Goal: Information Seeking & Learning: Get advice/opinions

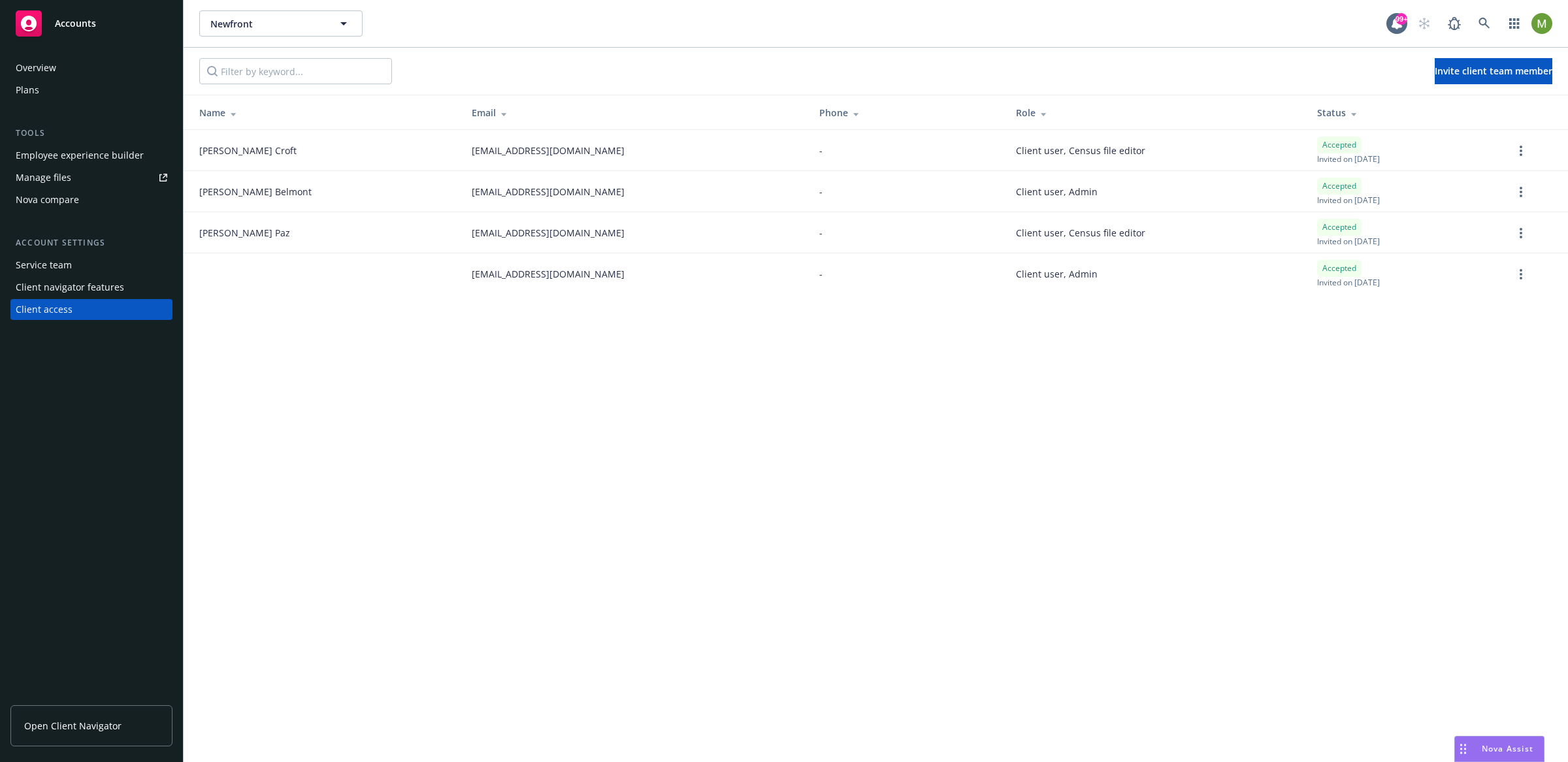
click at [49, 68] on div "Overview" at bounding box center [35, 68] width 41 height 21
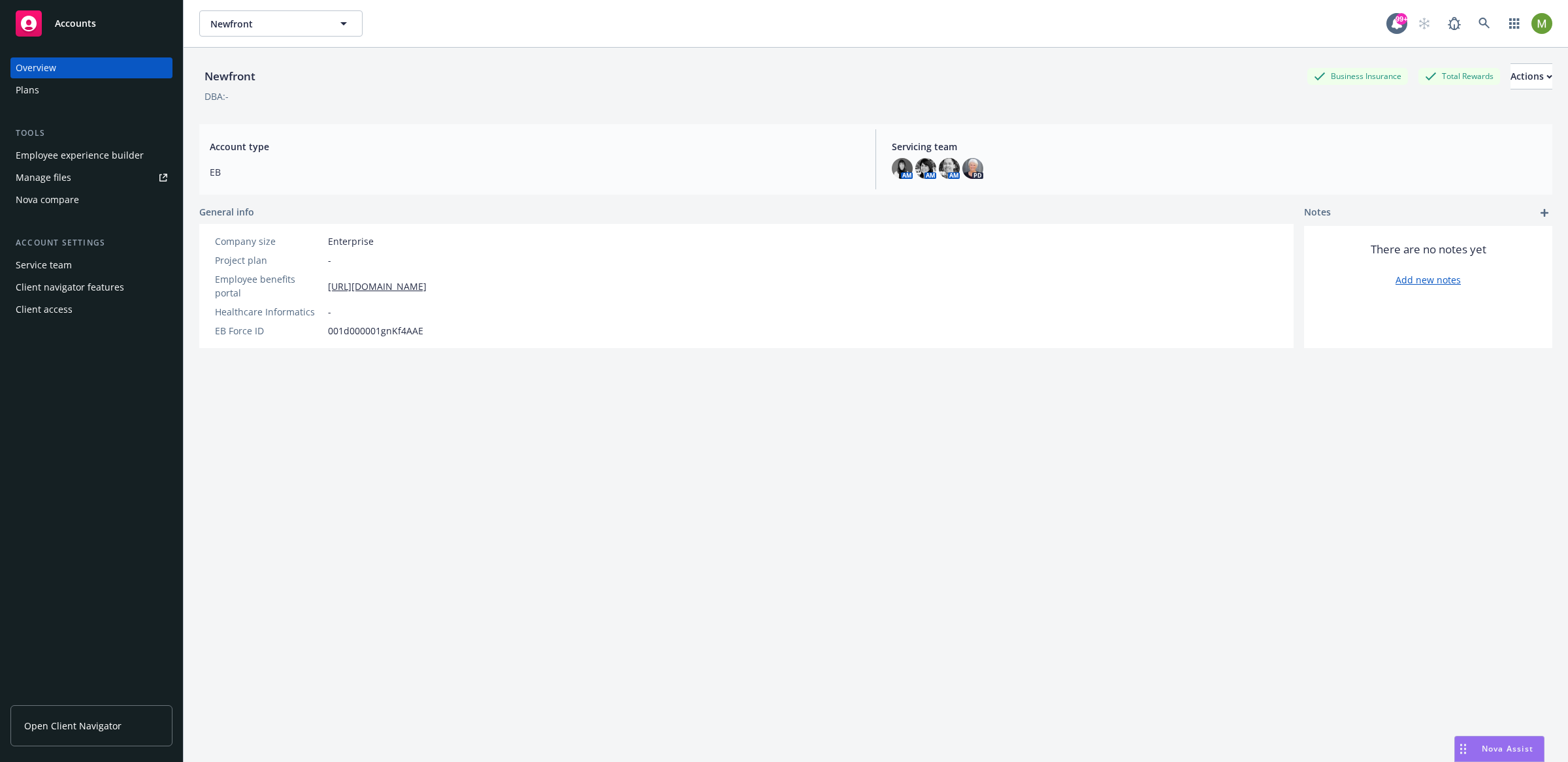
click at [1503, 740] on div "Nova Assist" at bounding box center [1499, 749] width 89 height 25
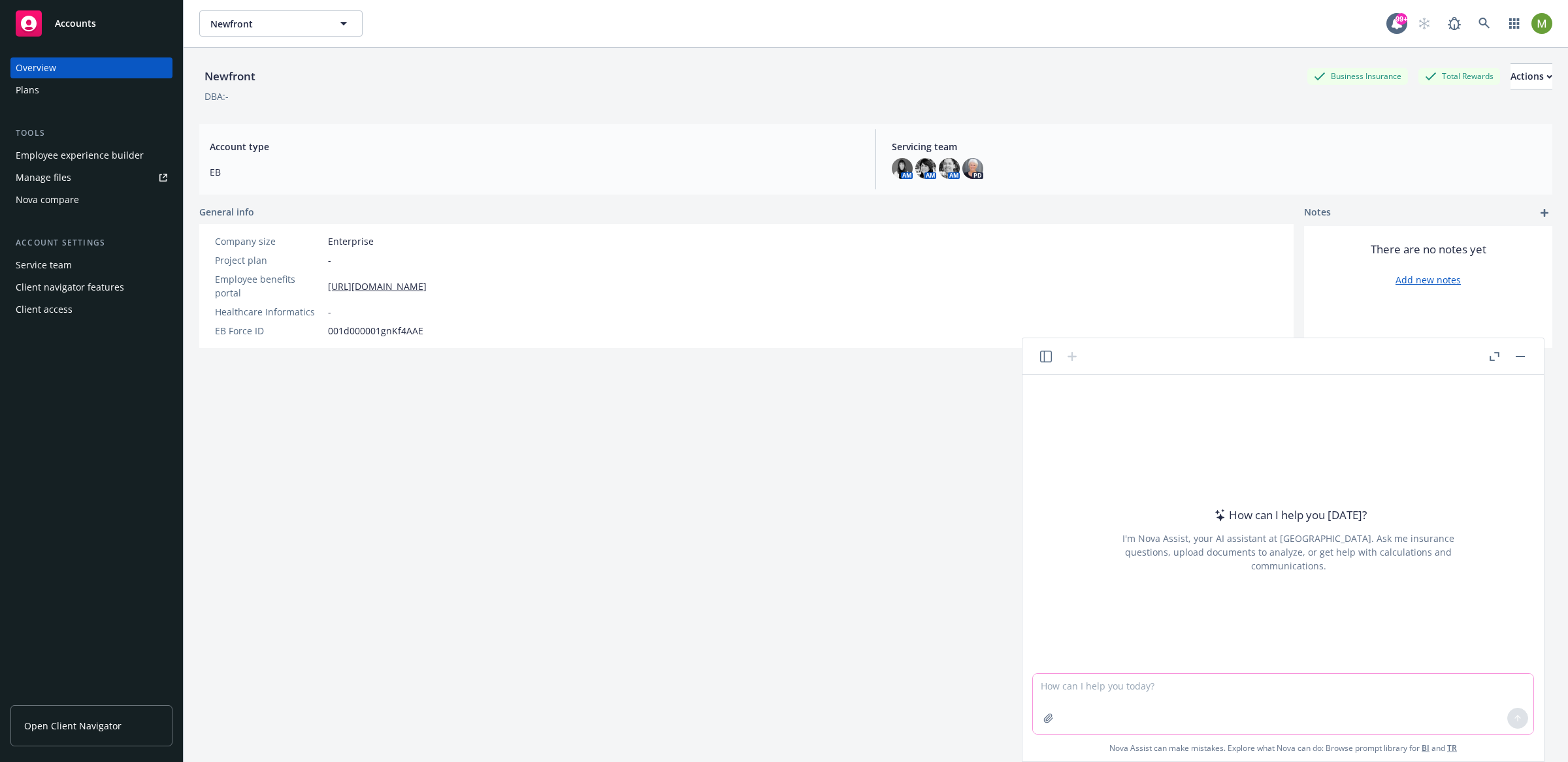
click at [1088, 687] on textarea at bounding box center [1283, 704] width 500 height 60
paste textarea "What can I ask to Nova about the info of this account?"
type textarea "What can I ask to Nova about the info of this account?"
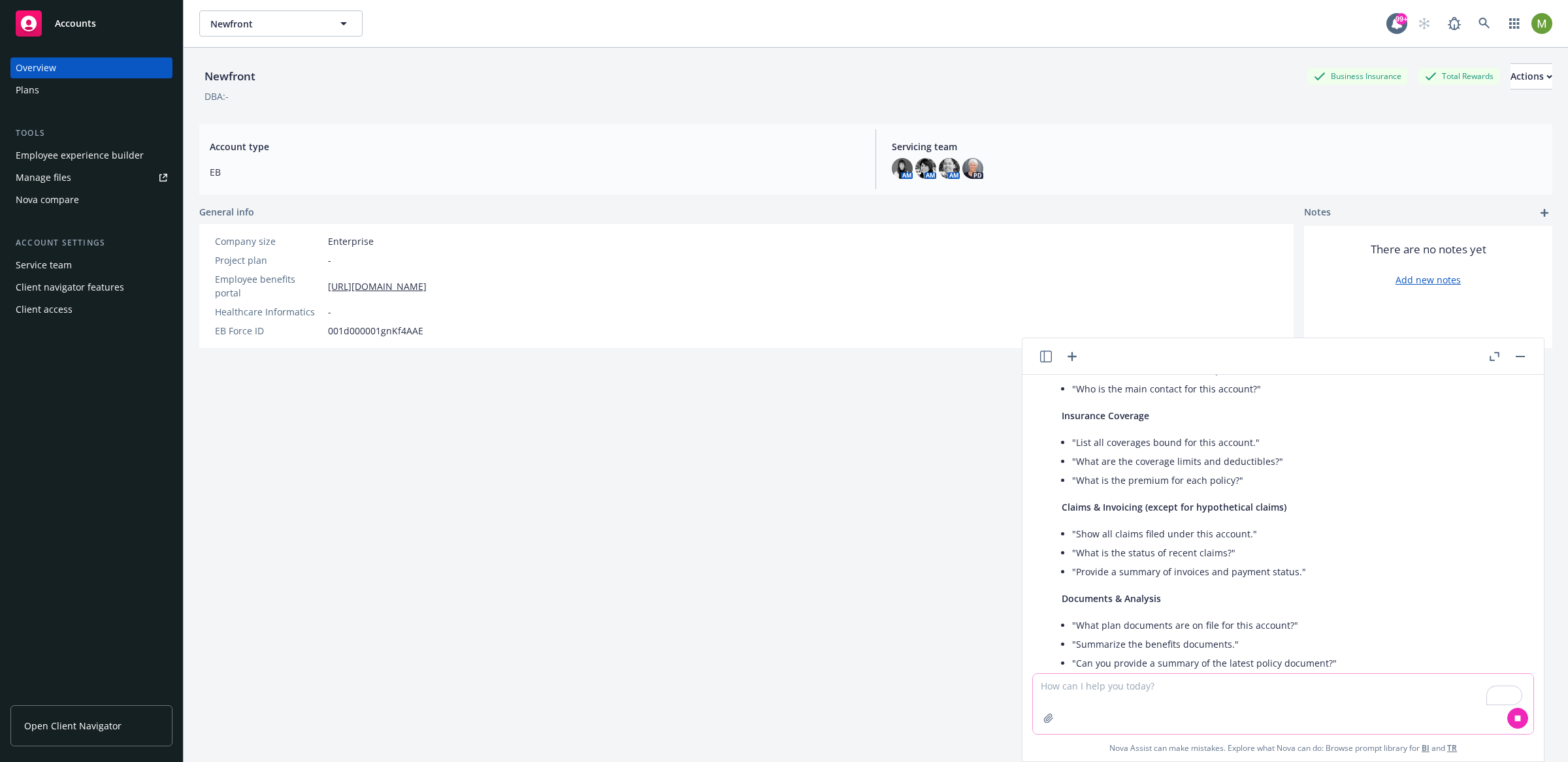
scroll to position [173, 0]
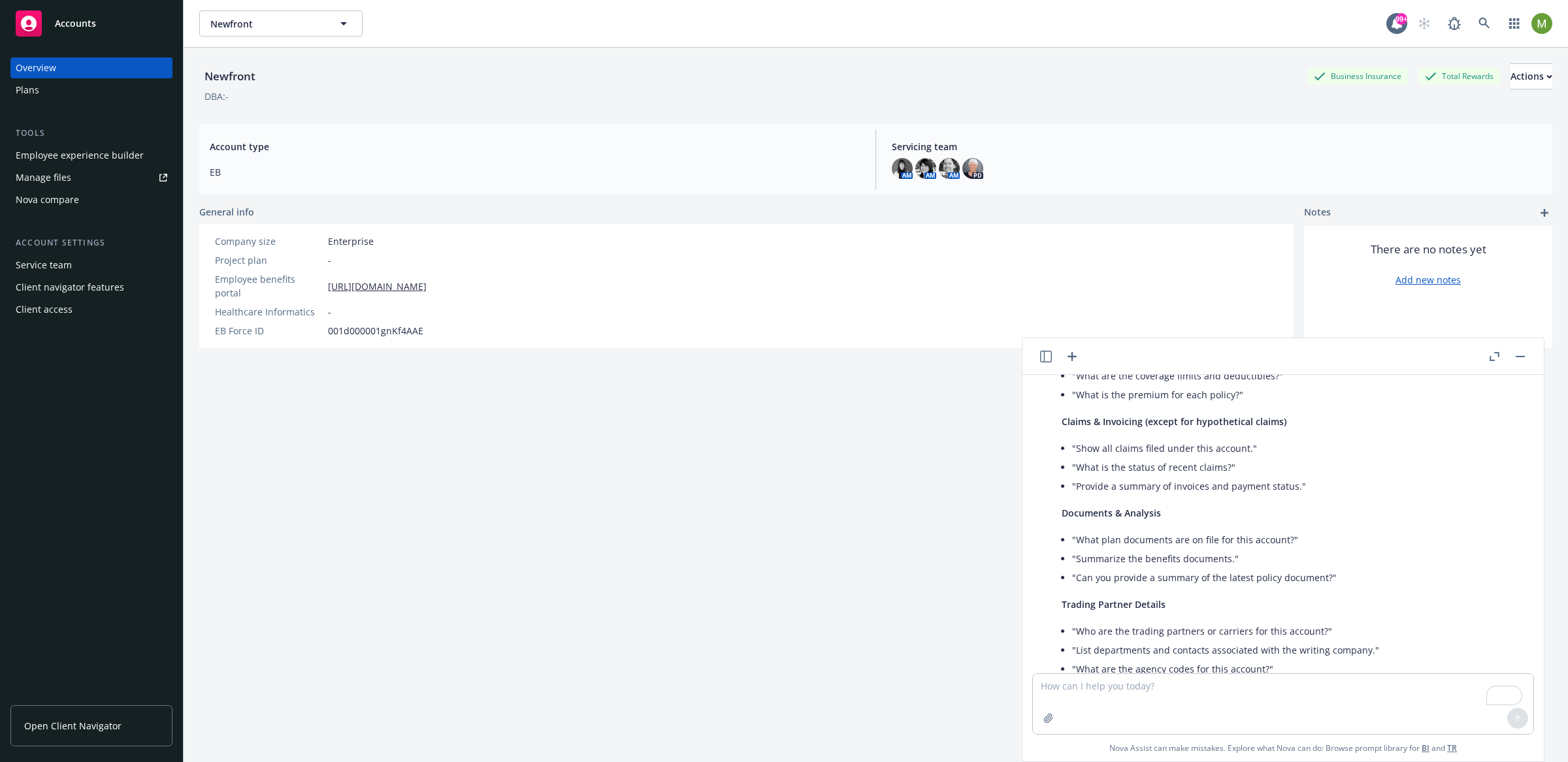
click at [1492, 353] on icon "button" at bounding box center [1494, 356] width 10 height 9
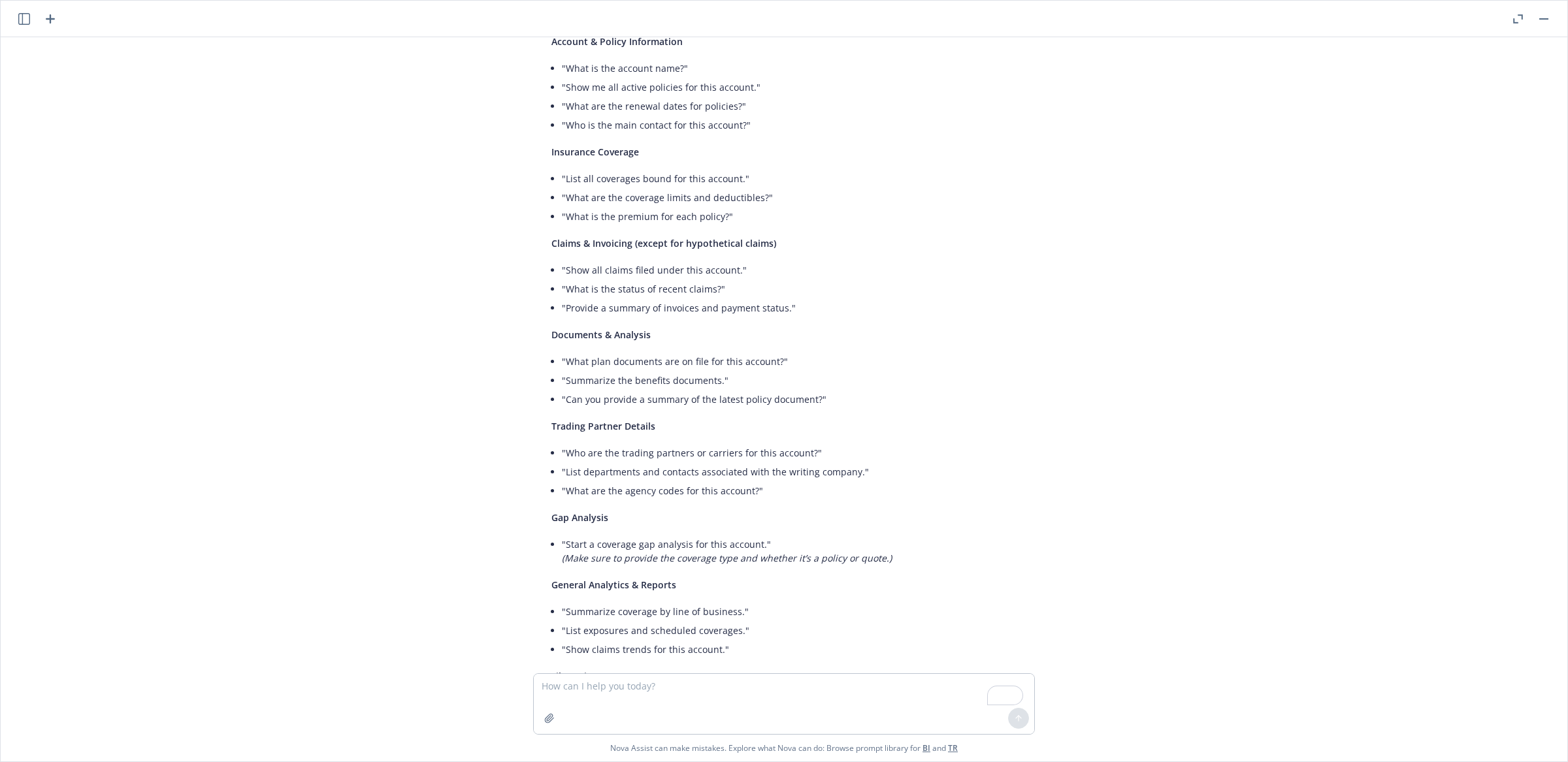
scroll to position [0, 0]
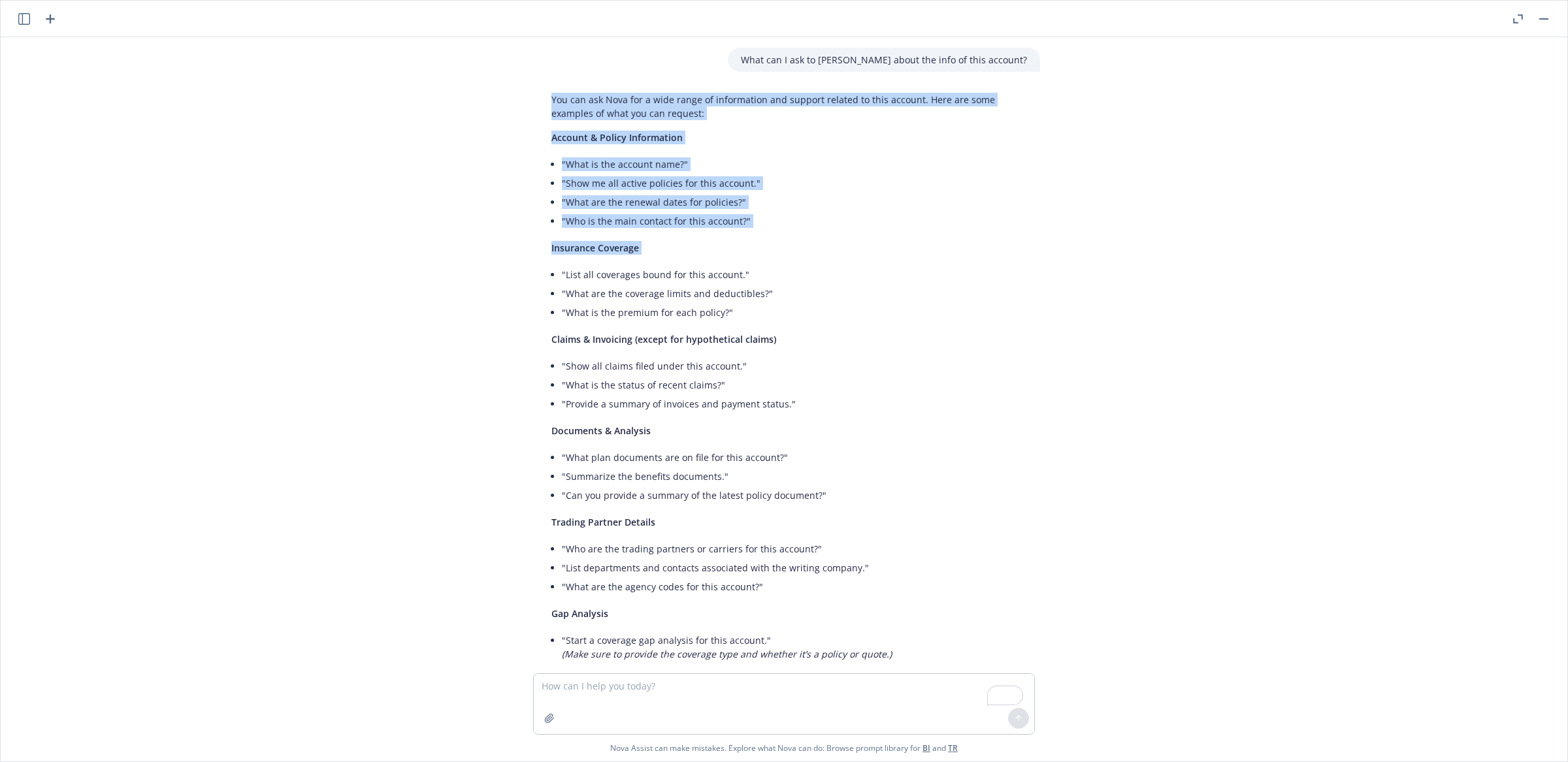
drag, startPoint x: 546, startPoint y: 99, endPoint x: 794, endPoint y: 266, distance: 299.0
click at [794, 266] on div "You can ask Nova for a wide range of information and support related to this ac…" at bounding box center [790, 494] width 502 height 814
click at [618, 245] on span "Insurance Coverage" at bounding box center [595, 248] width 88 height 13
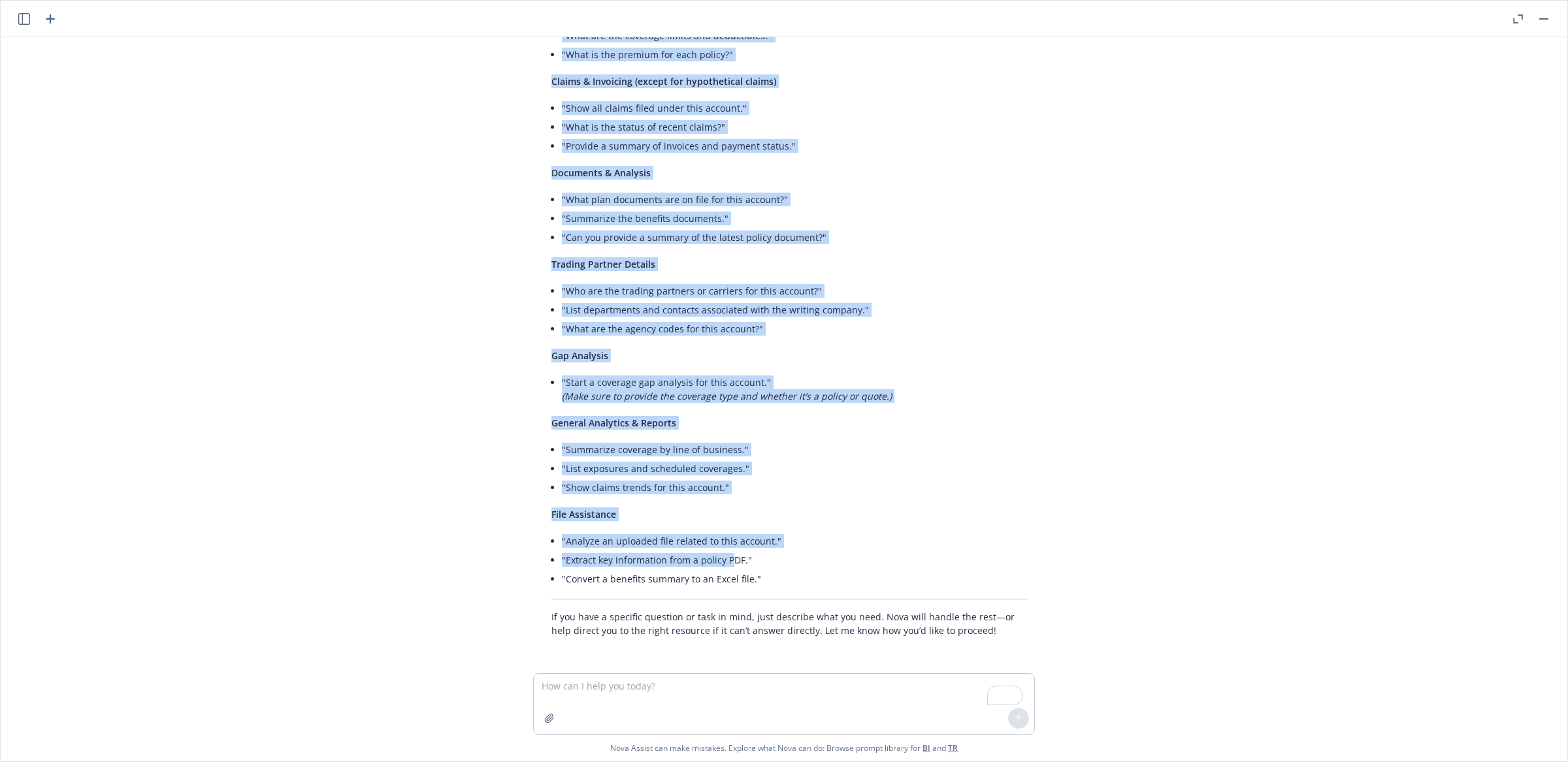
scroll to position [255, 0]
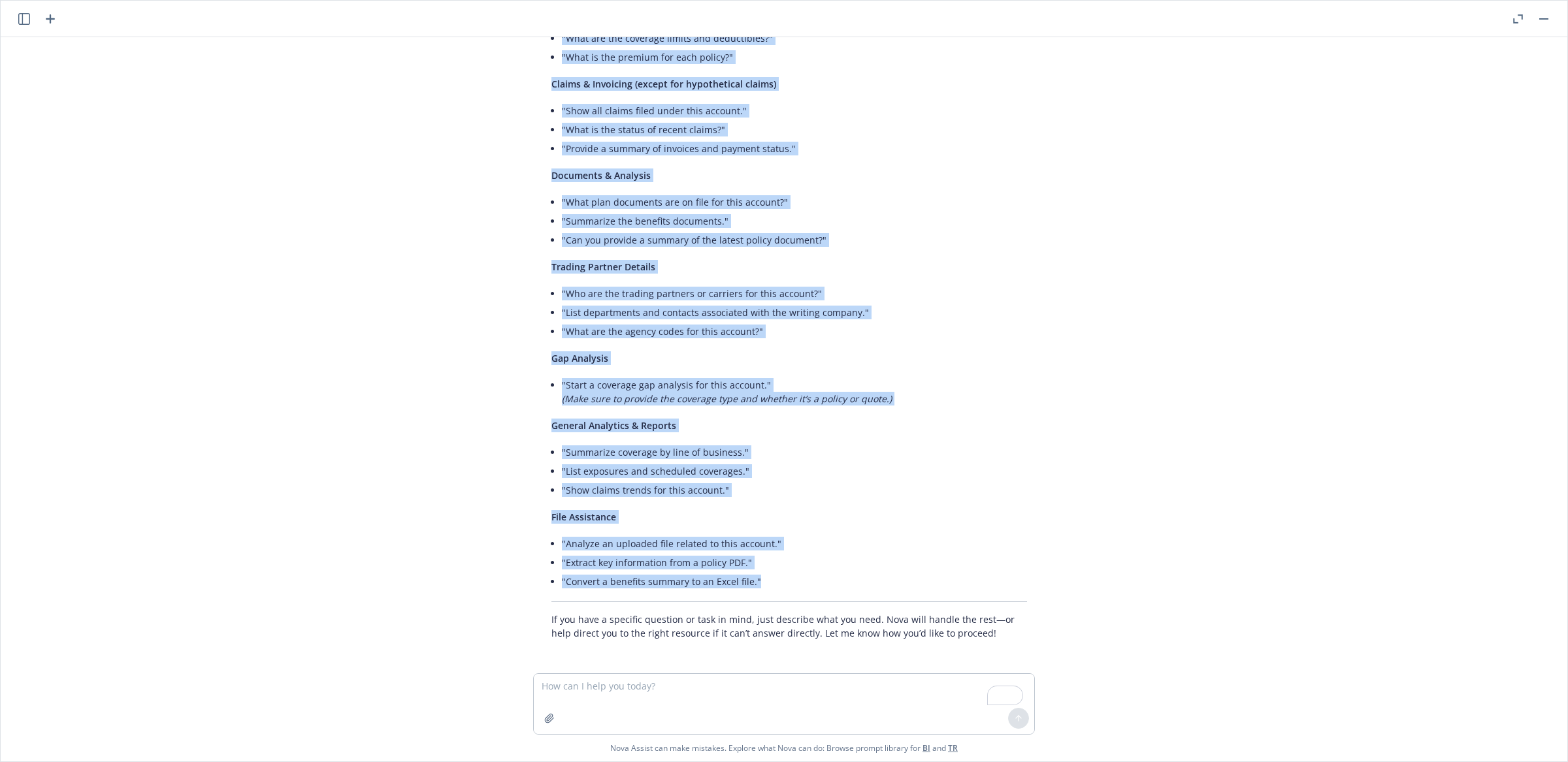
drag, startPoint x: 545, startPoint y: 100, endPoint x: 756, endPoint y: 581, distance: 525.2
click at [756, 581] on div "You can ask Nova for a wide range of information and support related to this ac…" at bounding box center [790, 238] width 502 height 814
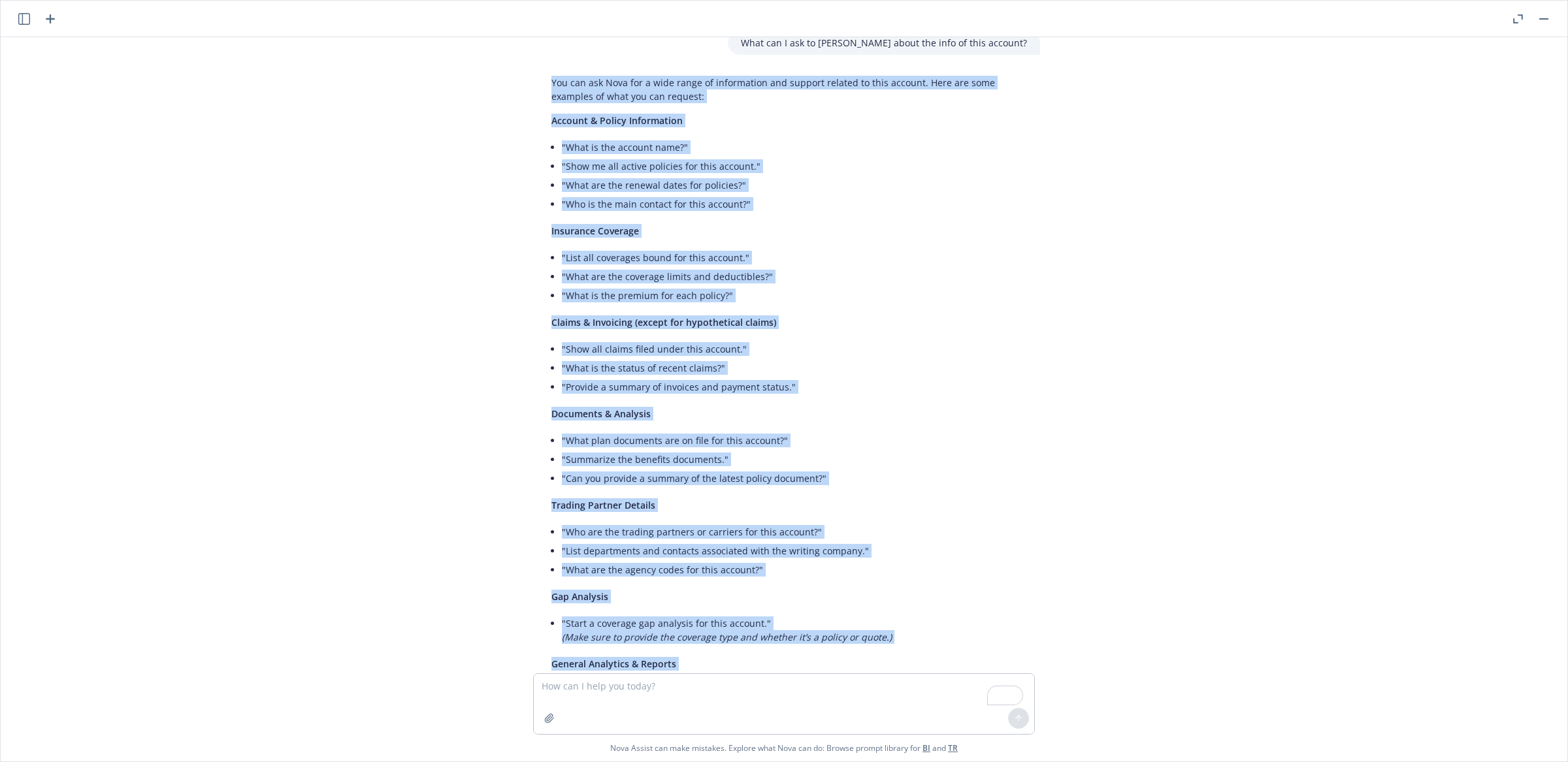
scroll to position [0, 0]
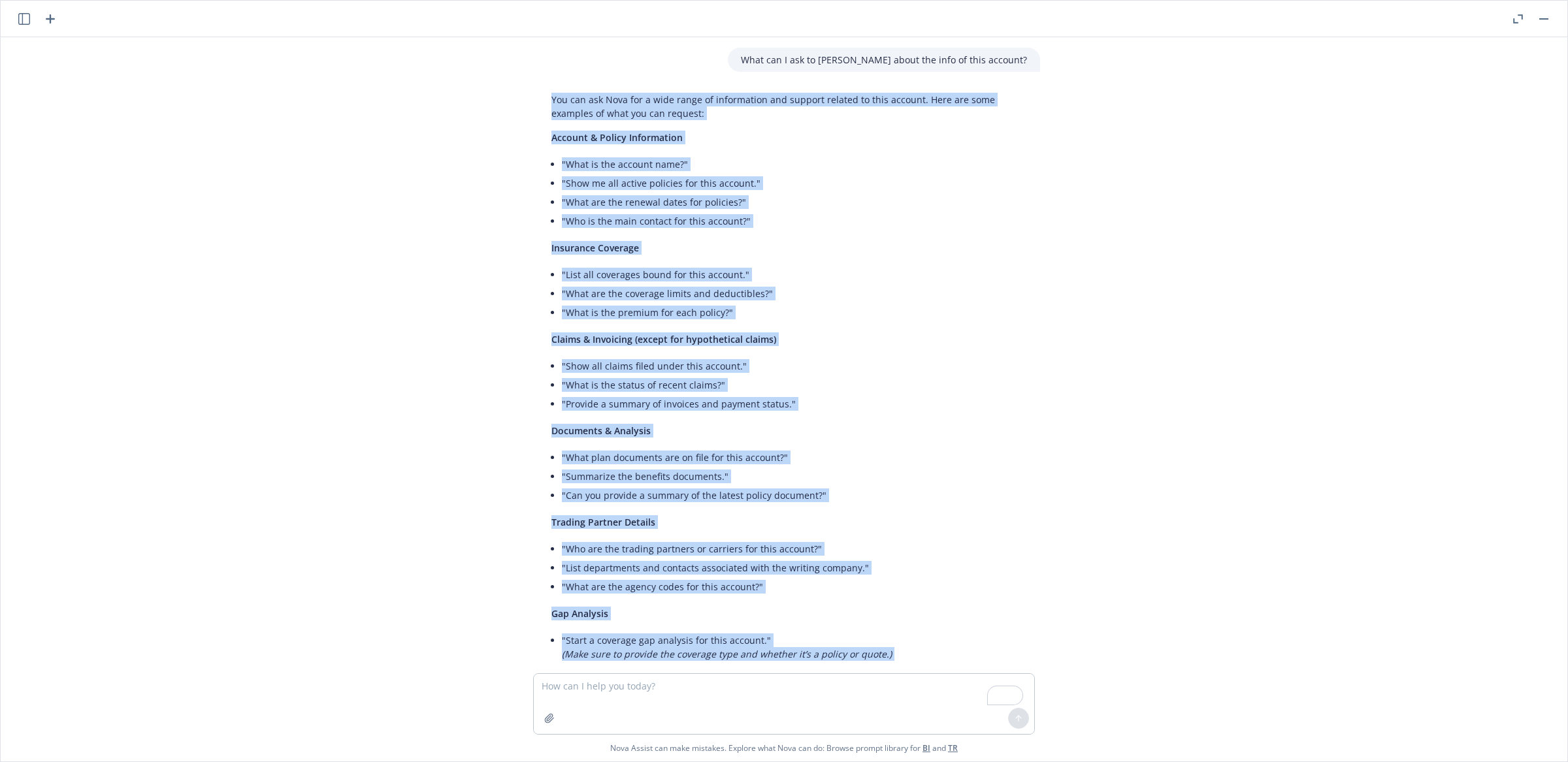
copy div "You can ask Nova for a wide range of information and support related to this ac…"
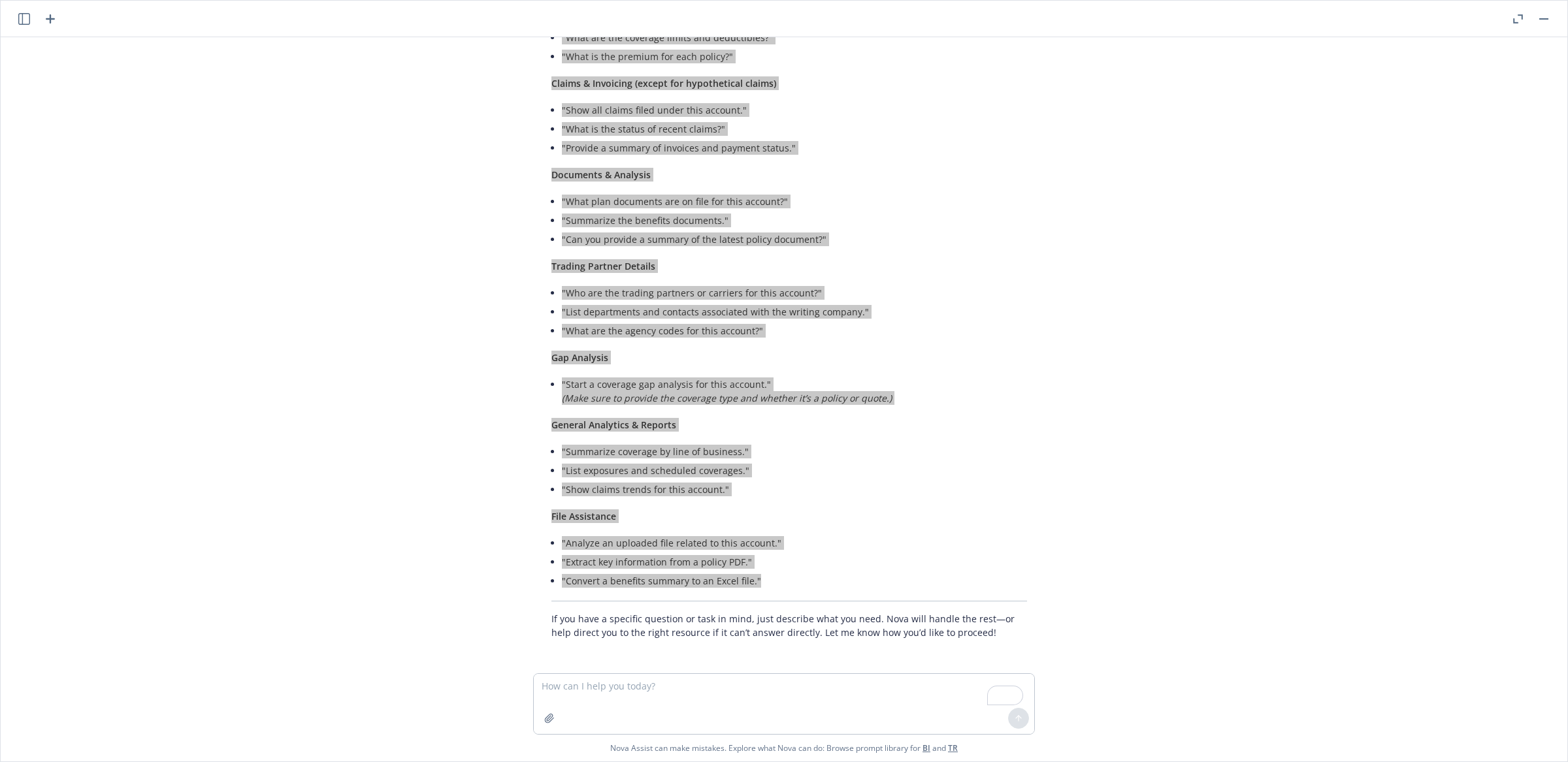
scroll to position [258, 0]
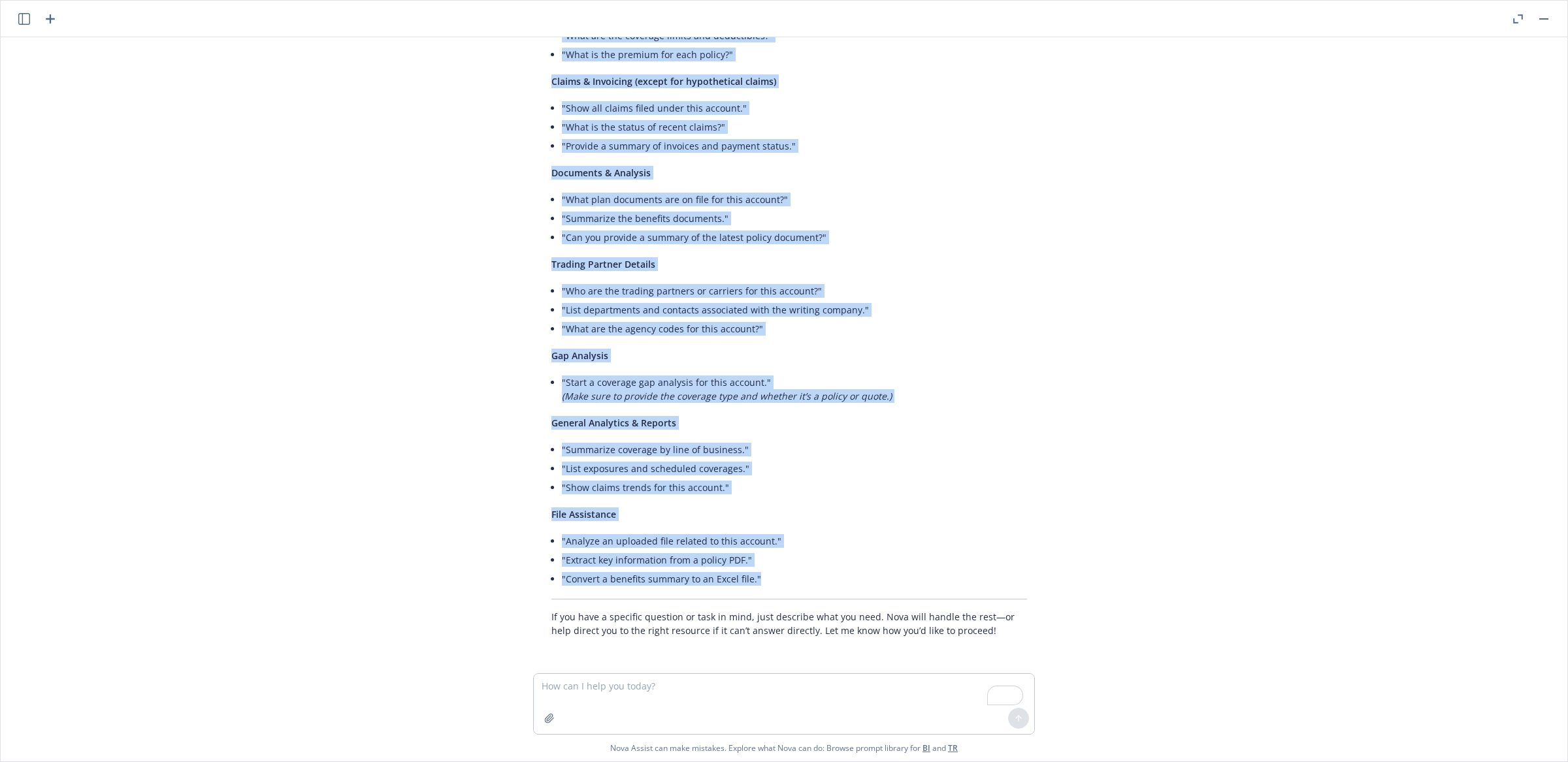
click at [688, 403] on li ""Start a coverage gap analysis for this account." (Make sure to provide the cov…" at bounding box center [795, 389] width 466 height 32
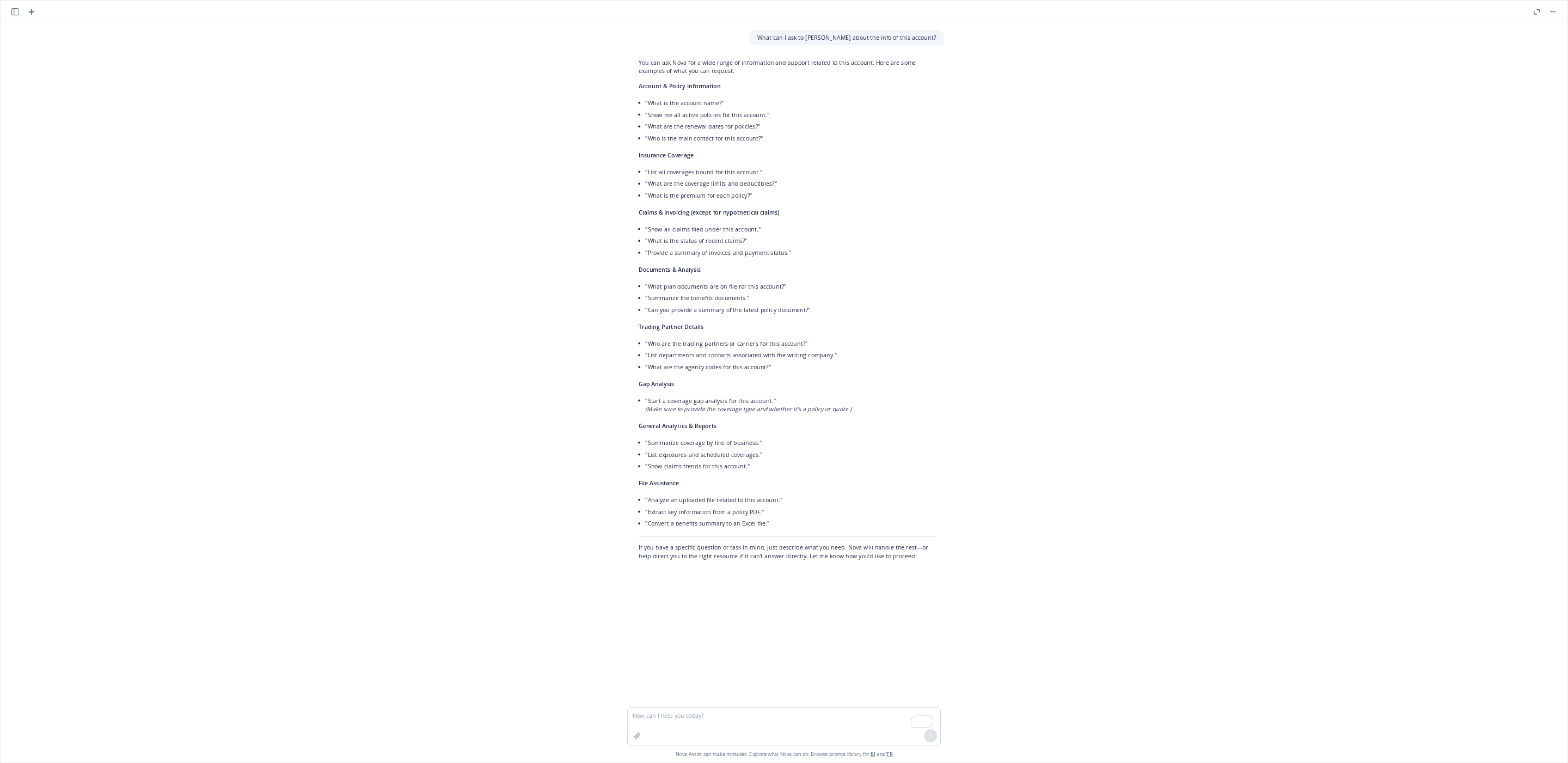
scroll to position [0, 0]
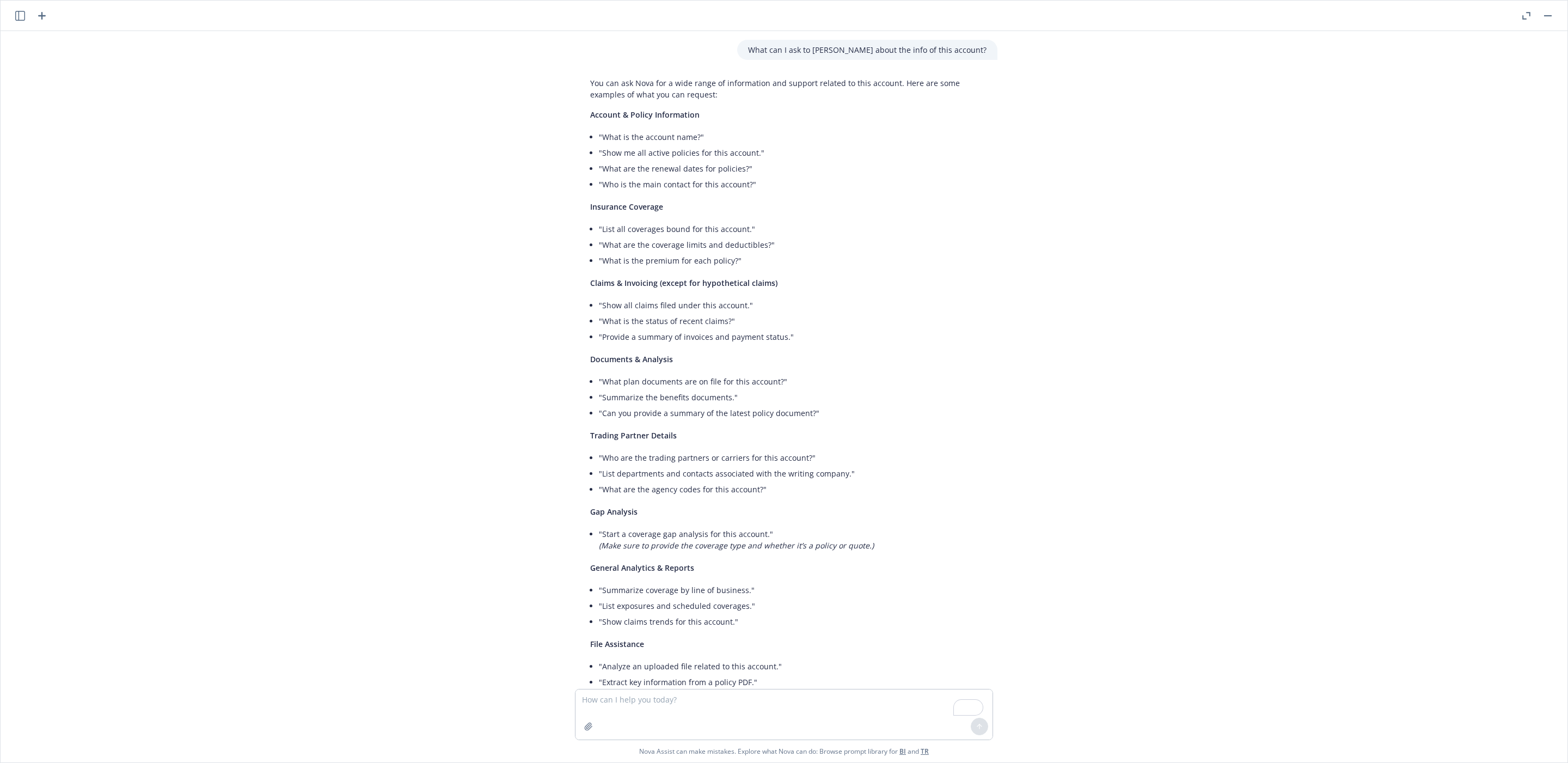
click at [1014, 316] on div "What can I ask to Nova about the info of this account? You can ask Nova for a w…" at bounding box center [784, 360] width 1558 height 658
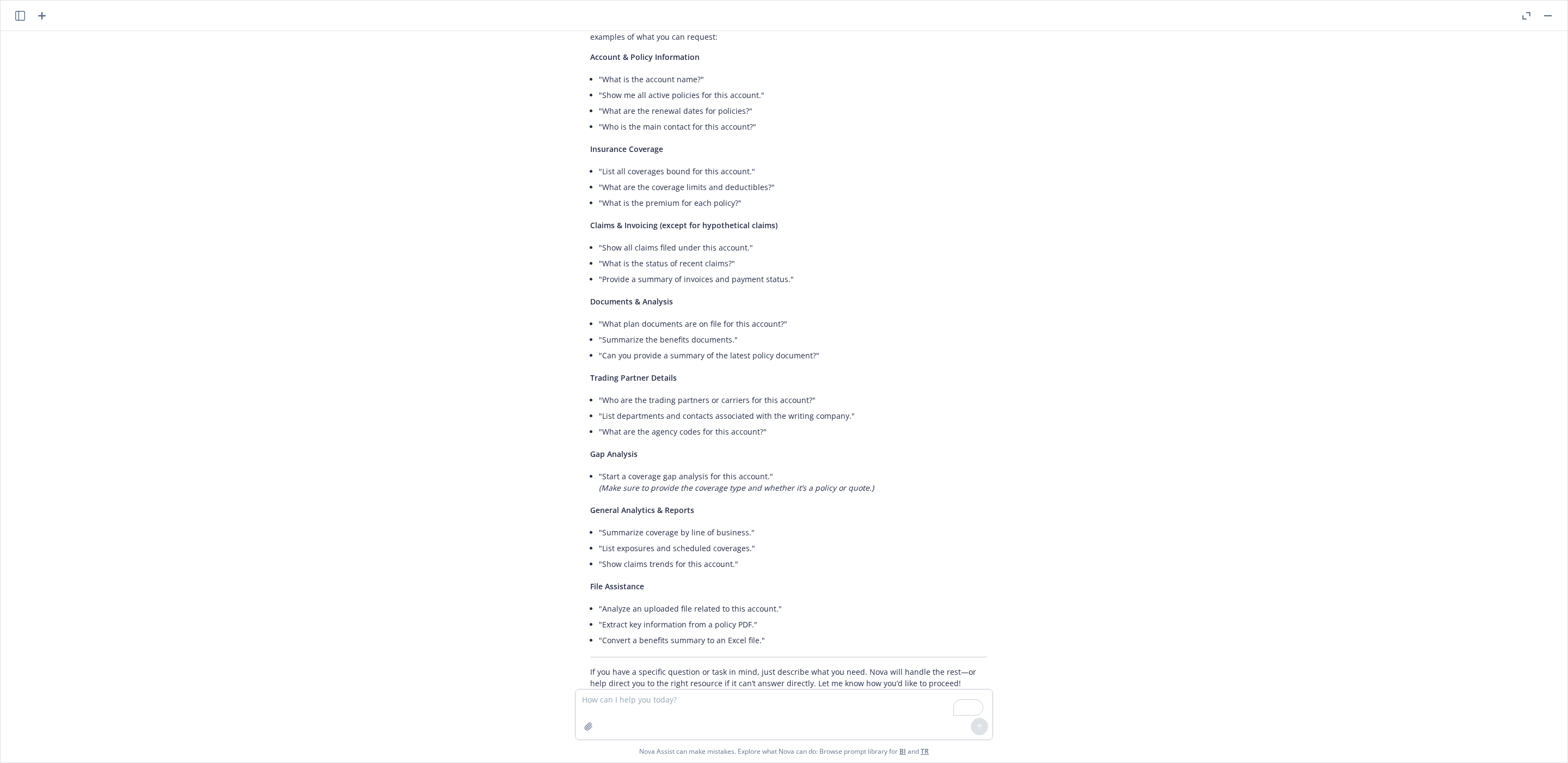
scroll to position [88, 0]
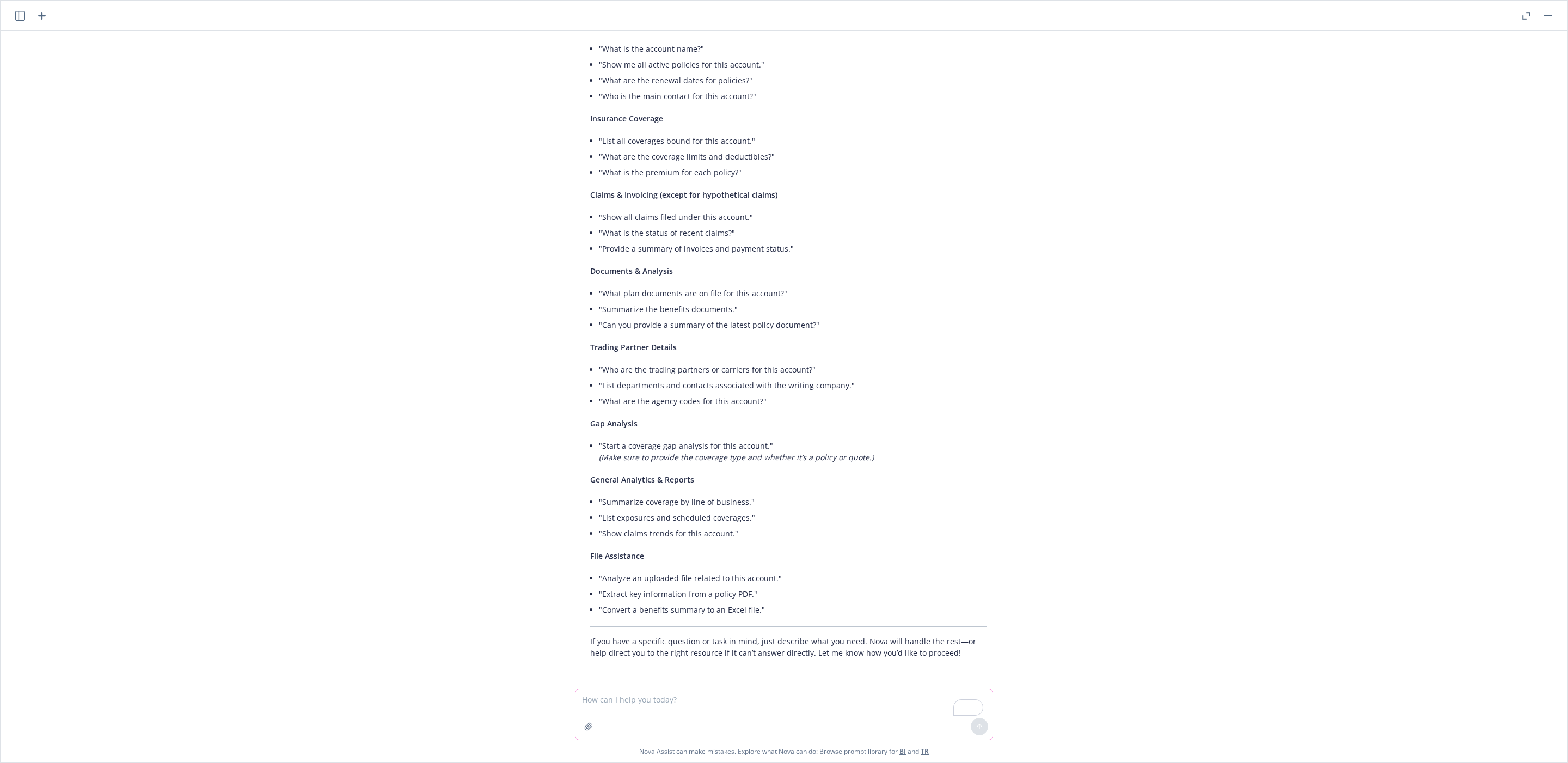
click at [625, 635] on textarea "To enrich screen reader interactions, please activate Accessibility in Grammarl…" at bounding box center [784, 714] width 417 height 50
drag, startPoint x: 692, startPoint y: 48, endPoint x: 597, endPoint y: 50, distance: 95.0
click at [599, 50] on li ""What is the account name?"" at bounding box center [793, 49] width 388 height 16
copy li "What is the account name?"
click at [643, 635] on textarea "To enrich screen reader interactions, please activate Accessibility in Grammarl…" at bounding box center [784, 714] width 417 height 50
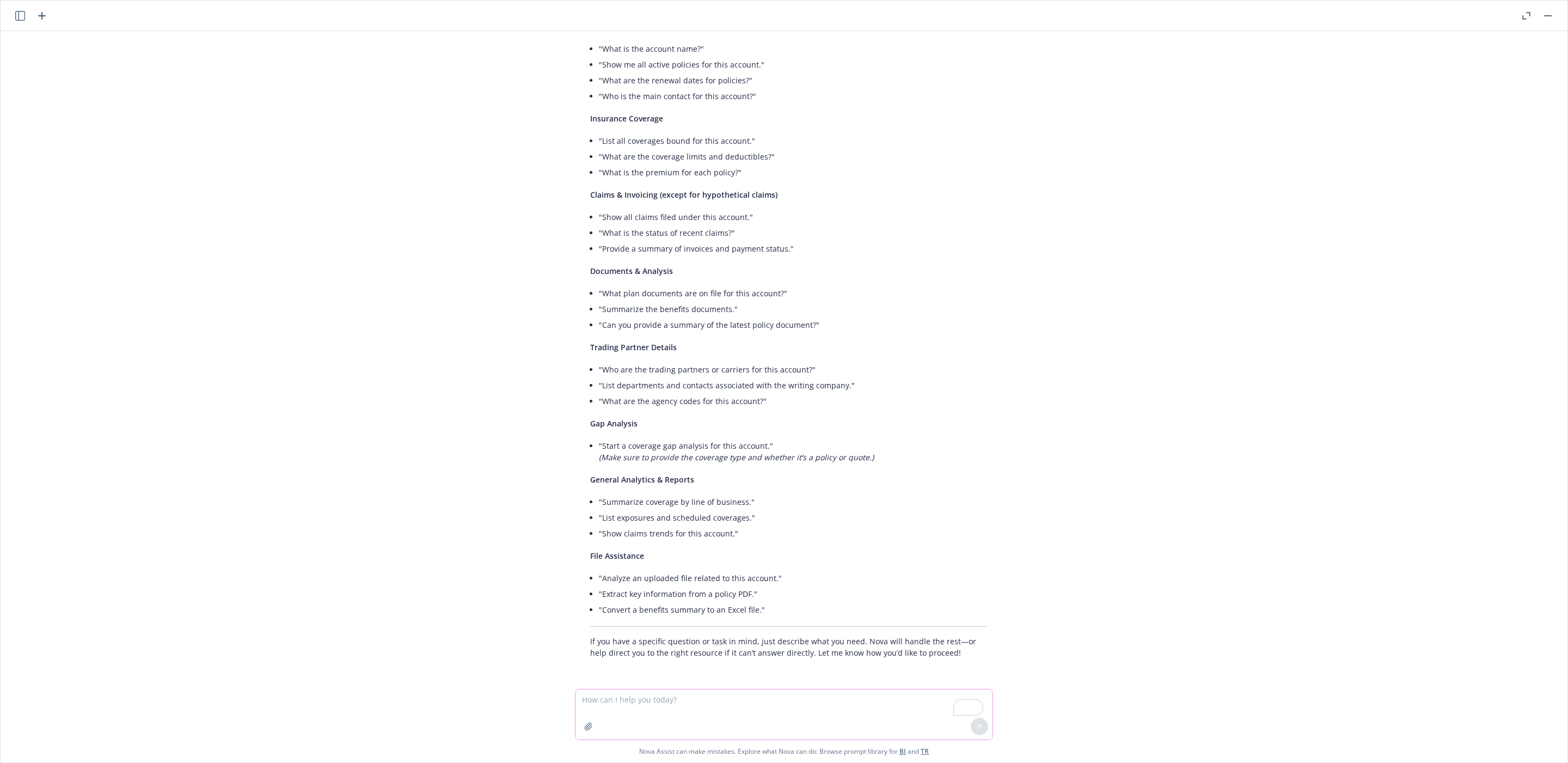
paste textarea "What is the account name?"
type textarea "What is the account name?"
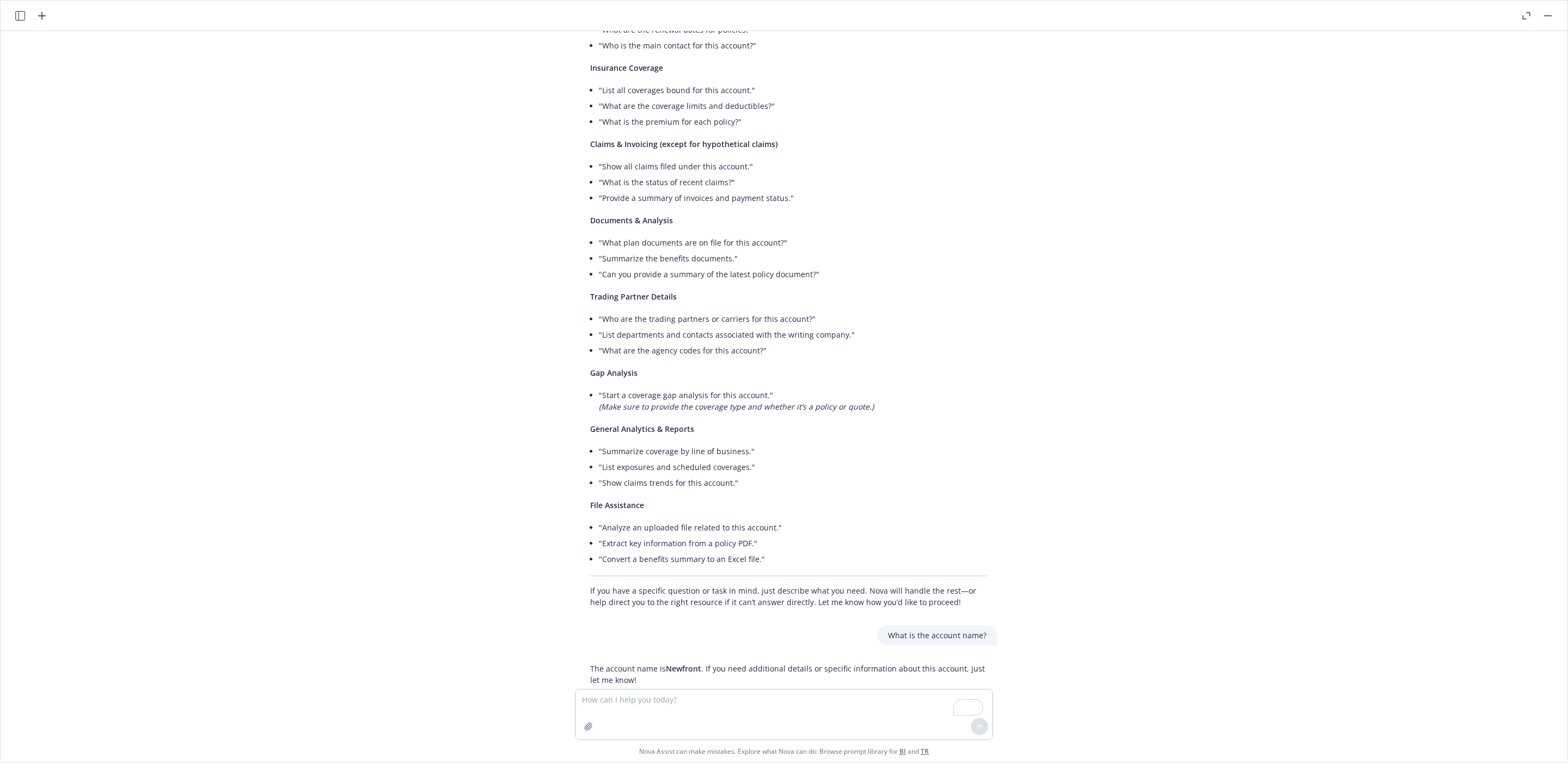
scroll to position [167, 0]
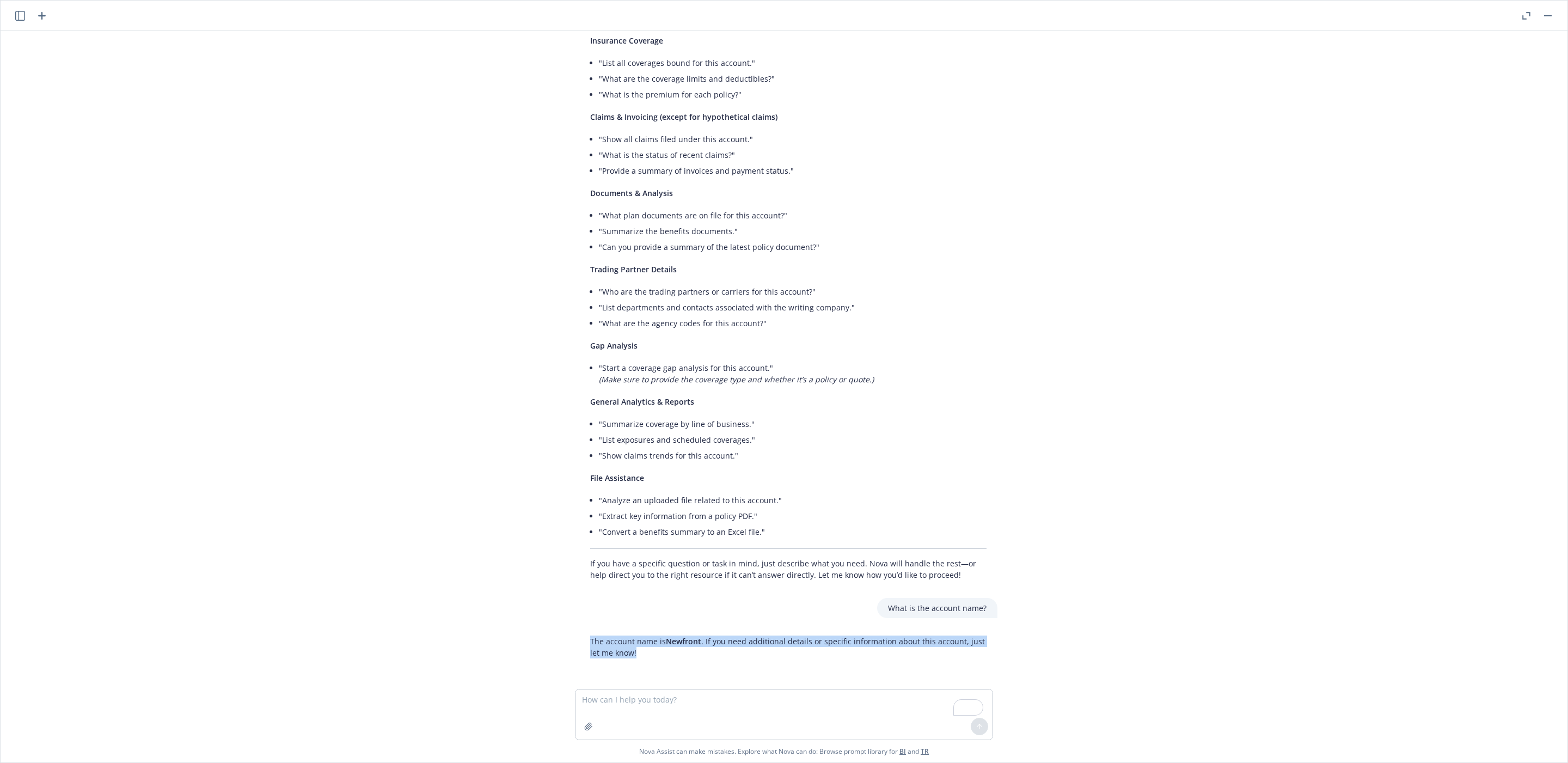
drag, startPoint x: 583, startPoint y: 638, endPoint x: 624, endPoint y: 652, distance: 43.3
click at [624, 635] on div "The account name is Newfront . If you need additional details or specific infor…" at bounding box center [788, 646] width 418 height 31
copy p "The account name is Newfront . If you need additional details or specific infor…"
click at [737, 635] on textarea "To enrich screen reader interactions, please activate Accessibility in Grammarl…" at bounding box center [784, 714] width 417 height 50
click at [668, 635] on textarea "To enrich screen reader interactions, please activate Accessibility in Grammarl…" at bounding box center [784, 714] width 417 height 50
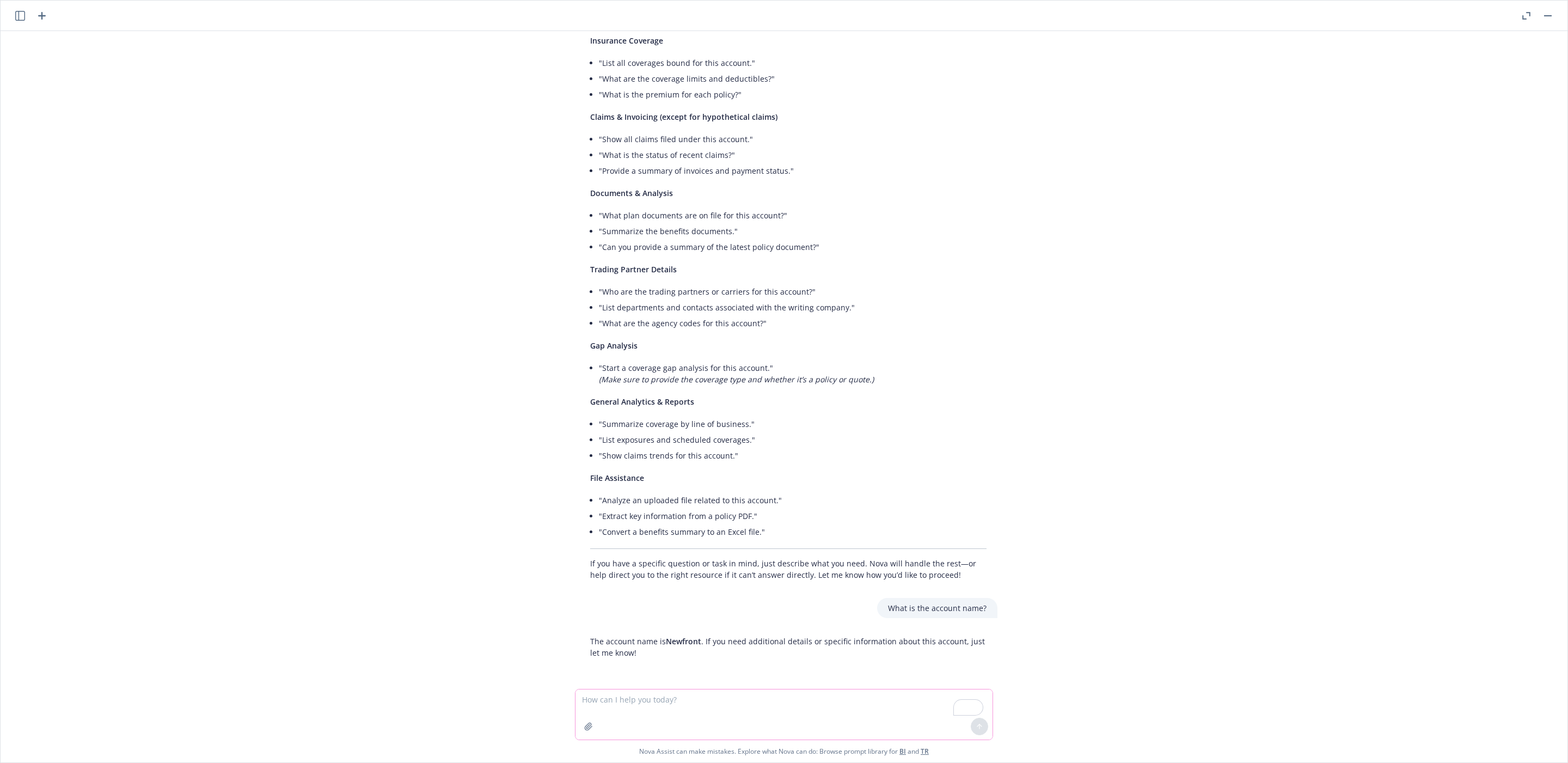
paste textarea "What is the DBA name?"
click at [660, 635] on textarea "What is the DBA name?" at bounding box center [784, 714] width 417 height 50
type textarea "What is the DBA name of this account?"
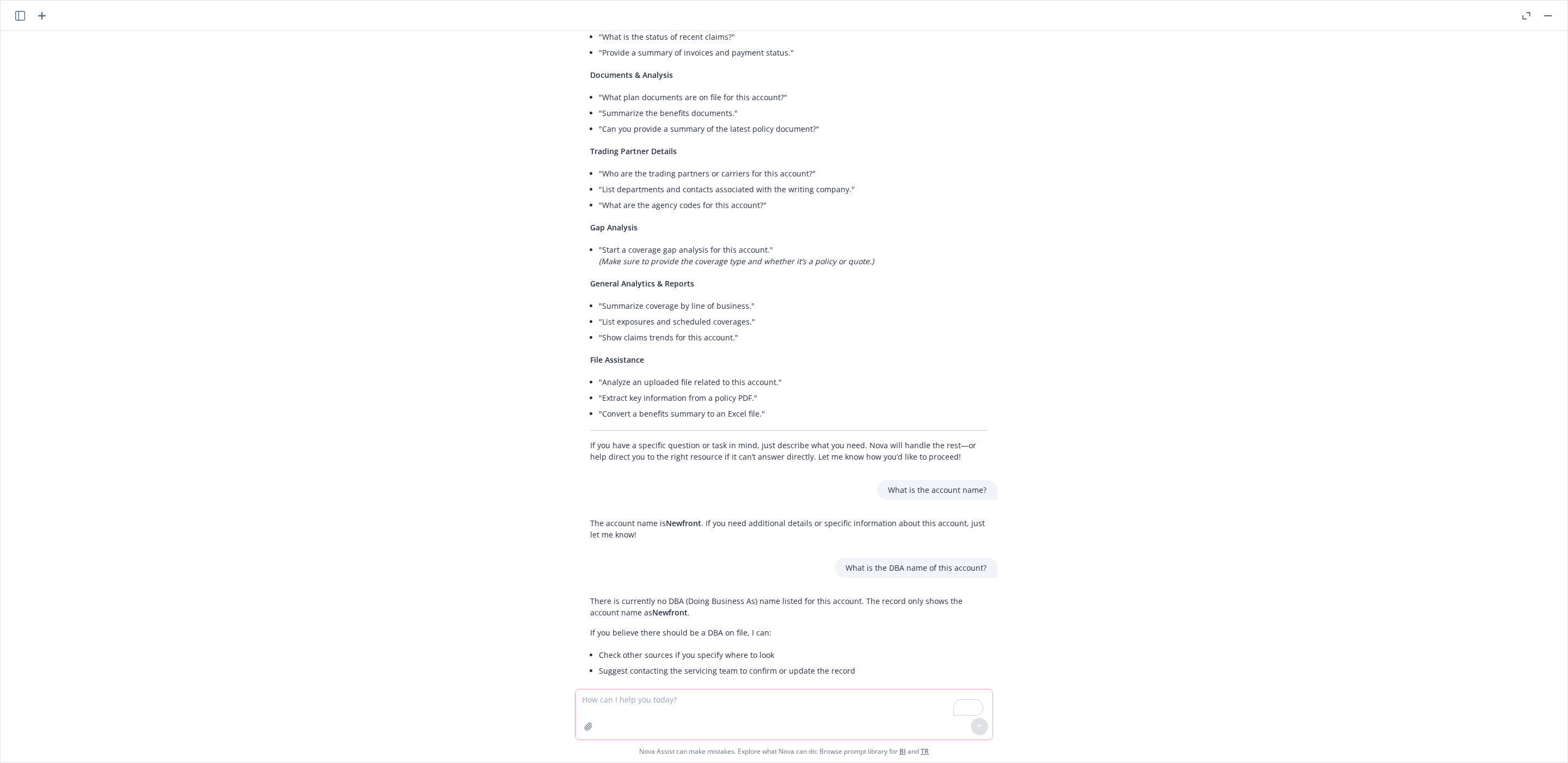
scroll to position [336, 0]
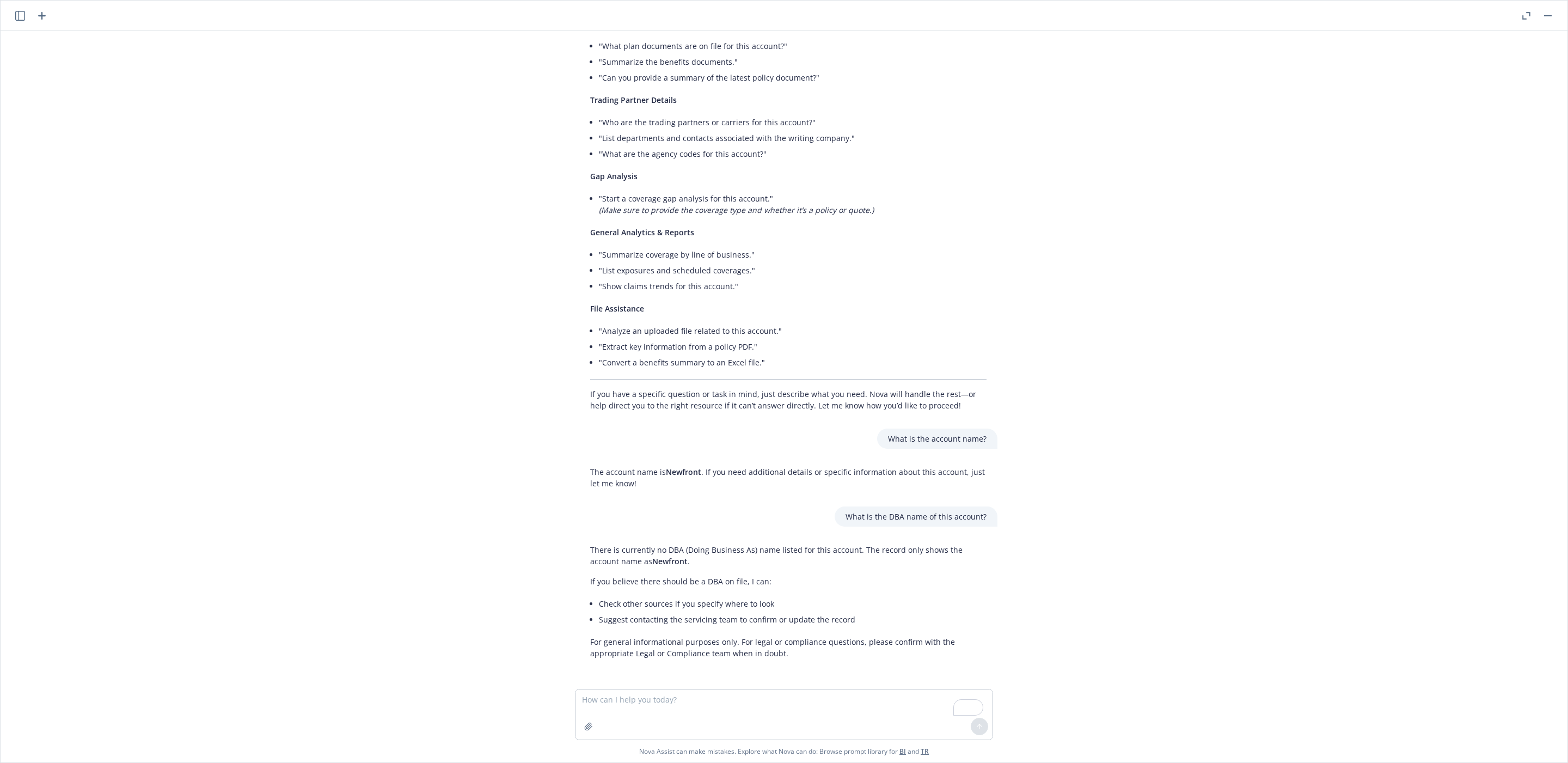
click at [978, 513] on p "What is the DBA name of this account?" at bounding box center [916, 516] width 141 height 12
drag, startPoint x: 984, startPoint y: 513, endPoint x: 844, endPoint y: 516, distance: 140.0
click at [844, 516] on div "What is the DBA name of this account?" at bounding box center [916, 516] width 163 height 20
copy p "What is the DBA name of this account?"
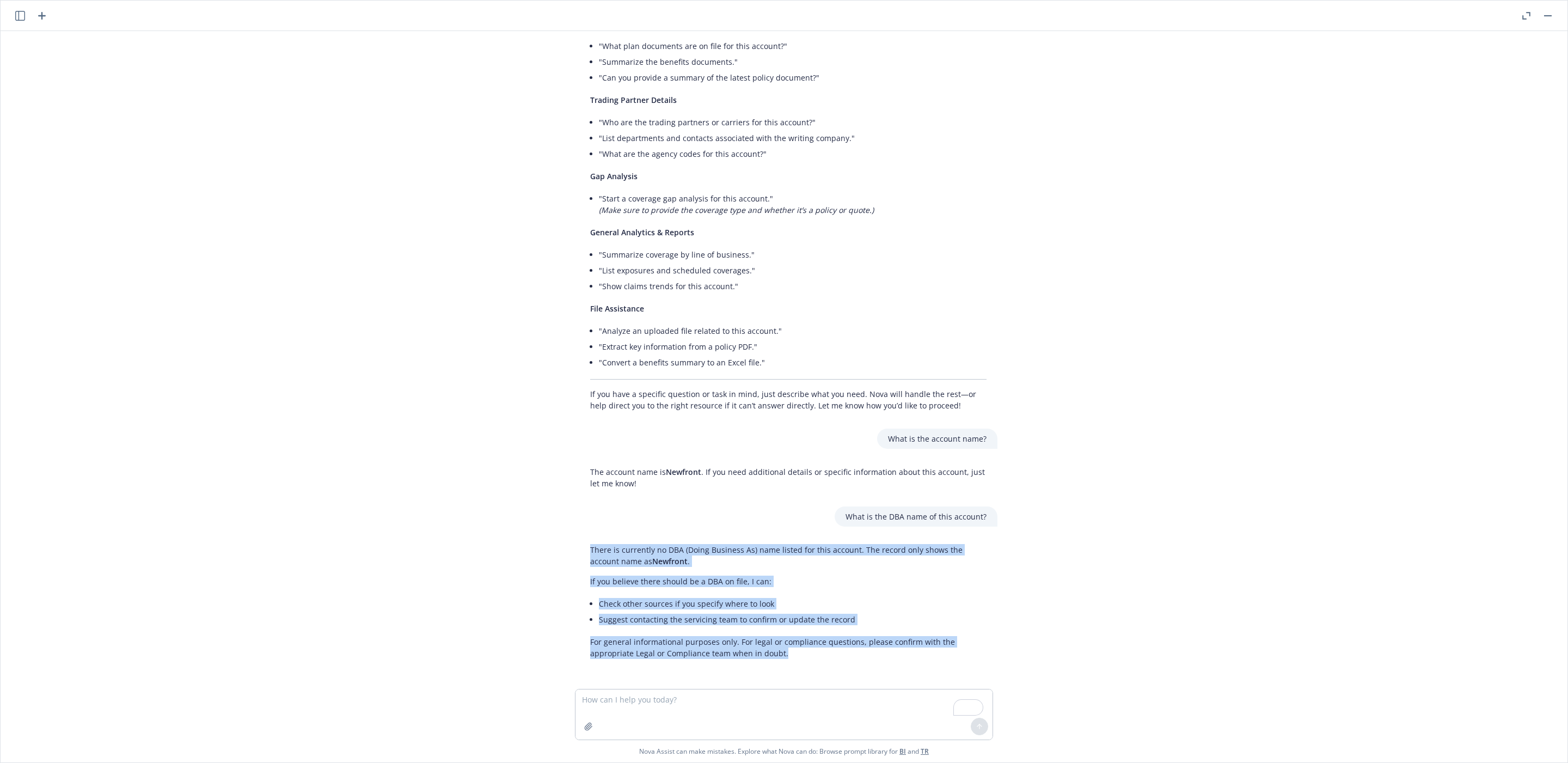
drag, startPoint x: 584, startPoint y: 546, endPoint x: 788, endPoint y: 650, distance: 229.0
click at [788, 635] on div "There is currently no DBA (Doing Business As) name listed for this account. The…" at bounding box center [788, 601] width 418 height 124
copy div "There is currently no DBA (Doing Business As) name listed for this account. The…"
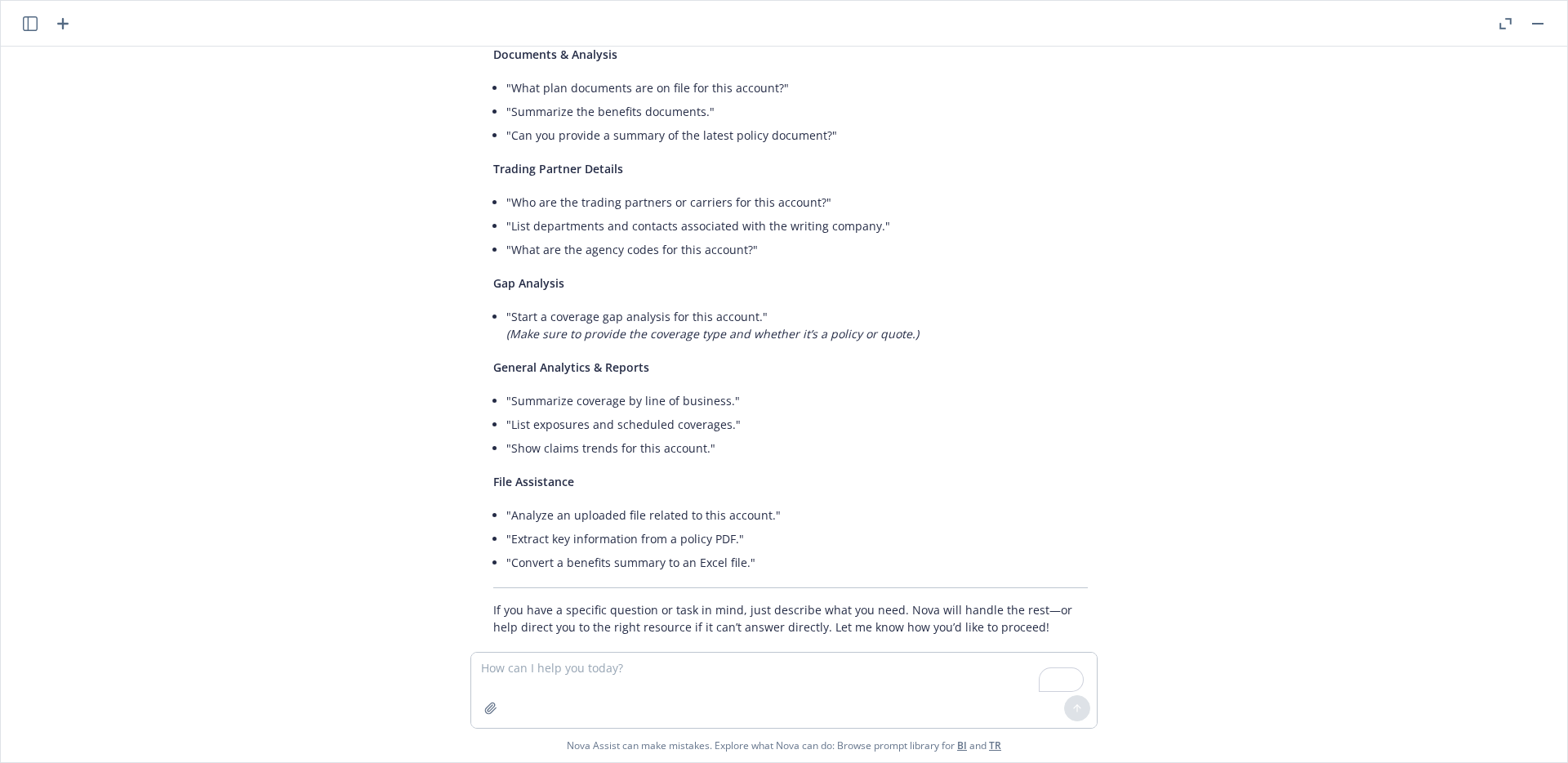
scroll to position [886, 0]
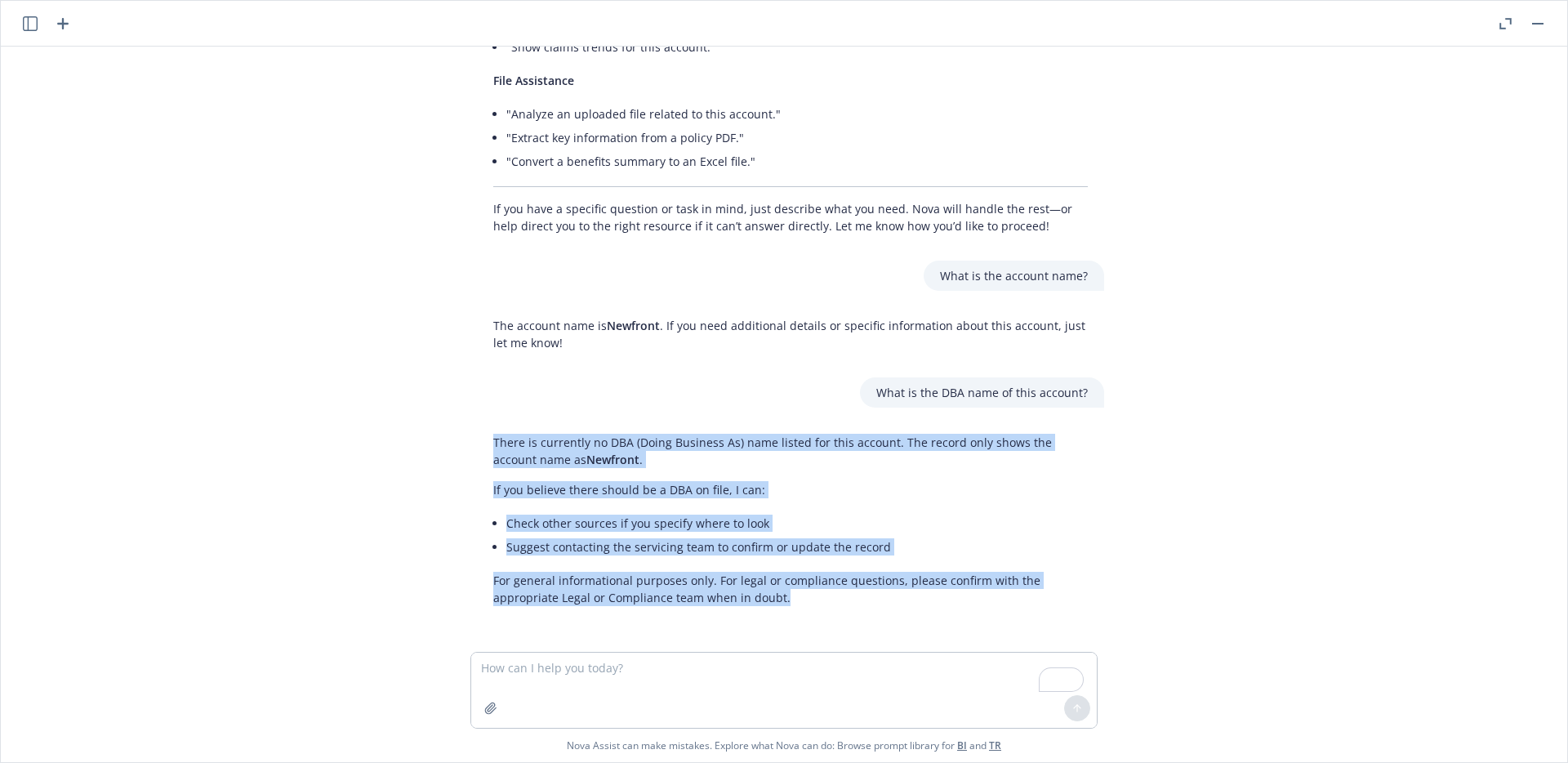
click at [851, 487] on p "If you believe there should be a DBA on file, I can:" at bounding box center [790, 490] width 595 height 18
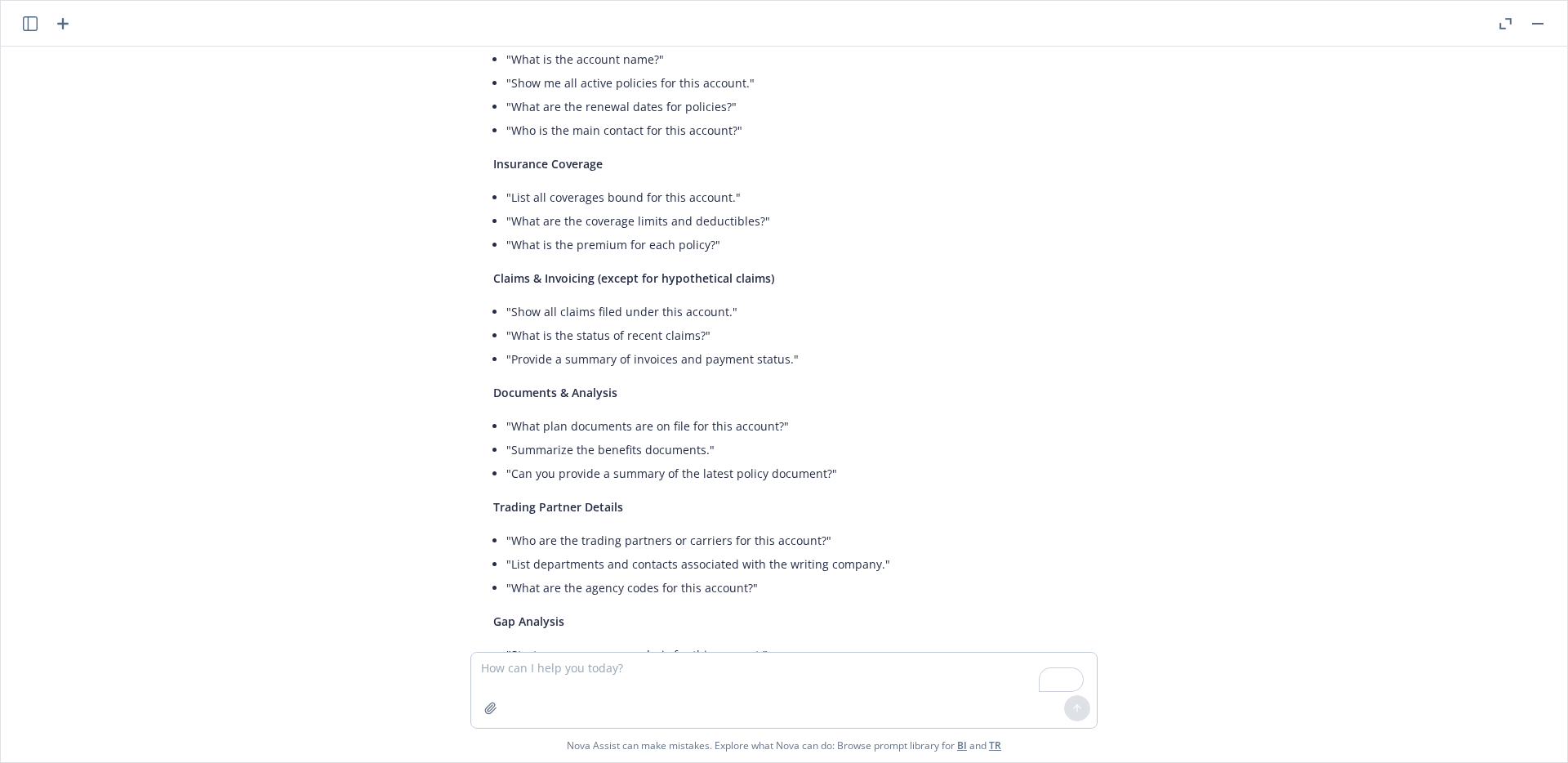
scroll to position [201, 0]
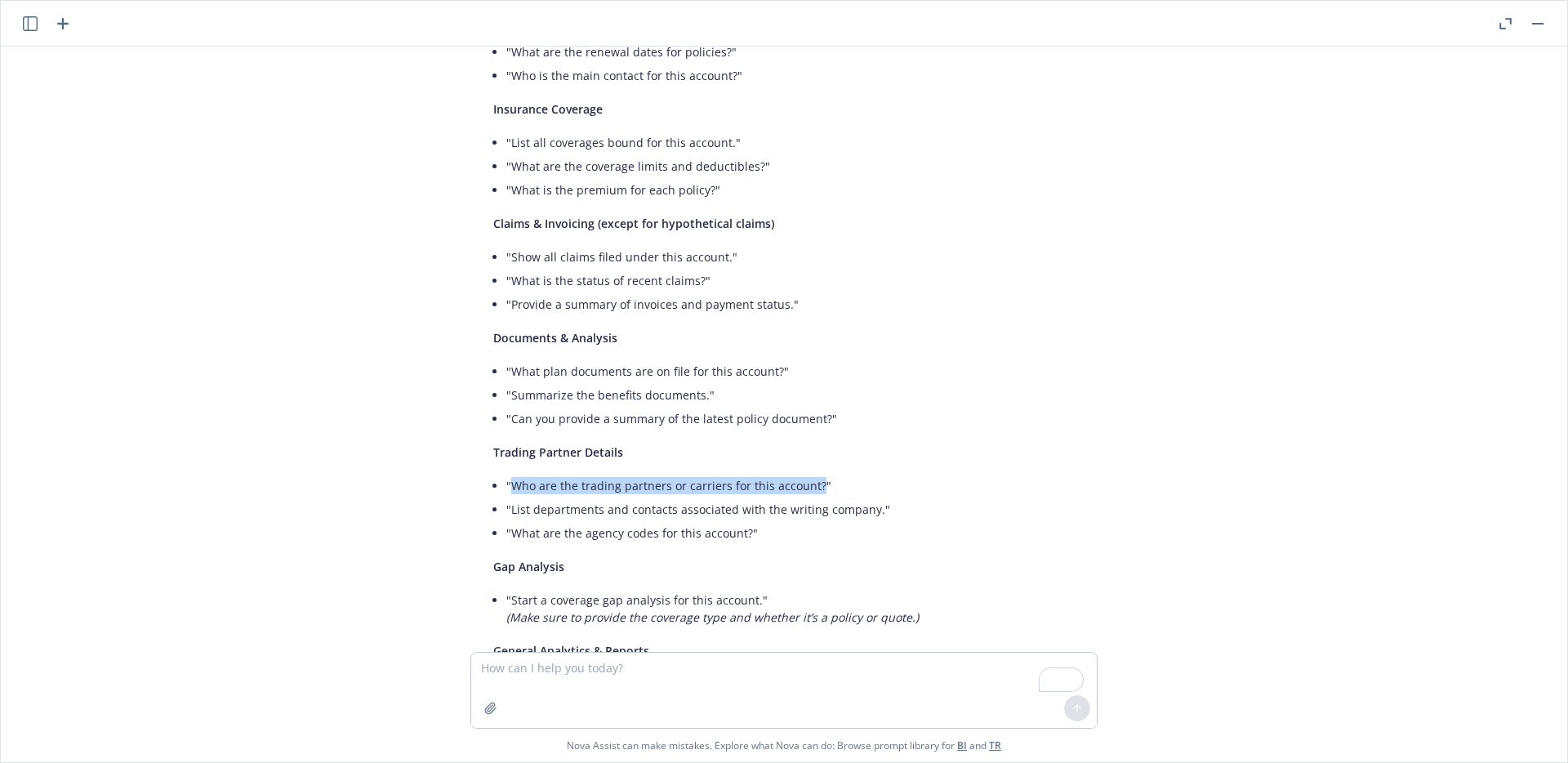
drag, startPoint x: 809, startPoint y: 483, endPoint x: 536, endPoint y: 500, distance: 273.5
click at [506, 488] on li ""Who are the trading partners or carriers for this account?"" at bounding box center [797, 486] width 582 height 24
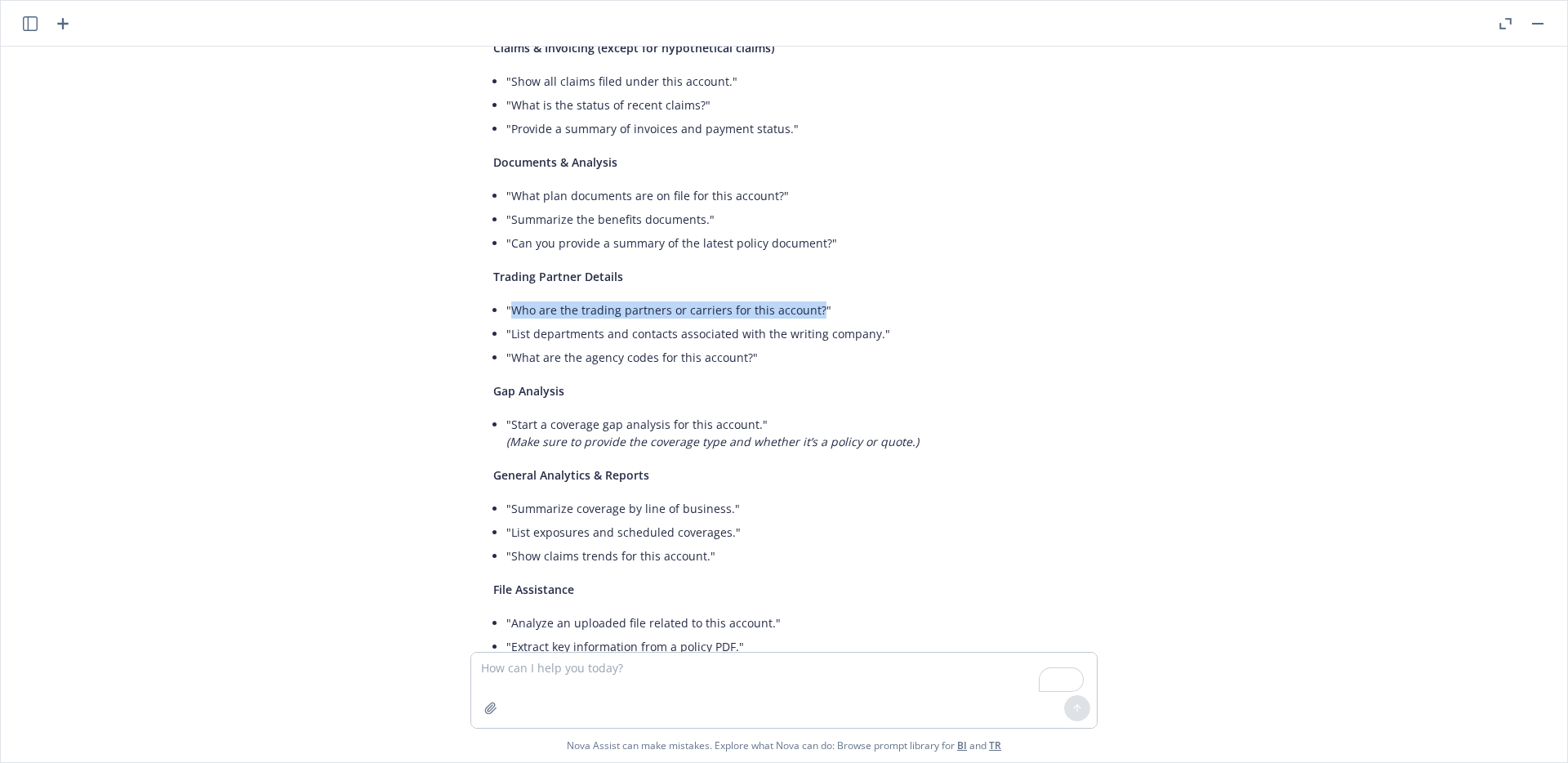
scroll to position [378, 0]
copy li "Who are the trading partners or carriers for this account?"
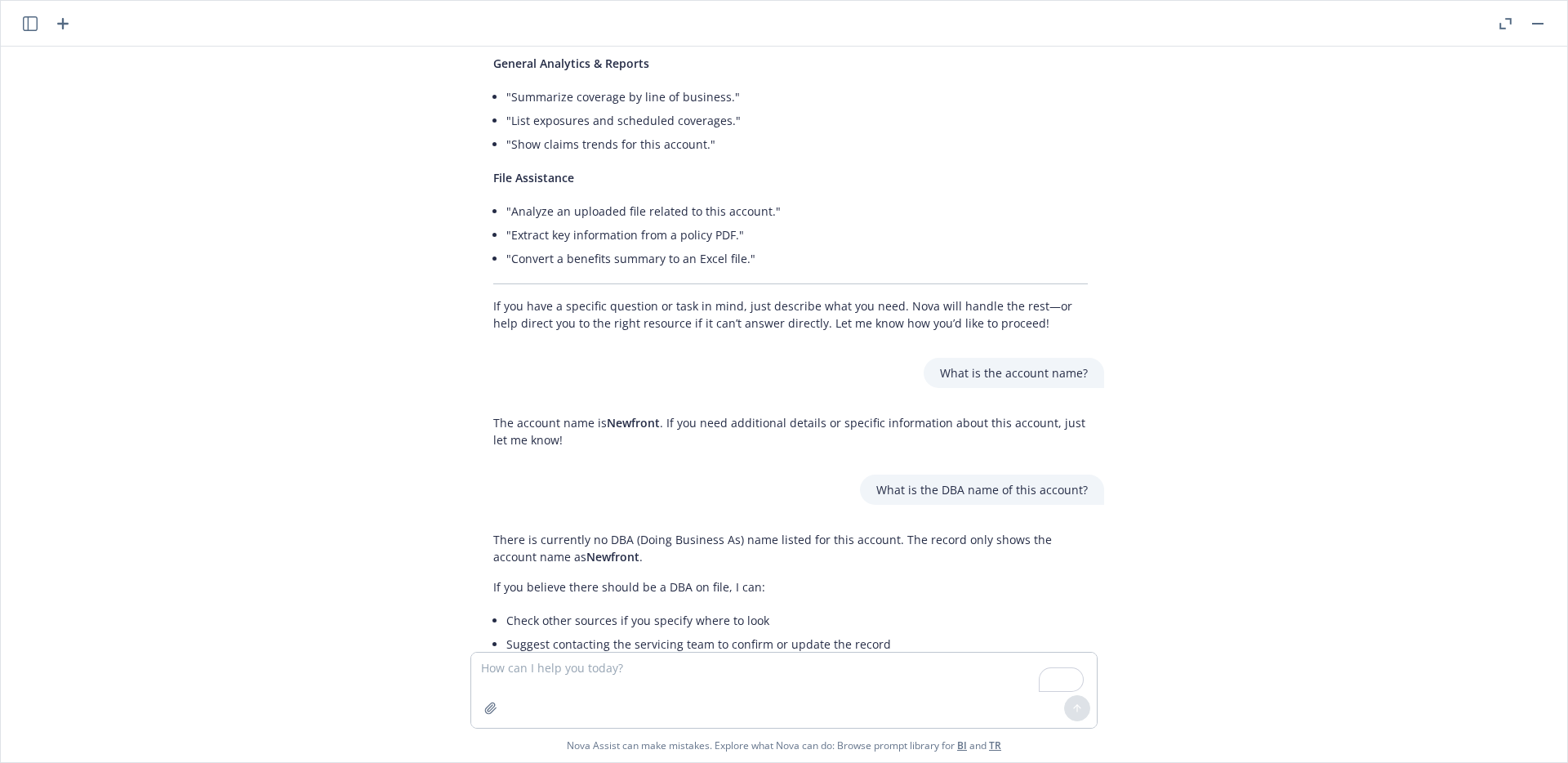
scroll to position [886, 0]
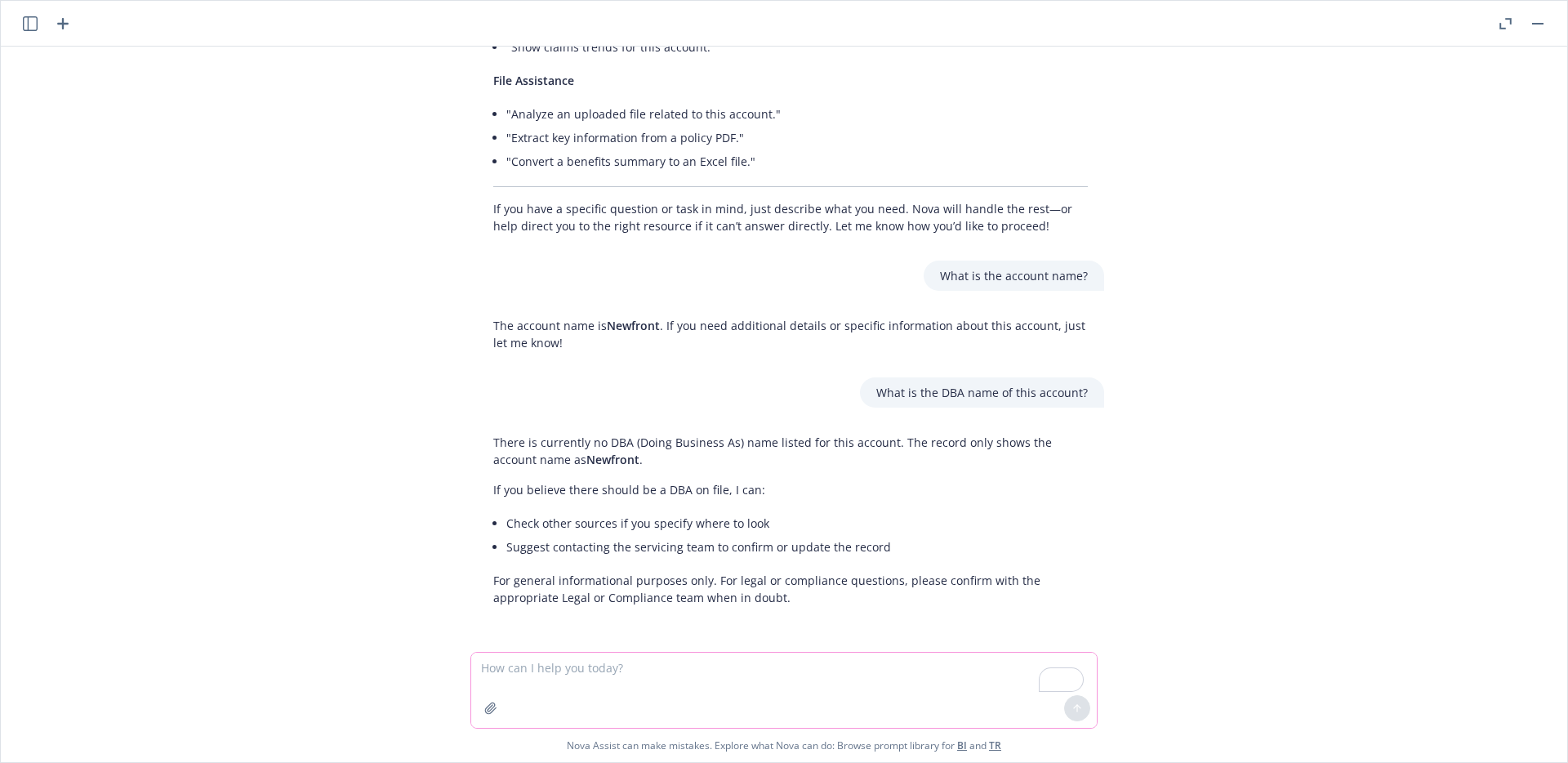
click at [611, 685] on textarea "To enrich screen reader interactions, please activate Accessibility in Grammarl…" at bounding box center [784, 690] width 625 height 75
paste textarea "Who are the trading partners or carriers for this account?"
type textarea "Who are the trading partners or carriers for this account?"
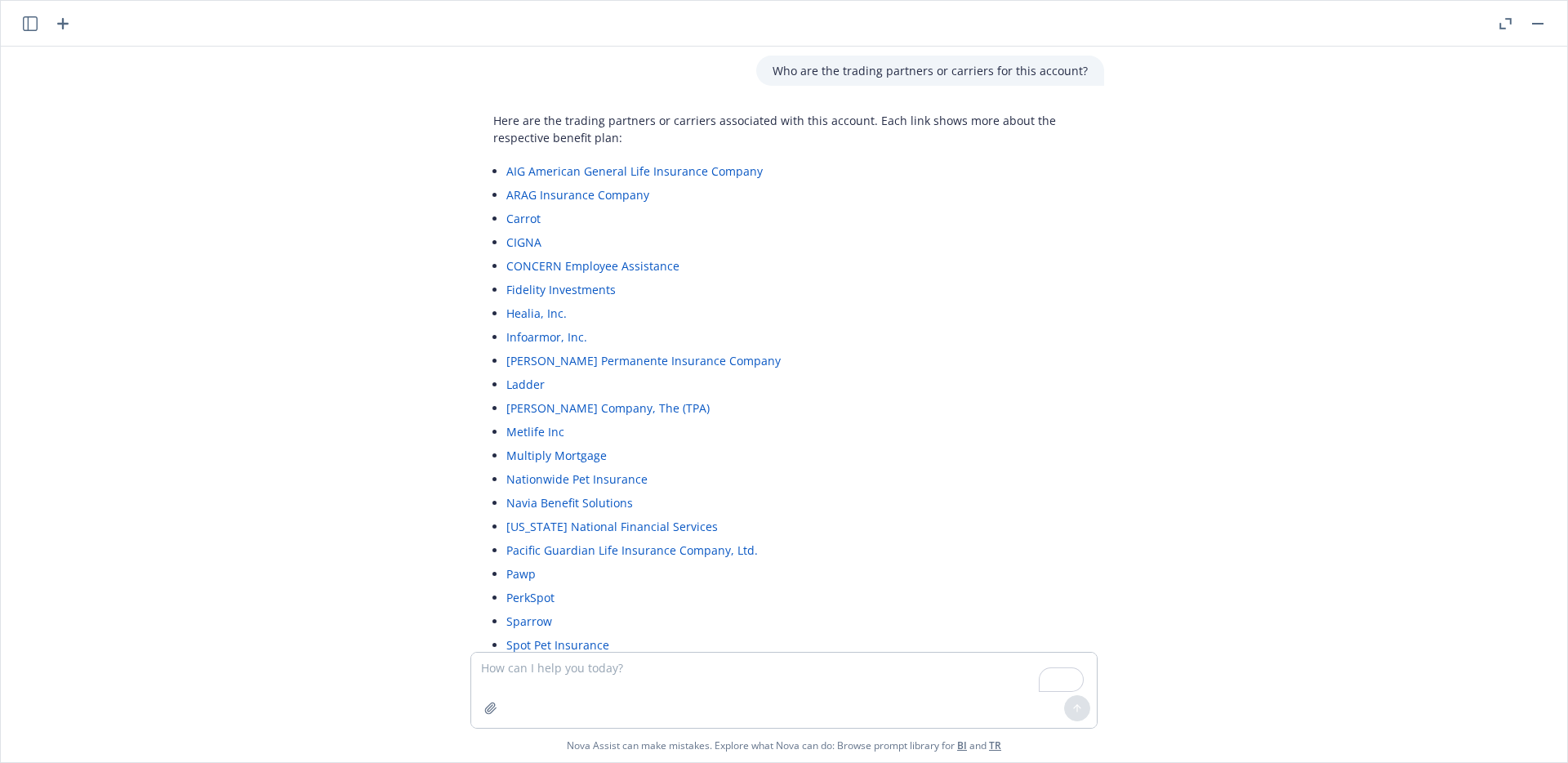
scroll to position [1469, 0]
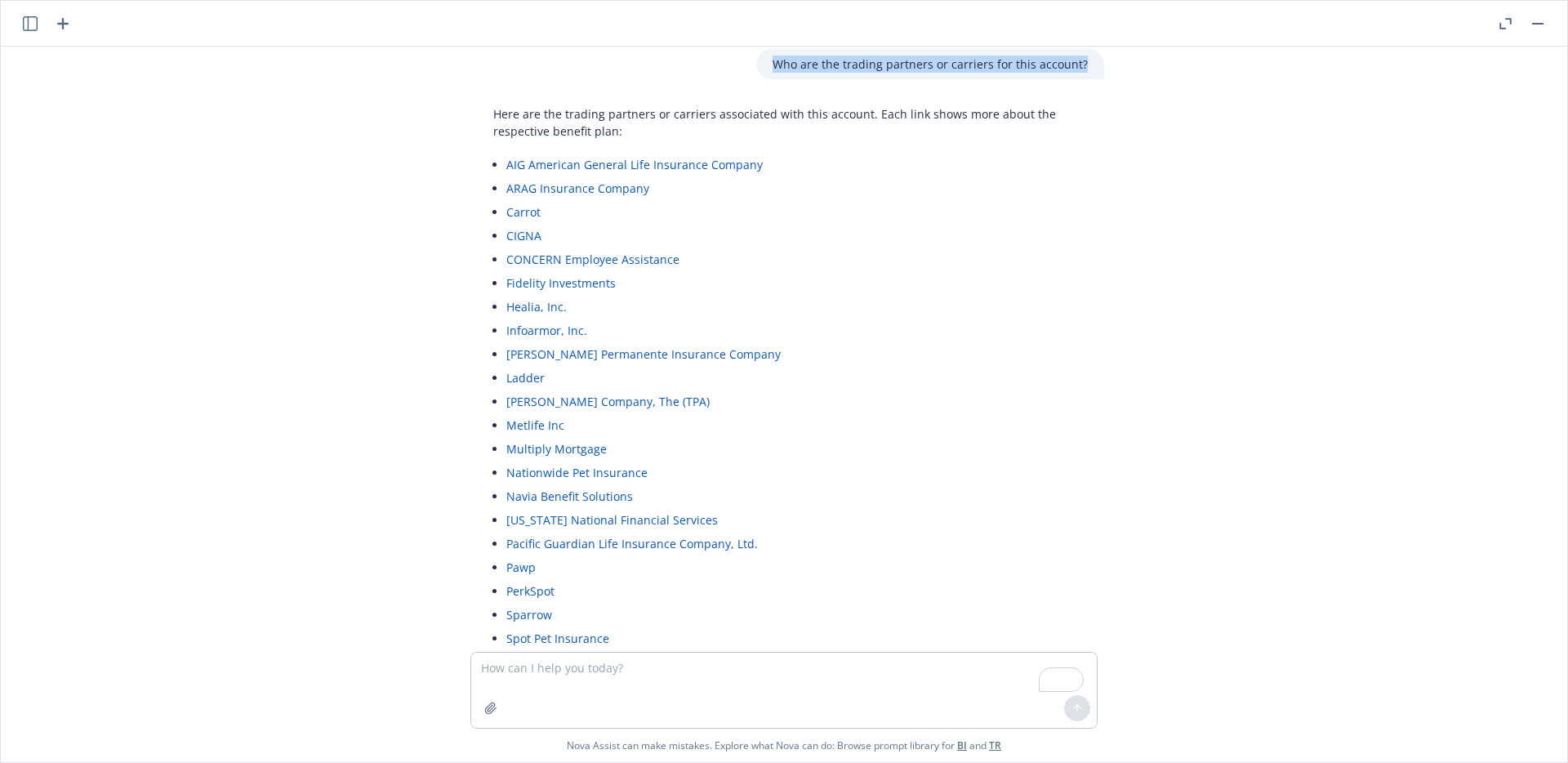
drag, startPoint x: 1082, startPoint y: 63, endPoint x: 778, endPoint y: 68, distance: 304.0
click at [778, 68] on div "Who are the trading partners or carriers for this account?" at bounding box center [930, 64] width 348 height 30
copy p "Who are the trading partners or carriers for this account?"
click at [423, 163] on div "What can I ask to Nova about the info of this account? You can ask Nova for a w…" at bounding box center [784, 349] width 1553 height 605
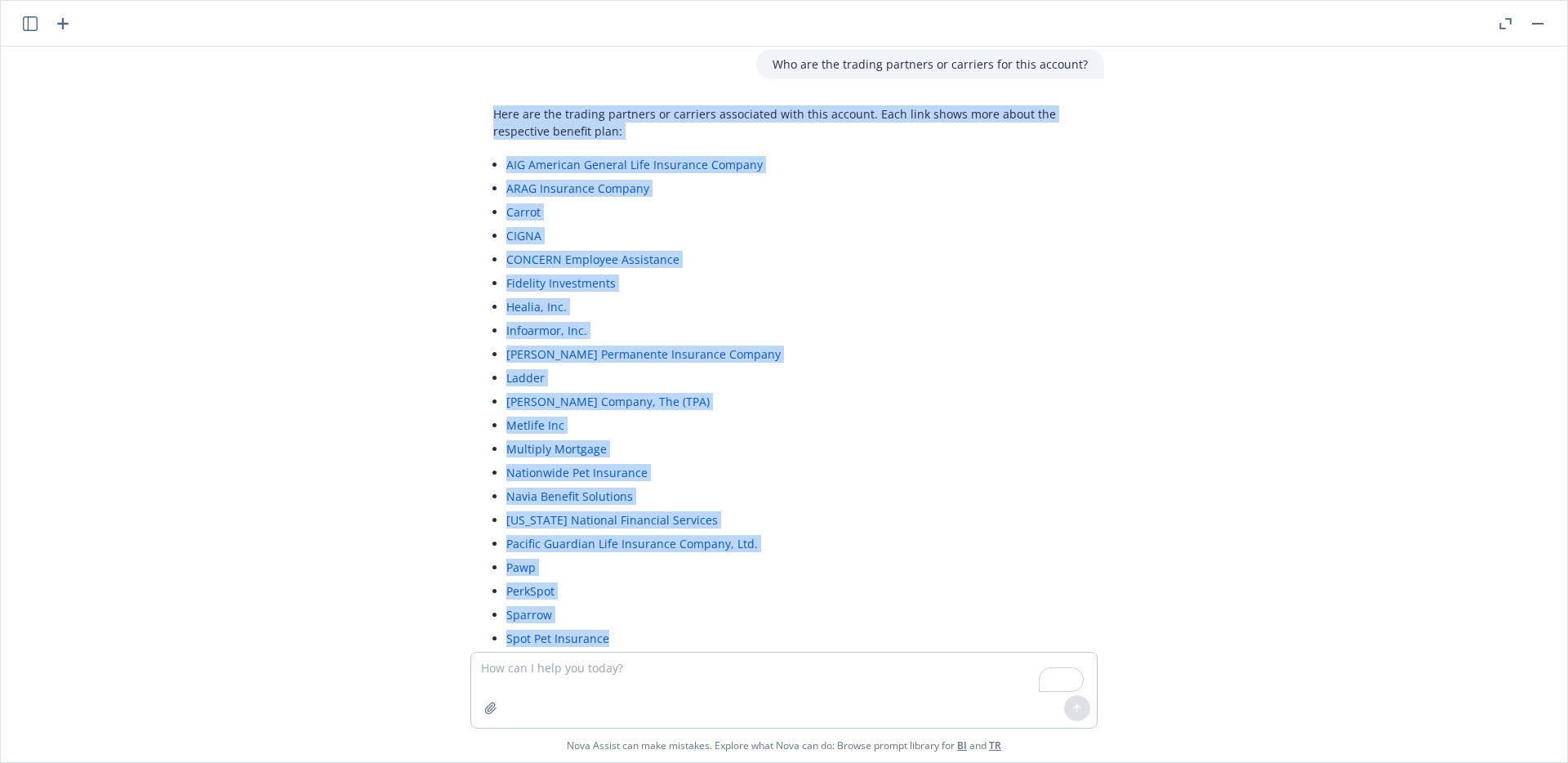
scroll to position [1584, 0]
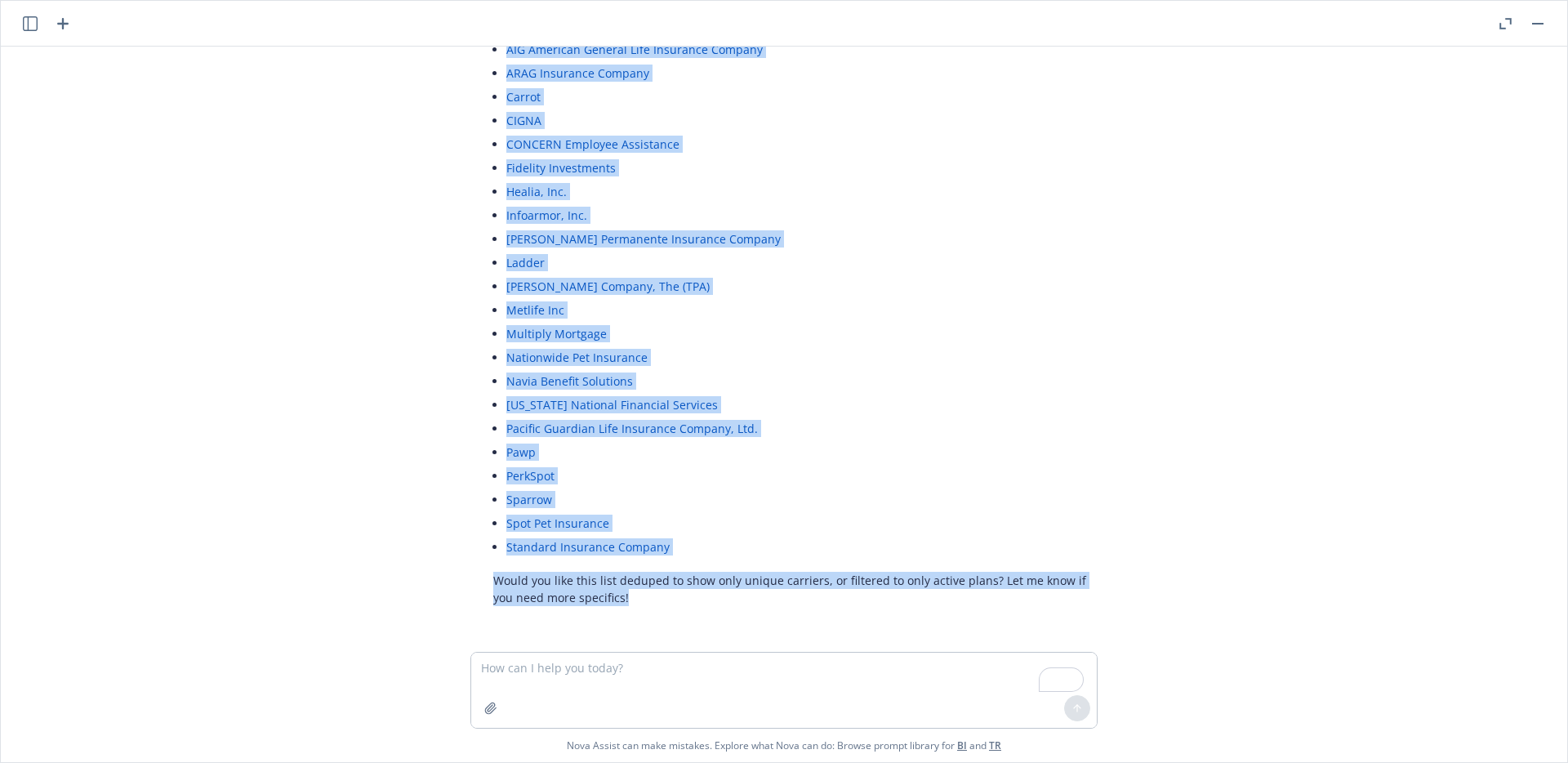
drag, startPoint x: 487, startPoint y: 113, endPoint x: 633, endPoint y: 605, distance: 513.2
click at [633, 605] on div "Here are the trading partners or carriers associated with this account. Each li…" at bounding box center [790, 298] width 627 height 629
copy div "Here are the trading partners or carriers associated with this account. Each li…"
drag, startPoint x: 1160, startPoint y: 296, endPoint x: 1153, endPoint y: 302, distance: 9.2
click at [1160, 296] on div "What can I ask to Nova about the info of this account? You can ask Nova for a w…" at bounding box center [784, 349] width 1553 height 605
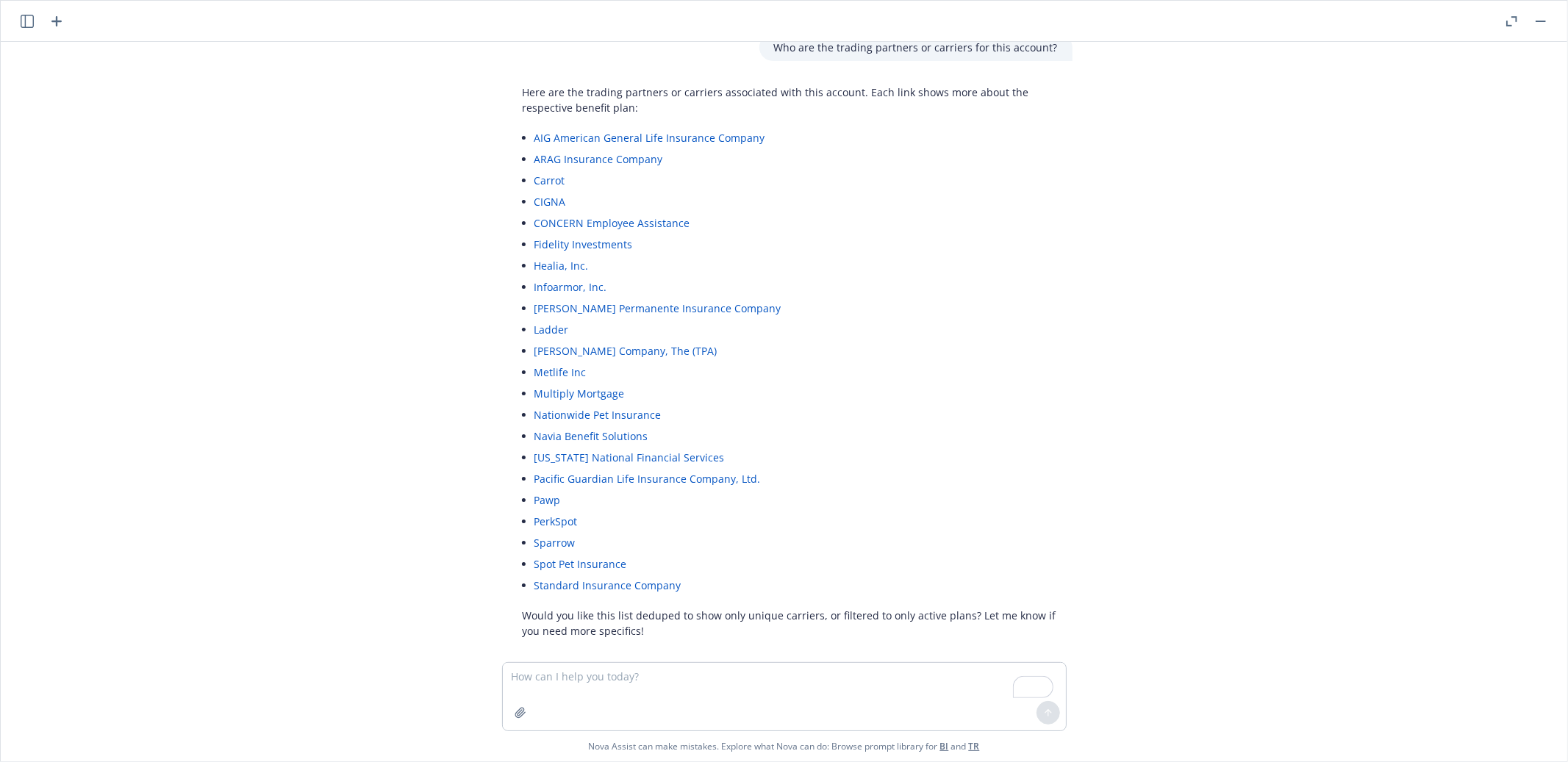
scroll to position [1347, 0]
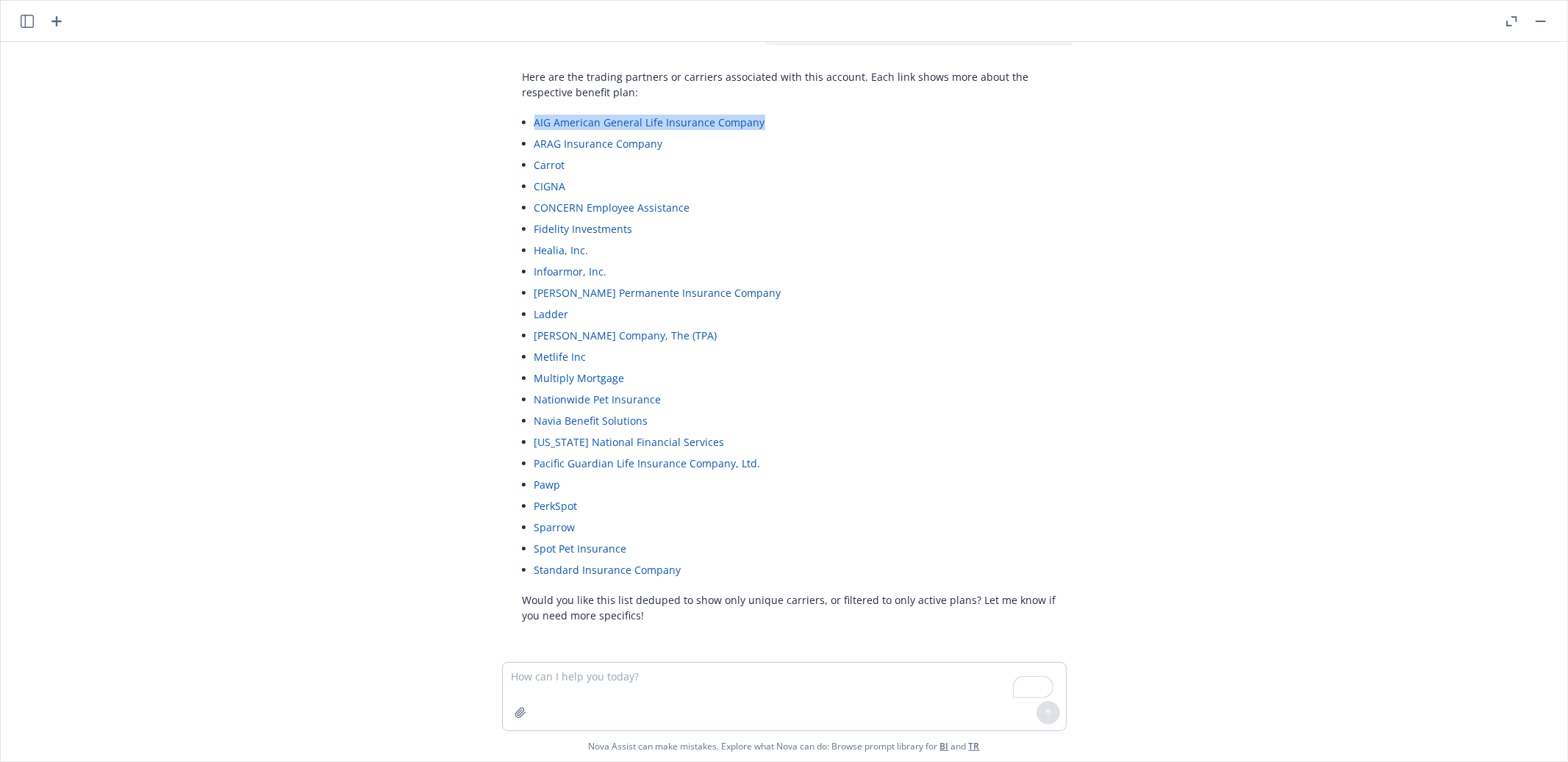
drag, startPoint x: 525, startPoint y: 120, endPoint x: 780, endPoint y: 125, distance: 255.0
click at [779, 125] on div "Here are the trading partners or carriers associated with this account. Each li…" at bounding box center [790, 346] width 564 height 566
copy link "AIG American General Life Insurance Company"
drag, startPoint x: 666, startPoint y: 141, endPoint x: 510, endPoint y: 144, distance: 156.0
click at [510, 144] on div "Here are the trading partners or carriers associated with this account. Each li…" at bounding box center [790, 346] width 564 height 566
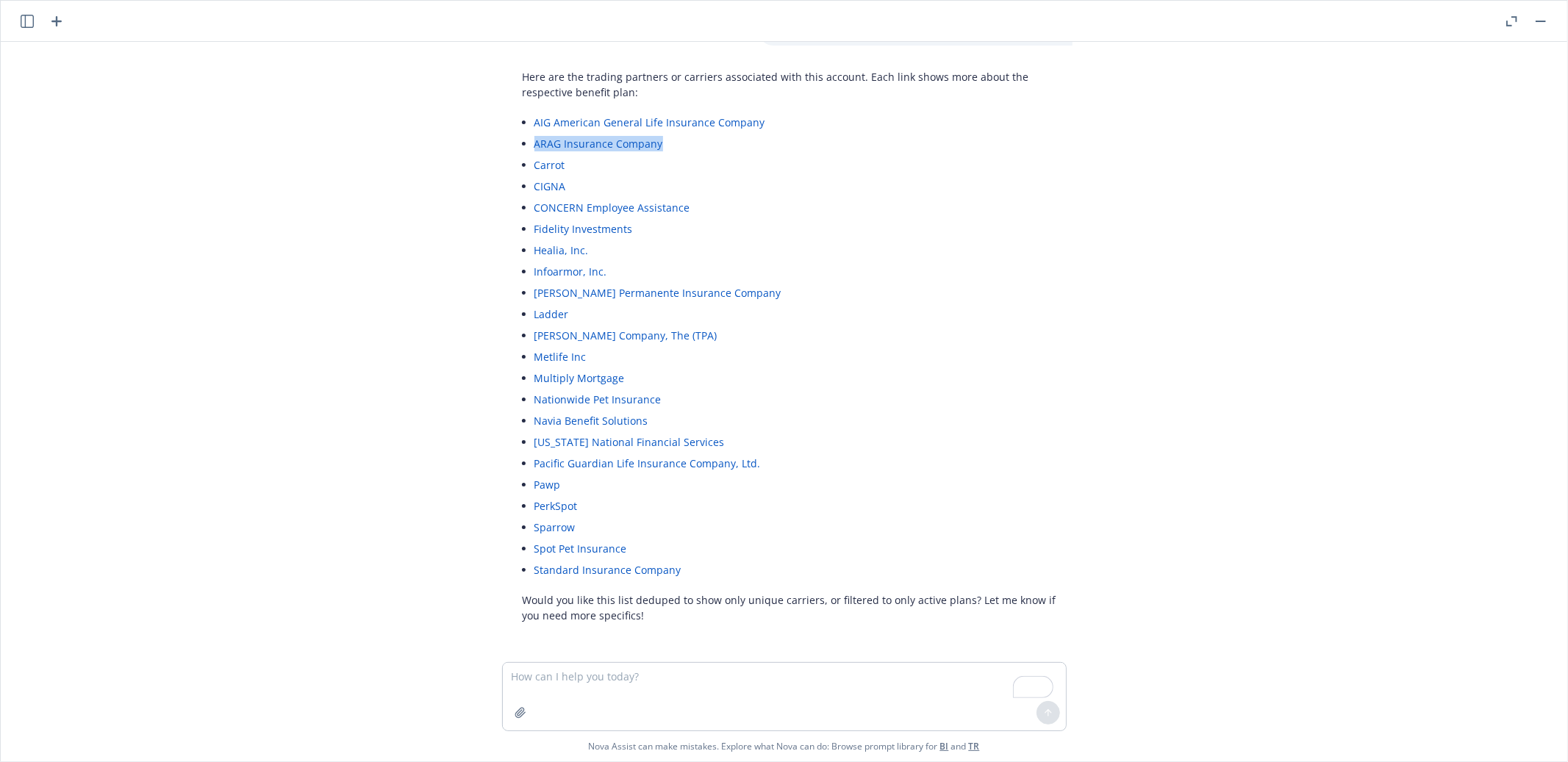
copy link "ARAG Insurance Company"
click at [774, 263] on li "Infoarmor, Inc." at bounding box center [796, 271] width 524 height 22
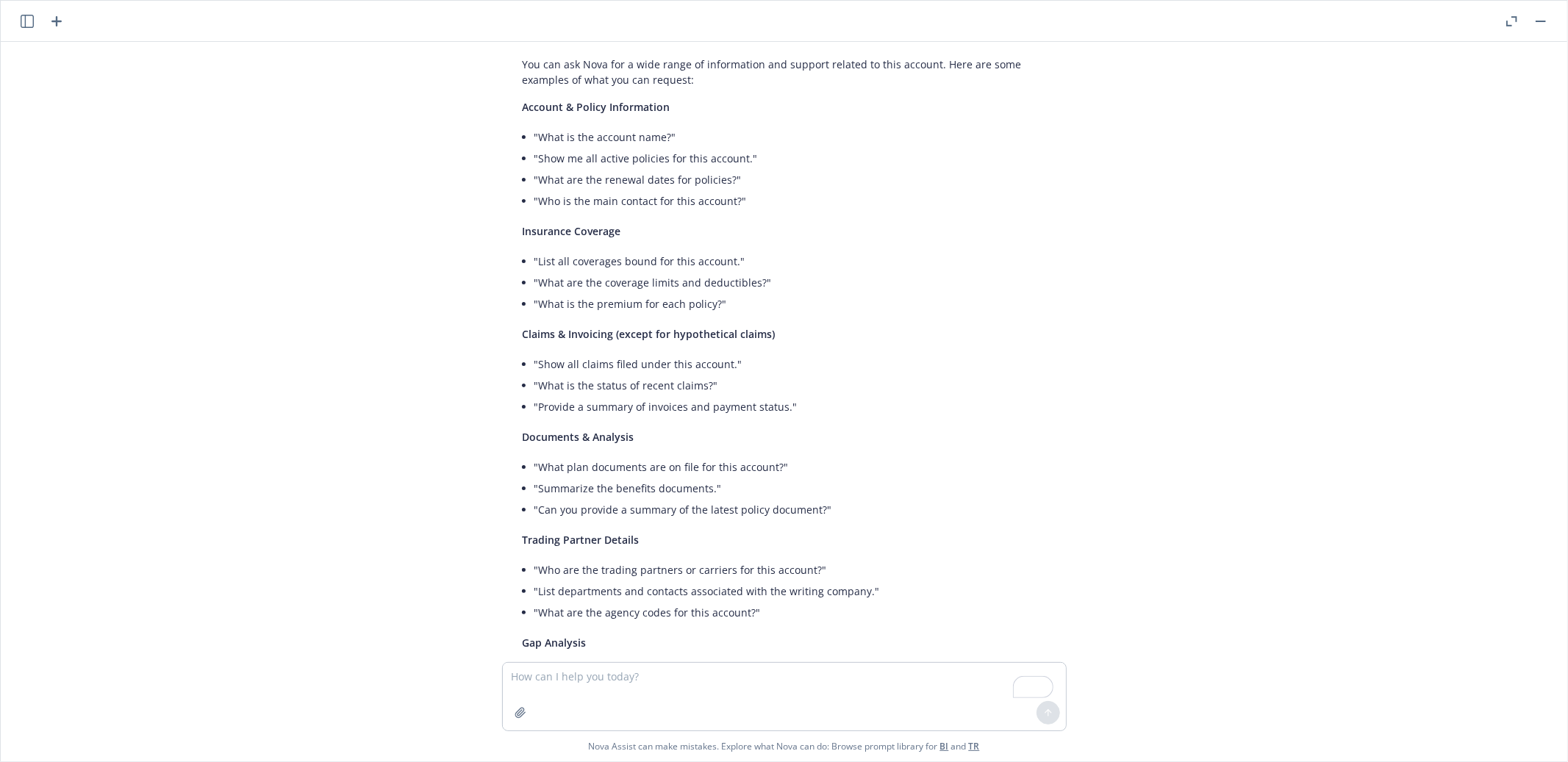
scroll to position [0, 0]
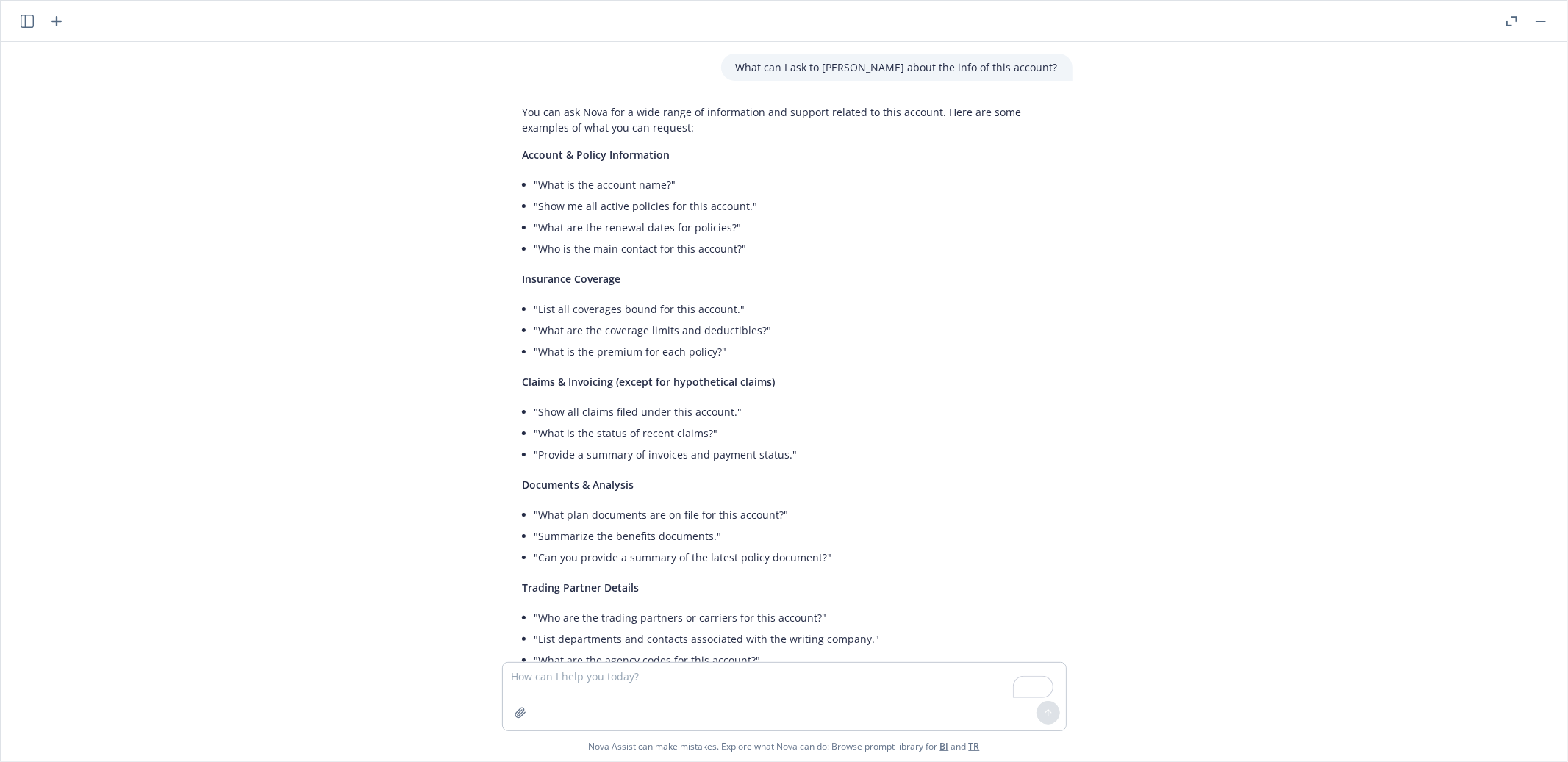
click at [1510, 18] on icon "button" at bounding box center [1511, 21] width 11 height 10
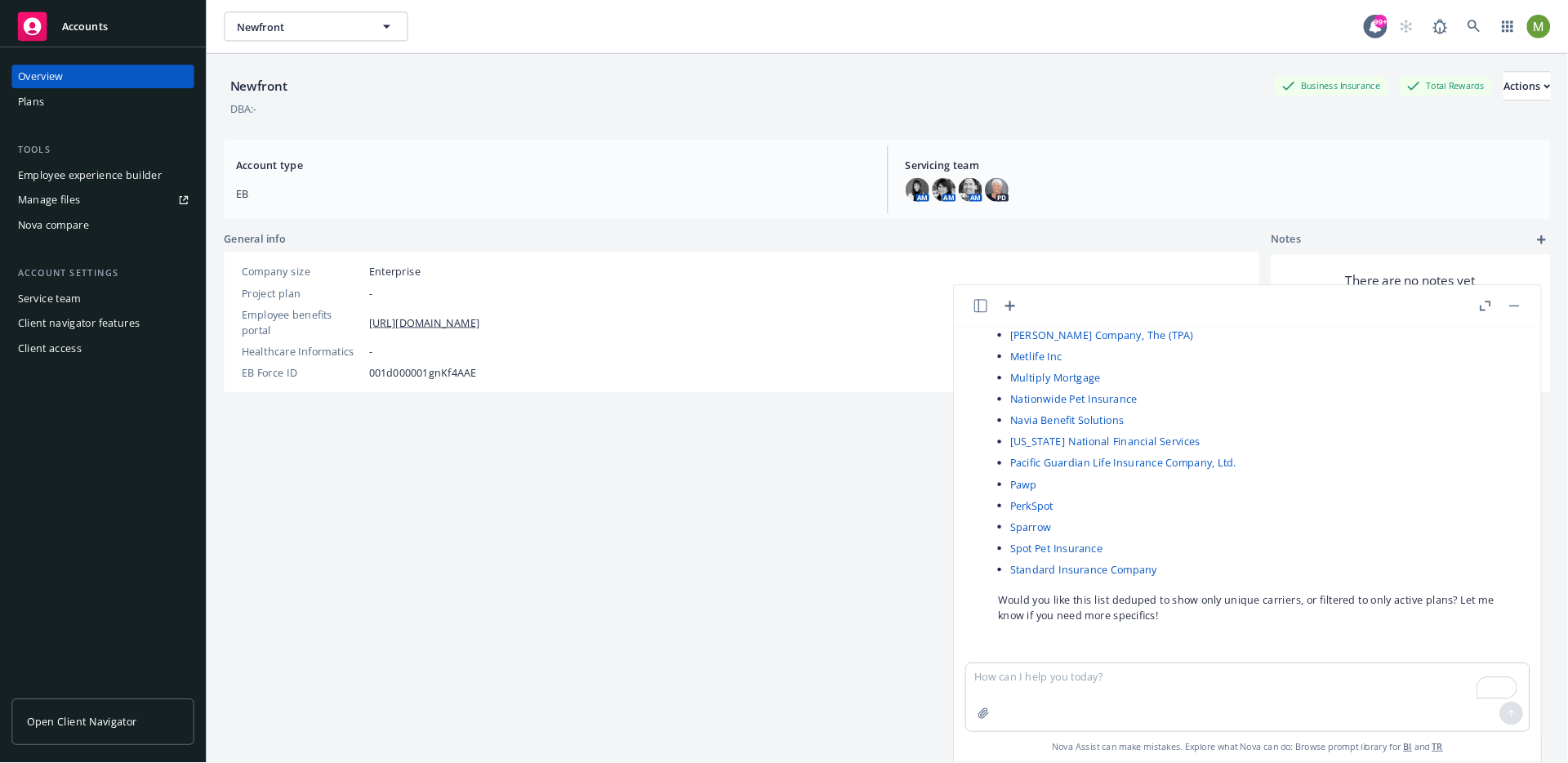
scroll to position [1817, 0]
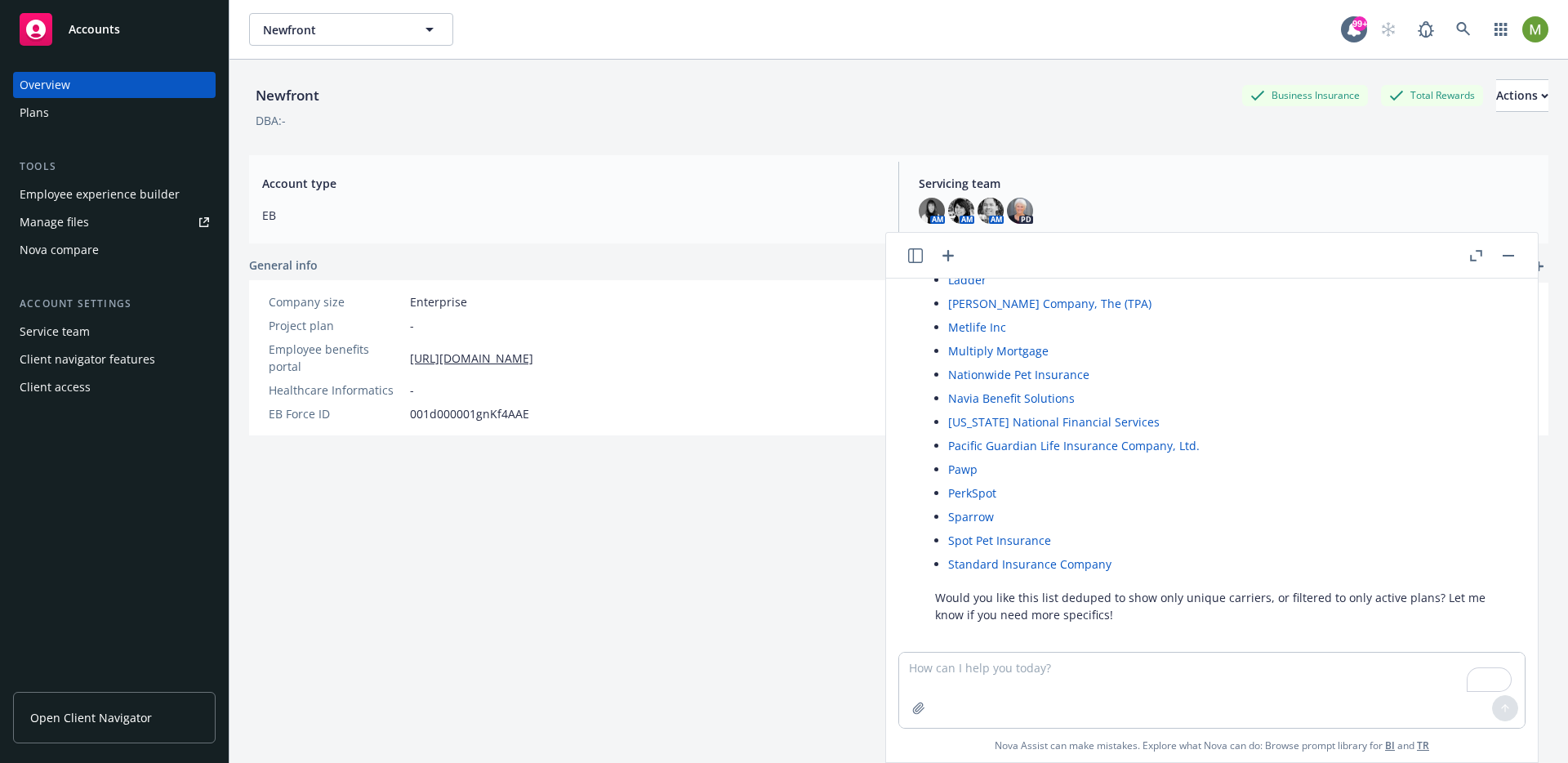
click at [945, 256] on icon "button" at bounding box center [948, 256] width 19 height 19
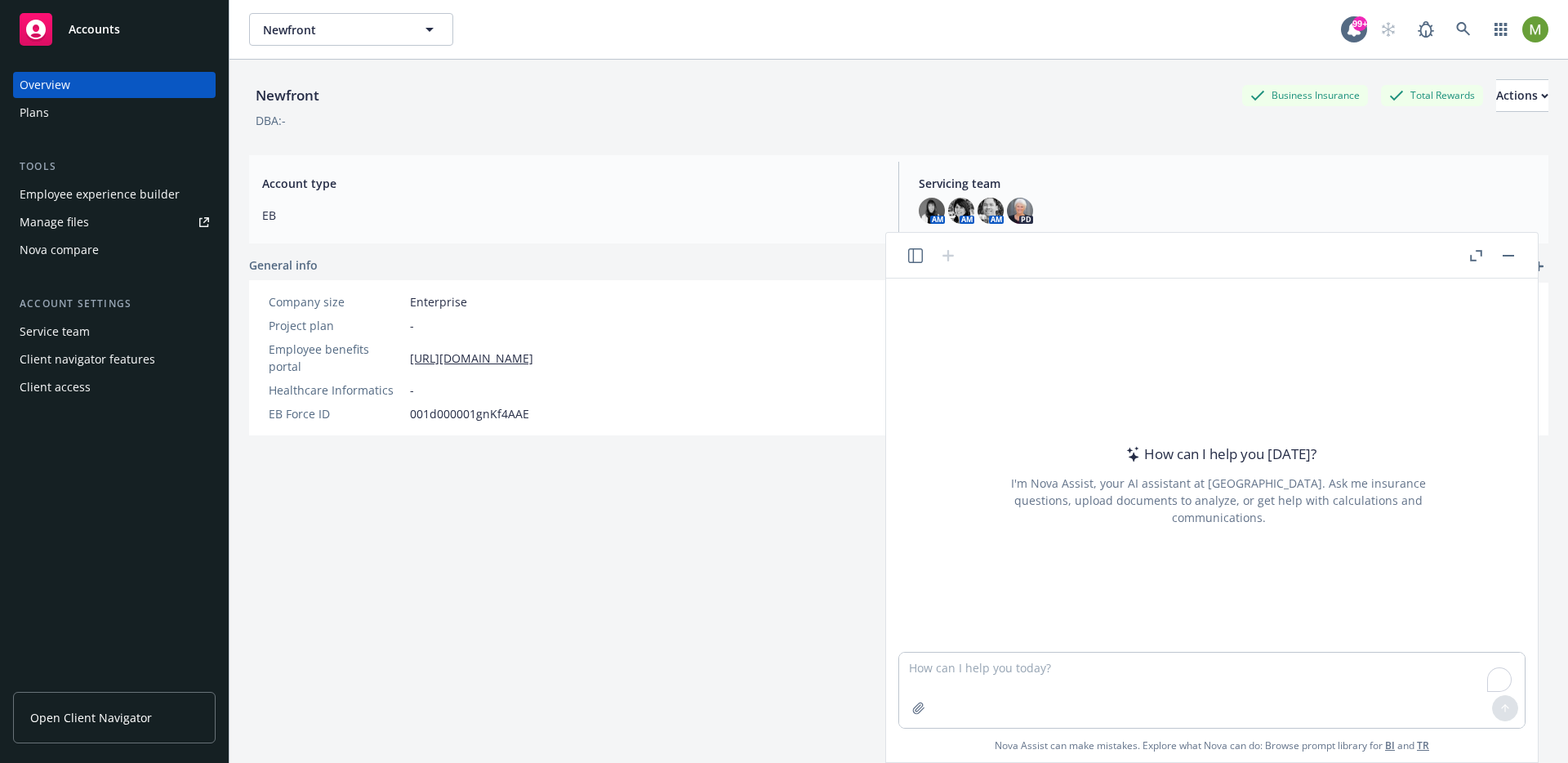
type textarea "Can you generate a list of questions I can ask Nova about the information in th…"
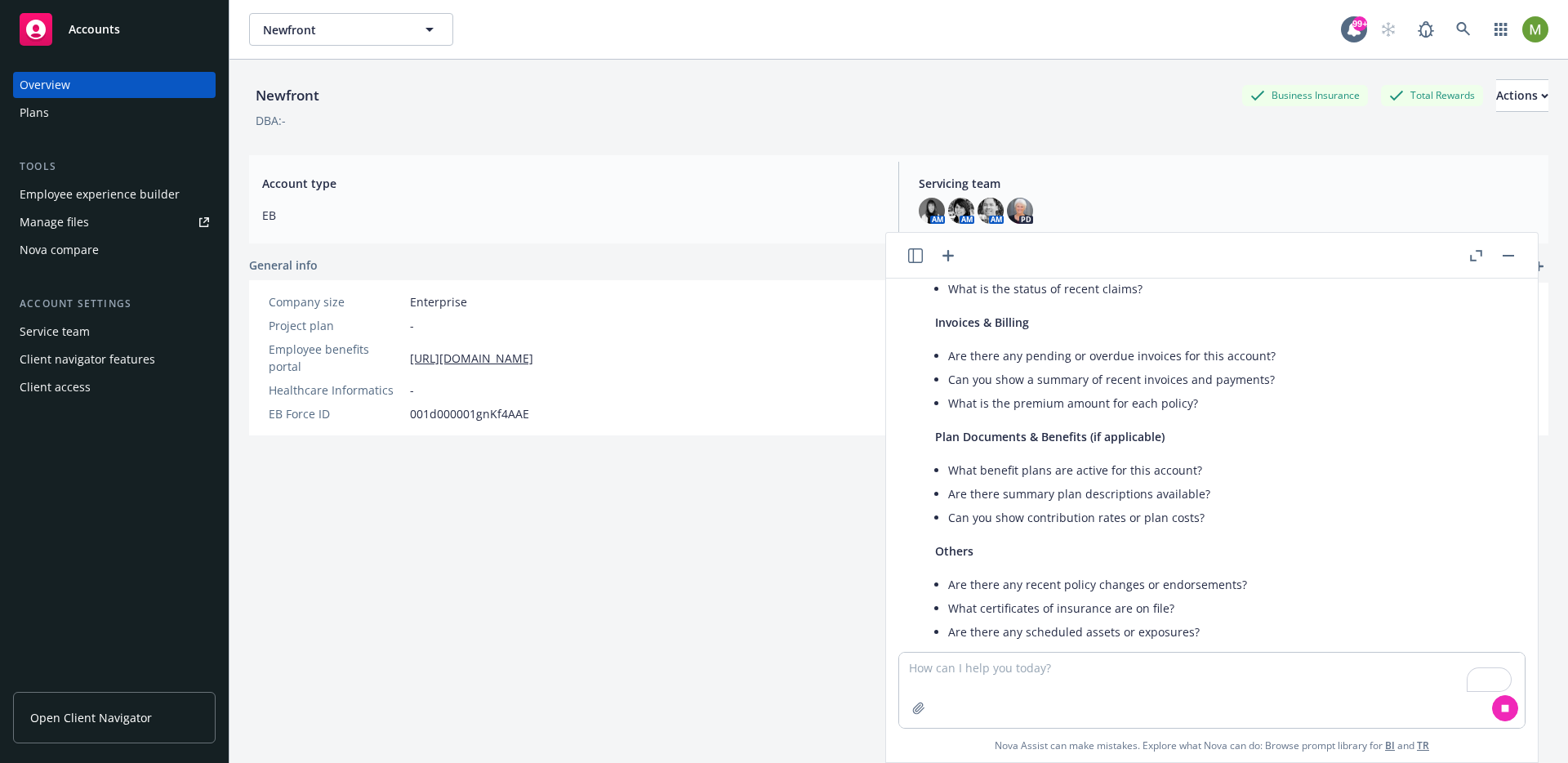
scroll to position [536, 0]
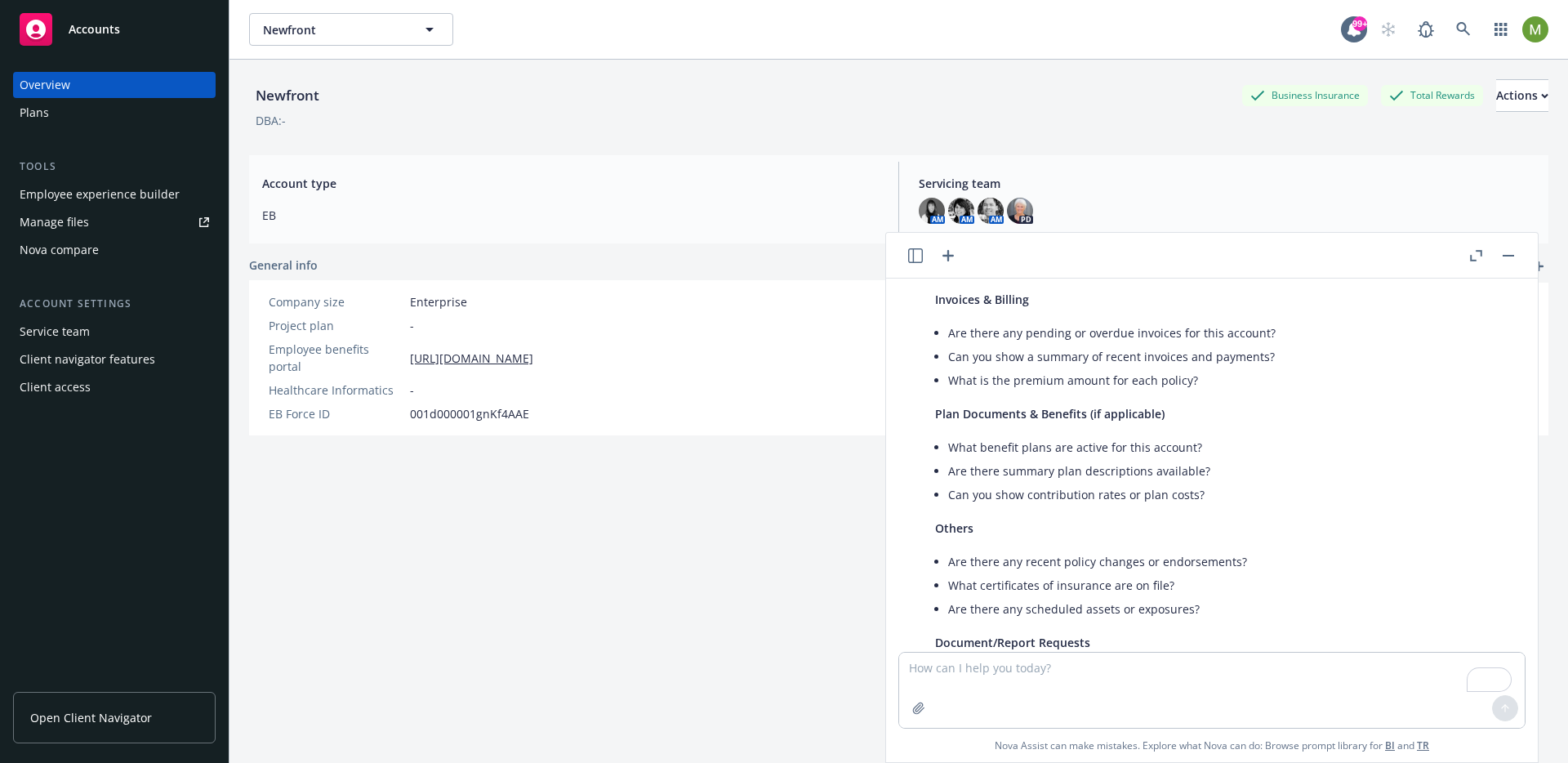
click at [1477, 254] on icon "button" at bounding box center [1476, 256] width 12 height 11
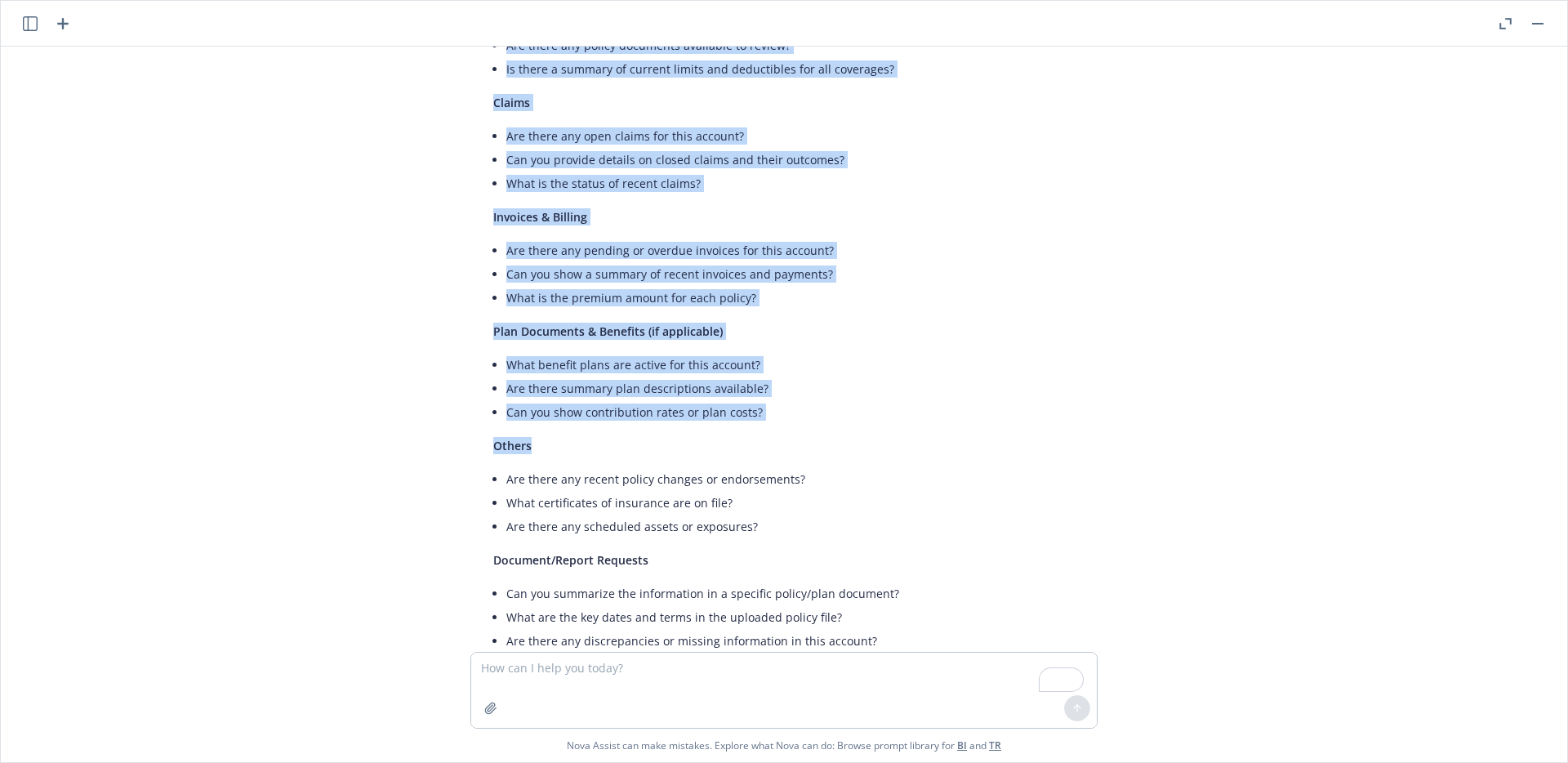
scroll to position [447, 0]
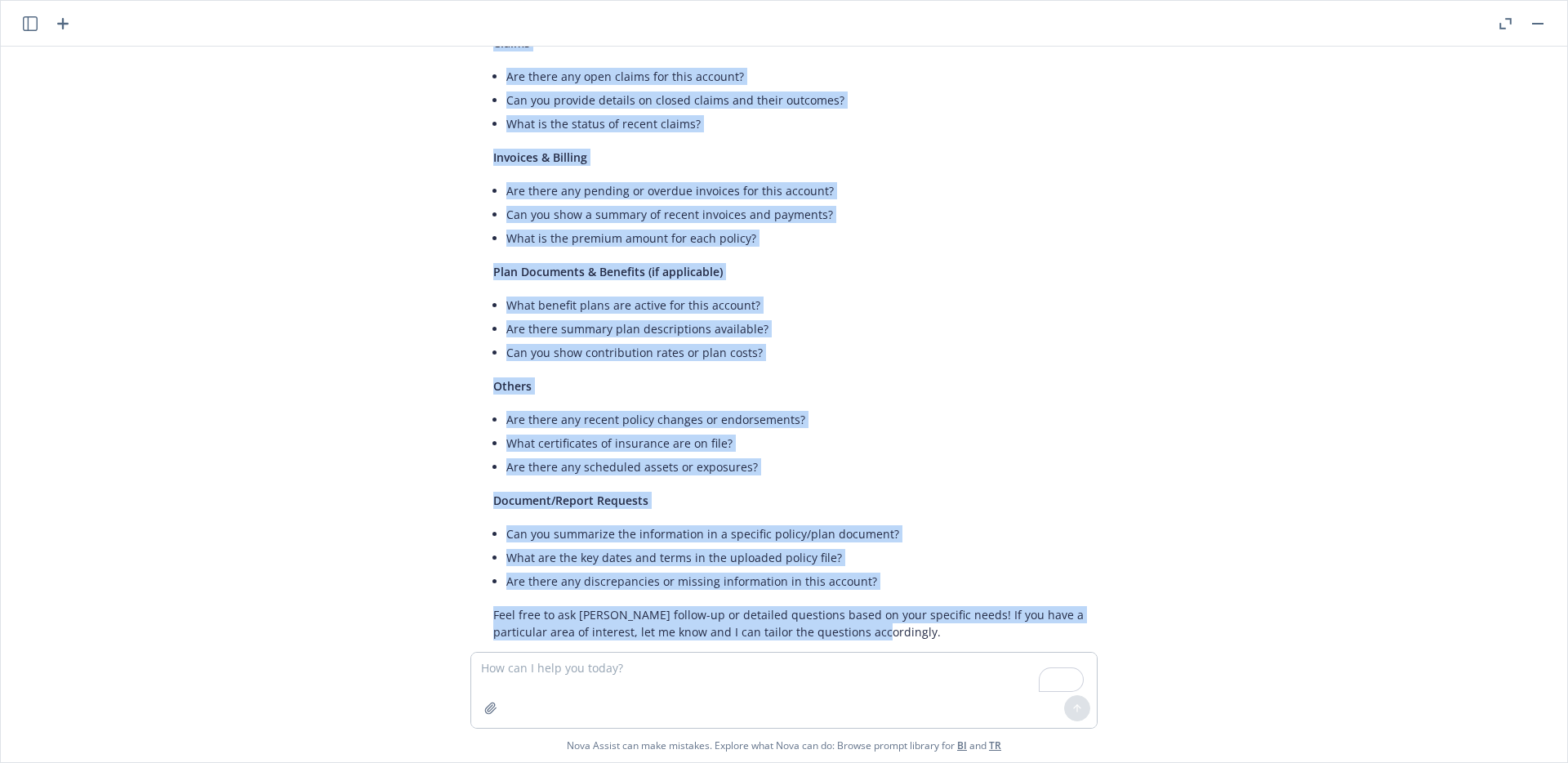
drag, startPoint x: 487, startPoint y: 126, endPoint x: 859, endPoint y: 601, distance: 603.3
click at [859, 601] on div "Certainly! Here are examples of questions you can ask Nova about the informatio…" at bounding box center [790, 164] width 627 height 967
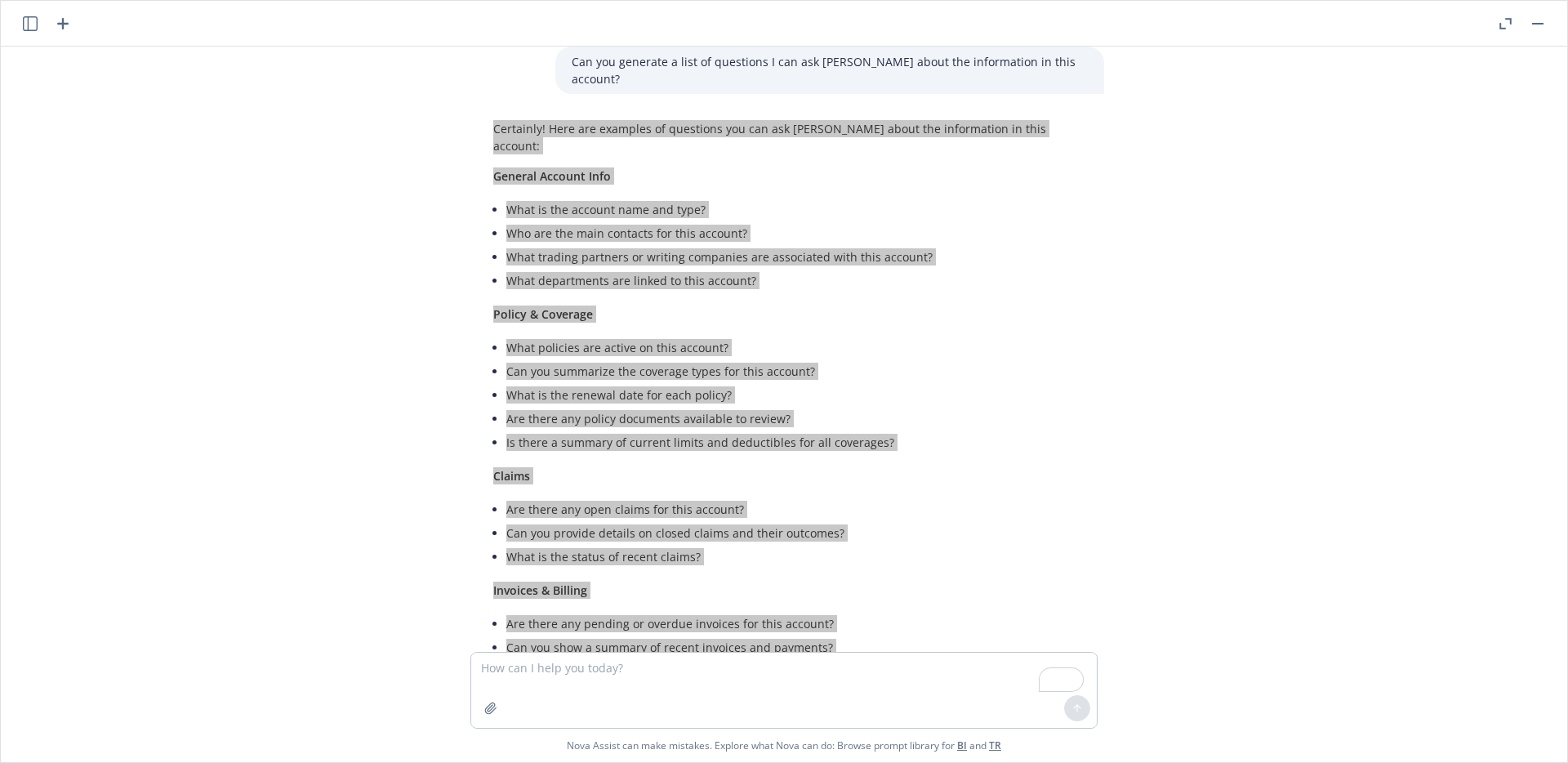
scroll to position [0, 0]
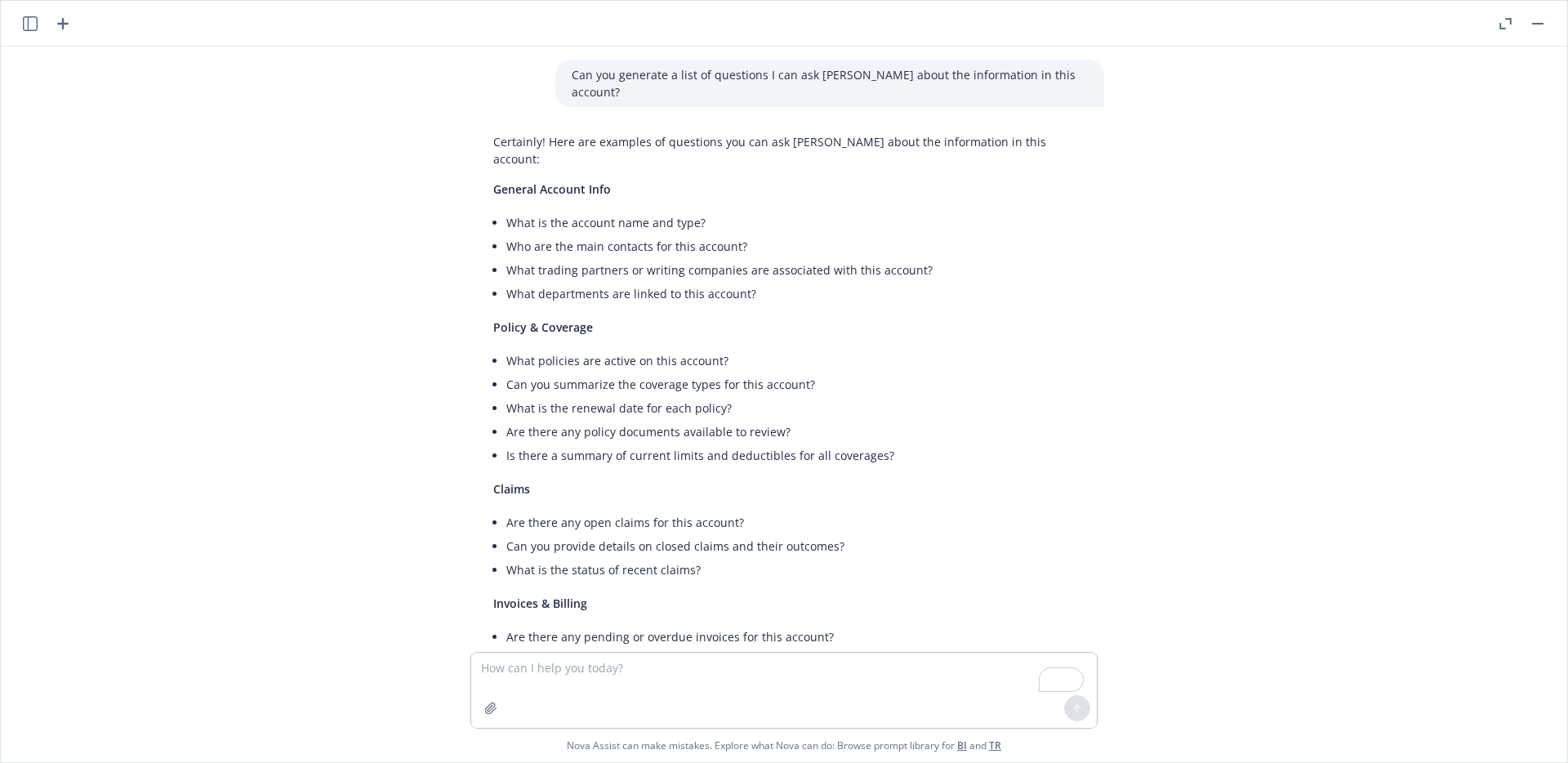
drag, startPoint x: 1087, startPoint y: 77, endPoint x: 1058, endPoint y: 77, distance: 29.0
click at [1087, 77] on div "Can you generate a list of questions I can ask Nova about the information in th…" at bounding box center [829, 83] width 549 height 47
click at [1054, 77] on p "Can you generate a list of questions I can ask Nova about the information in th…" at bounding box center [830, 83] width 517 height 34
drag, startPoint x: 1087, startPoint y: 76, endPoint x: 603, endPoint y: 77, distance: 484.0
click at [603, 77] on div "Can you generate a list of questions I can ask Nova about the information in th…" at bounding box center [829, 83] width 549 height 47
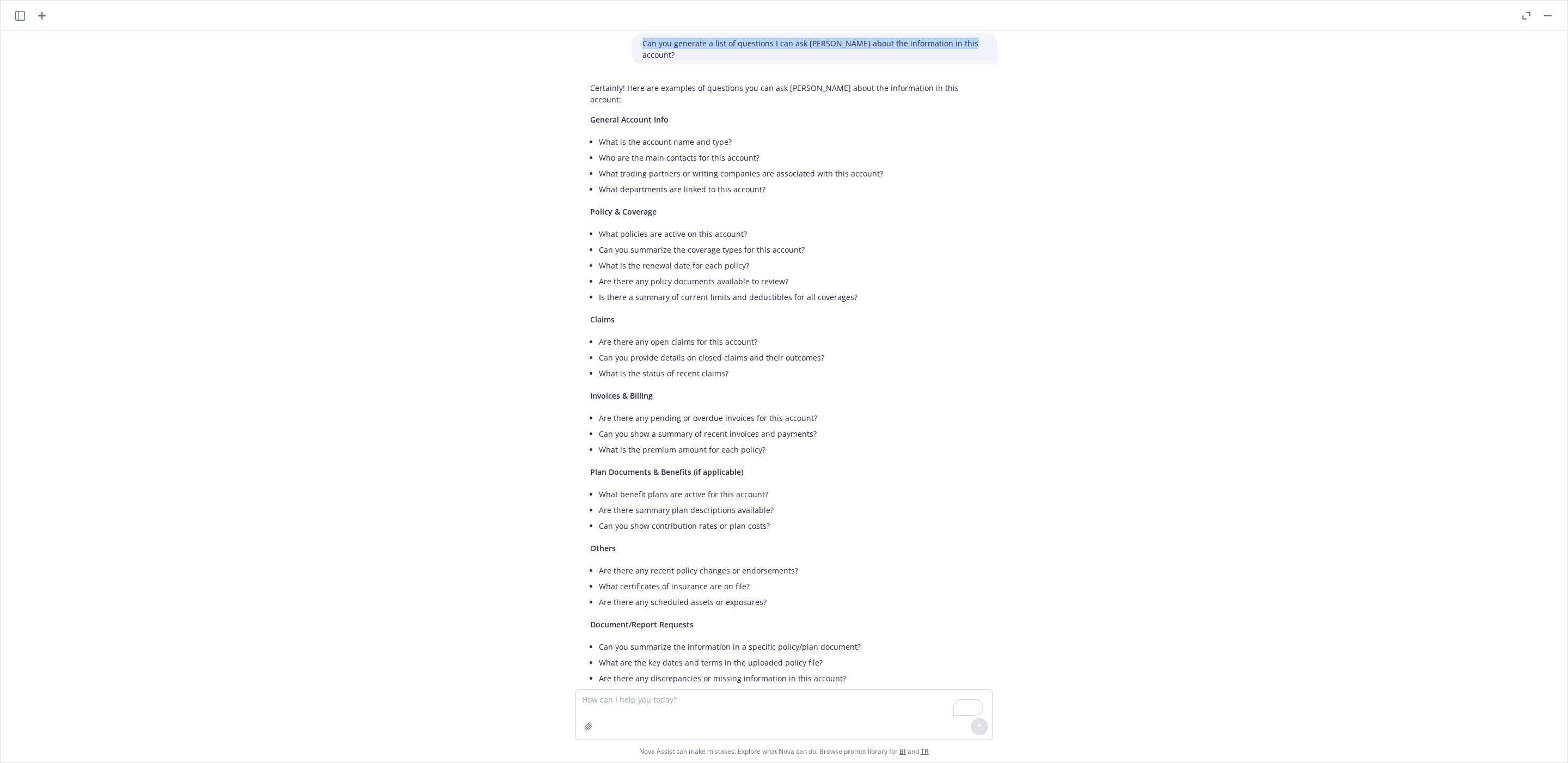
scroll to position [6, 0]
click at [925, 443] on li "What is the premium amount for each policy?" at bounding box center [793, 451] width 388 height 16
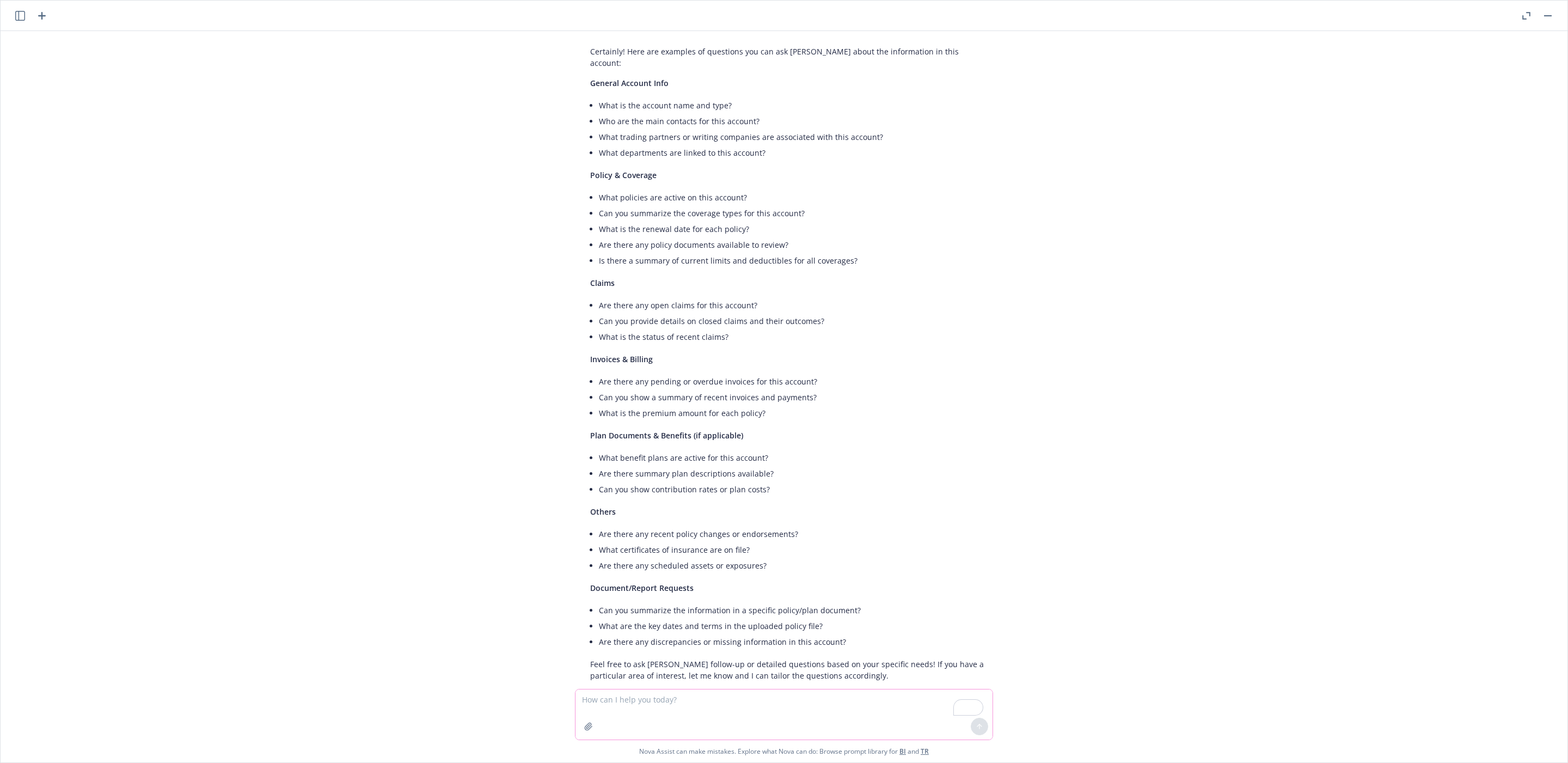
click at [663, 635] on textarea "To enrich screen reader interactions, please activate Accessibility in Grammarl…" at bounding box center [784, 714] width 417 height 50
paste textarea "Create a list of questions you can answer about the general information for thi…"
type textarea "Create a list of questions you can answer about the general information for thi…"
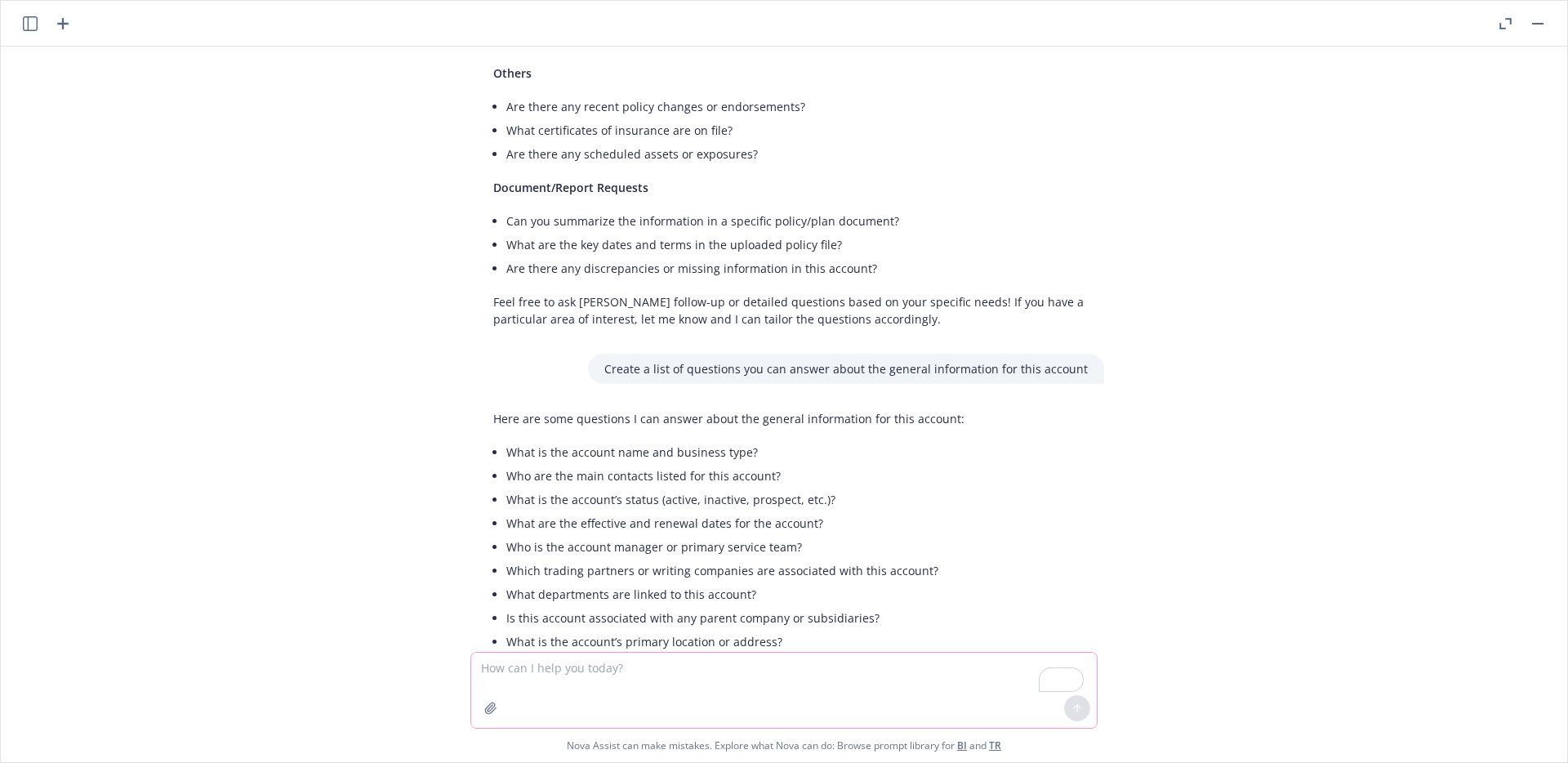
scroll to position [914, 0]
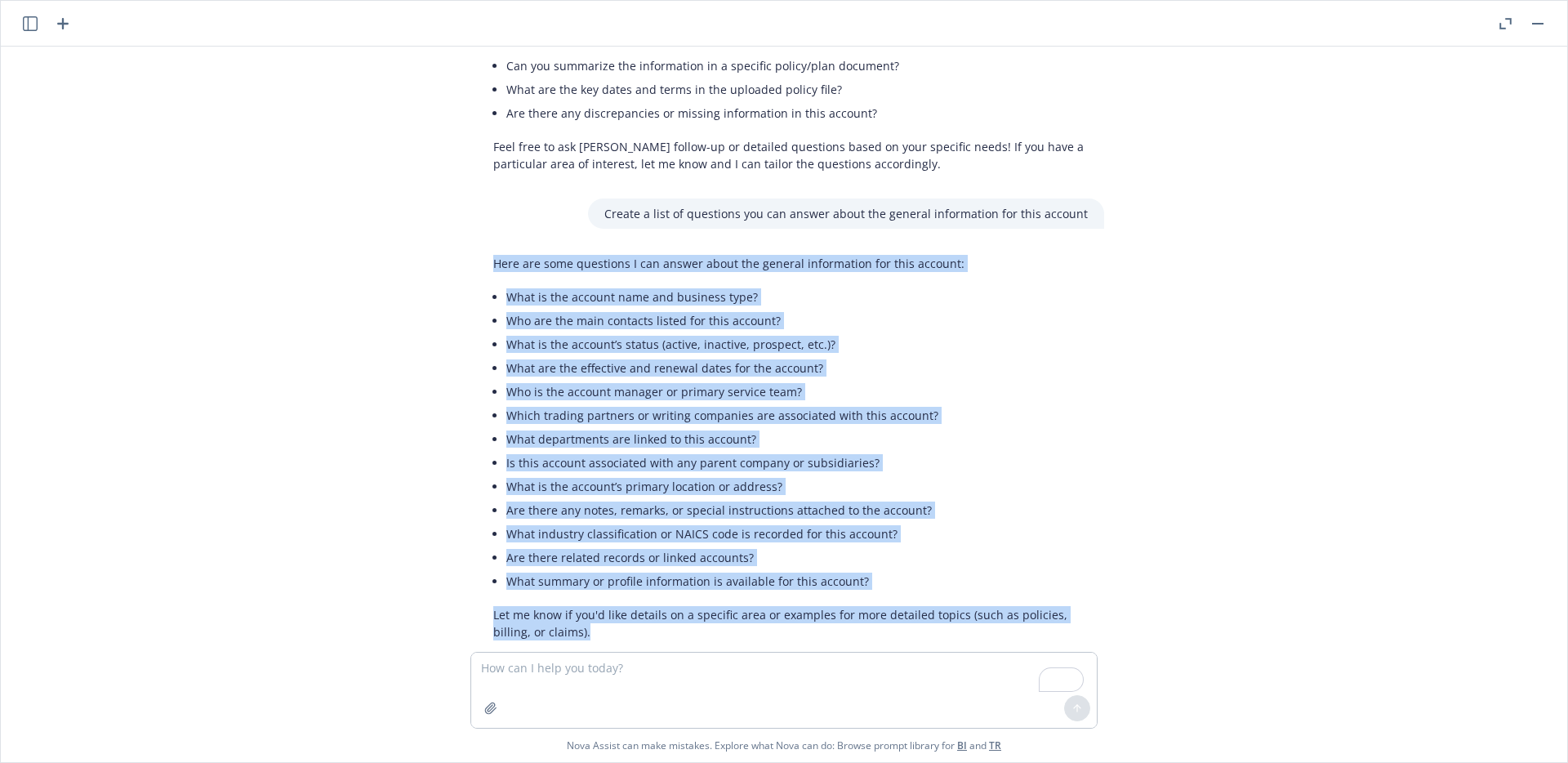
drag, startPoint x: 550, startPoint y: 601, endPoint x: 488, endPoint y: 231, distance: 375.2
click at [488, 248] on div "Here are some questions I can answer about the general information for this acc…" at bounding box center [790, 447] width 627 height 399
click at [1001, 427] on li "What departments are linked to this account?" at bounding box center [797, 439] width 582 height 24
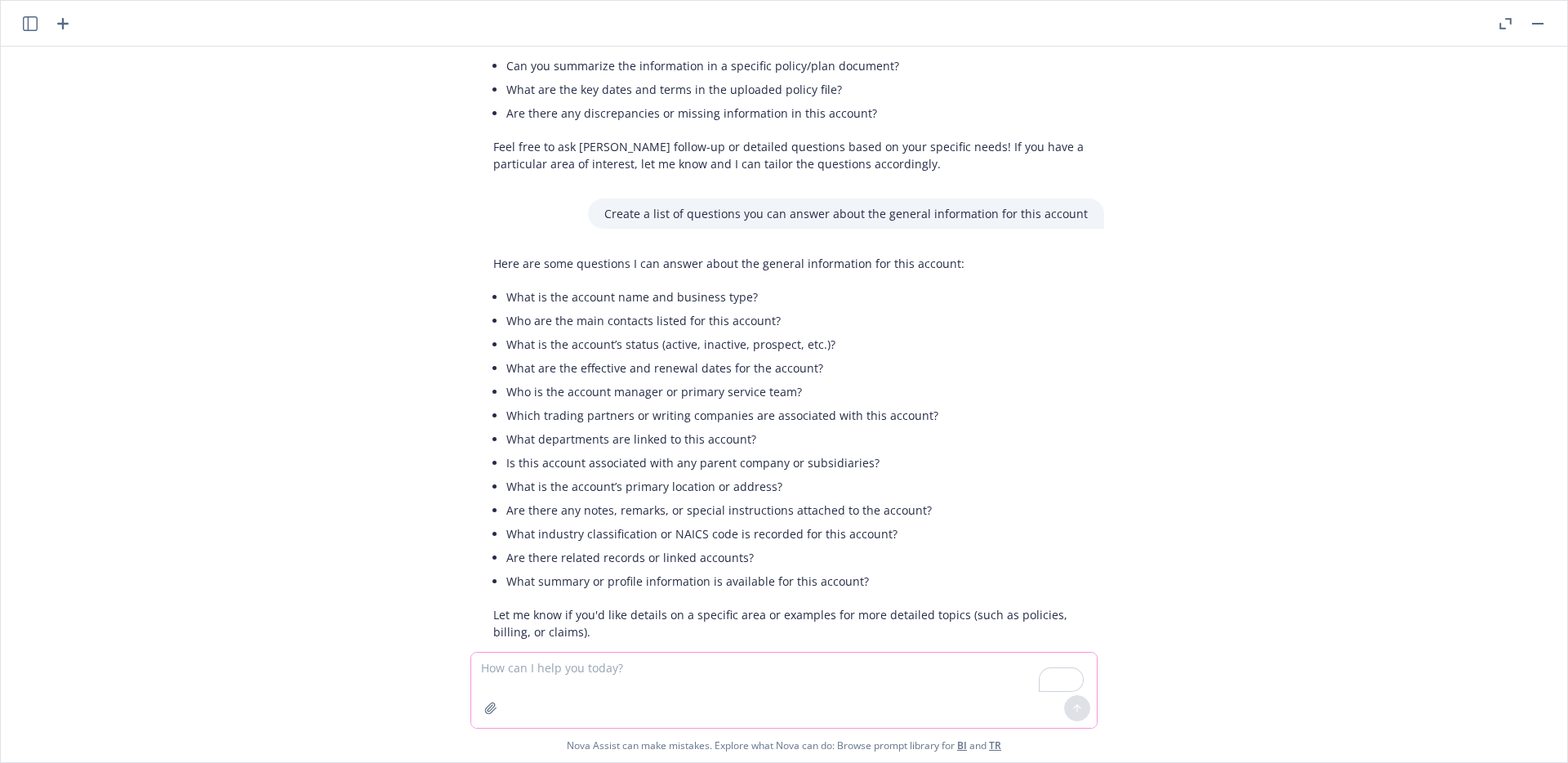
click at [646, 678] on textarea "To enrich screen reader interactions, please activate Accessibility in Grammarl…" at bounding box center [784, 690] width 625 height 75
paste textarea "Who is the account manager or primary service team?"
type textarea "Who is the account manager or primary service team?"
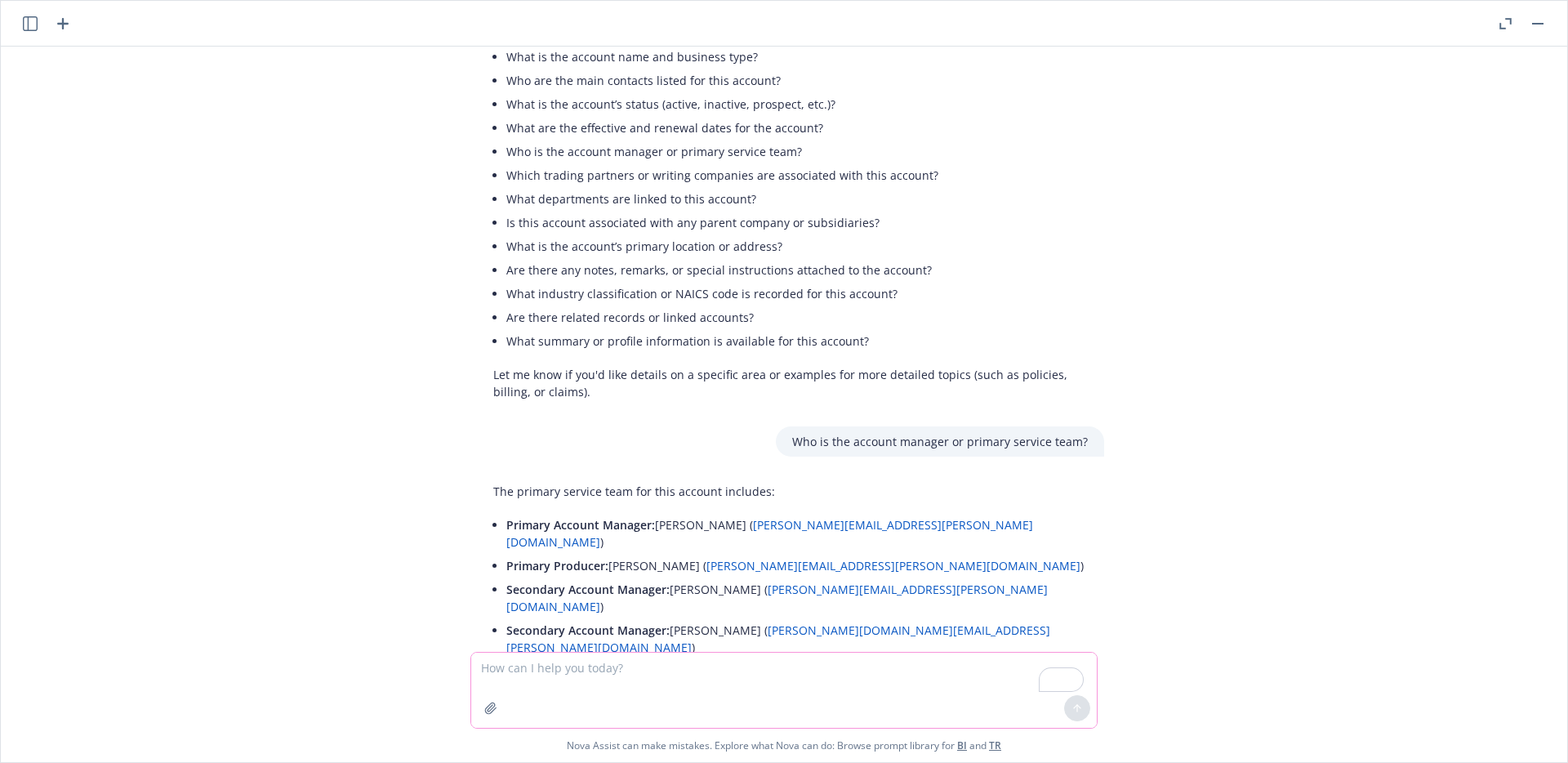
scroll to position [1169, 0]
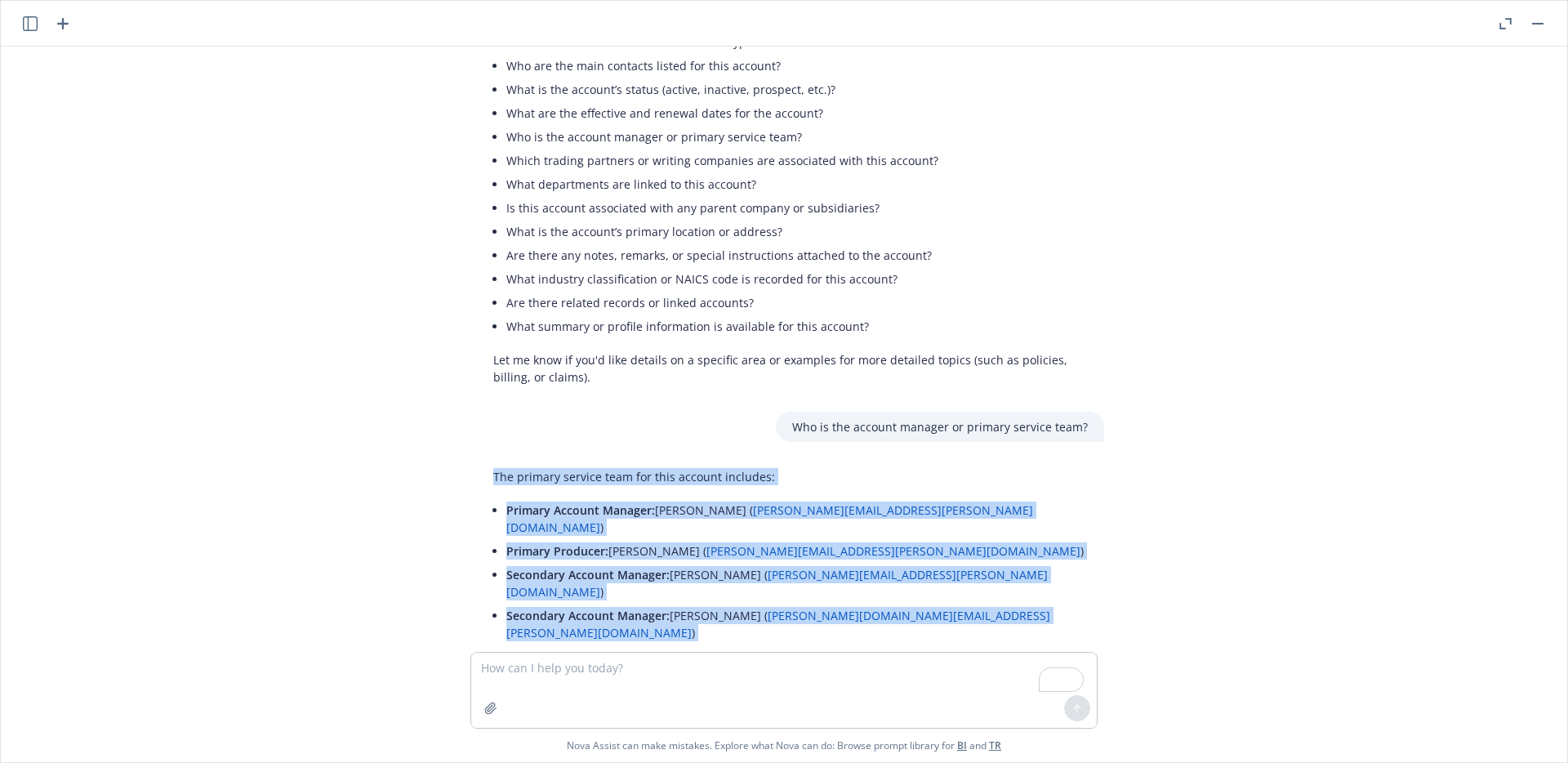
drag, startPoint x: 489, startPoint y: 441, endPoint x: 802, endPoint y: 596, distance: 349.3
click at [802, 596] on div "The primary service team for this account includes: Primary Account Manager: De…" at bounding box center [790, 579] width 627 height 237
click at [973, 539] on li "Primary Producer: Renee Polk ( renee.polk@newfront.com )" at bounding box center [797, 551] width 582 height 24
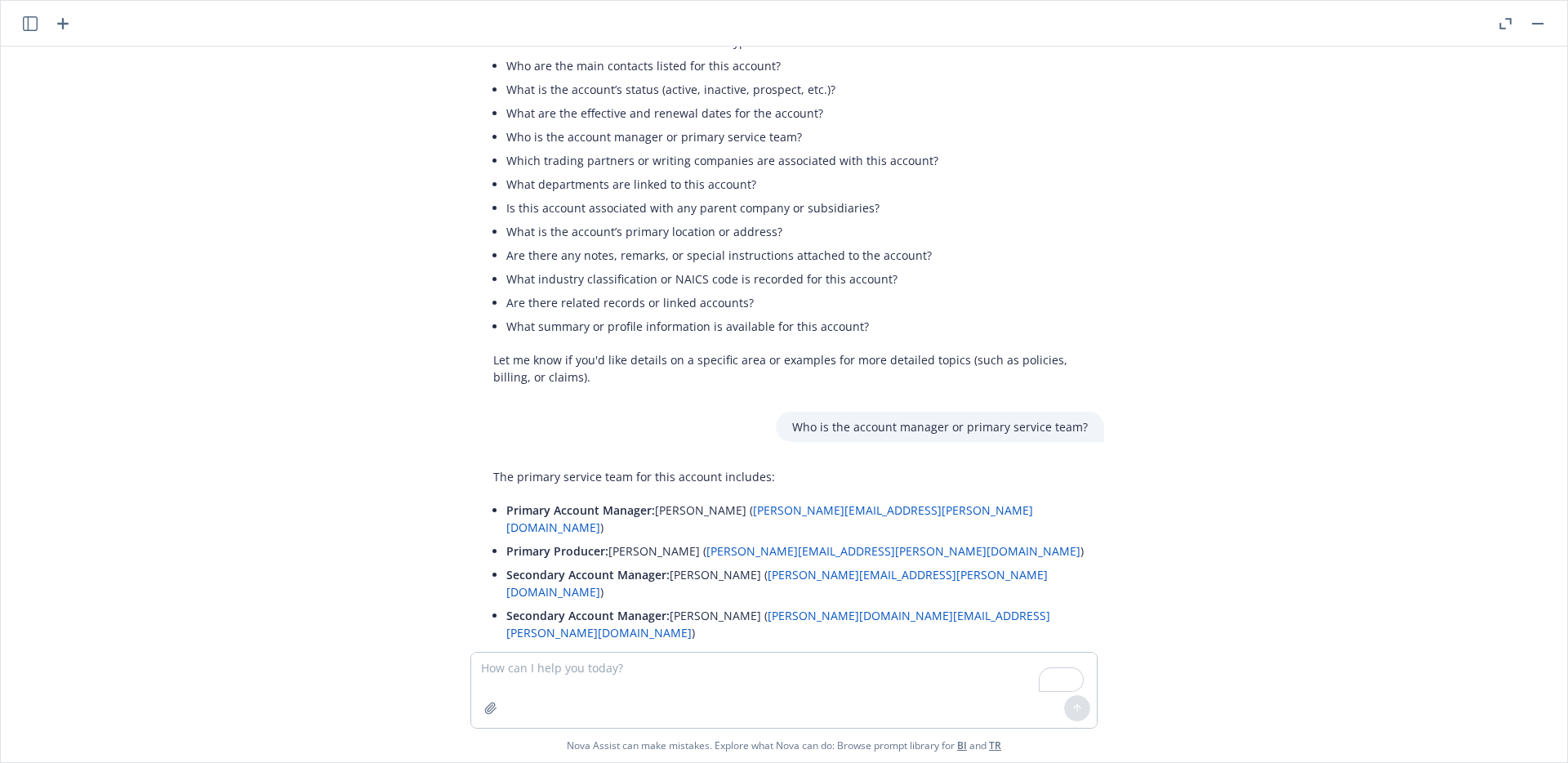
scroll to position [1162, 0]
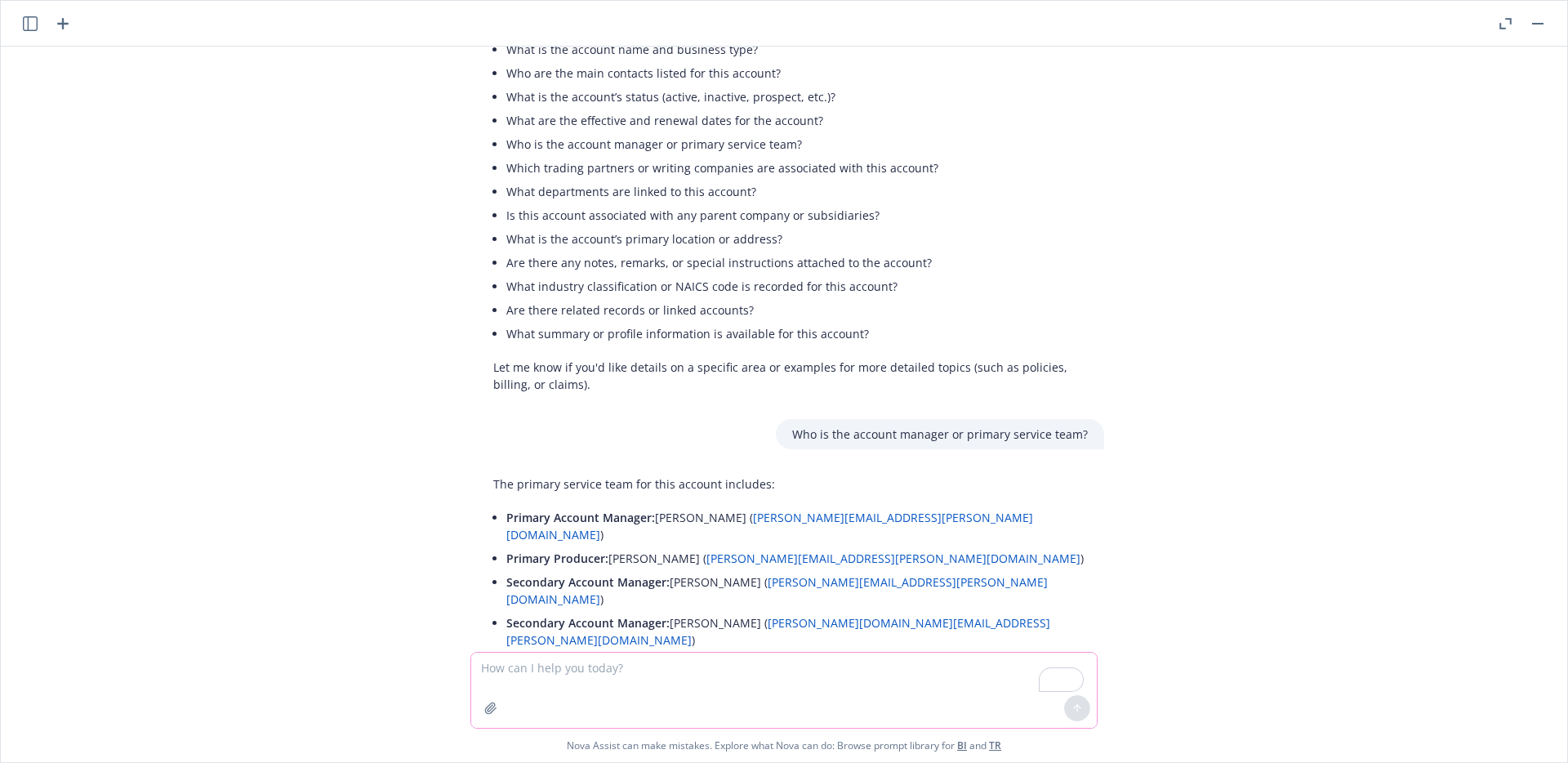
click at [604, 670] on textarea "To enrich screen reader interactions, please activate Accessibility in Grammarl…" at bounding box center [784, 690] width 625 height 75
paste textarea "What are the contact details for each servicing team member?"
type textarea "What are the contact details for each servicing team member?"
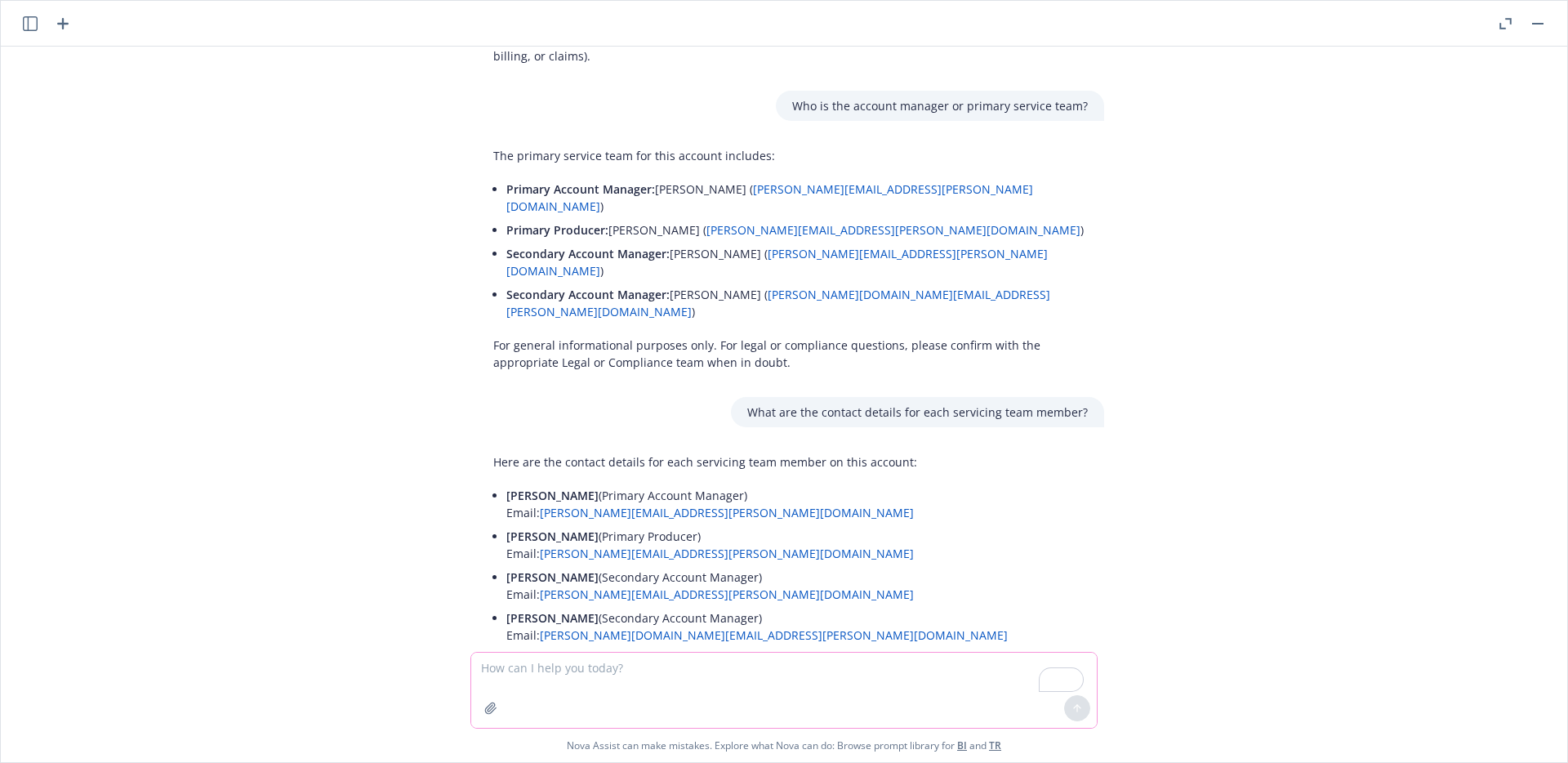
scroll to position [1510, 0]
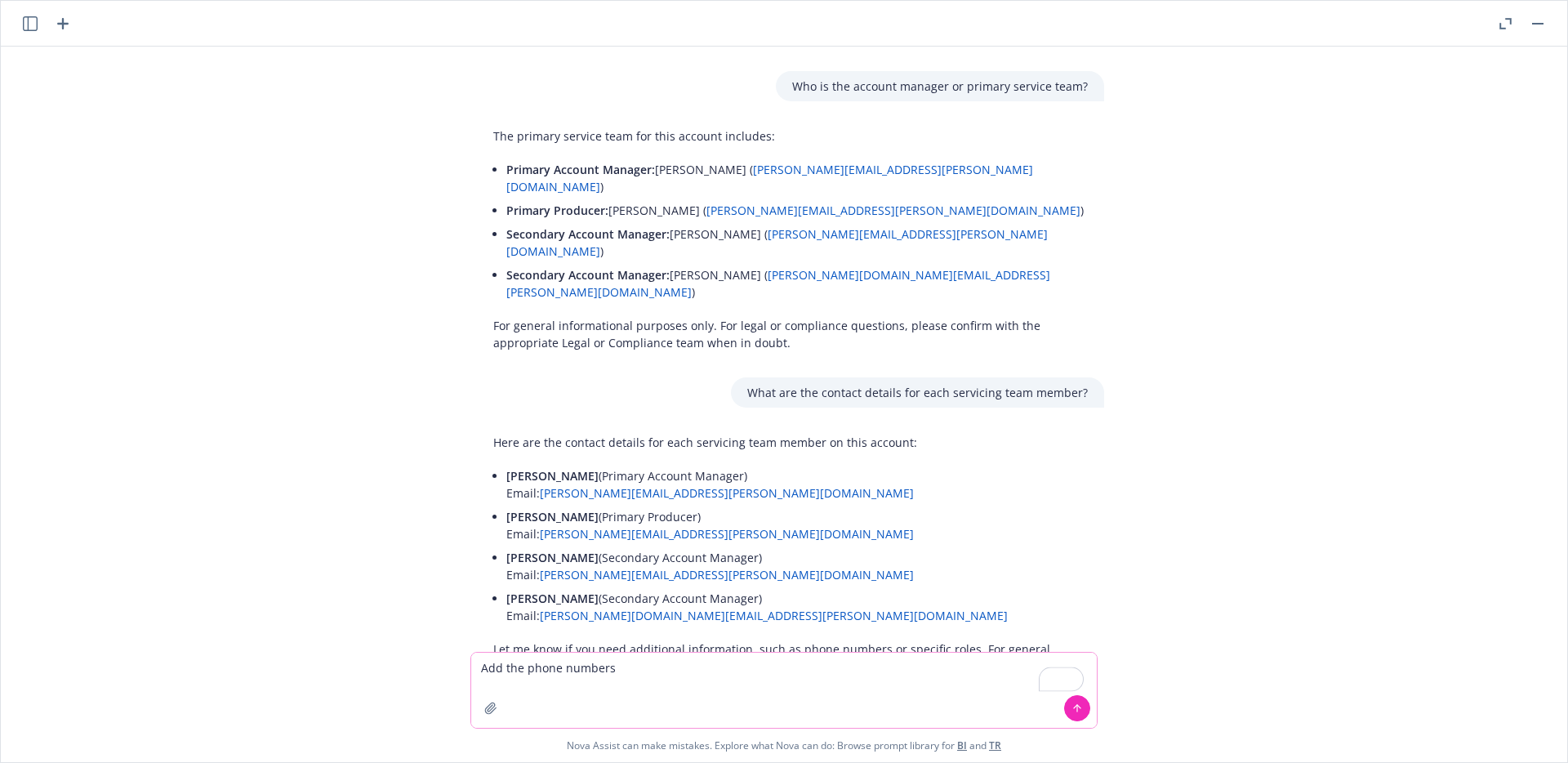
type textarea "Add the phone numbers"
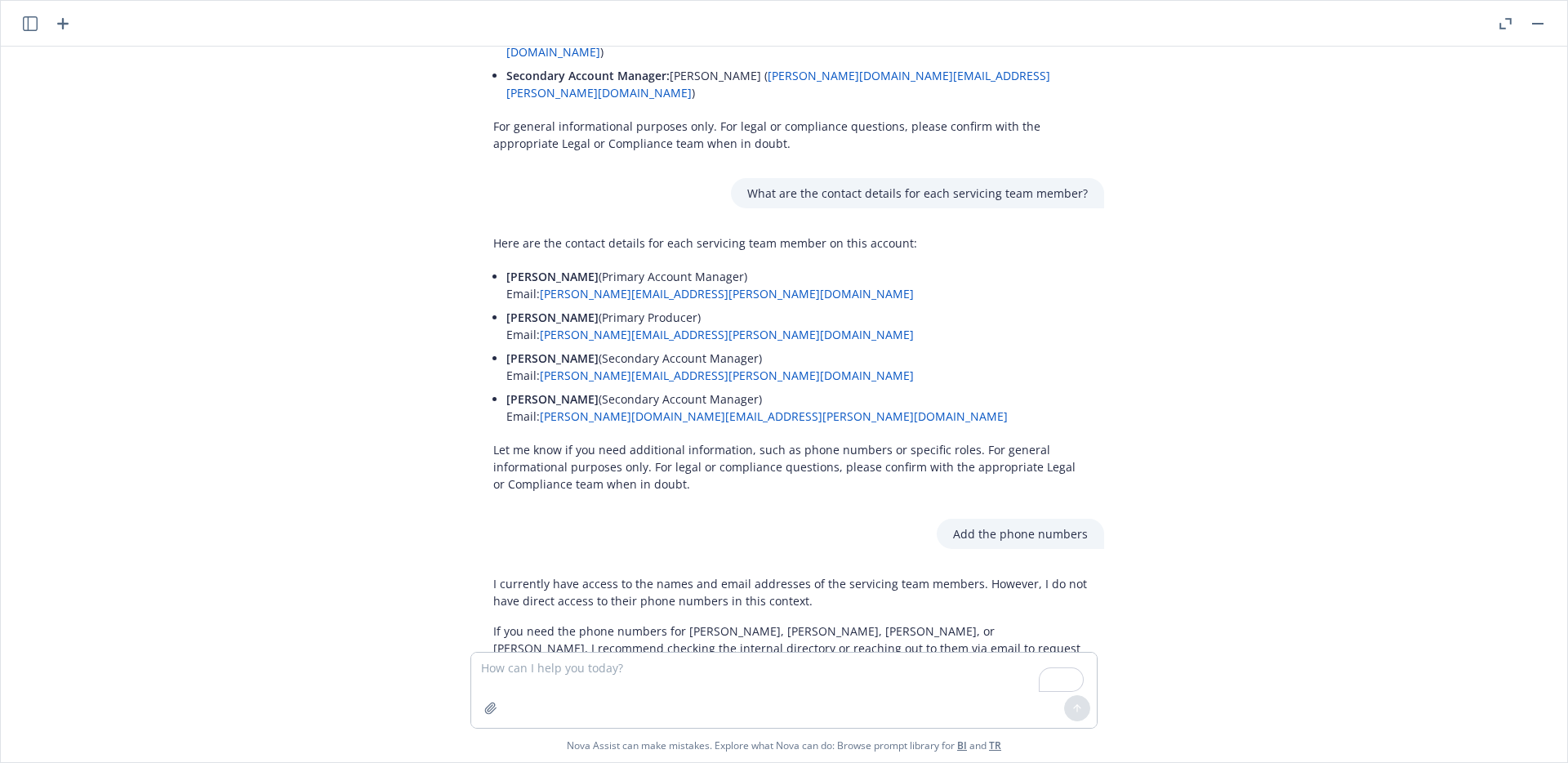
scroll to position [1708, 0]
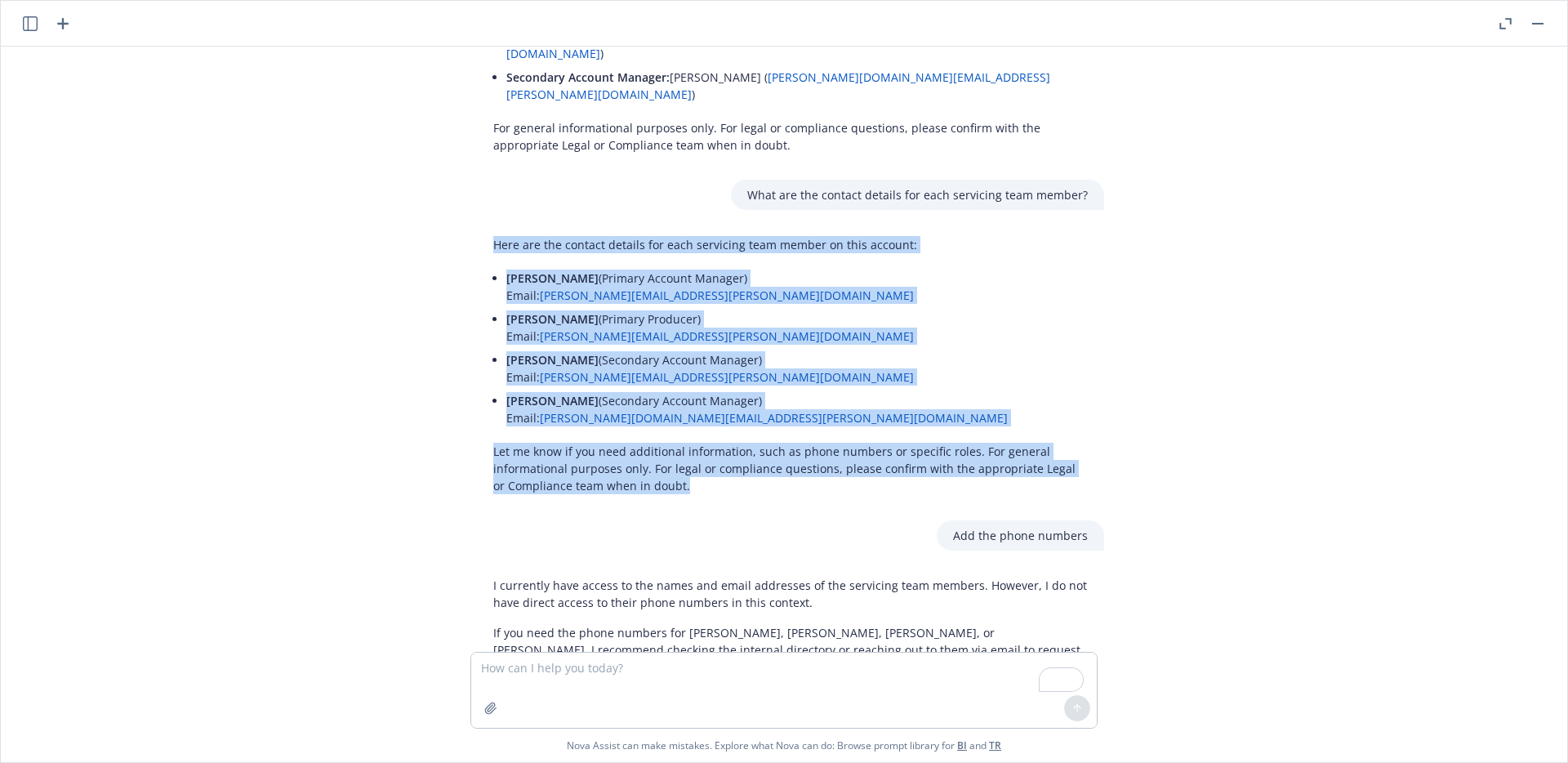
drag, startPoint x: 489, startPoint y: 159, endPoint x: 681, endPoint y: 399, distance: 307.3
click at [681, 399] on div "Here are the contact details for each servicing team member on this account: De…" at bounding box center [790, 365] width 627 height 271
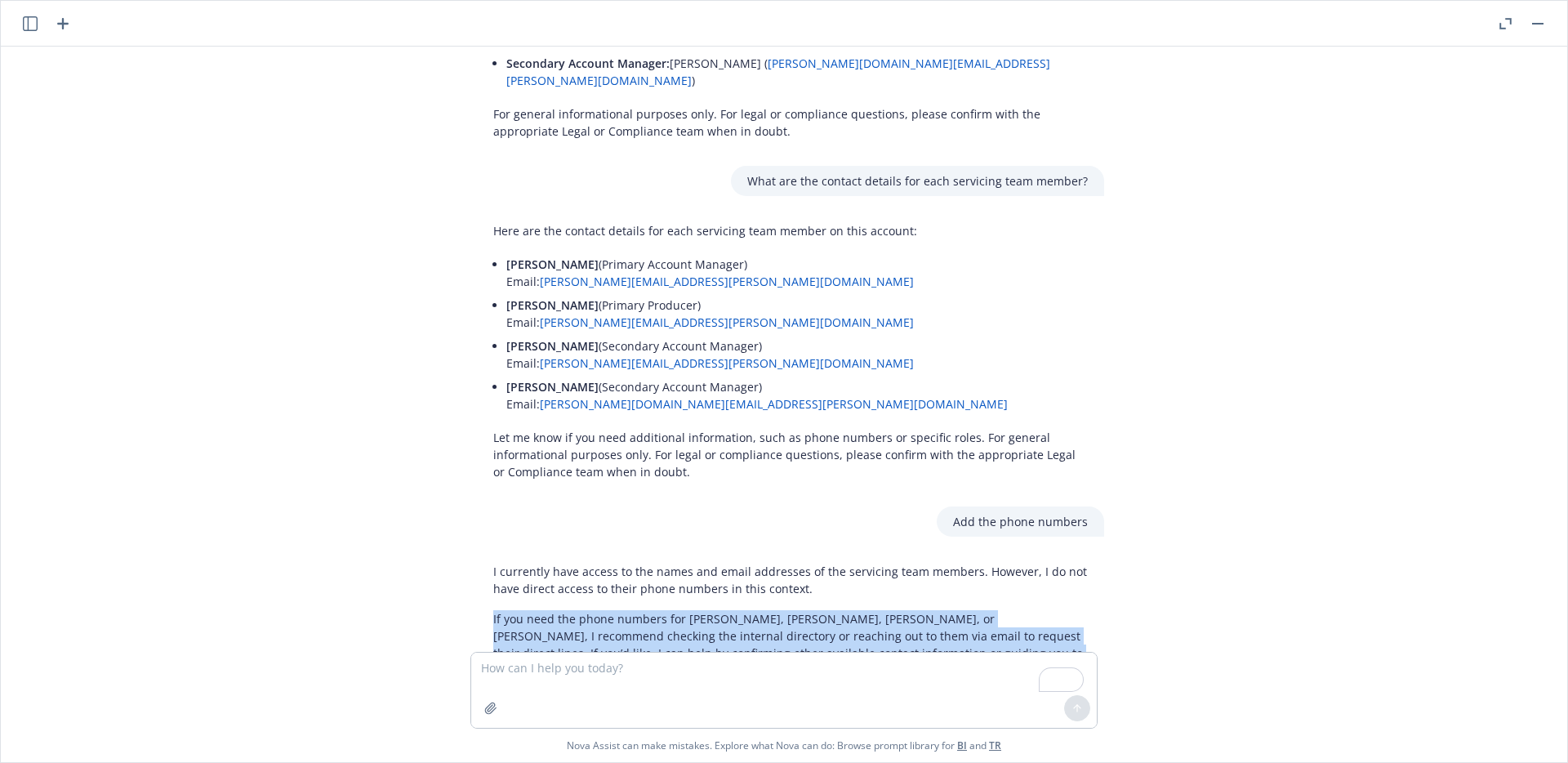
drag, startPoint x: 782, startPoint y: 603, endPoint x: 529, endPoint y: 478, distance: 282.2
click at [588, 556] on div "I currently have access to the names and email addresses of the servicing team …" at bounding box center [790, 644] width 627 height 176
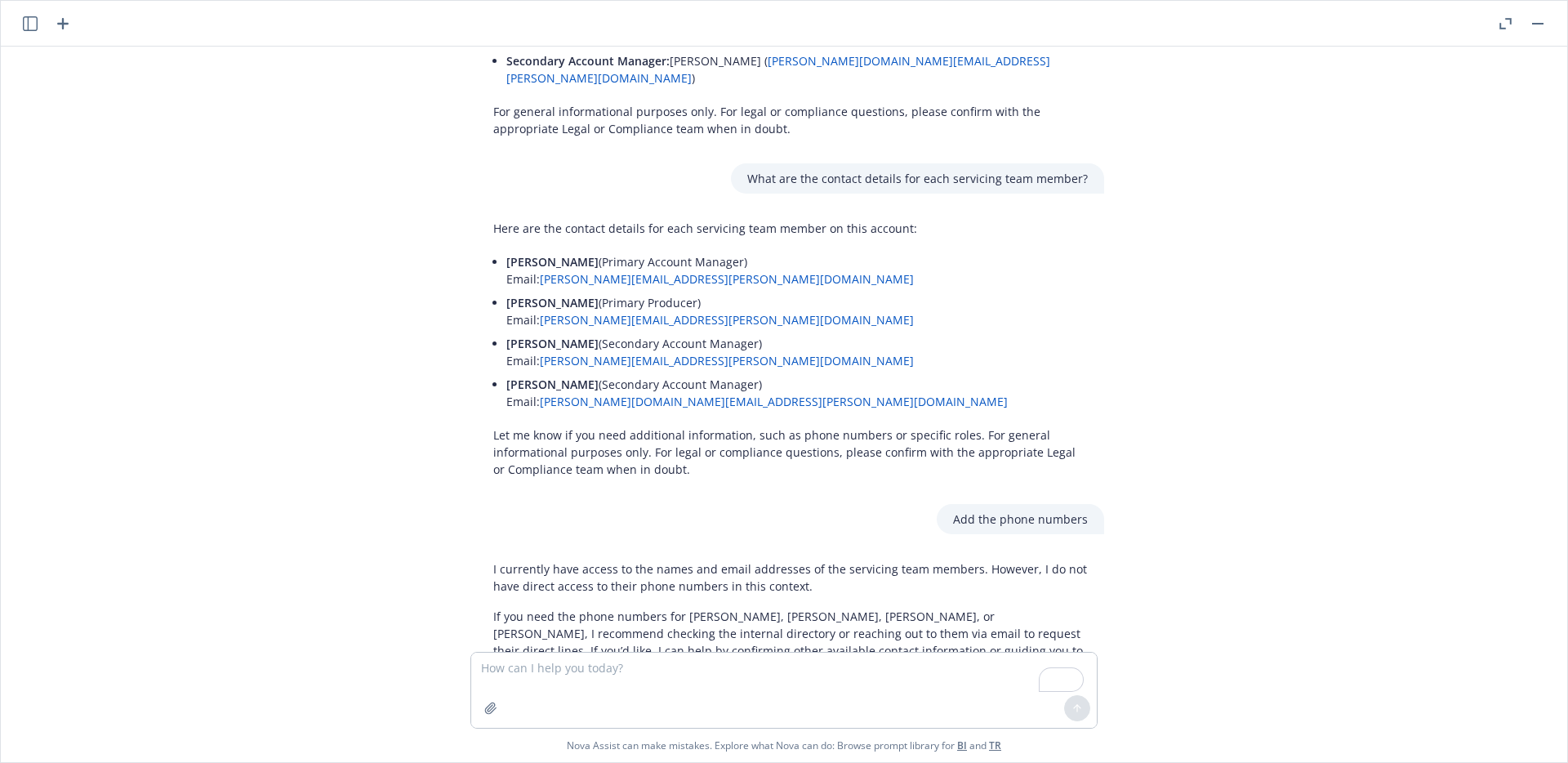
click at [505, 554] on div "I currently have access to the names and email addresses of the servicing team …" at bounding box center [790, 641] width 627 height 176
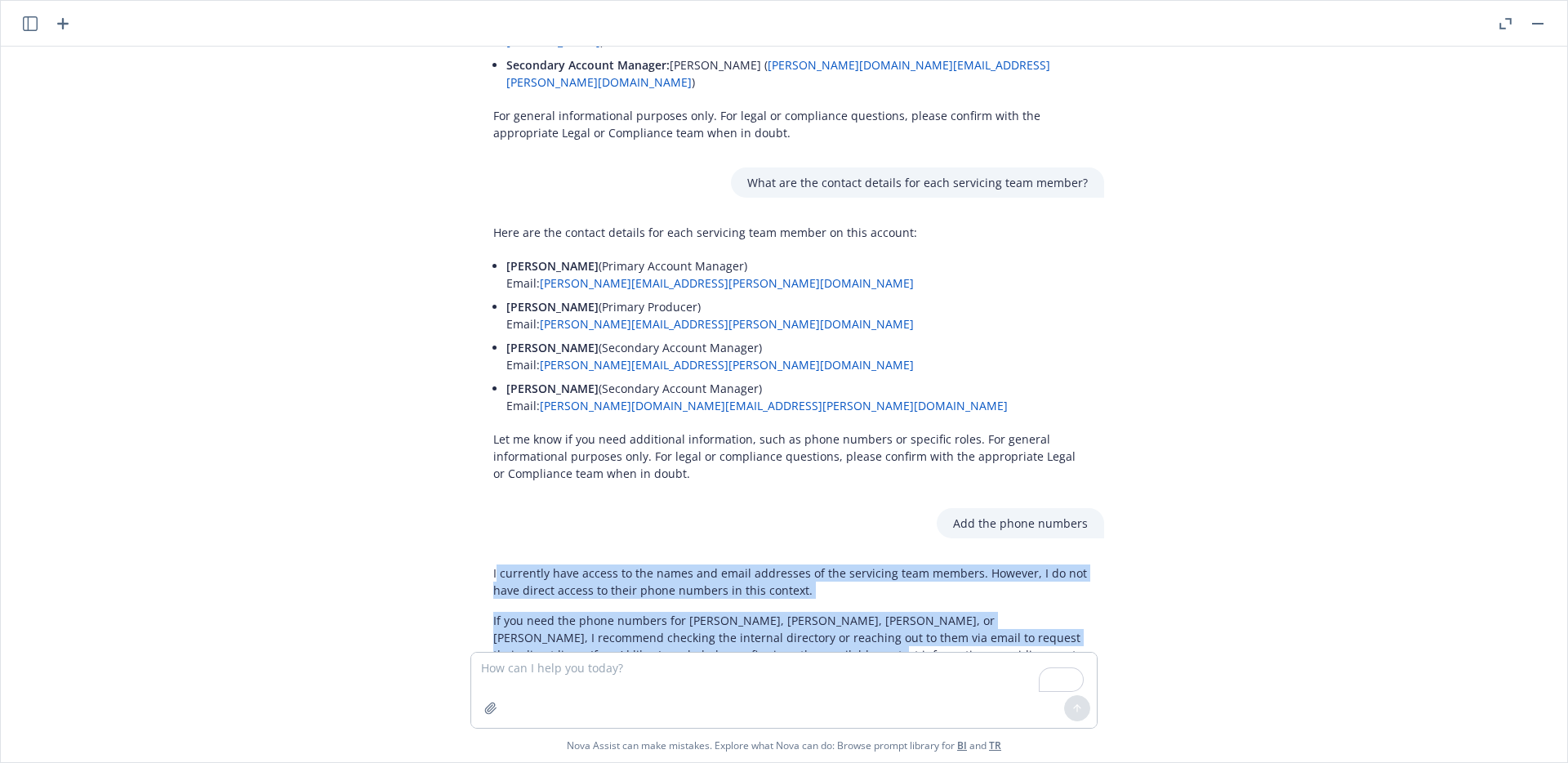
drag, startPoint x: 490, startPoint y: 481, endPoint x: 736, endPoint y: 578, distance: 264.4
click at [723, 575] on div "I currently have access to the names and email addresses of the servicing team …" at bounding box center [790, 646] width 627 height 176
click at [493, 565] on p "I currently have access to the names and email addresses of the servicing team …" at bounding box center [790, 581] width 595 height 34
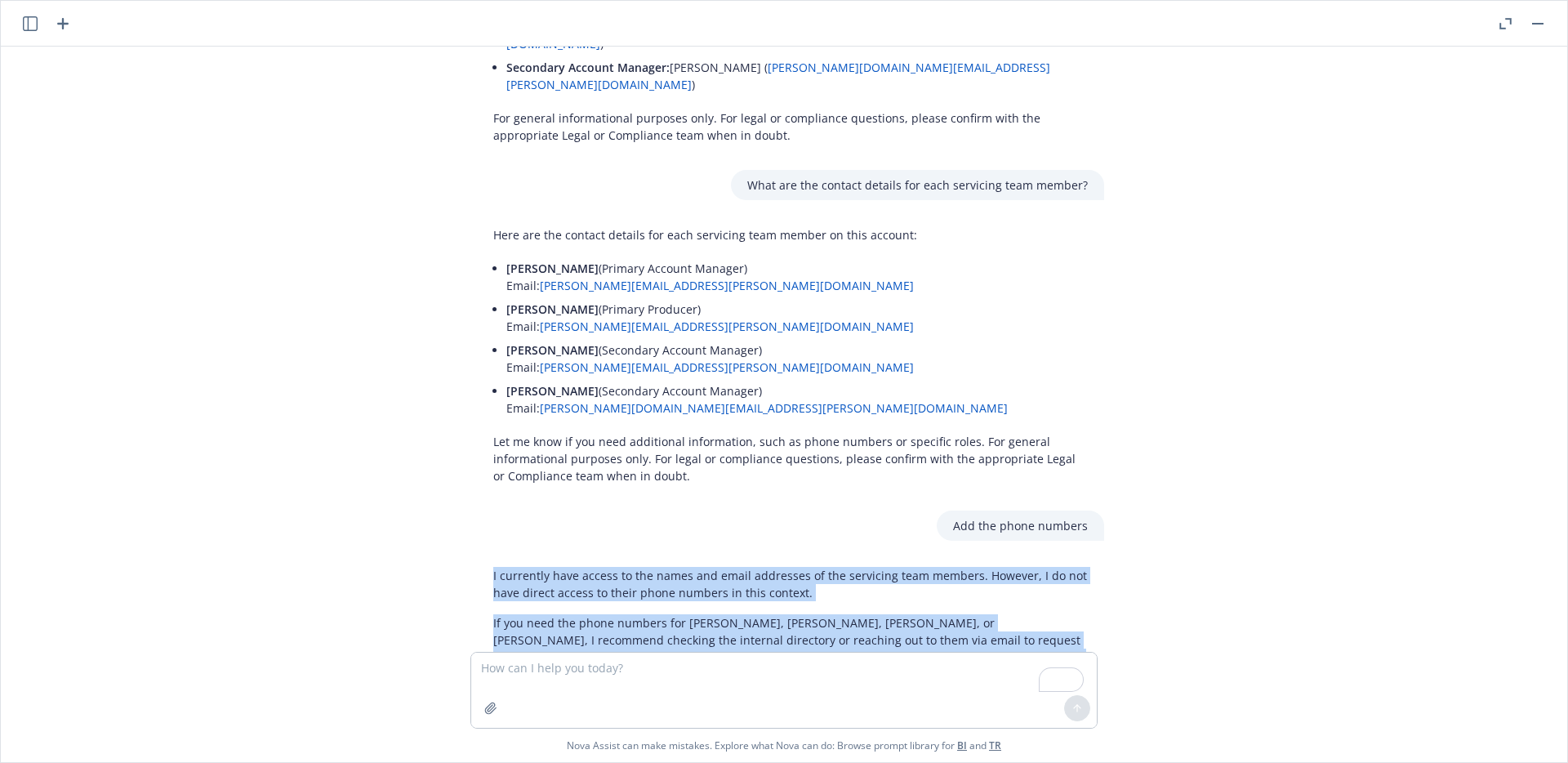
drag, startPoint x: 485, startPoint y: 483, endPoint x: 793, endPoint y: 616, distance: 335.5
click at [793, 616] on div "I currently have access to the names and email addresses of the servicing team …" at bounding box center [790, 648] width 627 height 176
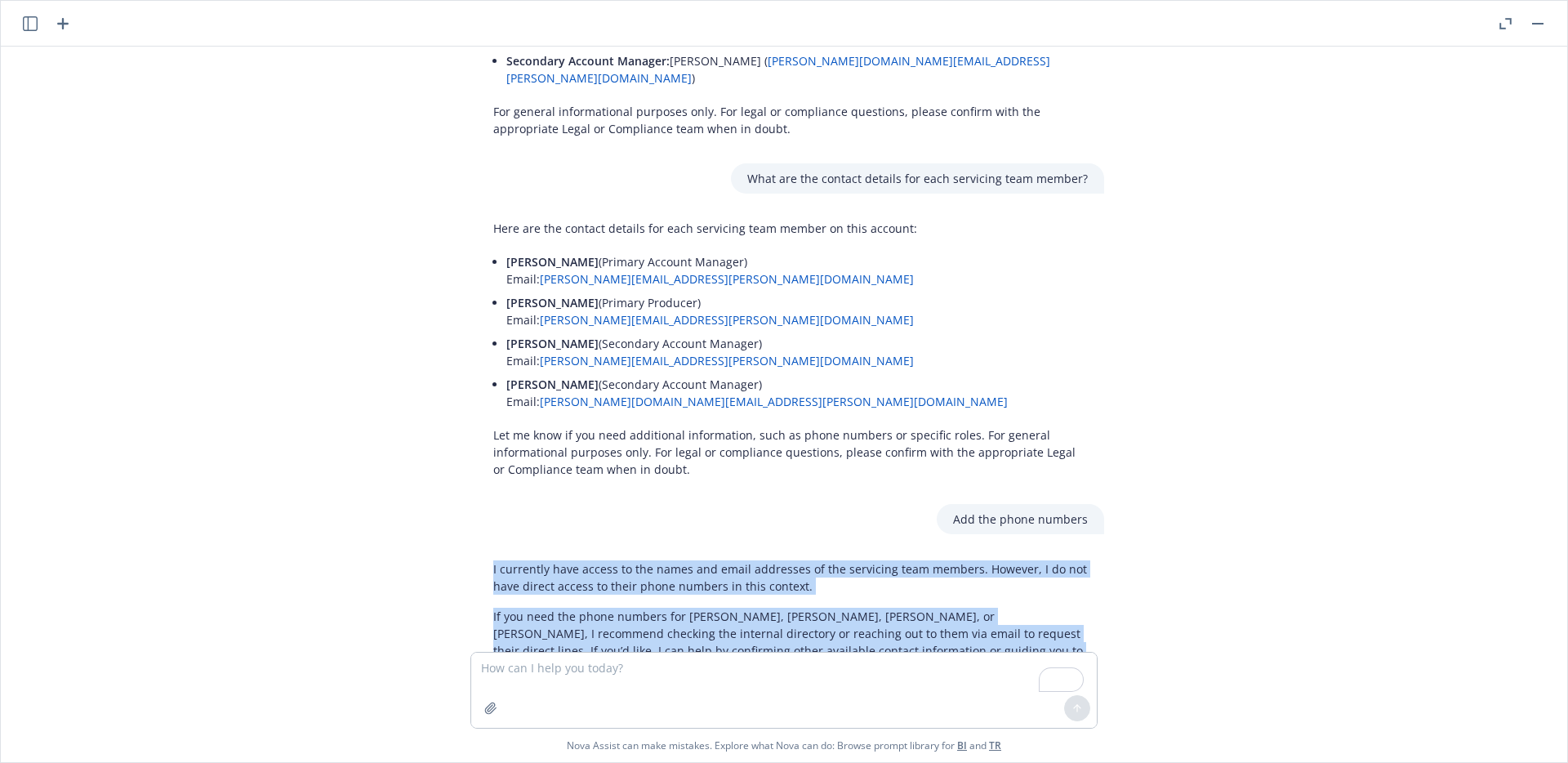
click at [1147, 496] on div "Can you generate a list of questions I can ask Nova about the information in th…" at bounding box center [784, 349] width 1553 height 605
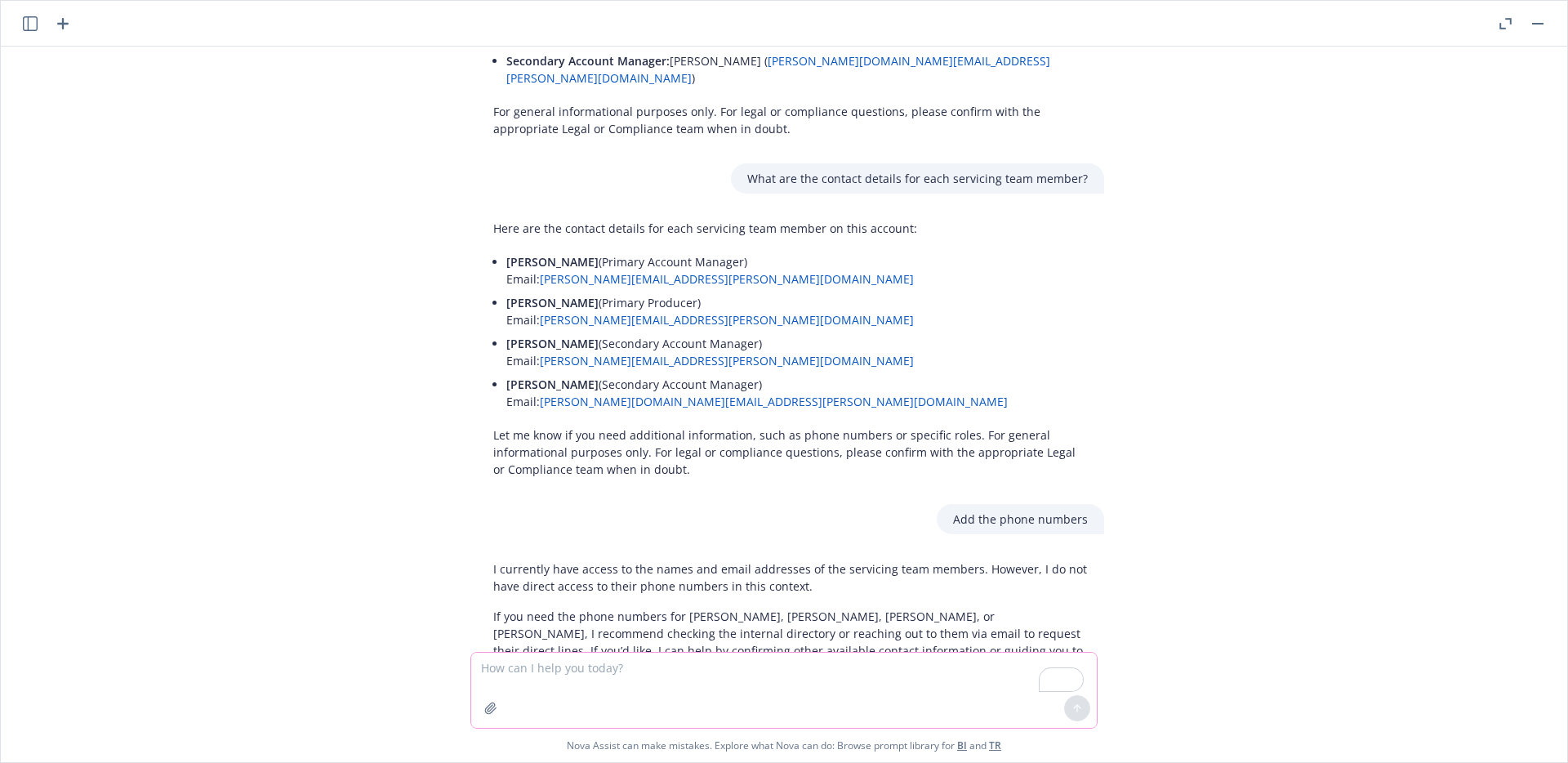
click at [573, 662] on textarea "To enrich screen reader interactions, please activate Accessibility in Grammarl…" at bounding box center [784, 690] width 625 height 75
paste textarea "What roles (e.g., Account Manager, Account Executive, Service Representative) a…"
type textarea "What roles (e.g., Account Manager, Account Executive, Service Representative) a…"
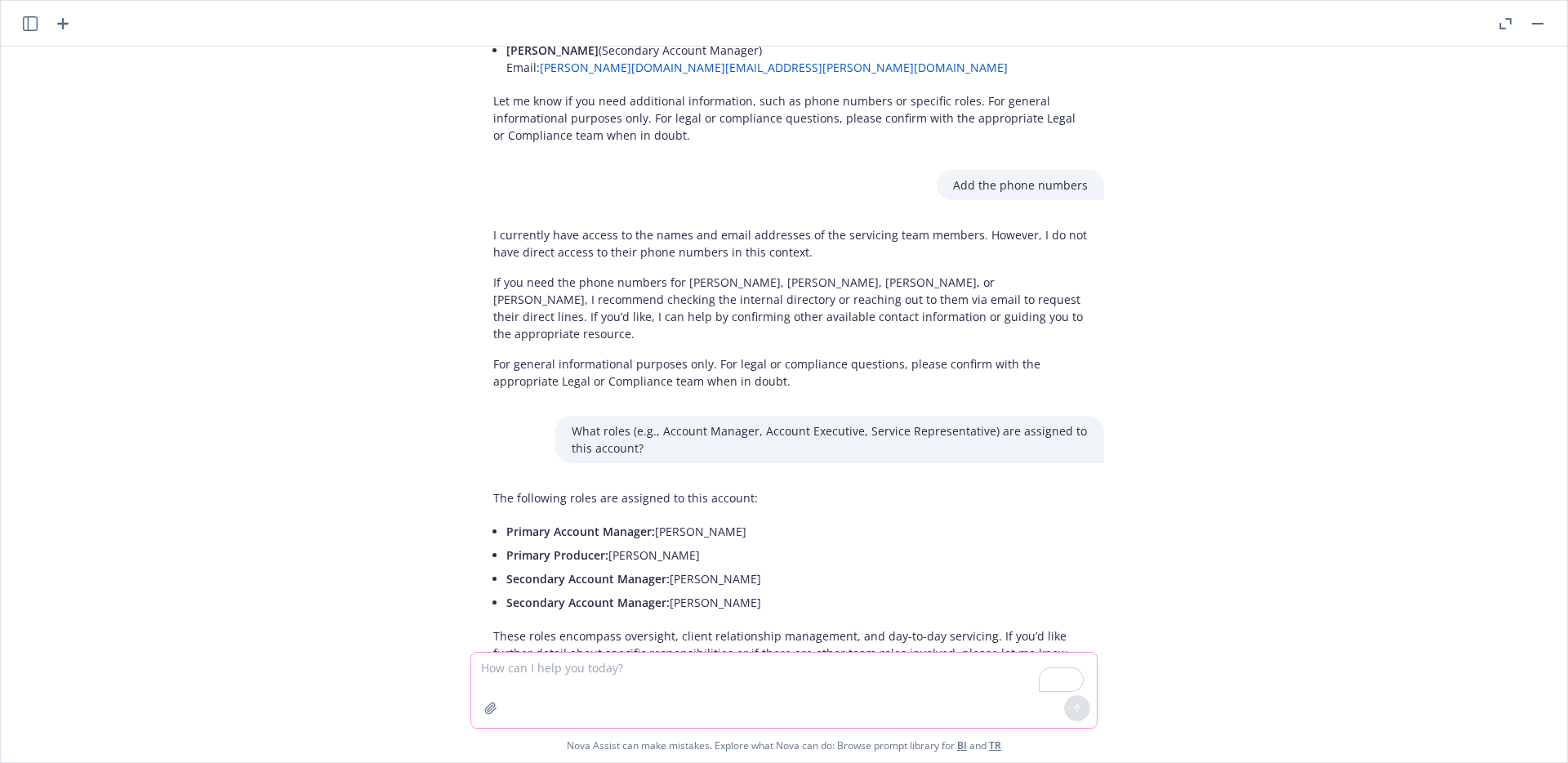
scroll to position [2055, 0]
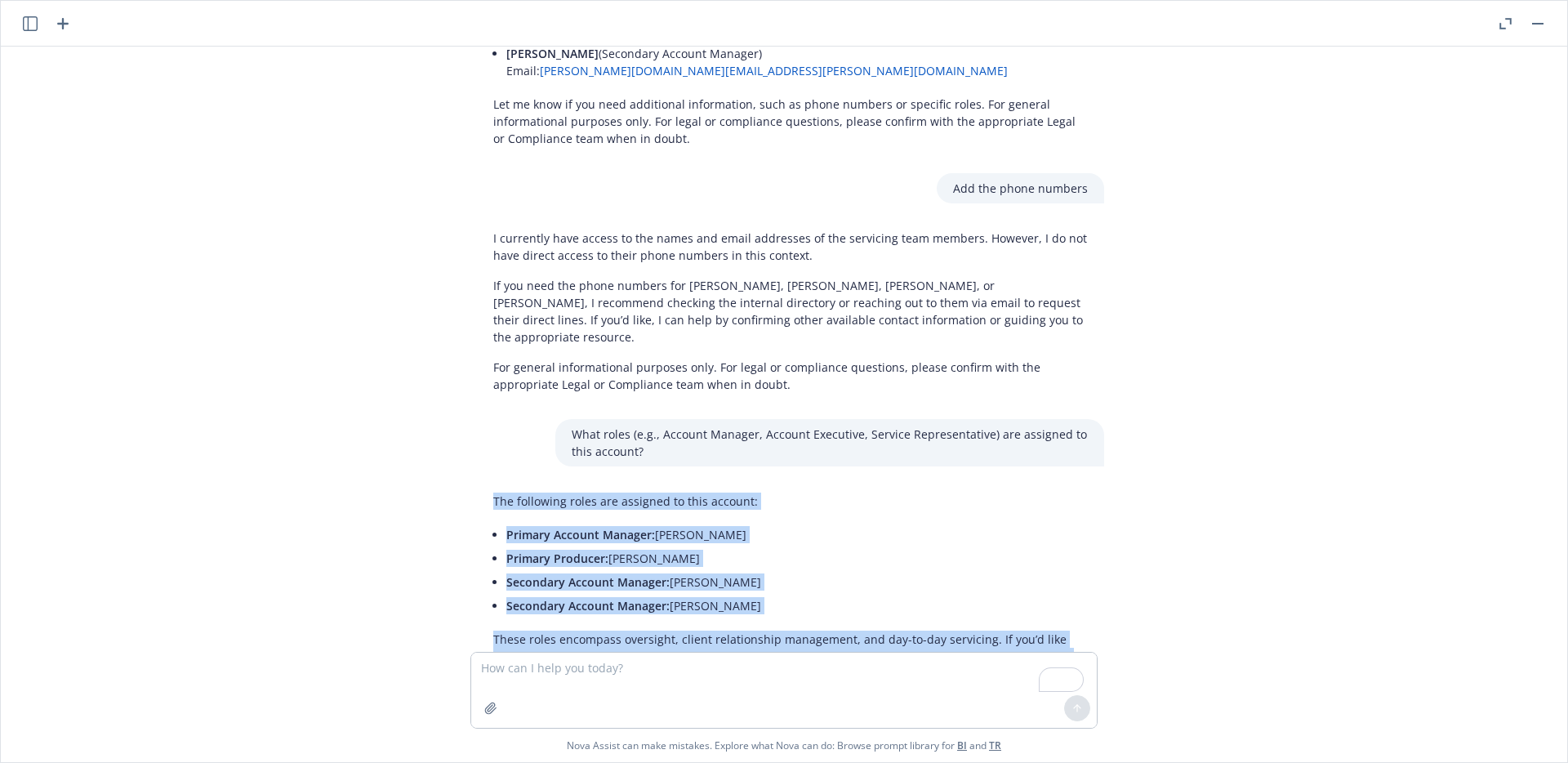
drag, startPoint x: 486, startPoint y: 396, endPoint x: 731, endPoint y: 591, distance: 313.1
click at [778, 602] on div "The following roles are assigned to this account: Primary Account Manager: Deni…" at bounding box center [790, 602] width 627 height 232
click at [1003, 546] on li "Primary Producer: Renee Polk" at bounding box center [797, 558] width 582 height 24
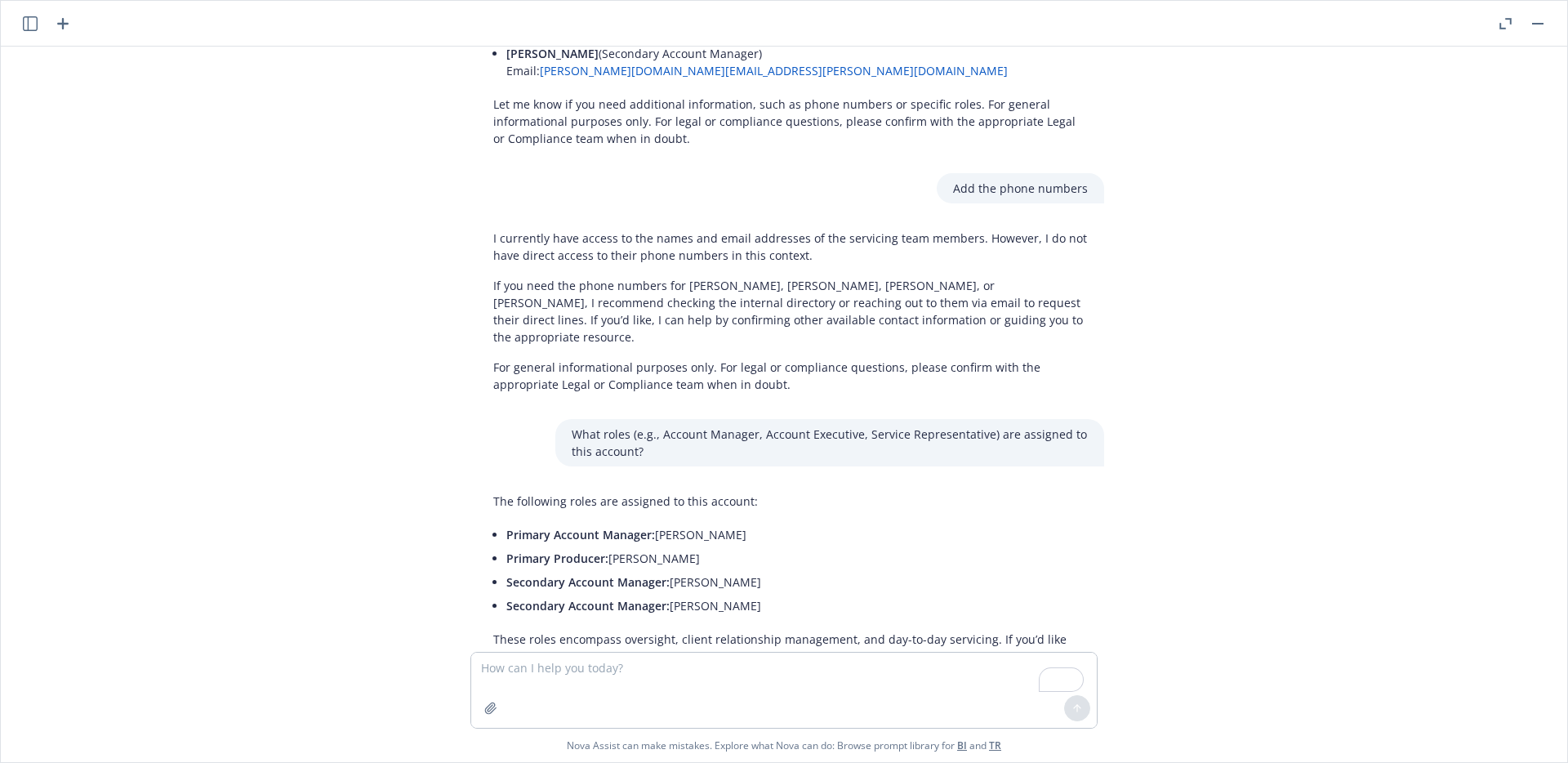
scroll to position [2058, 0]
click at [592, 674] on textarea "To enrich screen reader interactions, please activate Accessibility in Grammarl…" at bounding box center [784, 690] width 625 height 75
paste textarea "Who is the primary account manager?"
type textarea "Who is the primary account manager?"
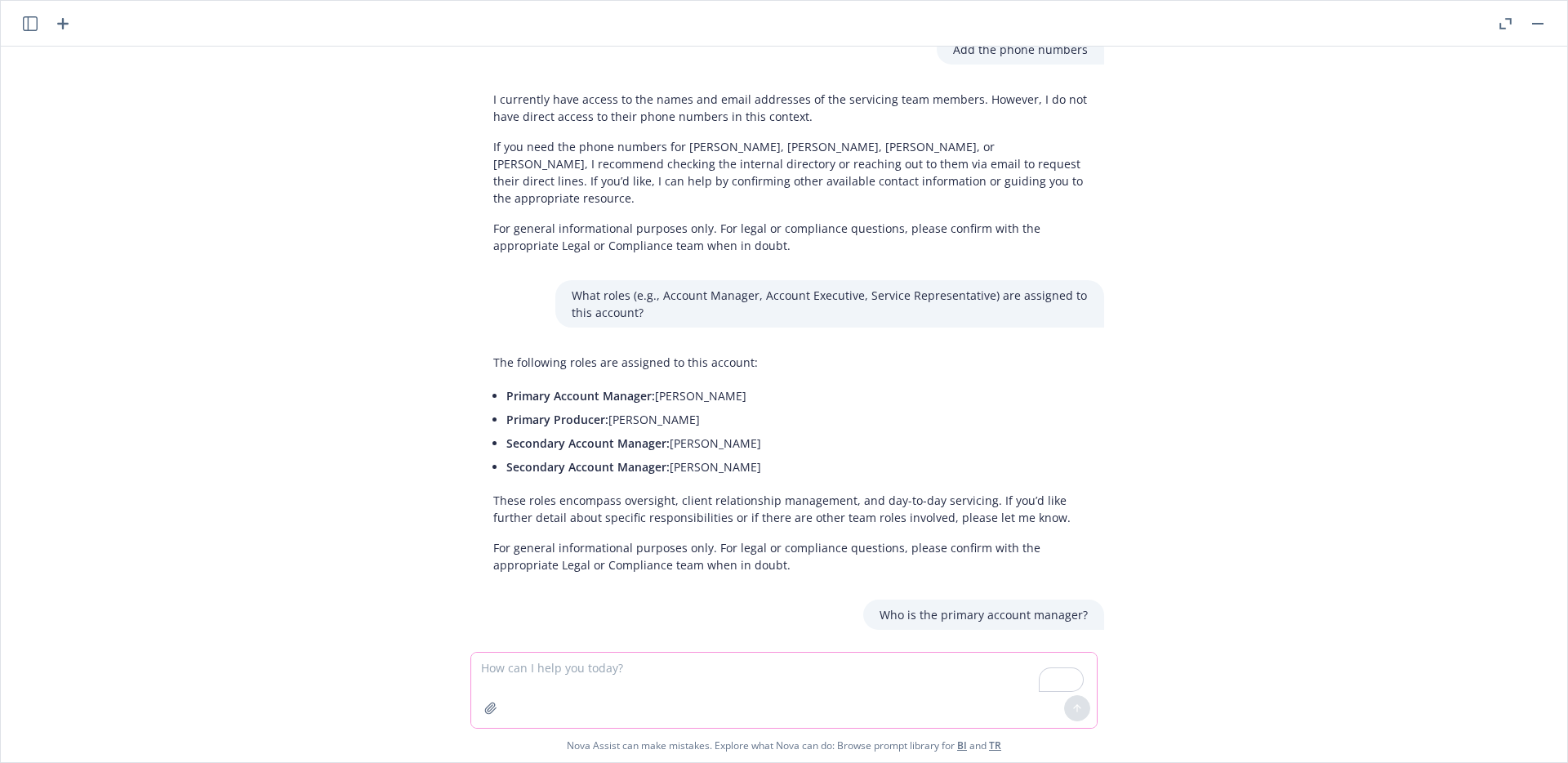
scroll to position [2205, 0]
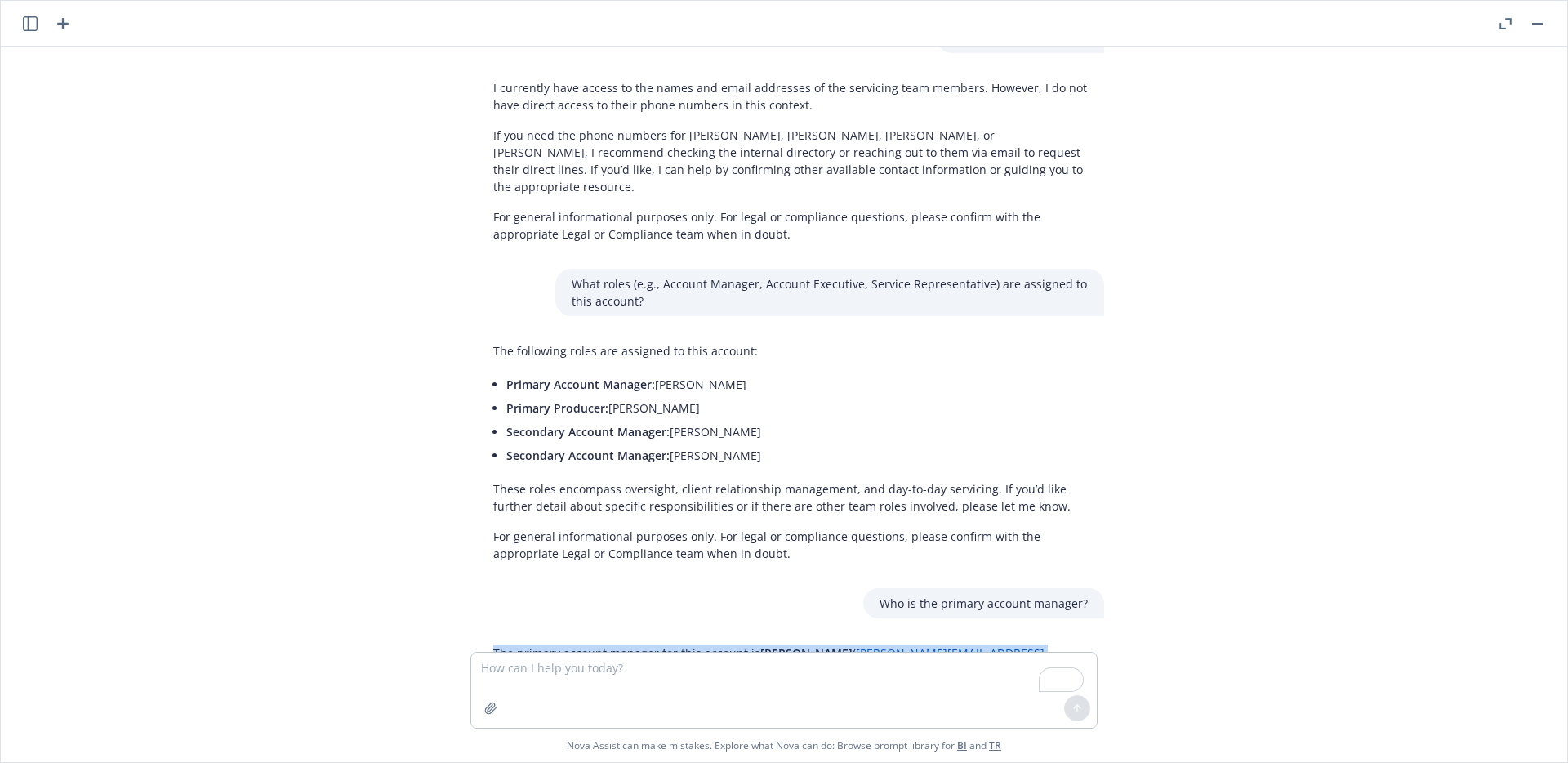
drag, startPoint x: 794, startPoint y: 602, endPoint x: 488, endPoint y: 551, distance: 310.2
click at [488, 638] on div "The primary account manager for this account is Denise Brisco ( denise.brisco@n…" at bounding box center [790, 686] width 627 height 95
click at [1081, 468] on div "Can you generate a list of questions I can ask Nova about the information in th…" at bounding box center [784, 349] width 1553 height 605
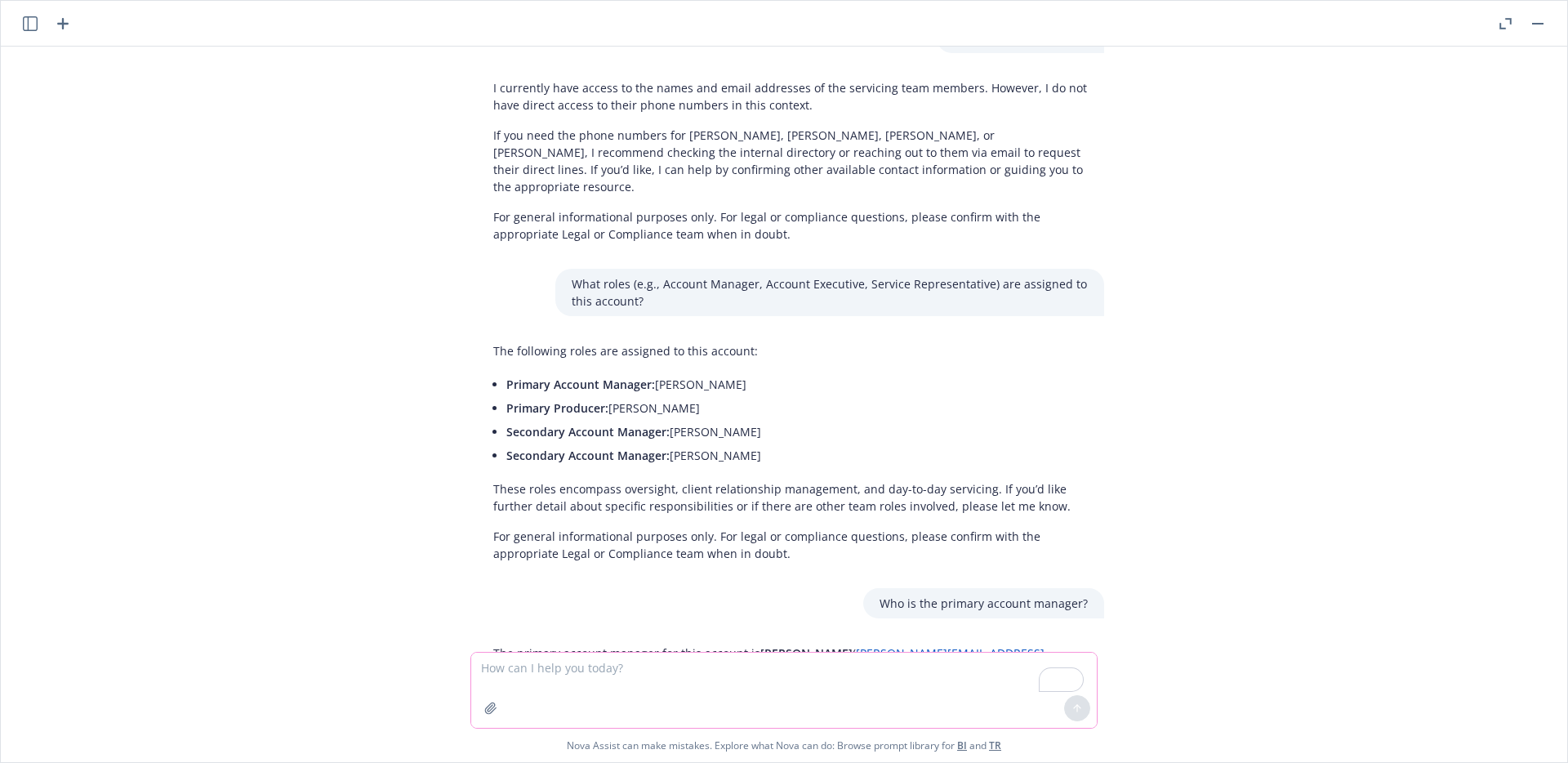
click at [576, 669] on textarea "To enrich screen reader interactions, please activate Accessibility in Grammarl…" at bounding box center [784, 690] width 625 height 75
paste textarea "Who is the primary producer?"
type textarea "Who is the primary producer?"
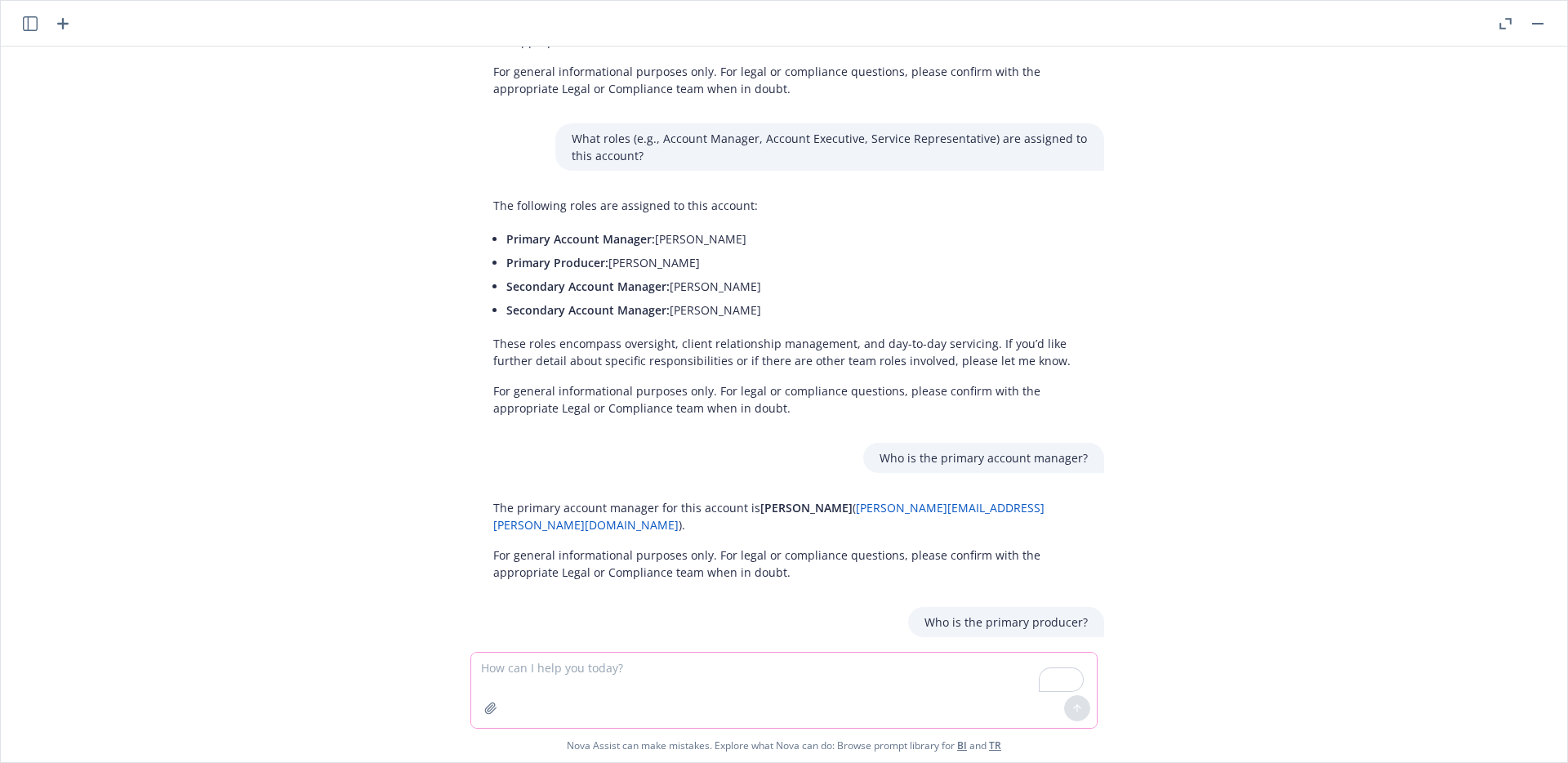
scroll to position [2353, 0]
click at [789, 709] on p "For general informational purposes only. For legal or compliance questions, ple…" at bounding box center [790, 726] width 595 height 34
drag, startPoint x: 779, startPoint y: 602, endPoint x: 489, endPoint y: 554, distance: 293.9
click at [489, 655] on div "The primary producer for this account is Renee Polk ( renee.polk@newfront.com )…" at bounding box center [790, 702] width 627 height 95
click at [681, 605] on div "Who is the primary producer?" at bounding box center [790, 620] width 653 height 30
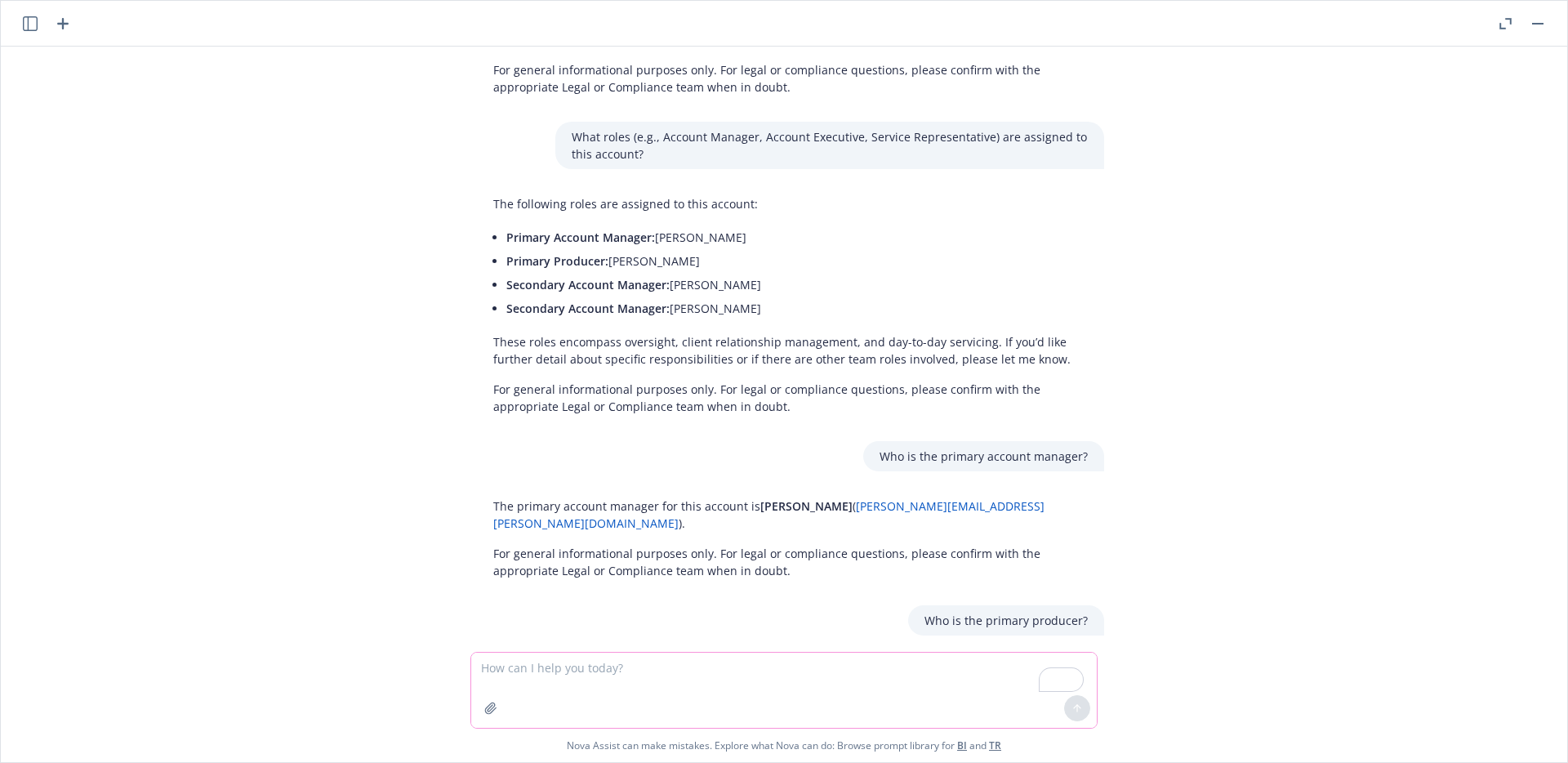
click at [568, 668] on textarea "To enrich screen reader interactions, please activate Accessibility in Grammarl…" at bounding box center [784, 690] width 625 height 75
paste textarea "Provide me a list of the account managers assigned to this account"
type textarea "Provide me a list of the account managers assigned to this account"
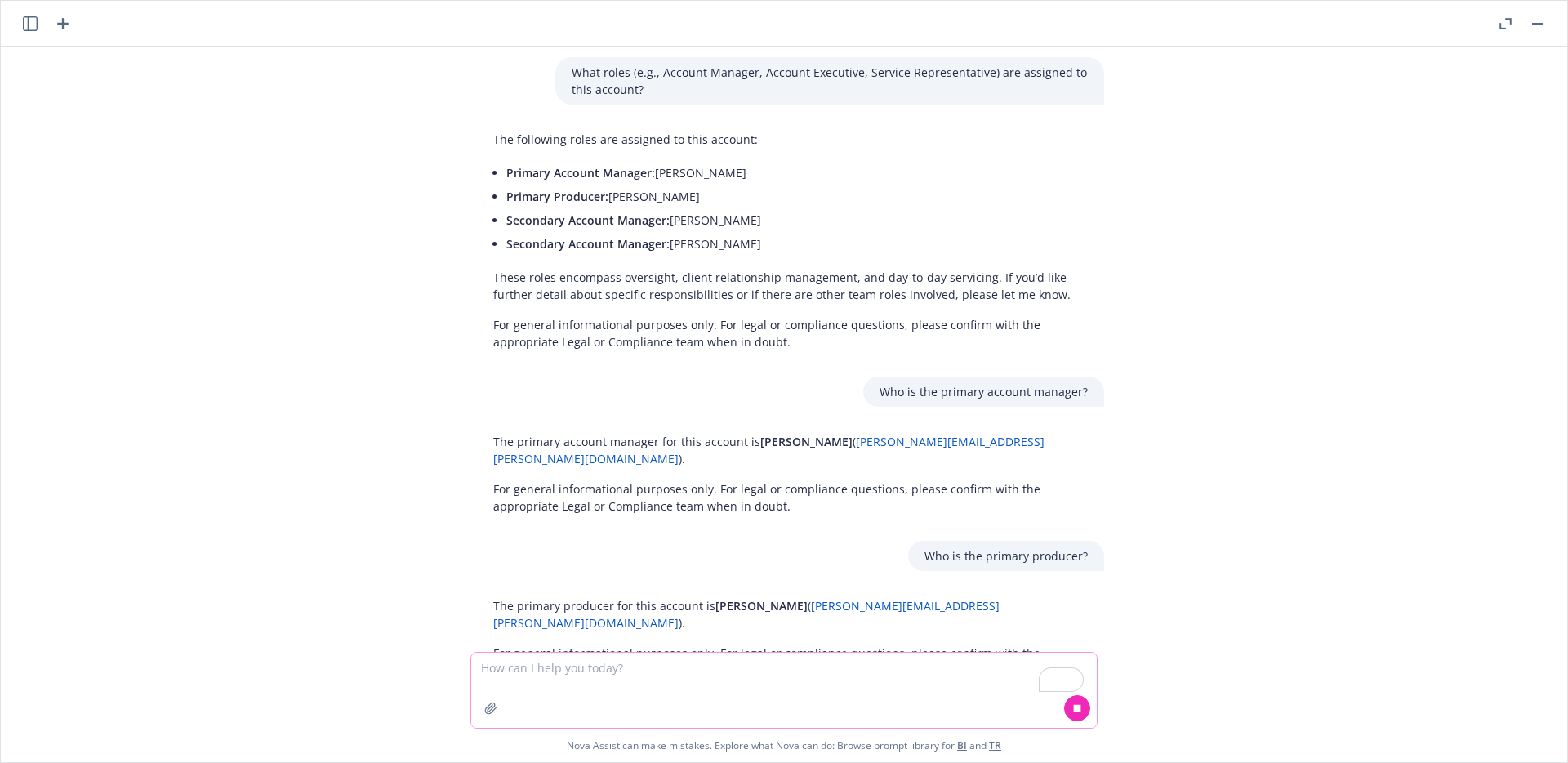
scroll to position [2428, 0]
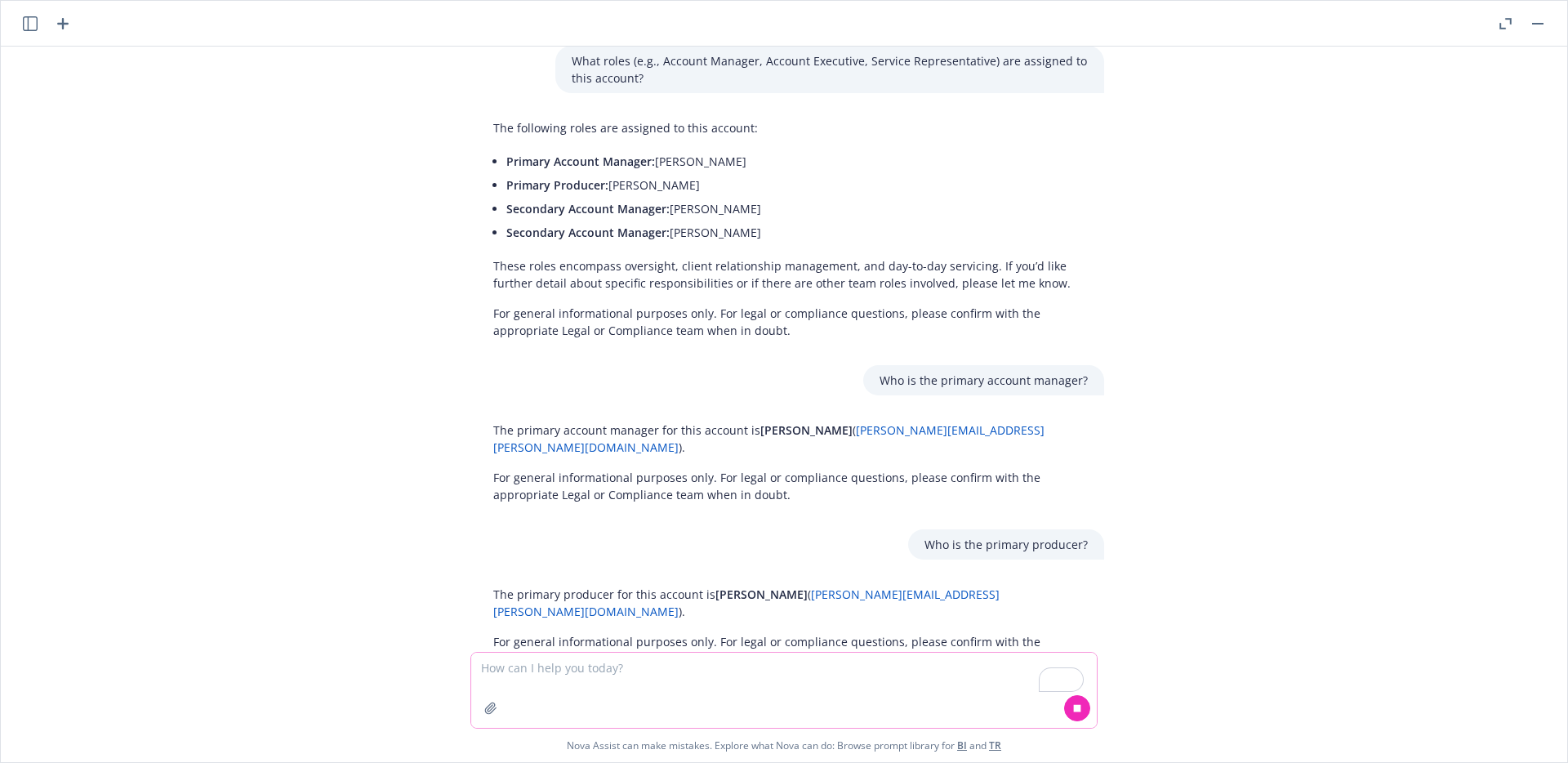
paste textarea "Provide me a list of the account managers assigned to this account"
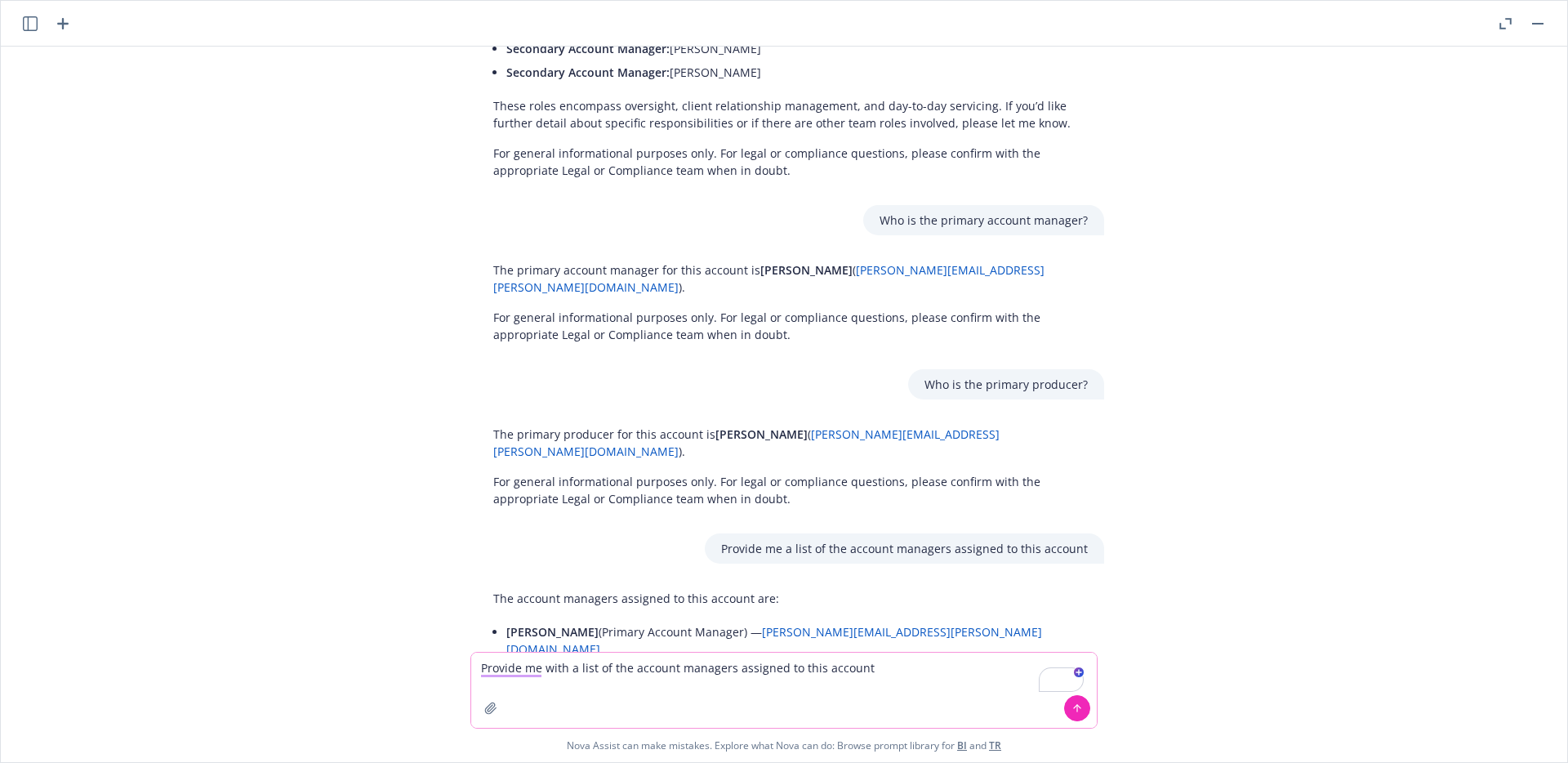
scroll to position [2601, 0]
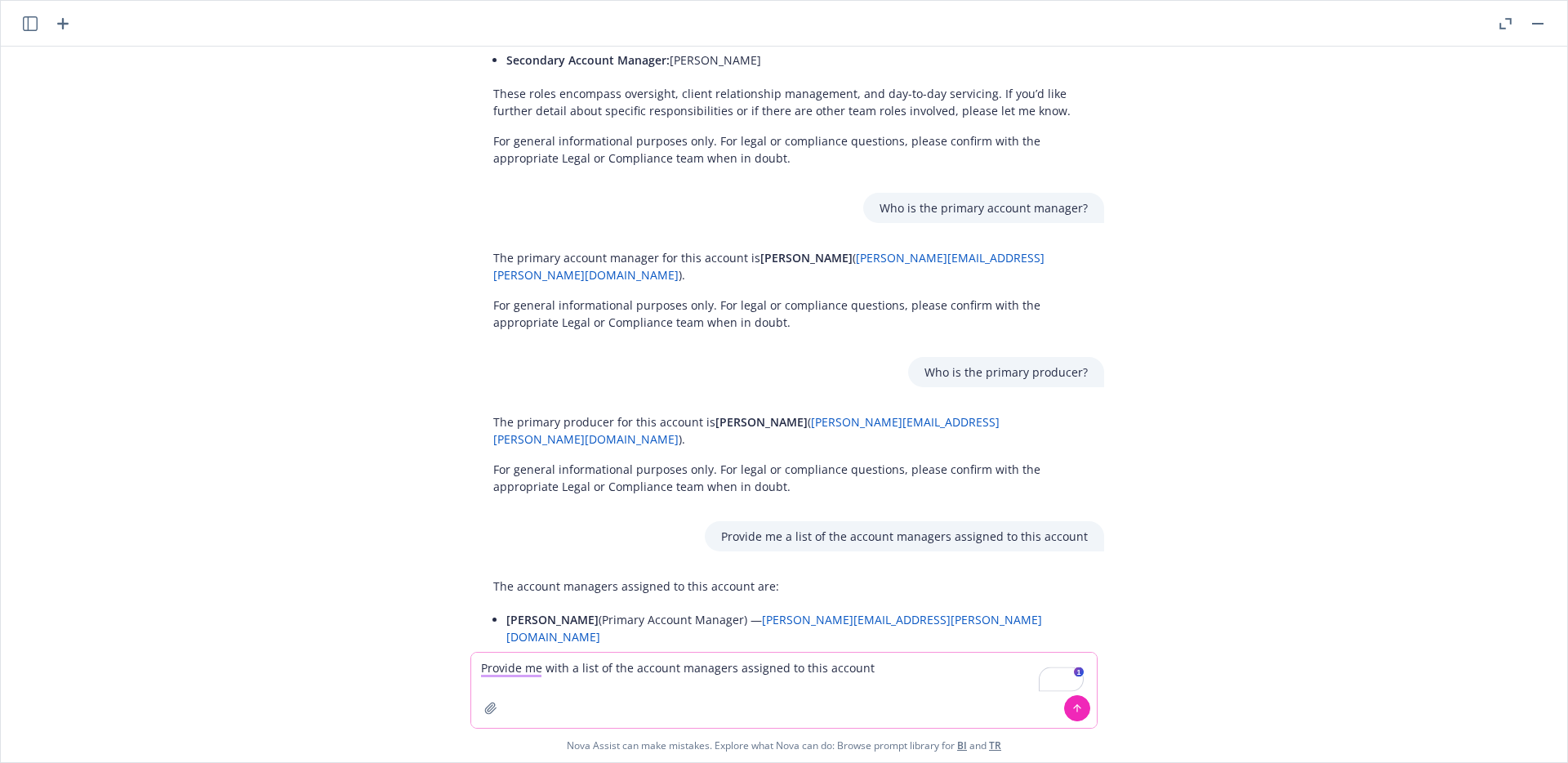
click at [466, 663] on div "Can you generate a list of questions I can ask Nova about the information in th…" at bounding box center [784, 381] width 1568 height 763
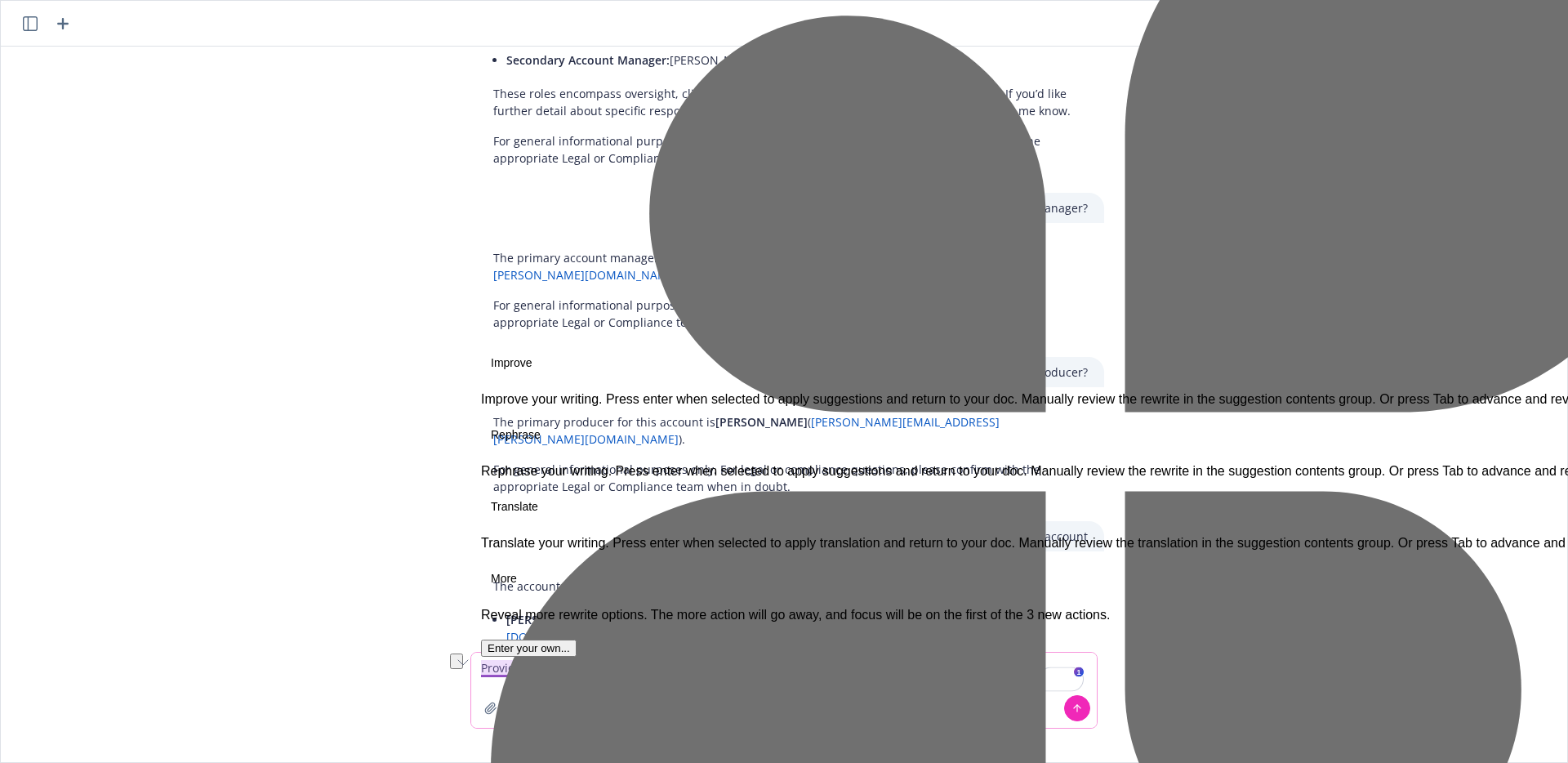
type textarea "Provide me with a list of the account managers assigned to this account"
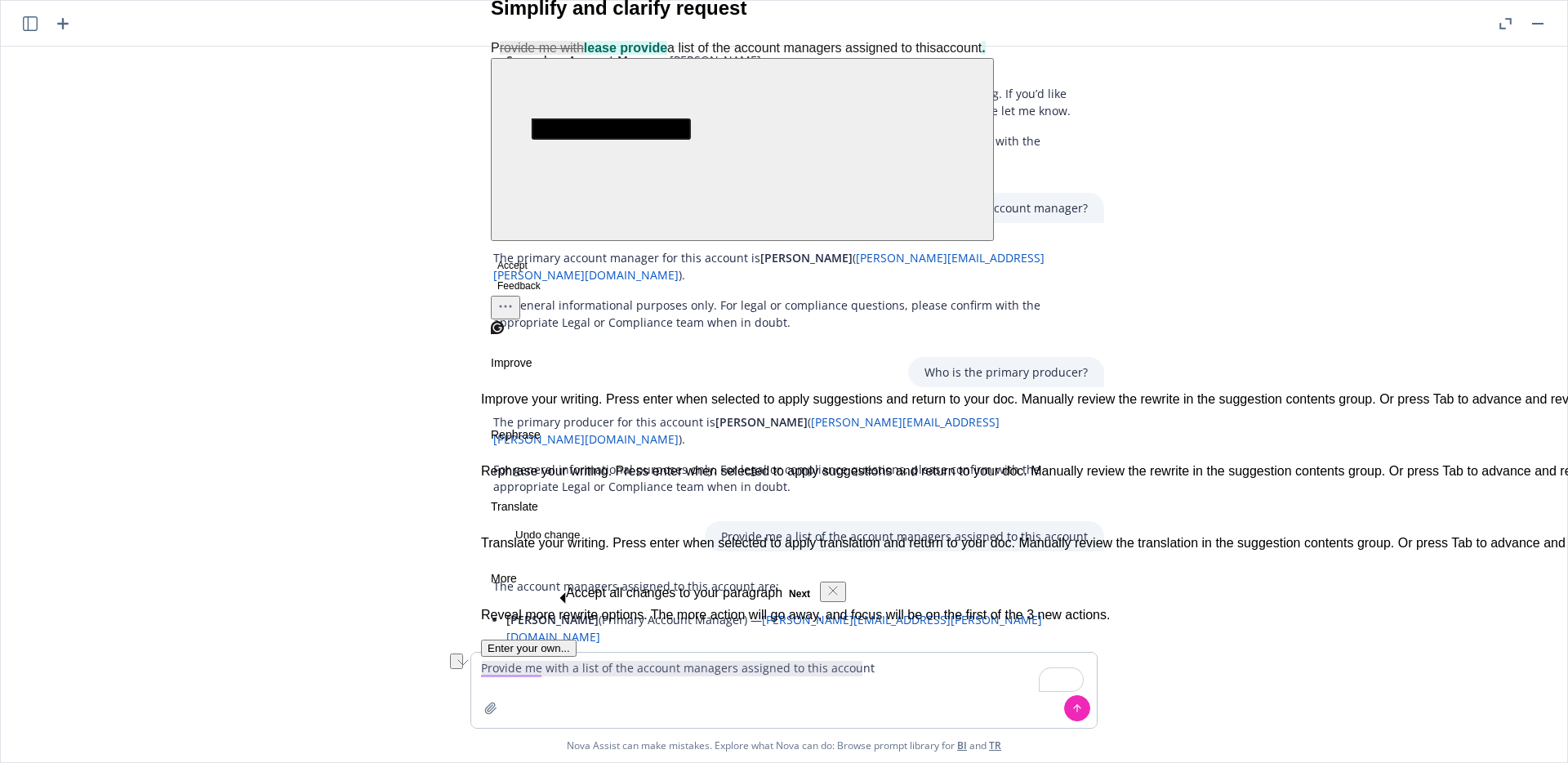
click at [1111, 533] on div "Can you generate a list of questions I can ask Nova about the information in th…" at bounding box center [784, 349] width 1553 height 605
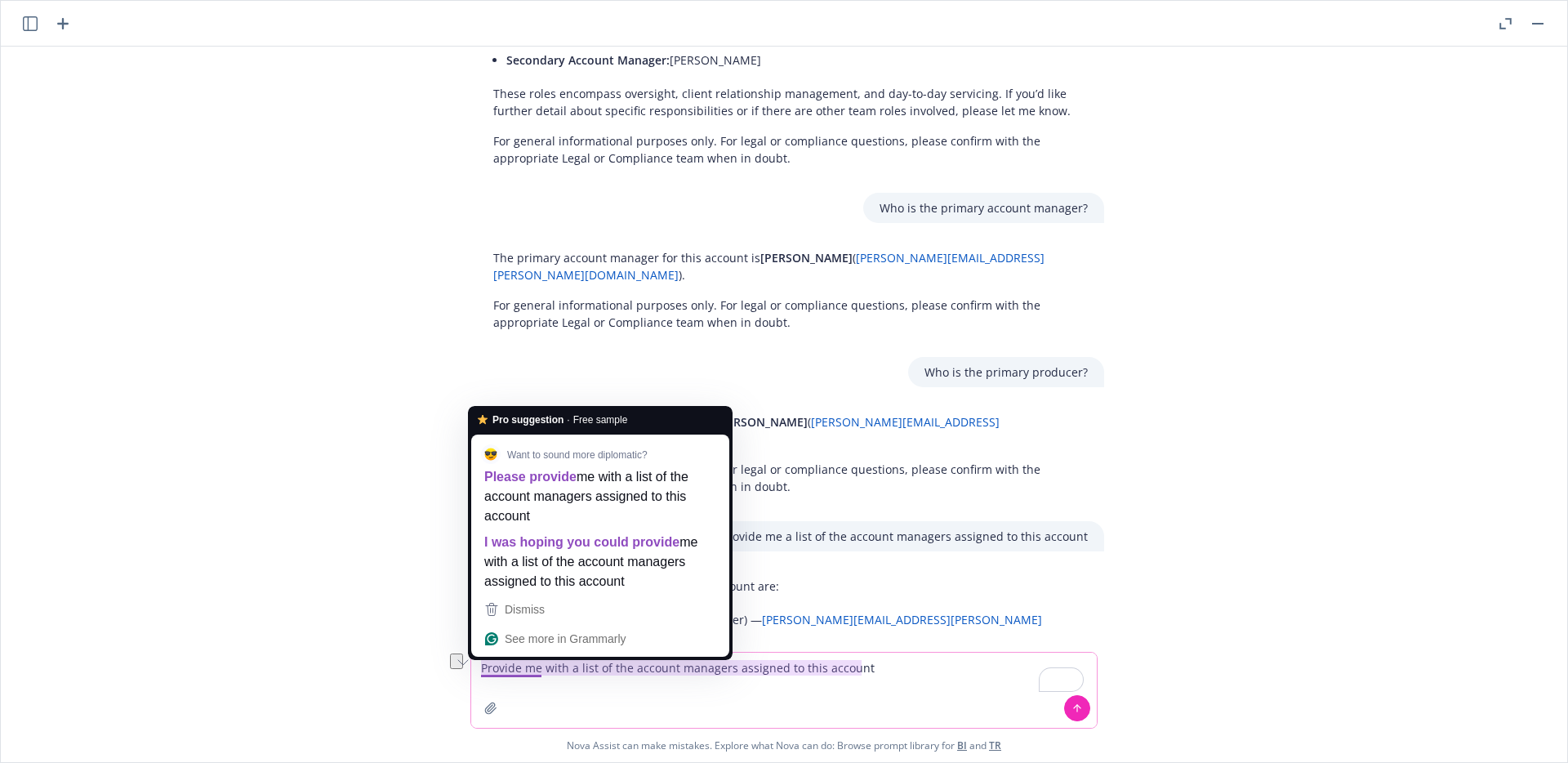
drag, startPoint x: 887, startPoint y: 672, endPoint x: 512, endPoint y: 663, distance: 375.1
click at [512, 663] on textarea "Provide me with a list of the account managers assigned to this account" at bounding box center [784, 690] width 625 height 75
click at [691, 686] on textarea "Provide me with a list of the account managers assigned to this account" at bounding box center [784, 690] width 625 height 75
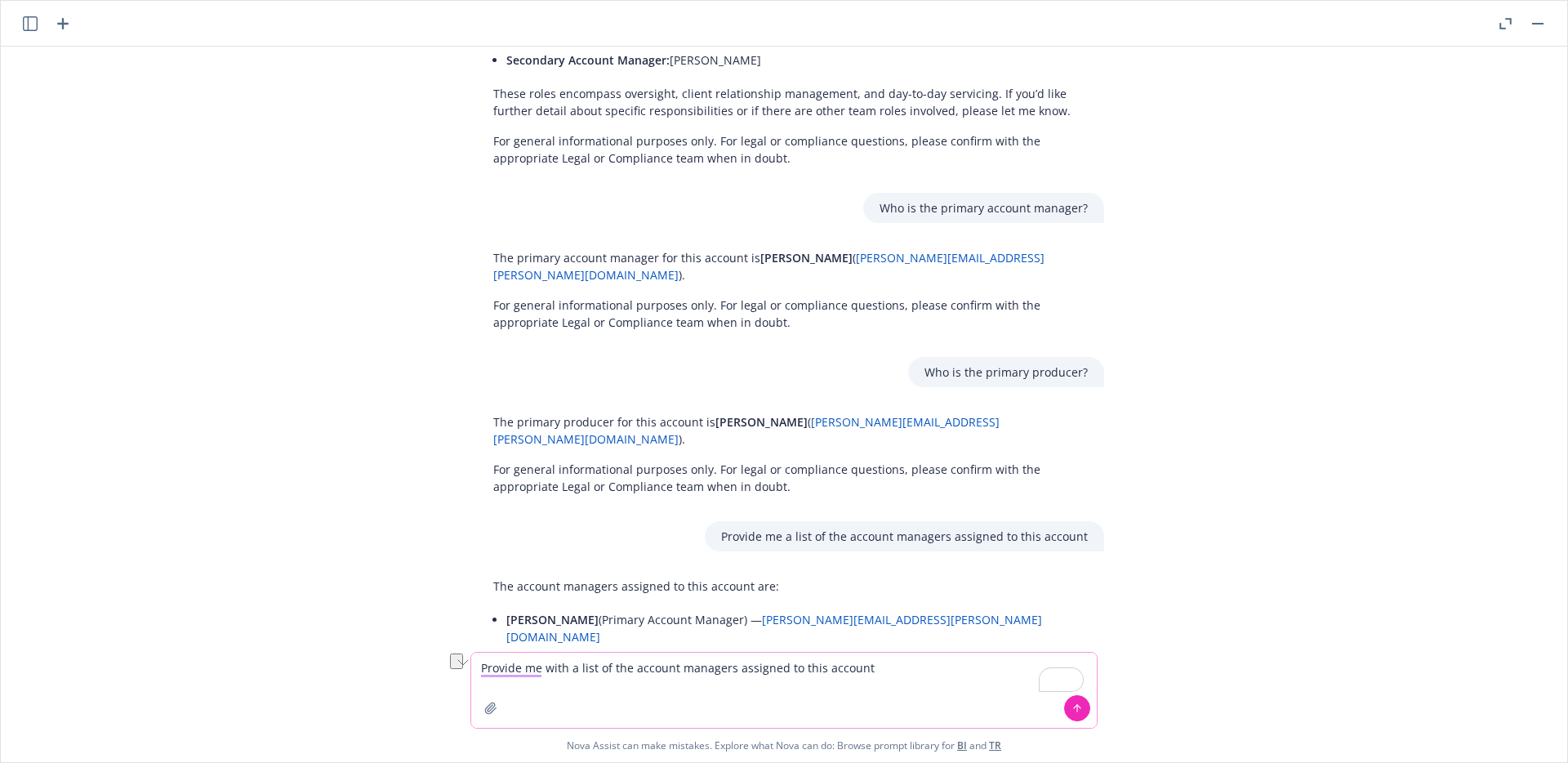
drag, startPoint x: 731, startPoint y: 666, endPoint x: 642, endPoint y: 666, distance: 89.0
click at [642, 666] on textarea "Provide me with a list of the account managers assigned to this account" at bounding box center [784, 690] width 625 height 75
click at [634, 669] on textarea "Provide me with a list of the account managers assigned to this account" at bounding box center [784, 690] width 625 height 75
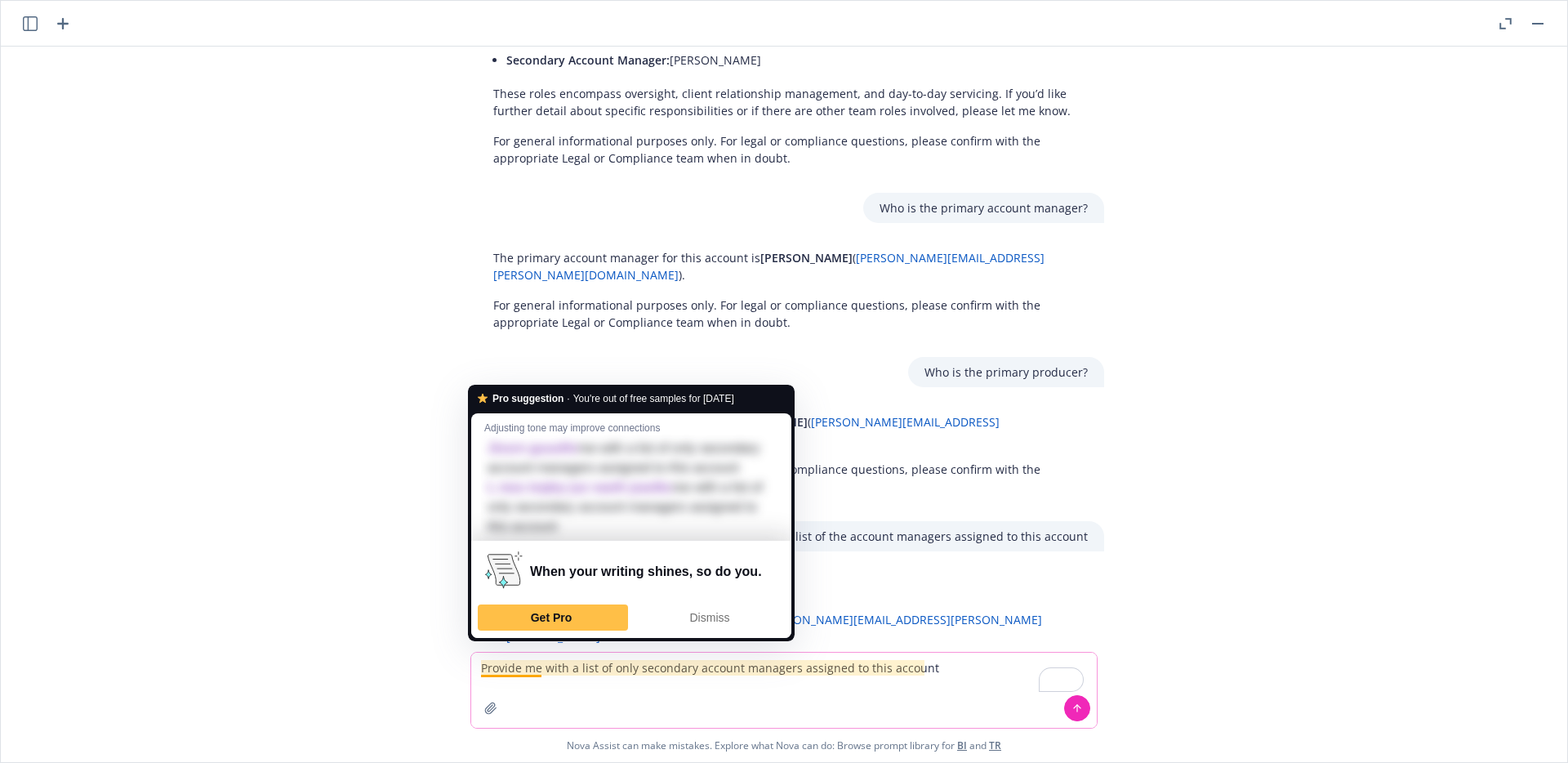
click at [484, 671] on textarea "Provide me with a list of only secondary account managers assigned to this acco…" at bounding box center [784, 690] width 625 height 75
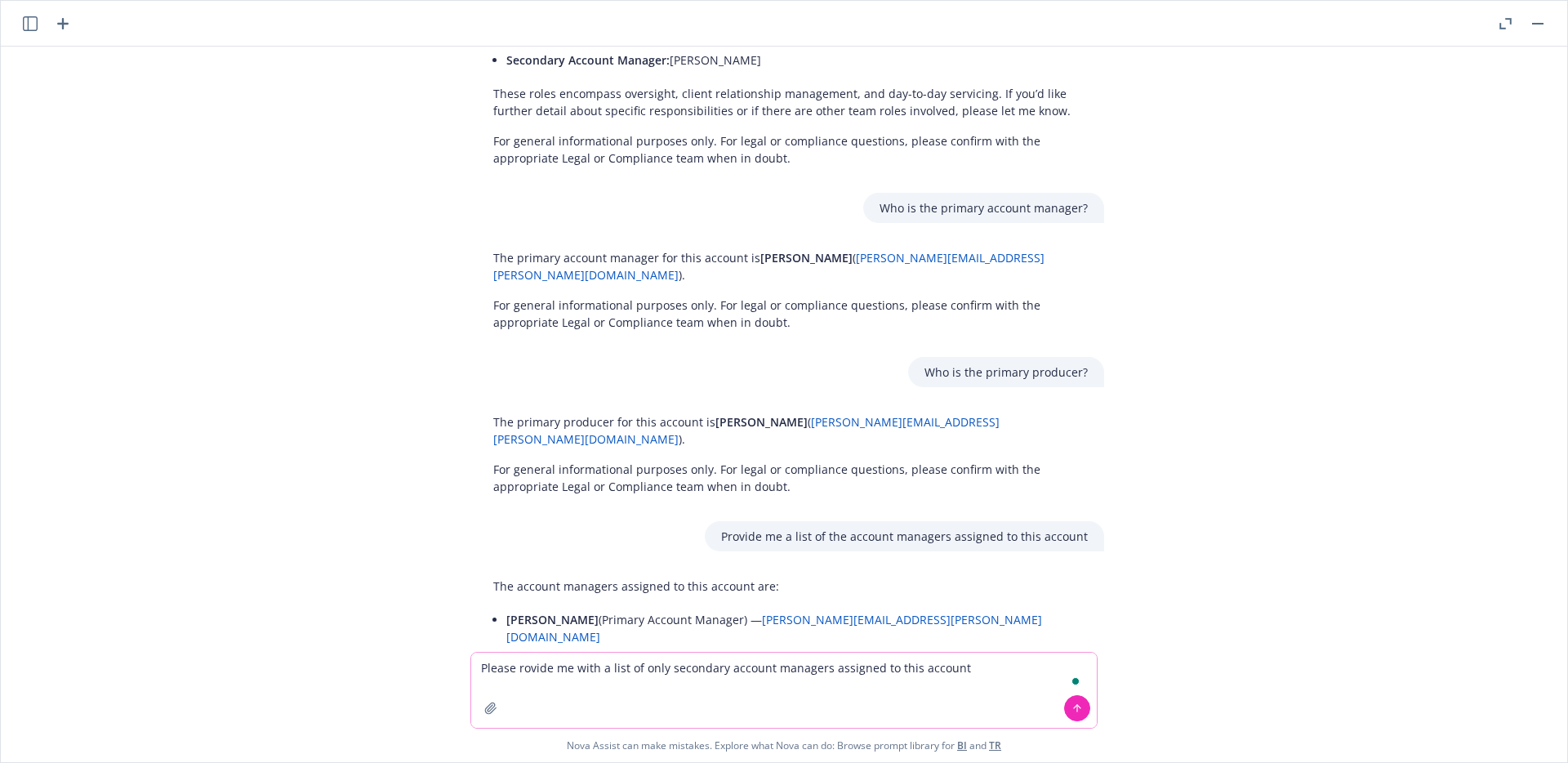
type textarea "Please provide me with a list of only secondary account managers assigned to th…"
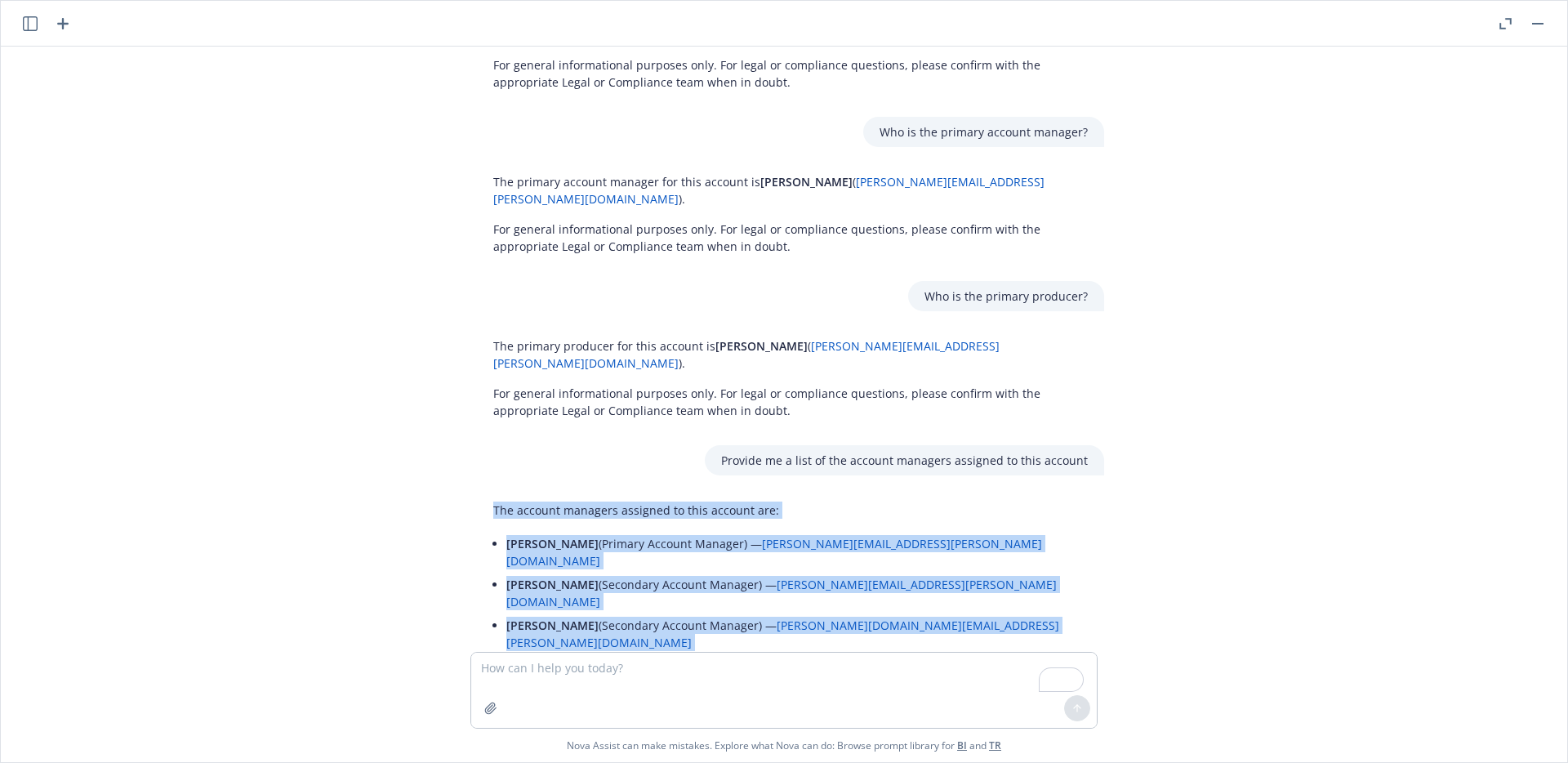
drag, startPoint x: 788, startPoint y: 523, endPoint x: 489, endPoint y: 376, distance: 333.2
click at [489, 495] on div "The account managers assigned to this account are: Denise Brisco (Primary Accou…" at bounding box center [790, 611] width 627 height 231
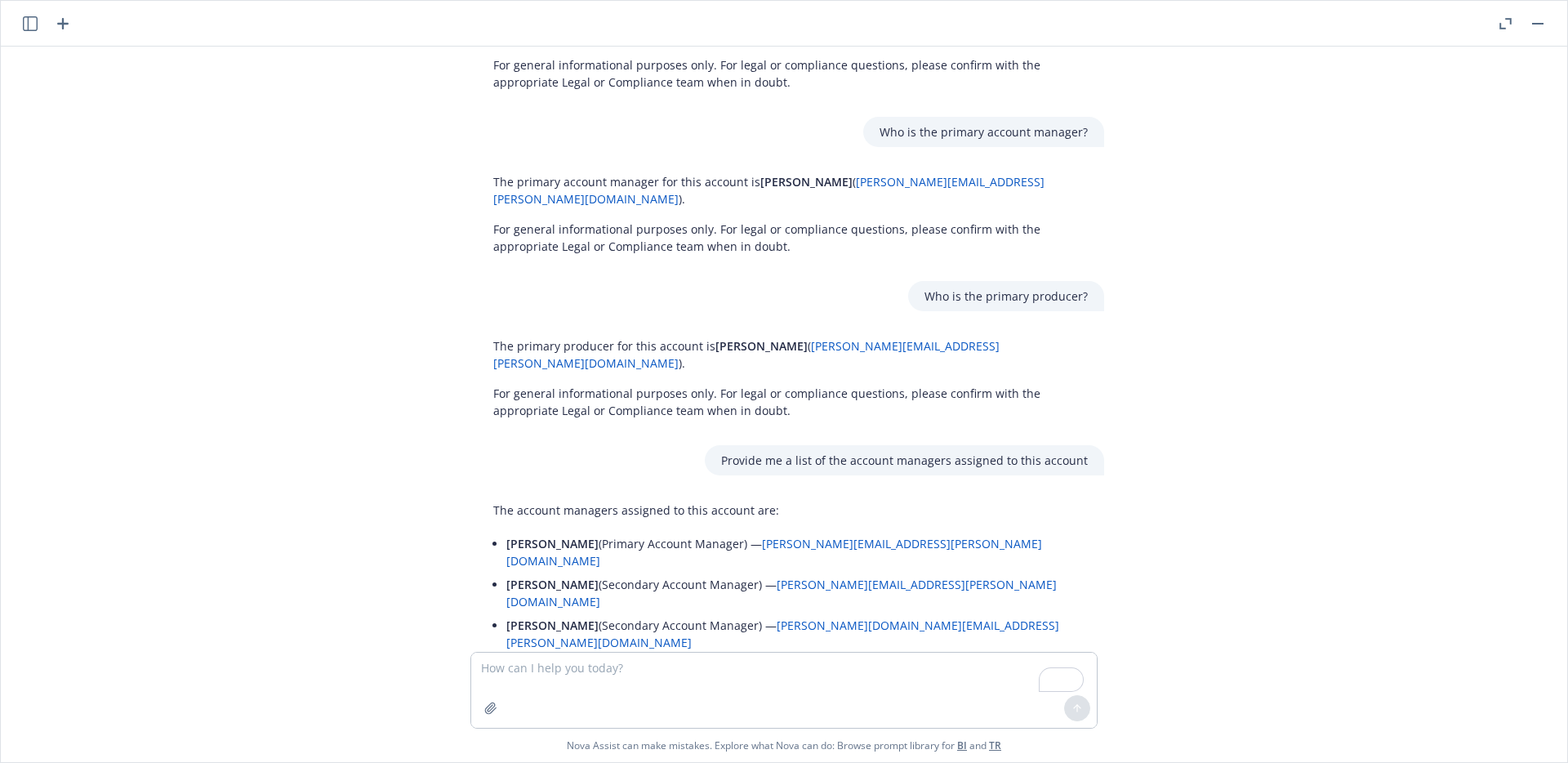
click at [468, 745] on div "Please provide me with a list of only secondary account managers assigned to th…" at bounding box center [790, 760] width 653 height 30
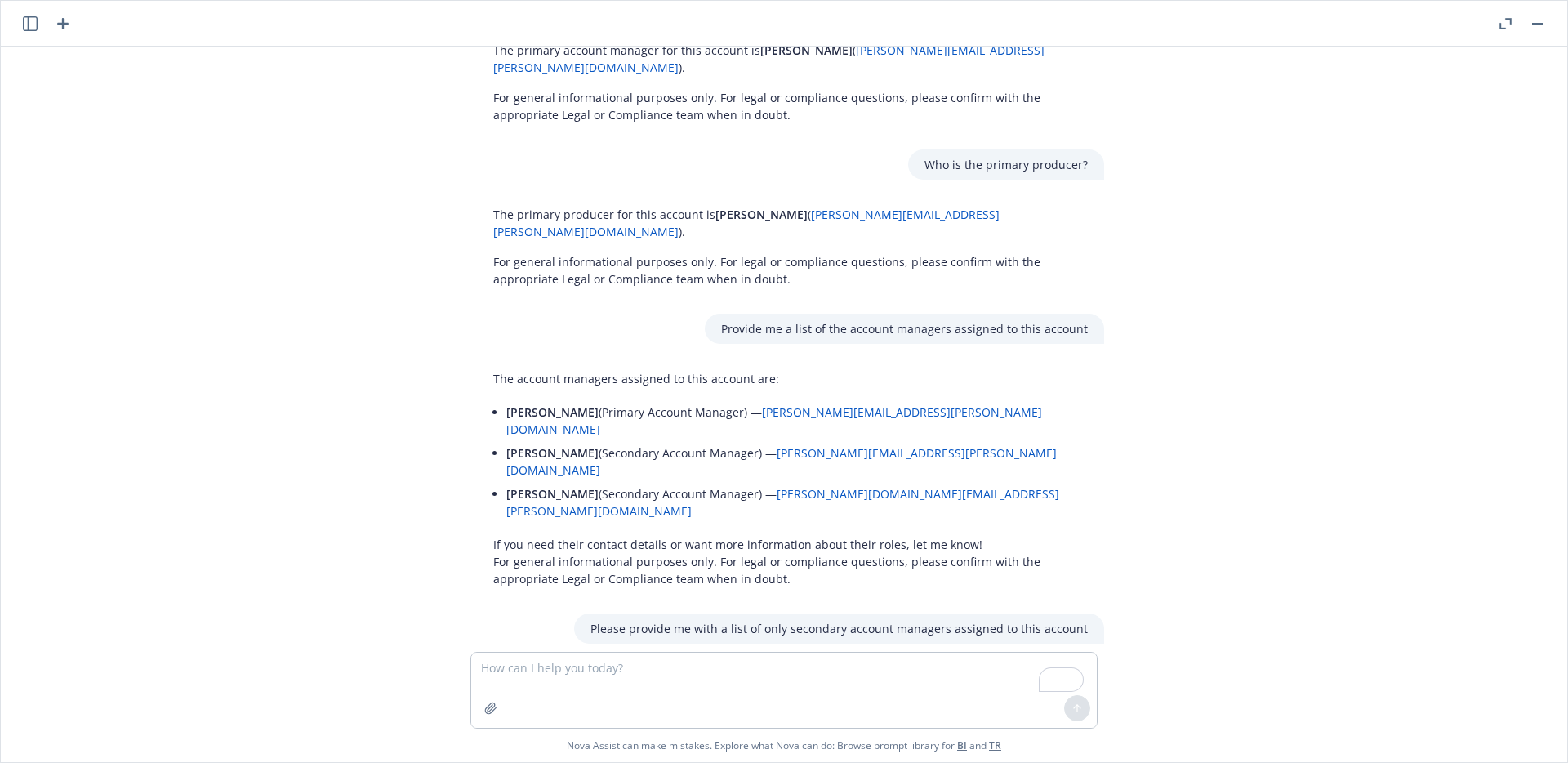
scroll to position [2825, 0]
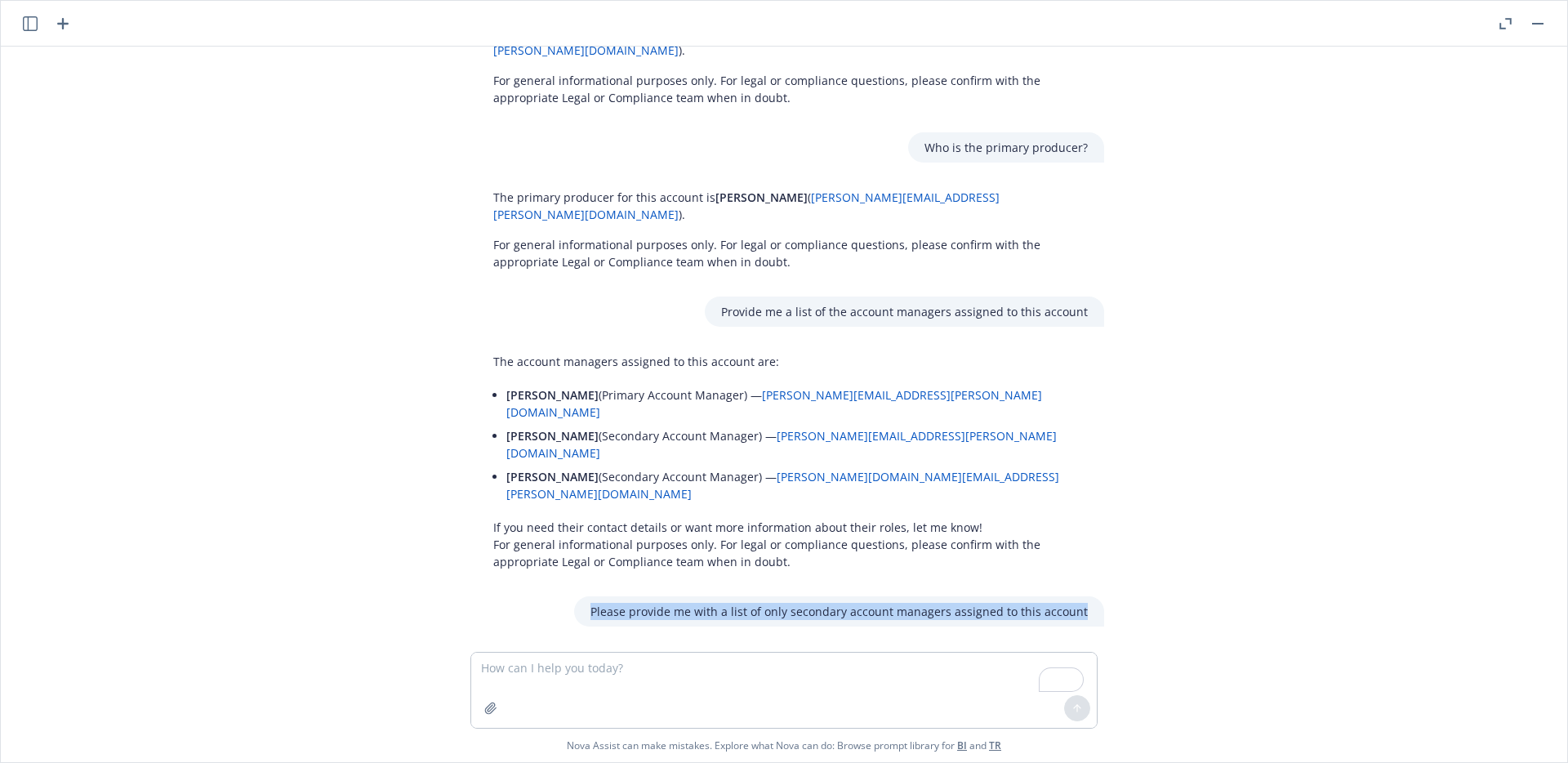
drag, startPoint x: 602, startPoint y: 425, endPoint x: 1110, endPoint y: 423, distance: 508.0
click at [1110, 596] on div "Please provide me with a list of only secondary account managers assigned to th…" at bounding box center [790, 611] width 653 height 30
click at [910, 683] on li "Faye Lewis ( faye.lewis@newfront.com )" at bounding box center [797, 695] width 582 height 24
drag, startPoint x: 778, startPoint y: 597, endPoint x: 487, endPoint y: 471, distance: 317.1
click at [487, 646] on div "The secondary account managers assigned to this account are: Faye Lewis ( faye.…" at bounding box center [790, 723] width 627 height 155
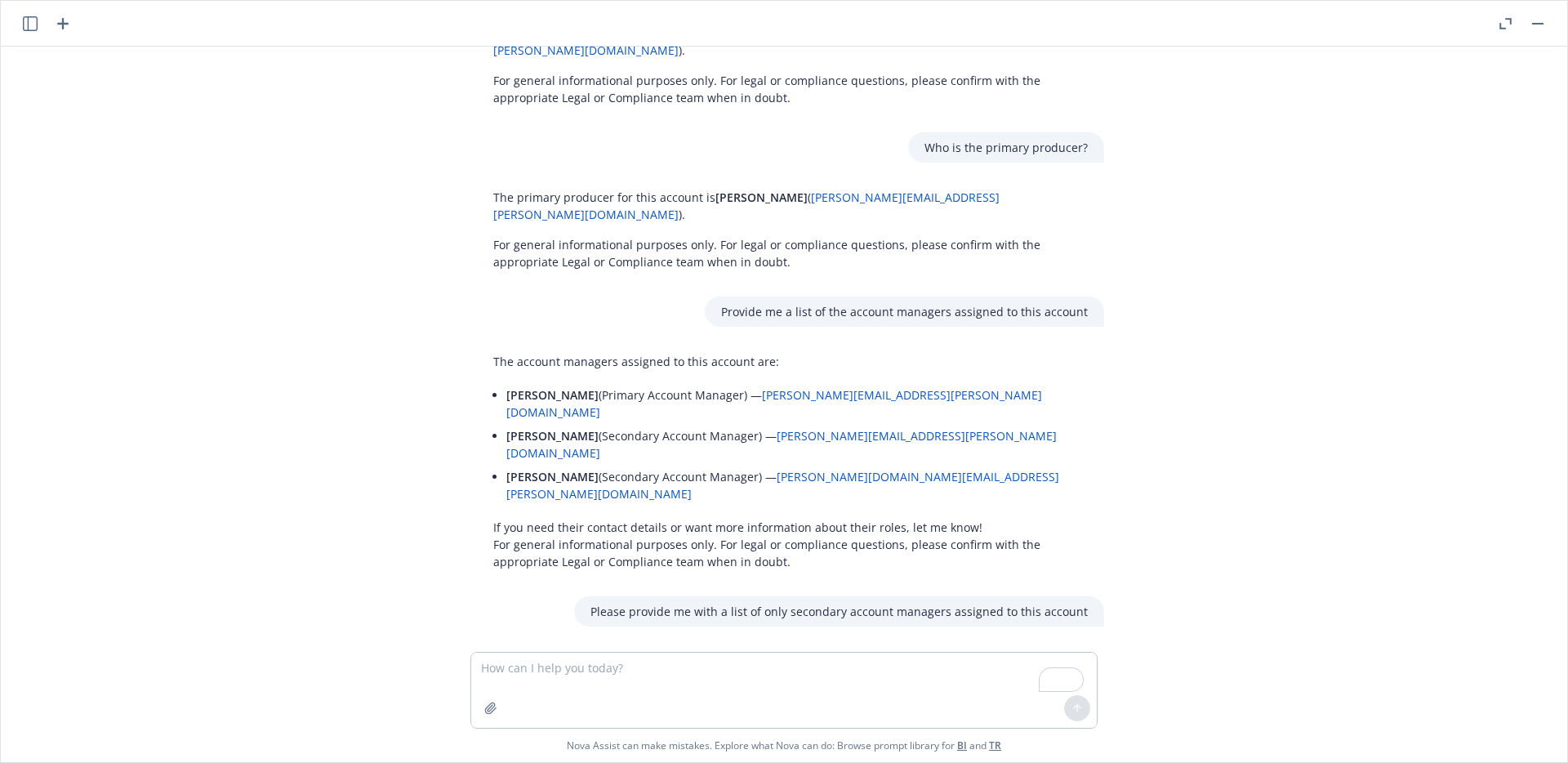
click at [1149, 332] on div "Can you generate a list of questions I can ask Nova about the information in th…" at bounding box center [784, 349] width 1553 height 605
click at [610, 674] on textarea "To enrich screen reader interactions, please activate Accessibility in Grammarl…" at bounding box center [784, 690] width 625 height 75
type textarea "What can I ask about the servicing team assigned to this account?"
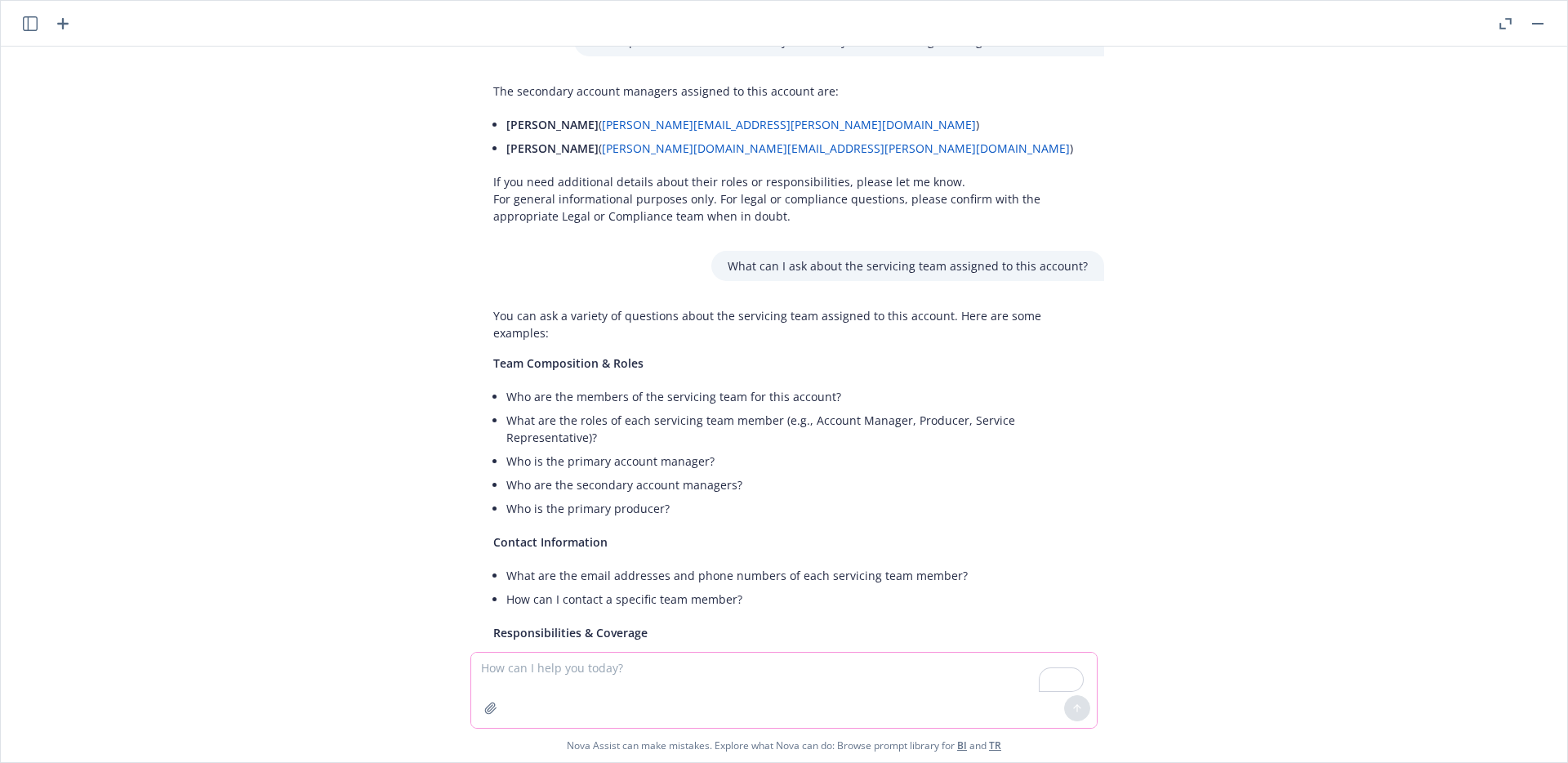
scroll to position [3402, 0]
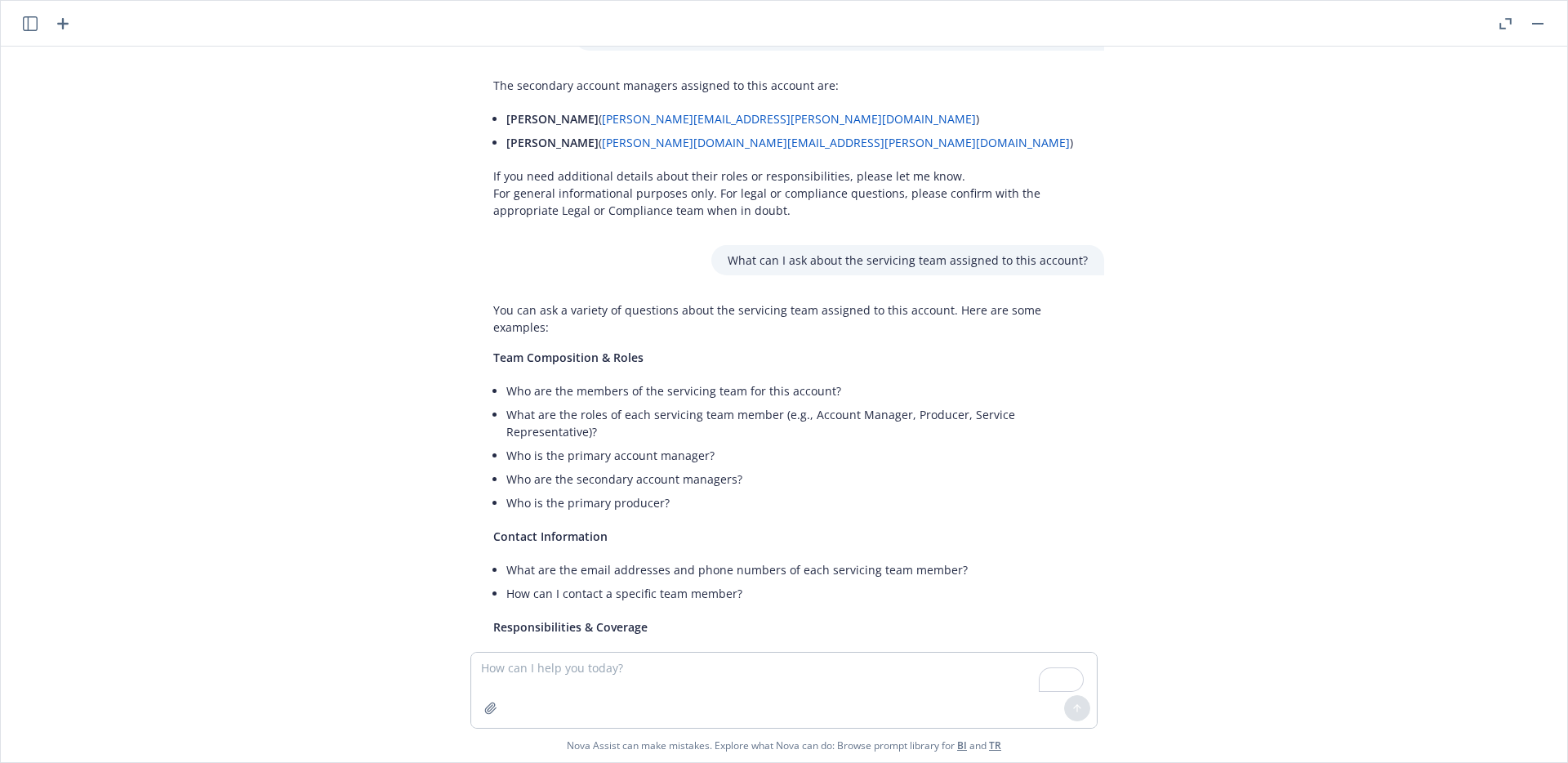
click at [742, 582] on li "How can I contact a specific team member?" at bounding box center [797, 594] width 582 height 24
drag, startPoint x: 910, startPoint y: 365, endPoint x: 500, endPoint y: 366, distance: 410.0
click at [506, 558] on li "What are the email addresses and phone numbers of each servicing team member?" at bounding box center [797, 570] width 582 height 24
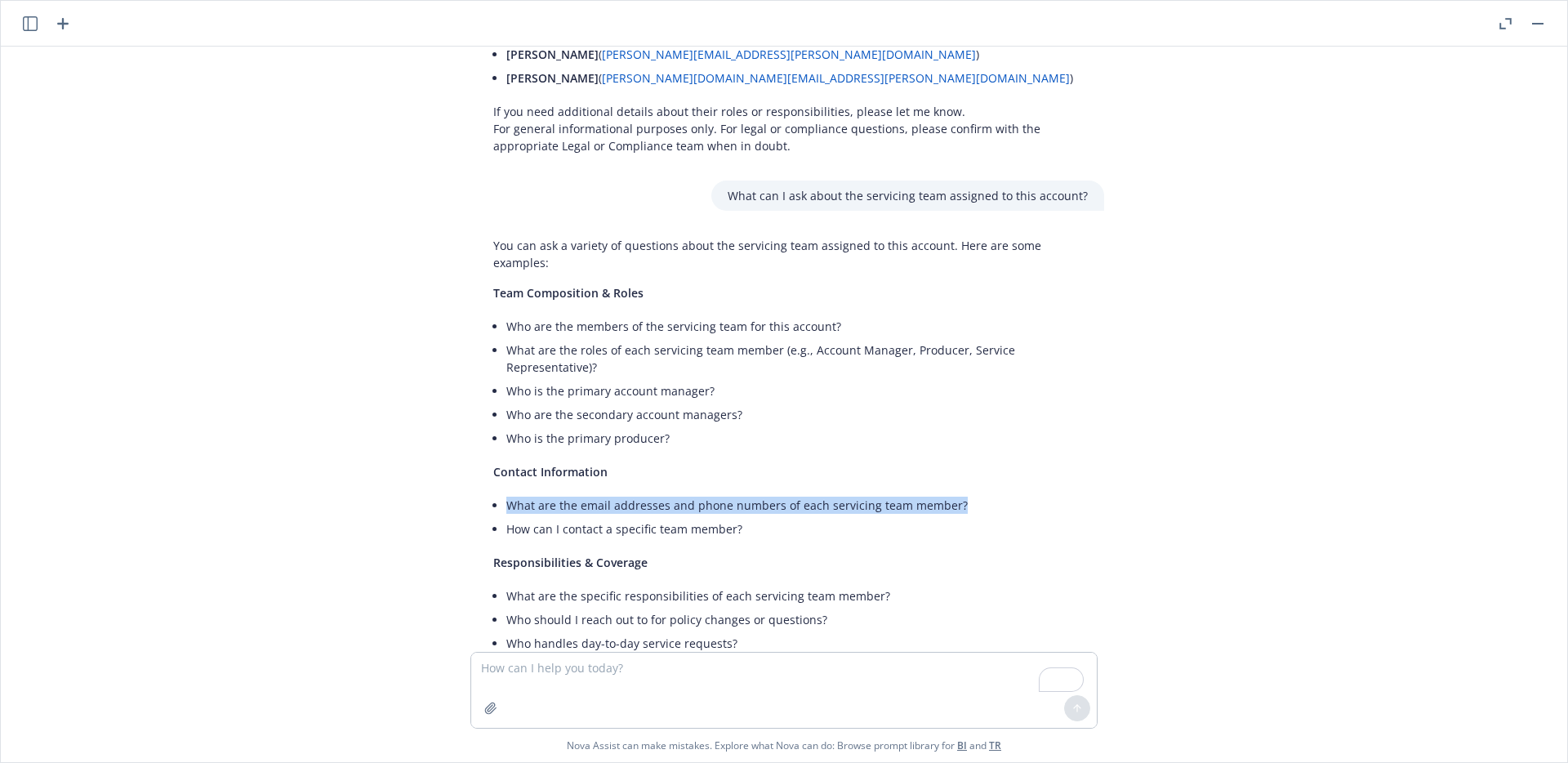
scroll to position [3467, 0]
click at [566, 668] on textarea "To enrich screen reader interactions, please activate Accessibility in Grammarl…" at bounding box center [784, 690] width 625 height 75
paste textarea "What are the email addresses and phone numbers of each servicing team member?"
type textarea "What are the email addresses and phone numbers of each servicing team member?"
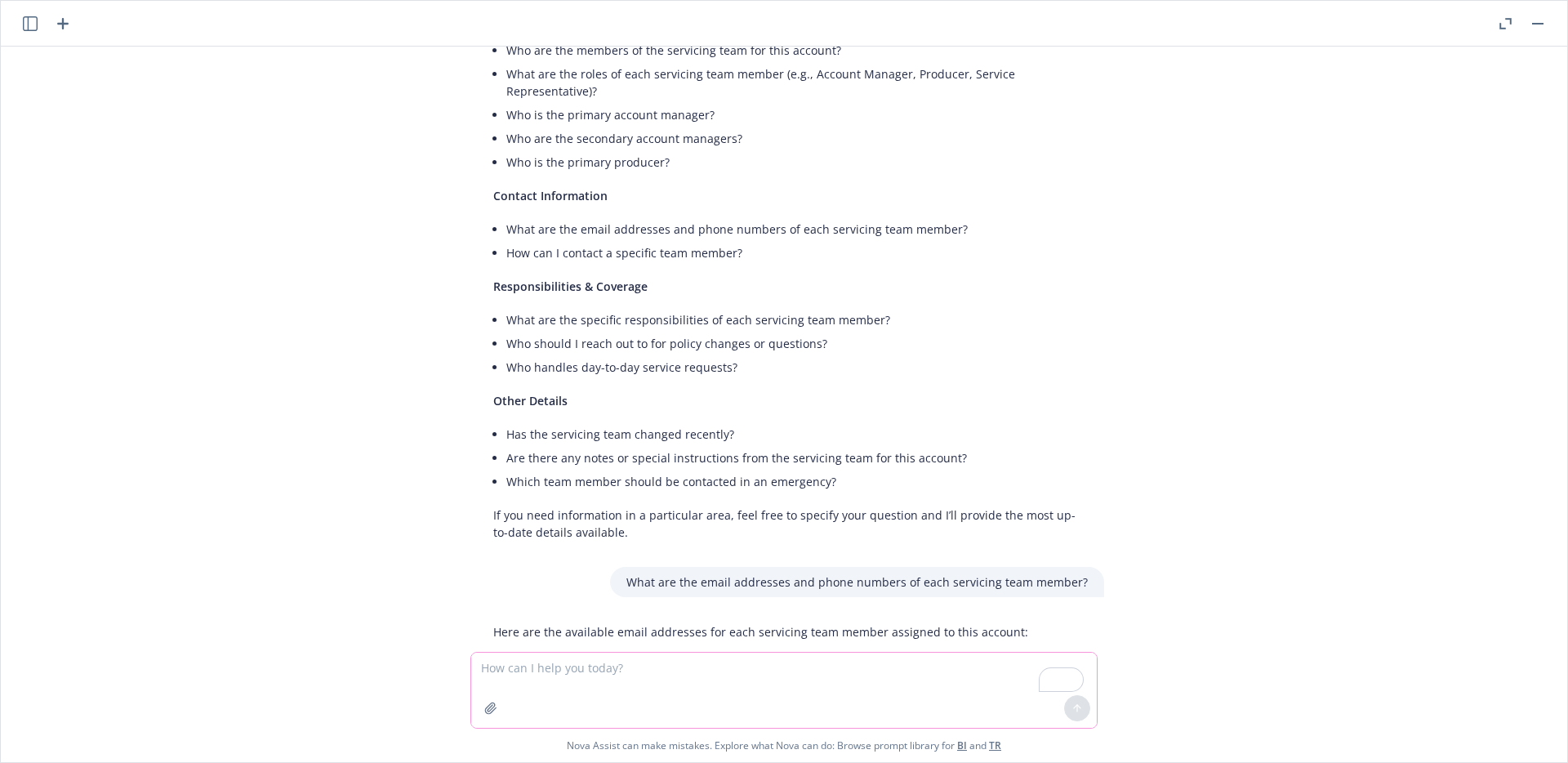
scroll to position [3740, 0]
drag, startPoint x: 724, startPoint y: 229, endPoint x: 501, endPoint y: 232, distance: 223.0
click at [506, 424] on li "Has the servicing team changed recently?" at bounding box center [797, 436] width 582 height 24
click at [587, 670] on textarea "To enrich screen reader interactions, please activate Accessibility in Grammarl…" at bounding box center [784, 690] width 625 height 75
paste textarea "Has the servicing team changed recently?"
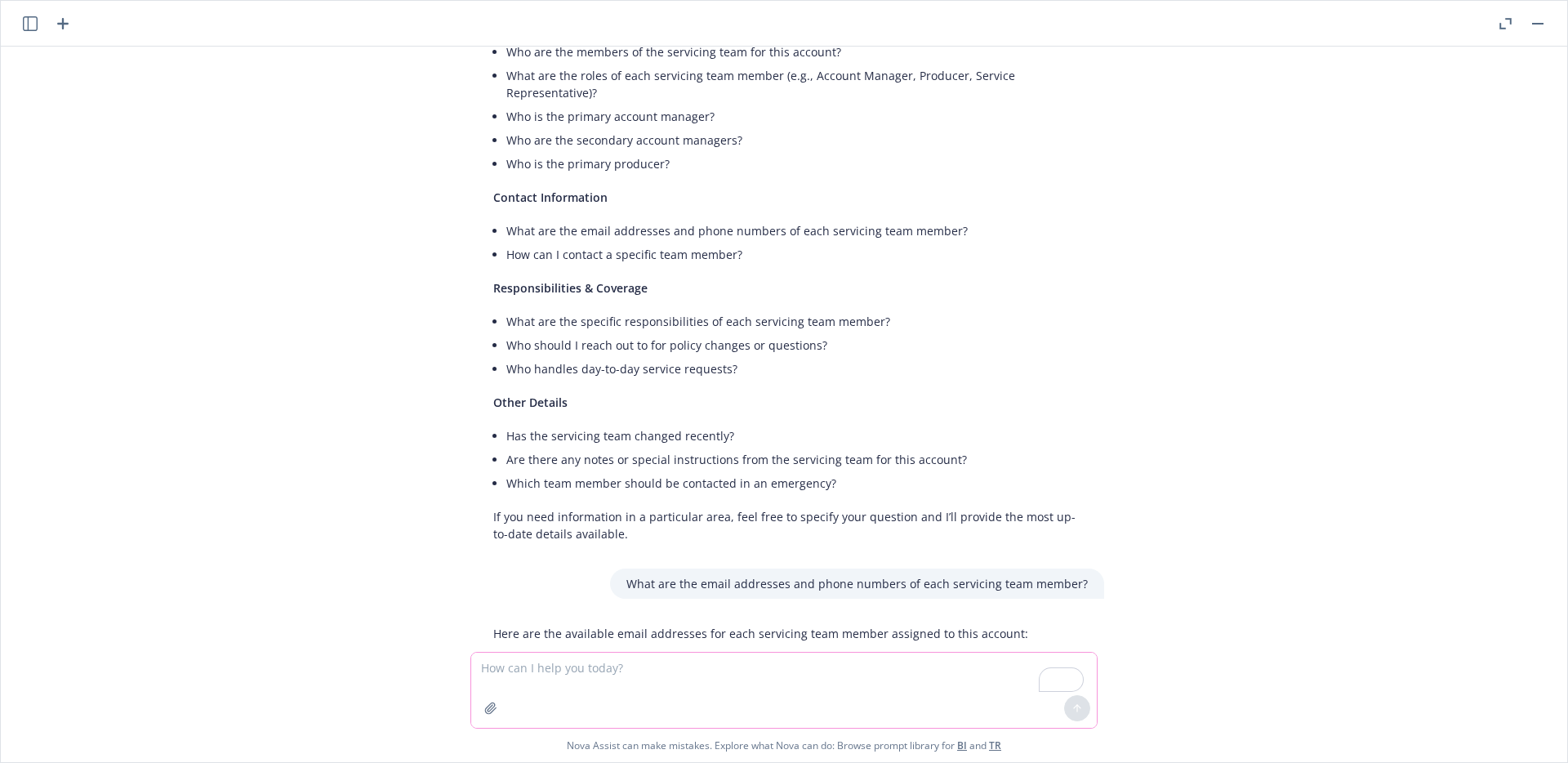
type textarea "Has the servicing team changed recently?"
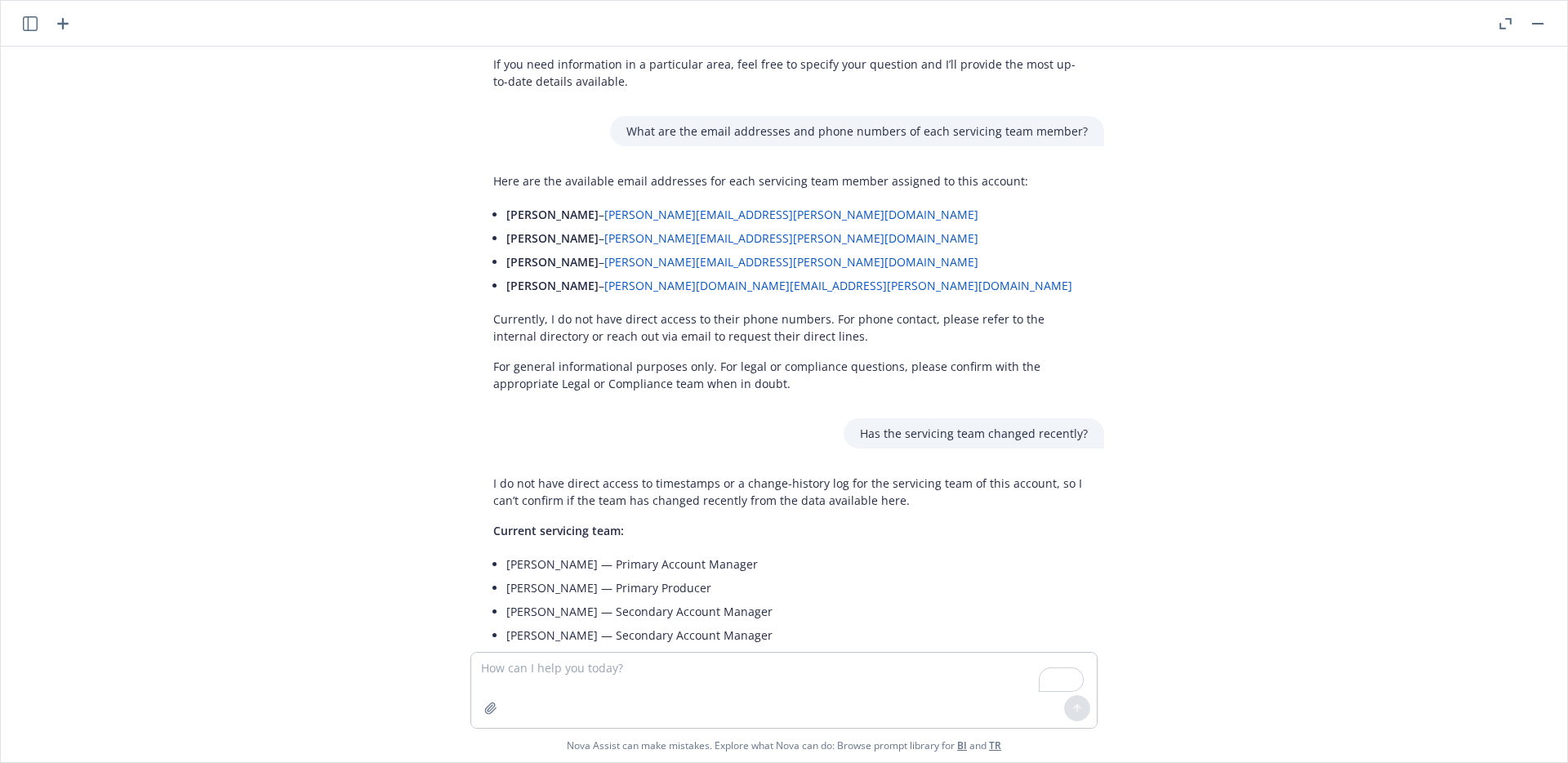
scroll to position [4207, 0]
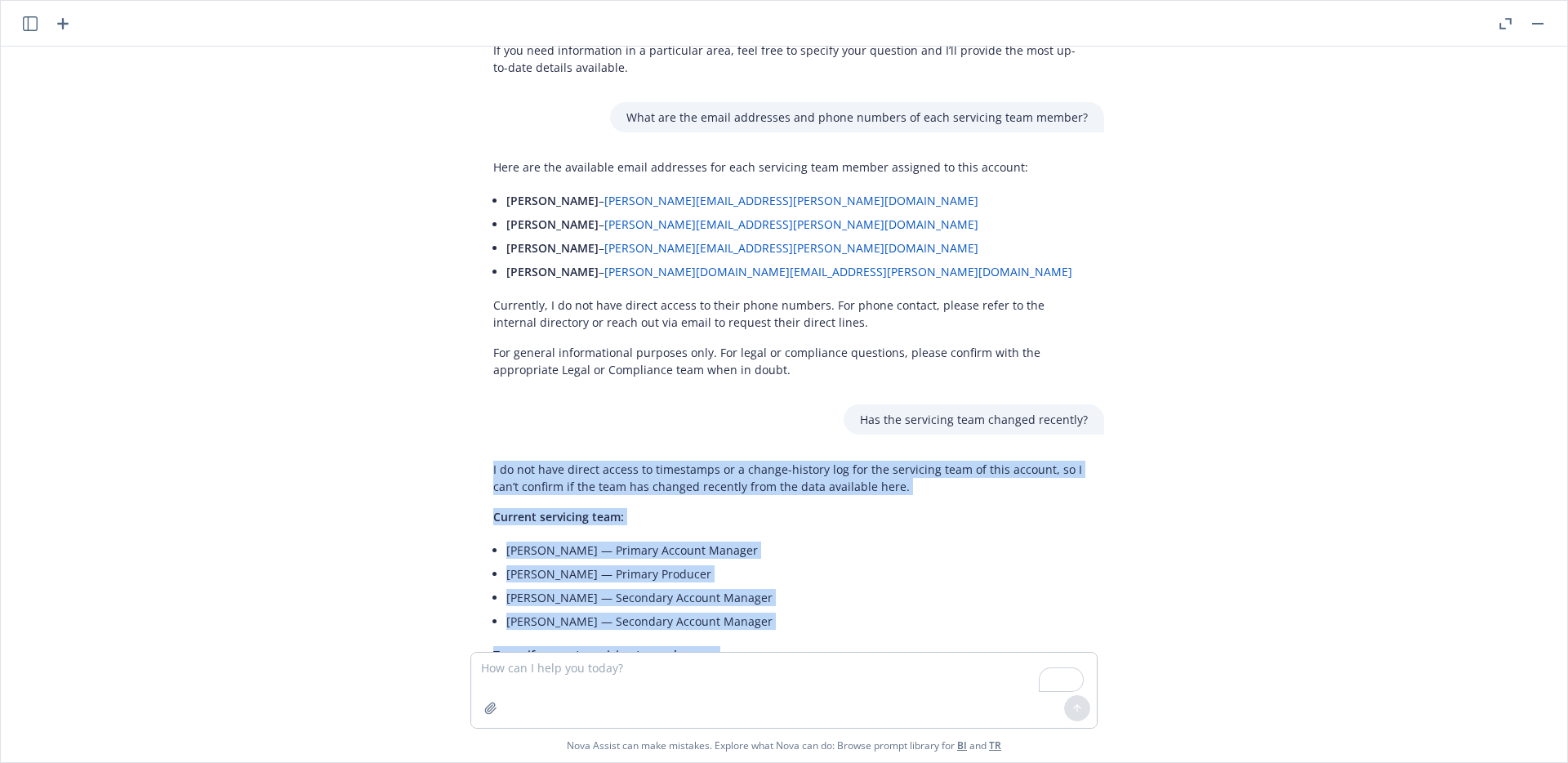
drag, startPoint x: 485, startPoint y: 262, endPoint x: 808, endPoint y: 598, distance: 466.1
click at [808, 598] on div "I do not have direct access to timestamps or a change-history log for the servi…" at bounding box center [790, 636] width 627 height 364
click at [372, 425] on div "Can you generate a list of questions I can ask Nova about the information in th…" at bounding box center [784, 349] width 1553 height 605
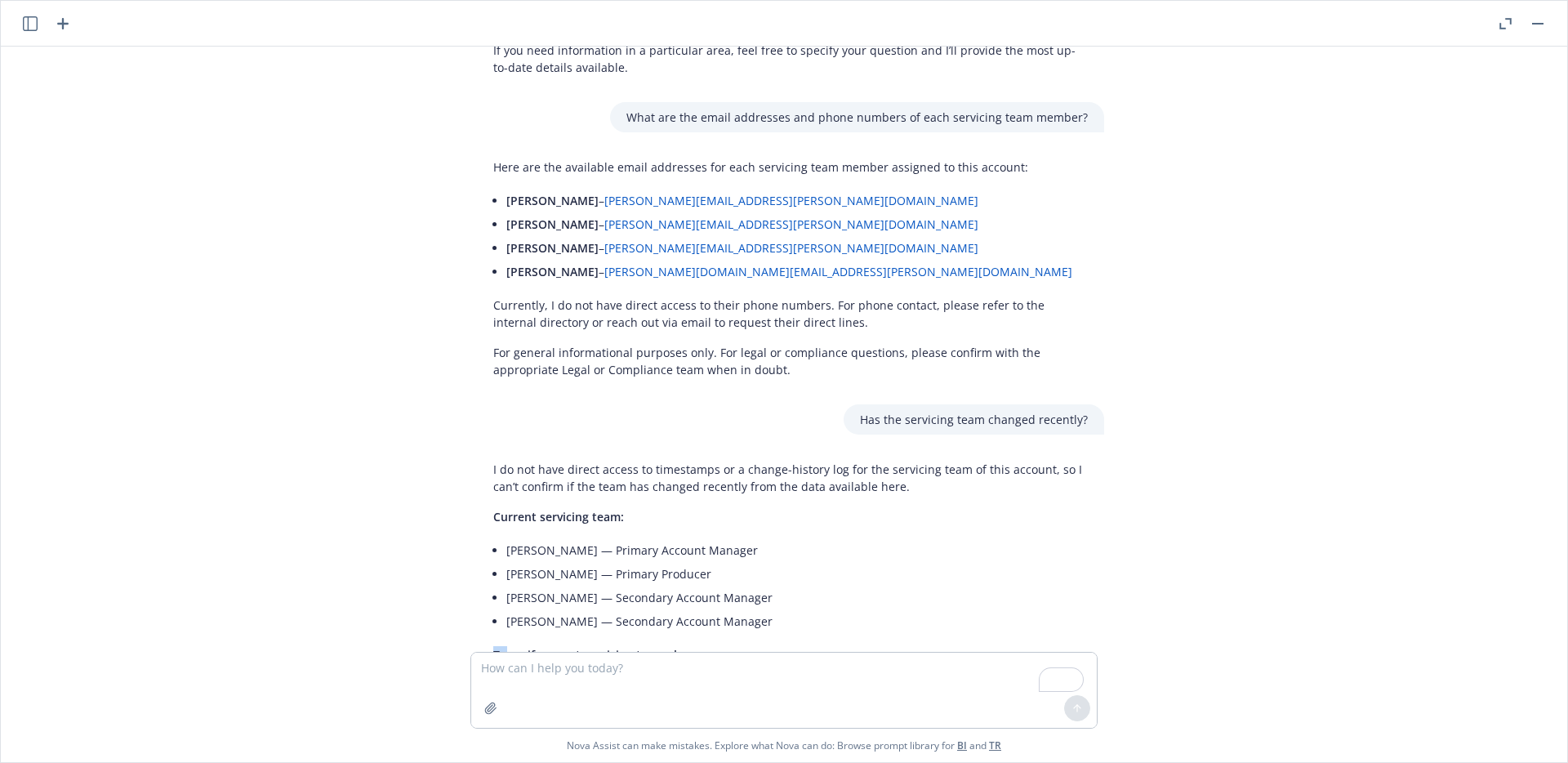
click at [372, 425] on div "Can you generate a list of questions I can ask Nova about the information in th…" at bounding box center [784, 349] width 1553 height 605
click at [508, 647] on span "To verify recent servicing team changes:" at bounding box center [605, 654] width 224 height 16
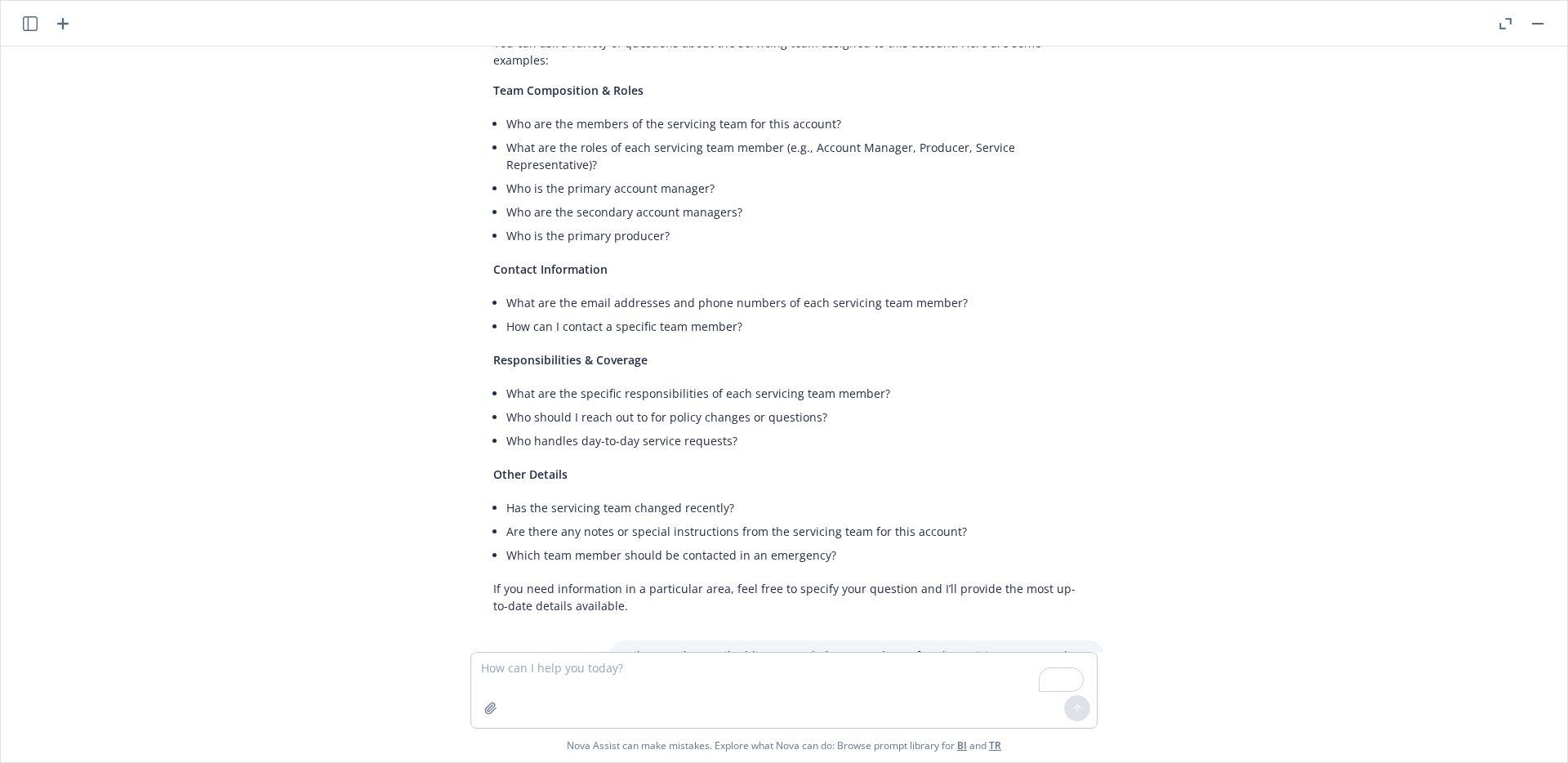
scroll to position [3666, 0]
drag, startPoint x: 825, startPoint y: 353, endPoint x: 504, endPoint y: 356, distance: 321.0
click at [506, 546] on li "Which team member should be contacted in an emergency?" at bounding box center [797, 558] width 582 height 24
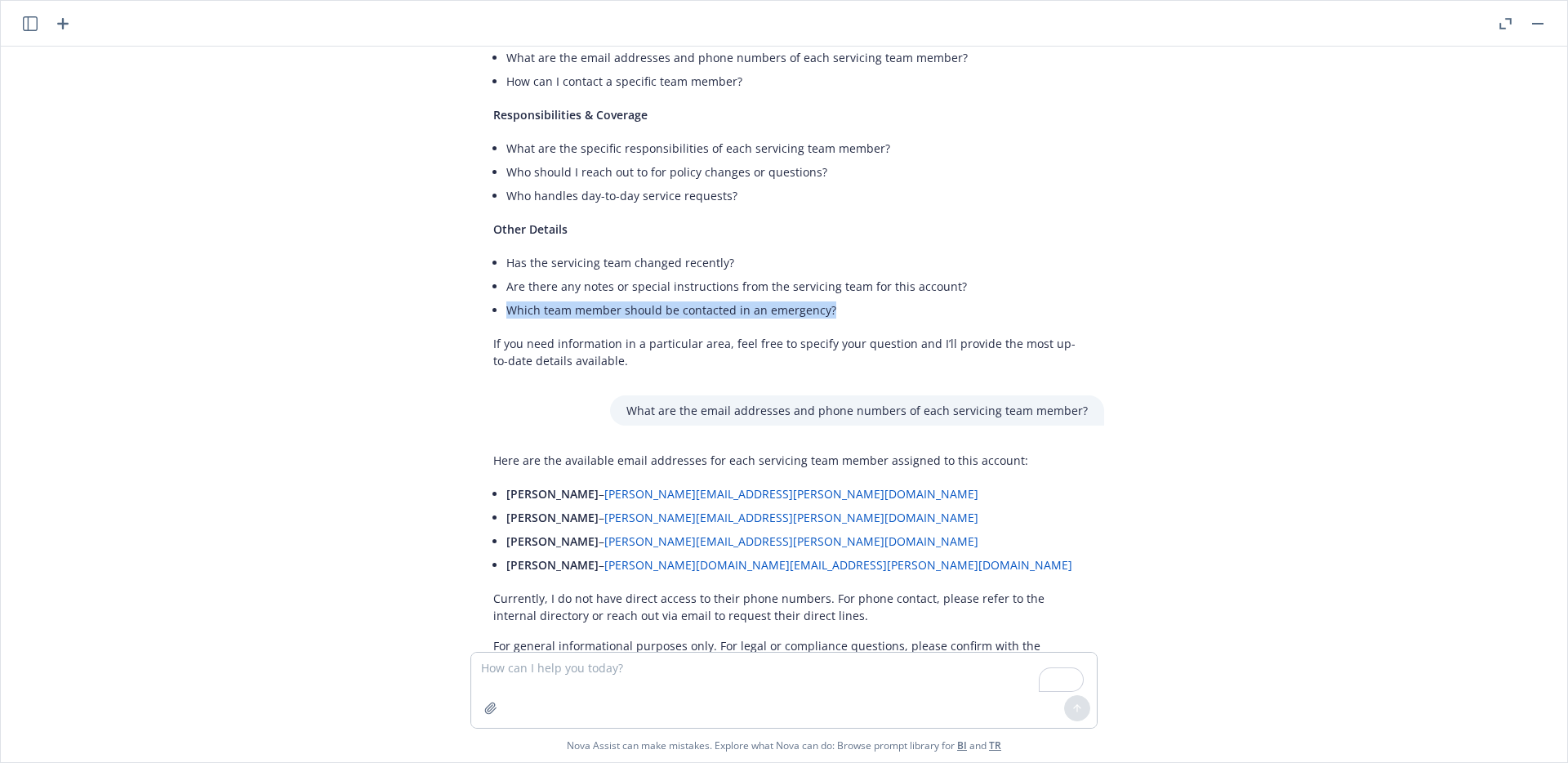
scroll to position [4207, 0]
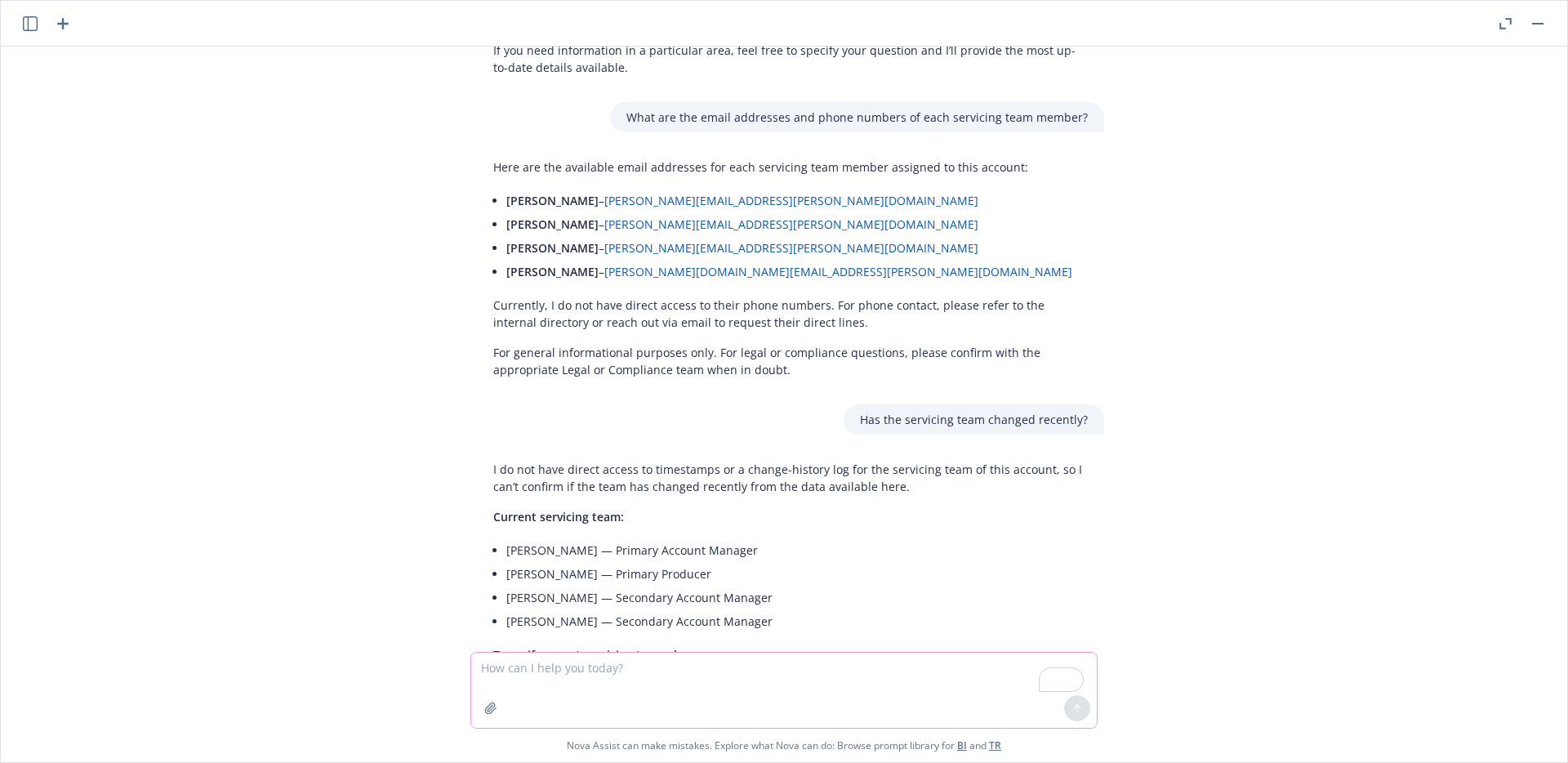
drag, startPoint x: 551, startPoint y: 693, endPoint x: 556, endPoint y: 686, distance: 8.6
click at [554, 688] on textarea "To enrich screen reader interactions, please activate Accessibility in Grammarl…" at bounding box center [784, 690] width 625 height 75
paste textarea "Which team member should be contacted in an emergency?"
type textarea "Which team member should be contacted in an emergency?"
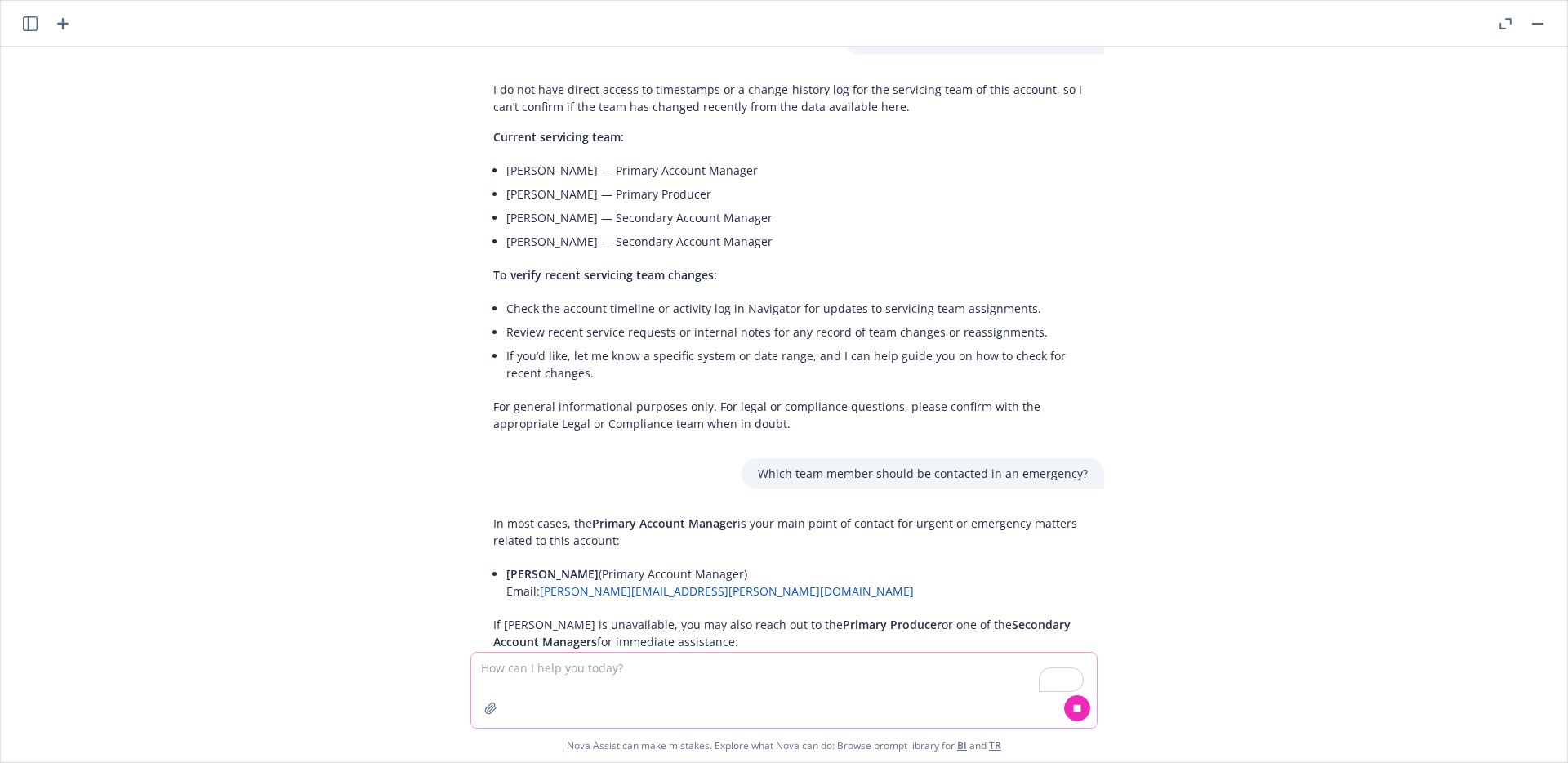
scroll to position [4604, 0]
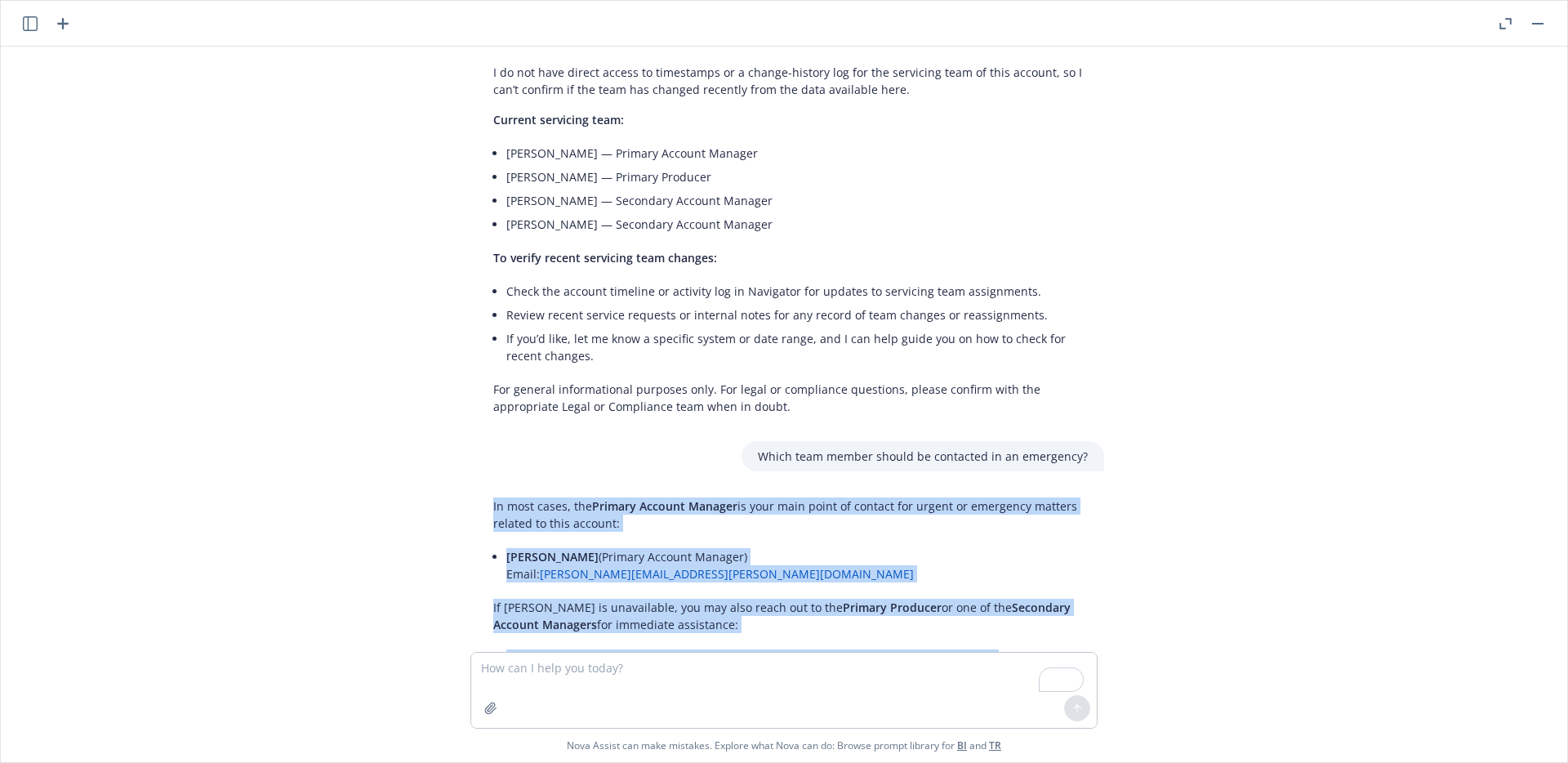
drag, startPoint x: 784, startPoint y: 599, endPoint x: 481, endPoint y: 303, distance: 423.6
click at [481, 491] on div "In most cases, the Primary Account Manager is your main point of contact for ur…" at bounding box center [790, 680] width 627 height 379
click at [1081, 545] on li "Denise Brisco (Primary Account Manager) Email: denise.brisco@newfront.com" at bounding box center [797, 566] width 582 height 41
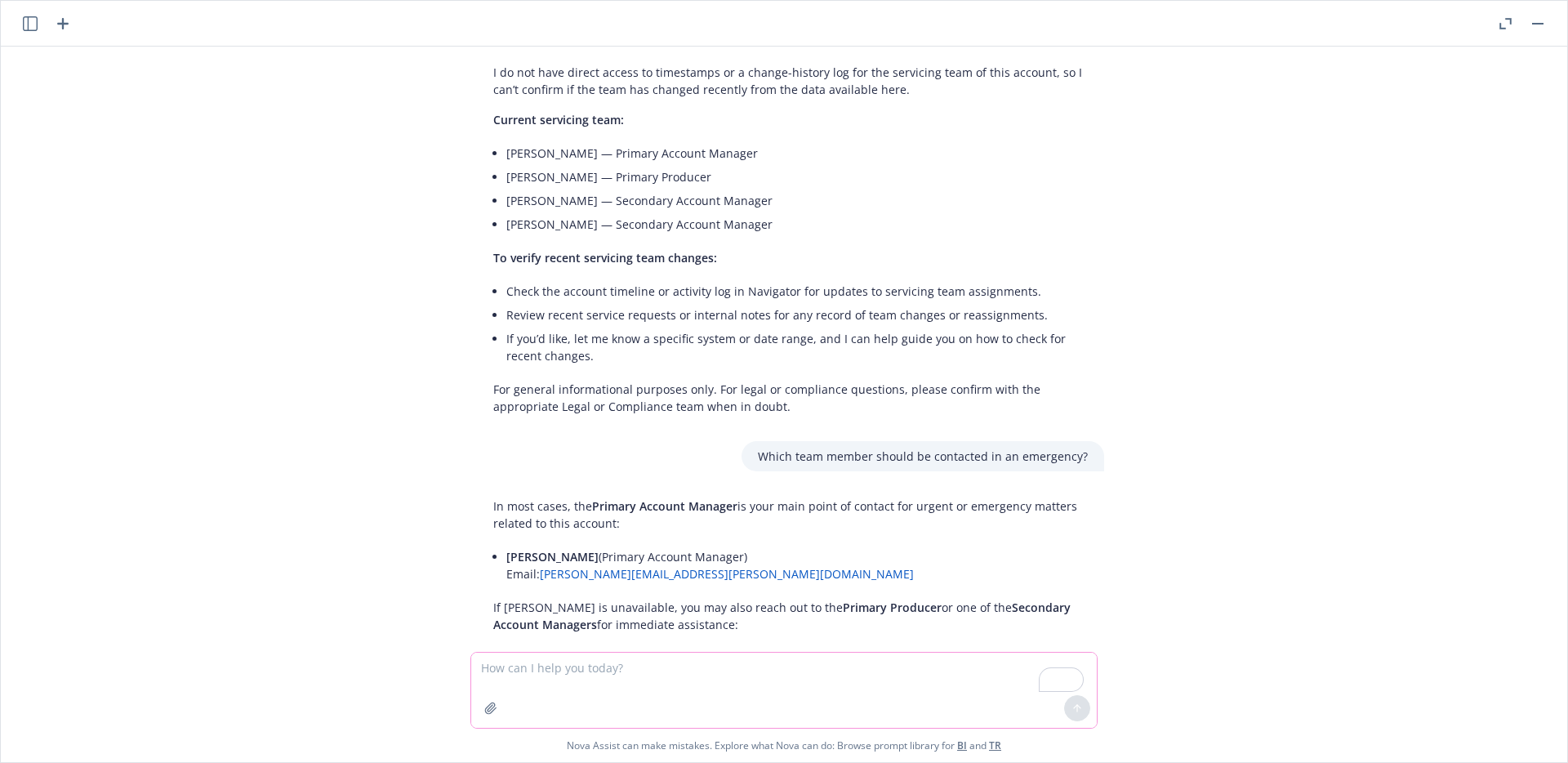
click at [518, 667] on textarea "To enrich screen reader interactions, please activate Accessibility in Grammarl…" at bounding box center [784, 690] width 625 height 75
click at [524, 663] on textarea "List servicing team members based on Client visibility" at bounding box center [784, 690] width 625 height 75
click at [550, 667] on textarea "List servicing team members based on Client visibility" at bounding box center [784, 690] width 625 height 75
type textarea "List service team members based on Client visibility"
click at [843, 661] on textarea "List service team members based on Client visibility" at bounding box center [784, 690] width 625 height 75
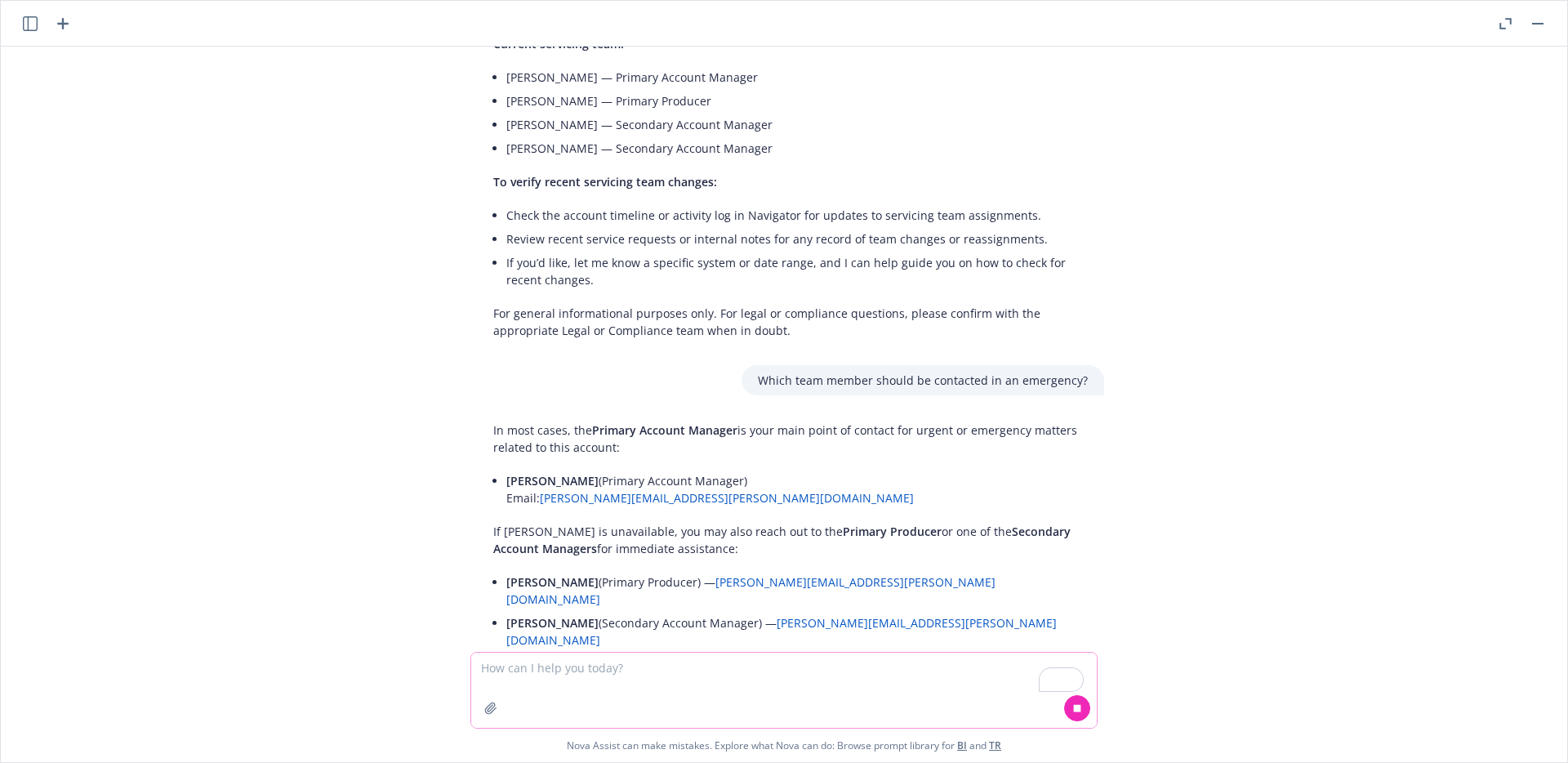
scroll to position [4699, 0]
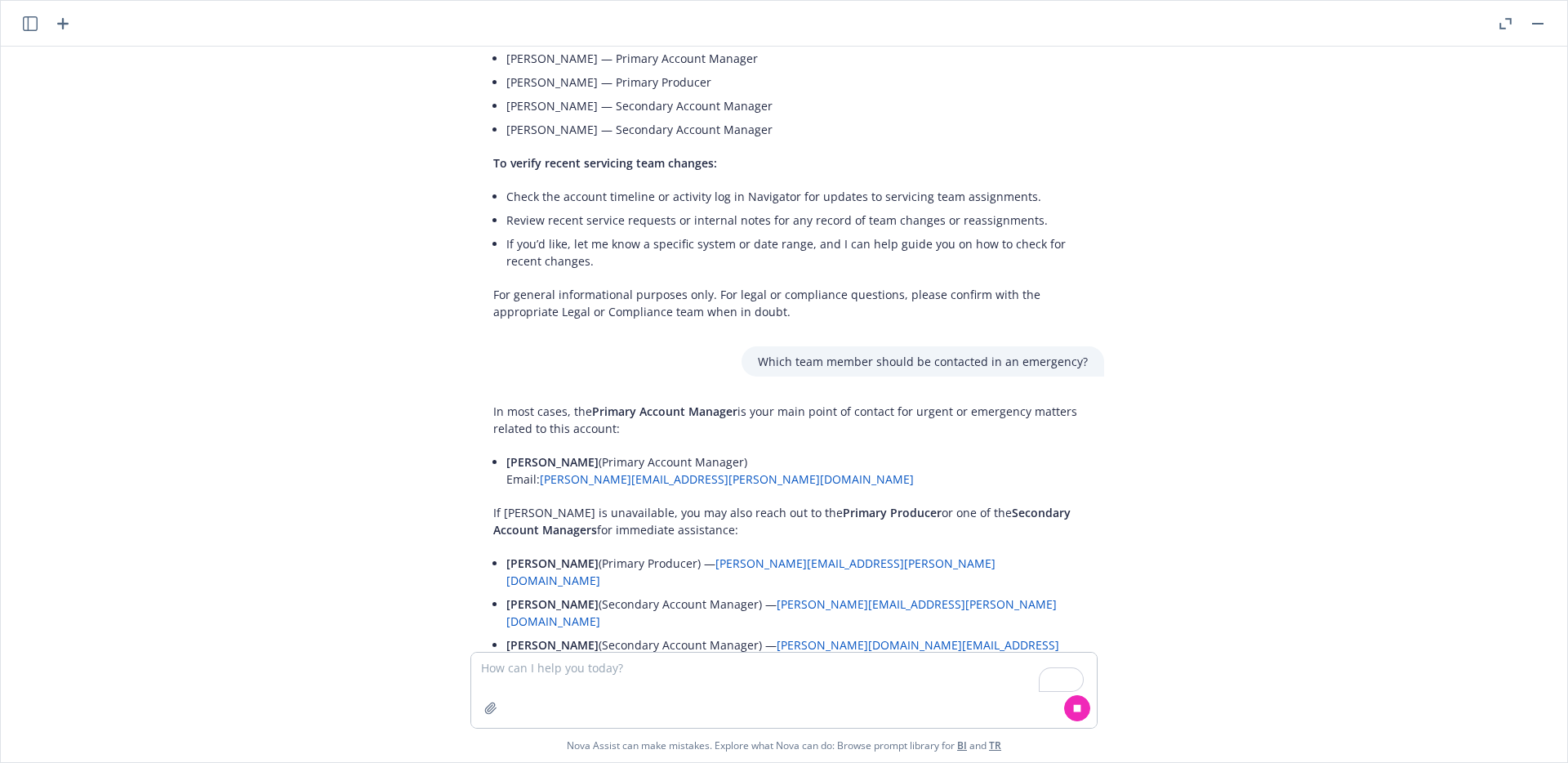
drag, startPoint x: 1084, startPoint y: 554, endPoint x: 1057, endPoint y: 638, distance: 88.2
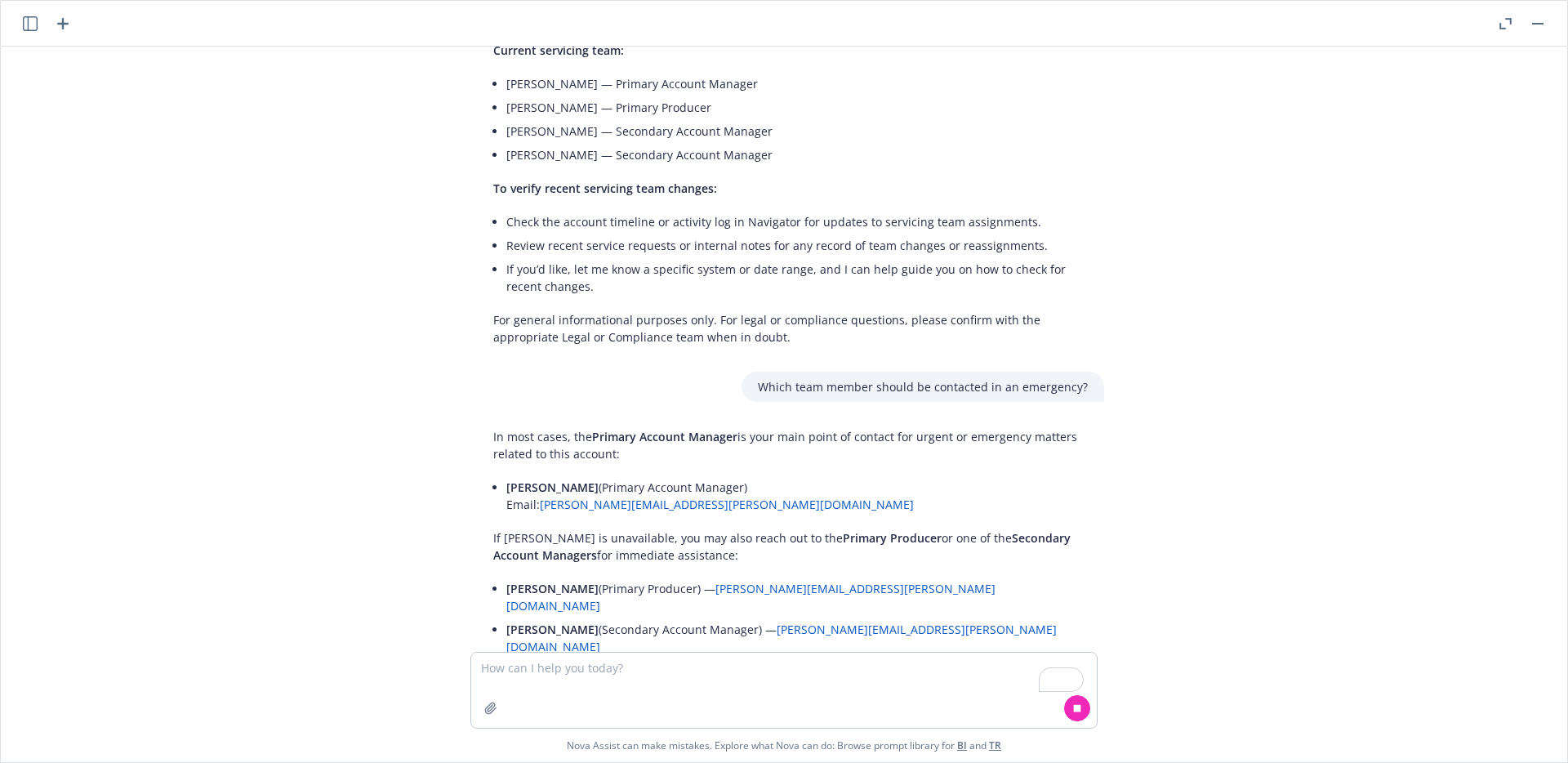
click at [838, 593] on div "Can you generate a list of questions I can ask Nova about the information in th…" at bounding box center [784, 349] width 1553 height 605
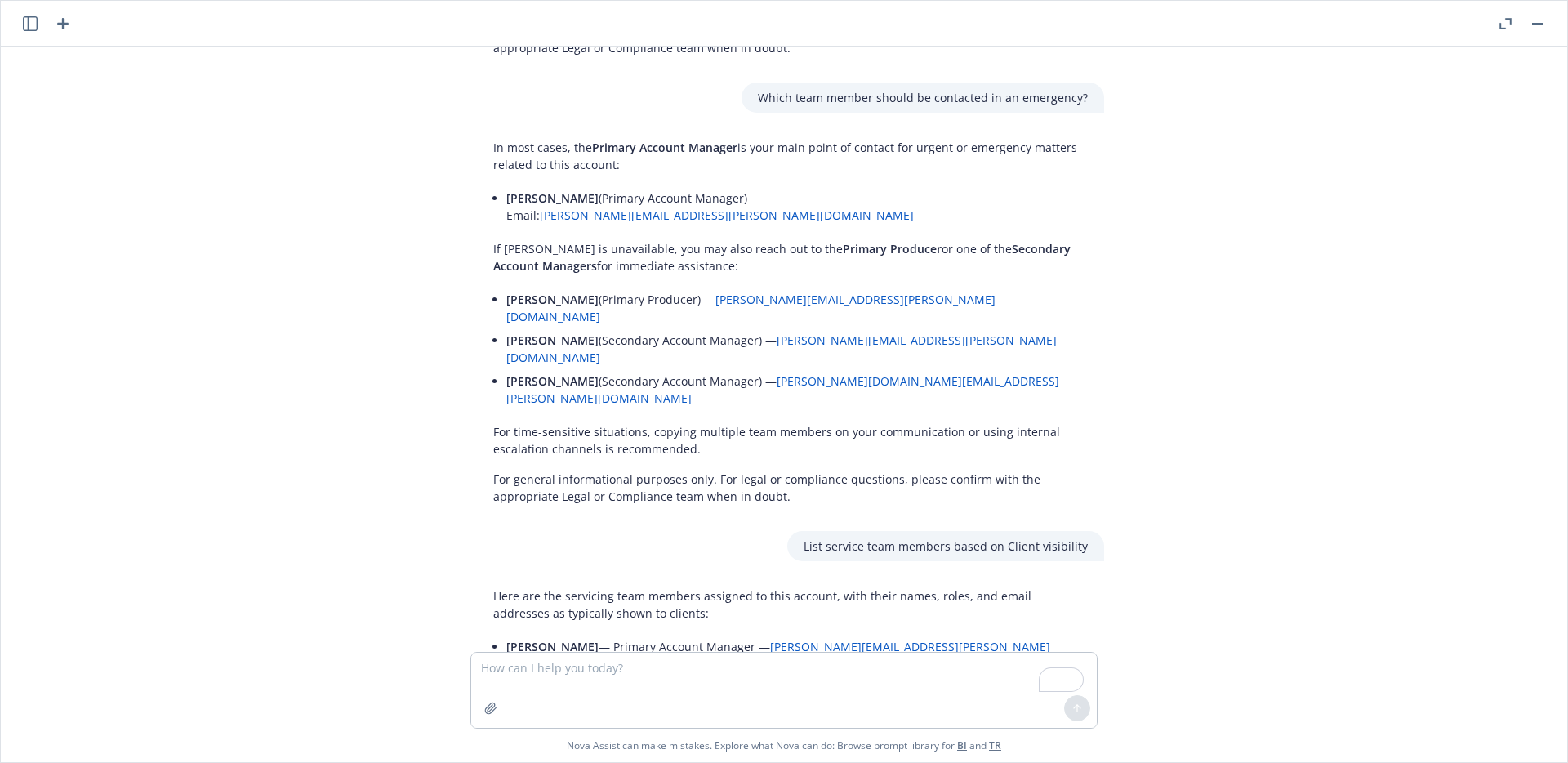
scroll to position [4966, 0]
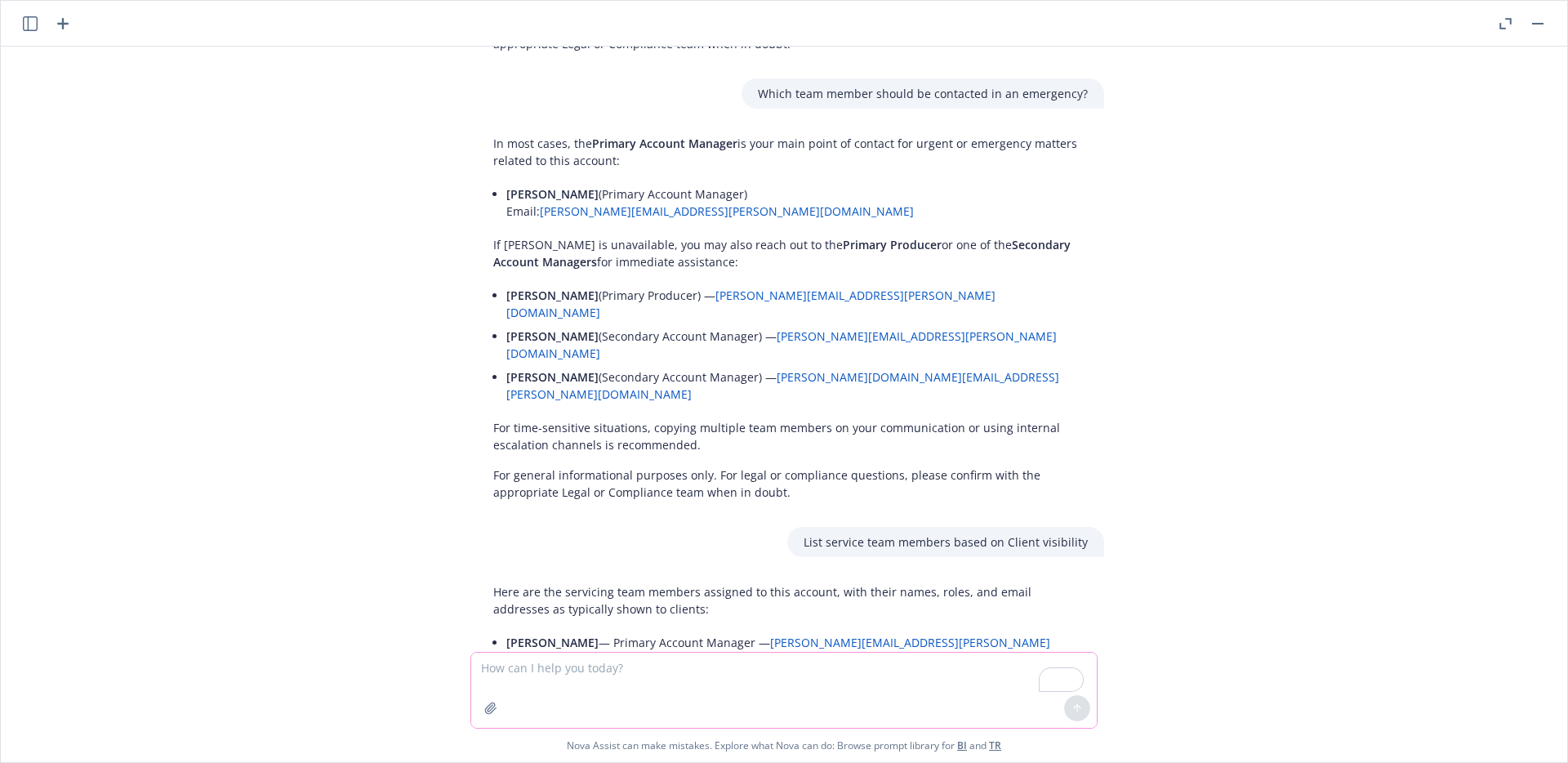
click at [602, 675] on textarea "To enrich screen reader interactions, please activate Accessibility in Grammarl…" at bounding box center [784, 690] width 625 height 75
type textarea "List service team members that are hidden in Client Navigator"
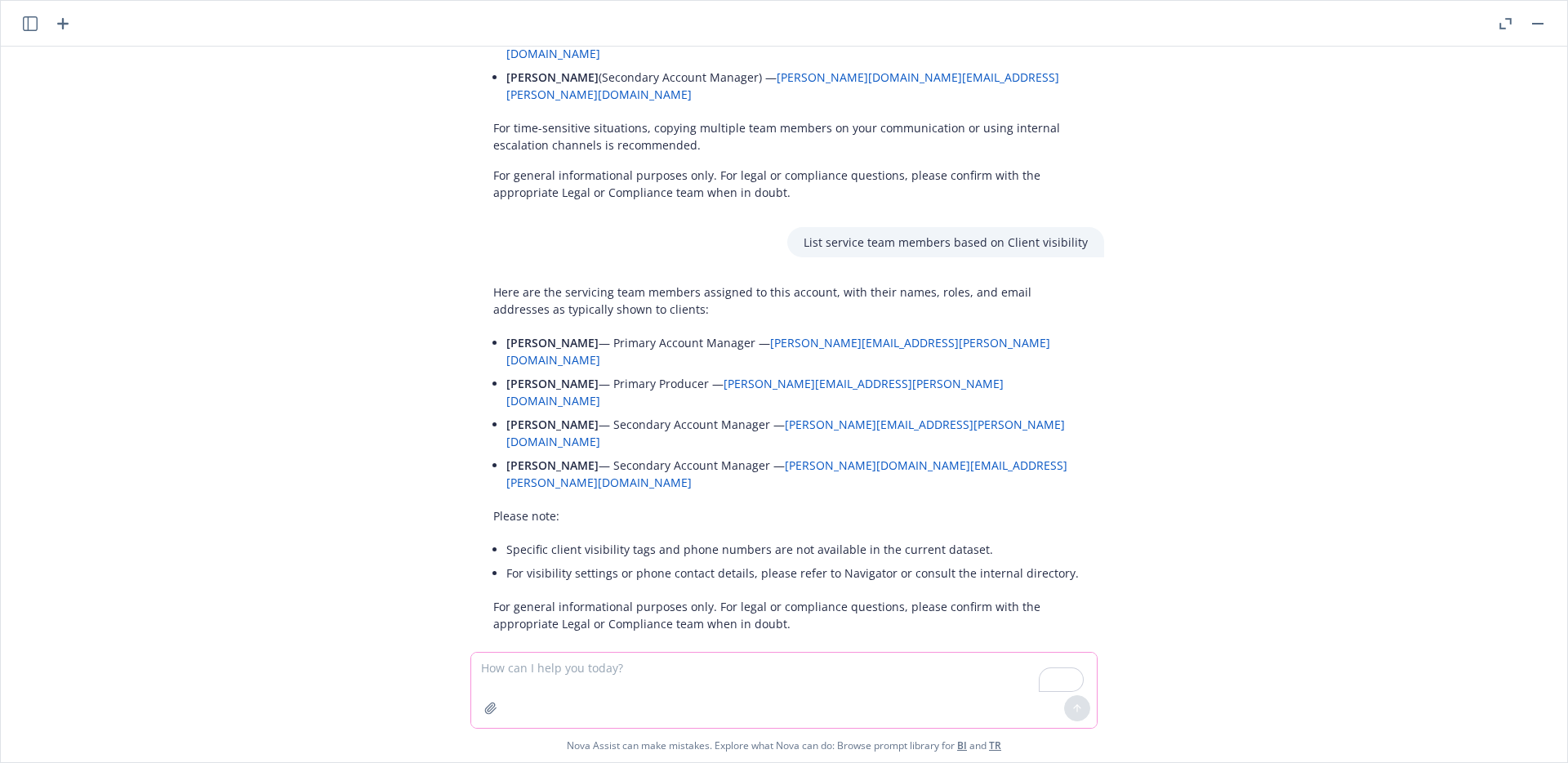
scroll to position [5287, 0]
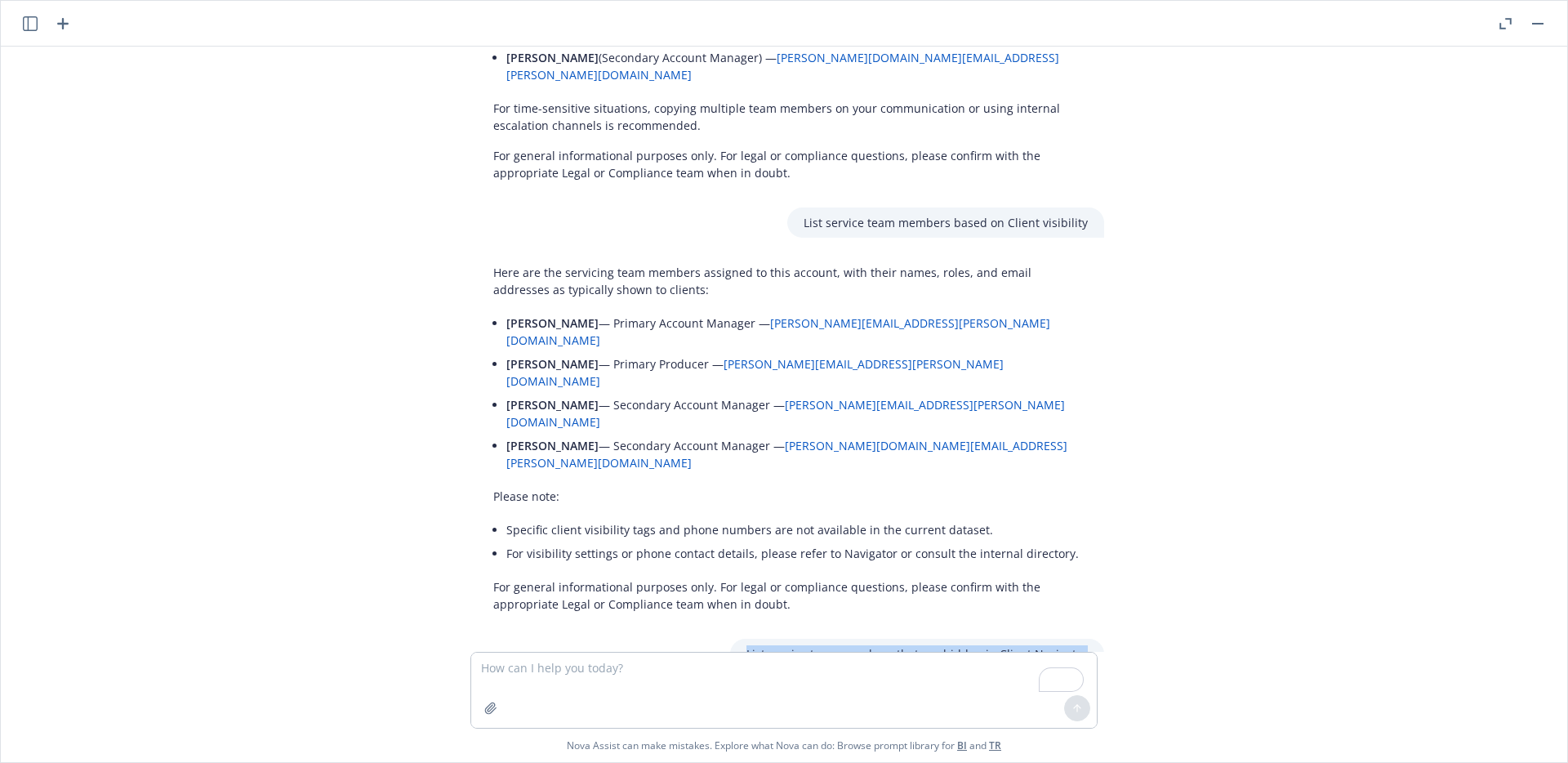
drag, startPoint x: 1079, startPoint y: 328, endPoint x: 753, endPoint y: 331, distance: 326.0
click at [753, 646] on p "List service team members that are hidden in Client Navigator" at bounding box center [917, 654] width 341 height 18
drag, startPoint x: 782, startPoint y: 600, endPoint x: 482, endPoint y: 377, distance: 373.8
click at [962, 760] on p "To find out which team members are hidden from client view:" at bounding box center [790, 769] width 595 height 18
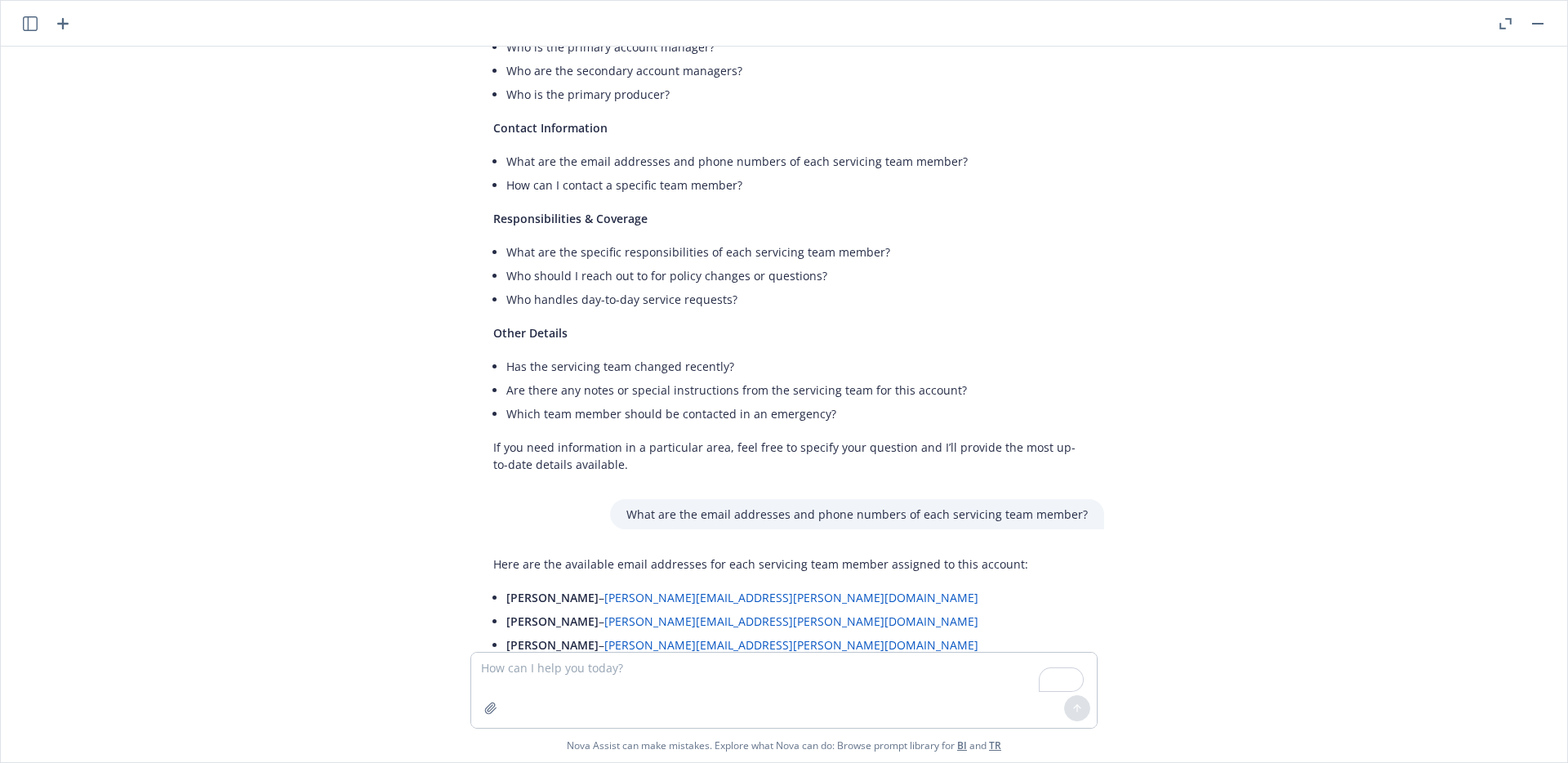
scroll to position [3805, 0]
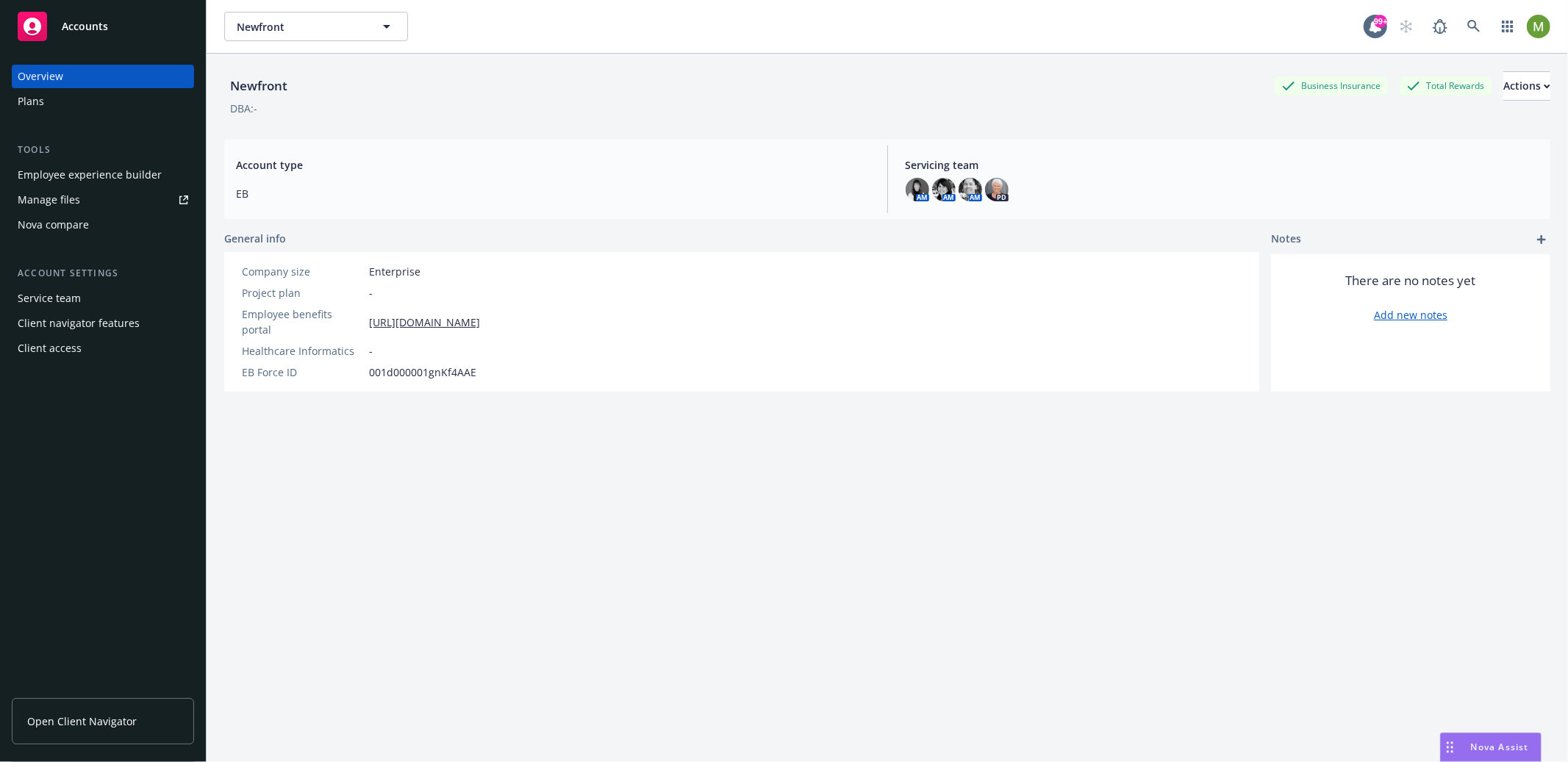
click at [51, 105] on div "Plans" at bounding box center [102, 101] width 170 height 23
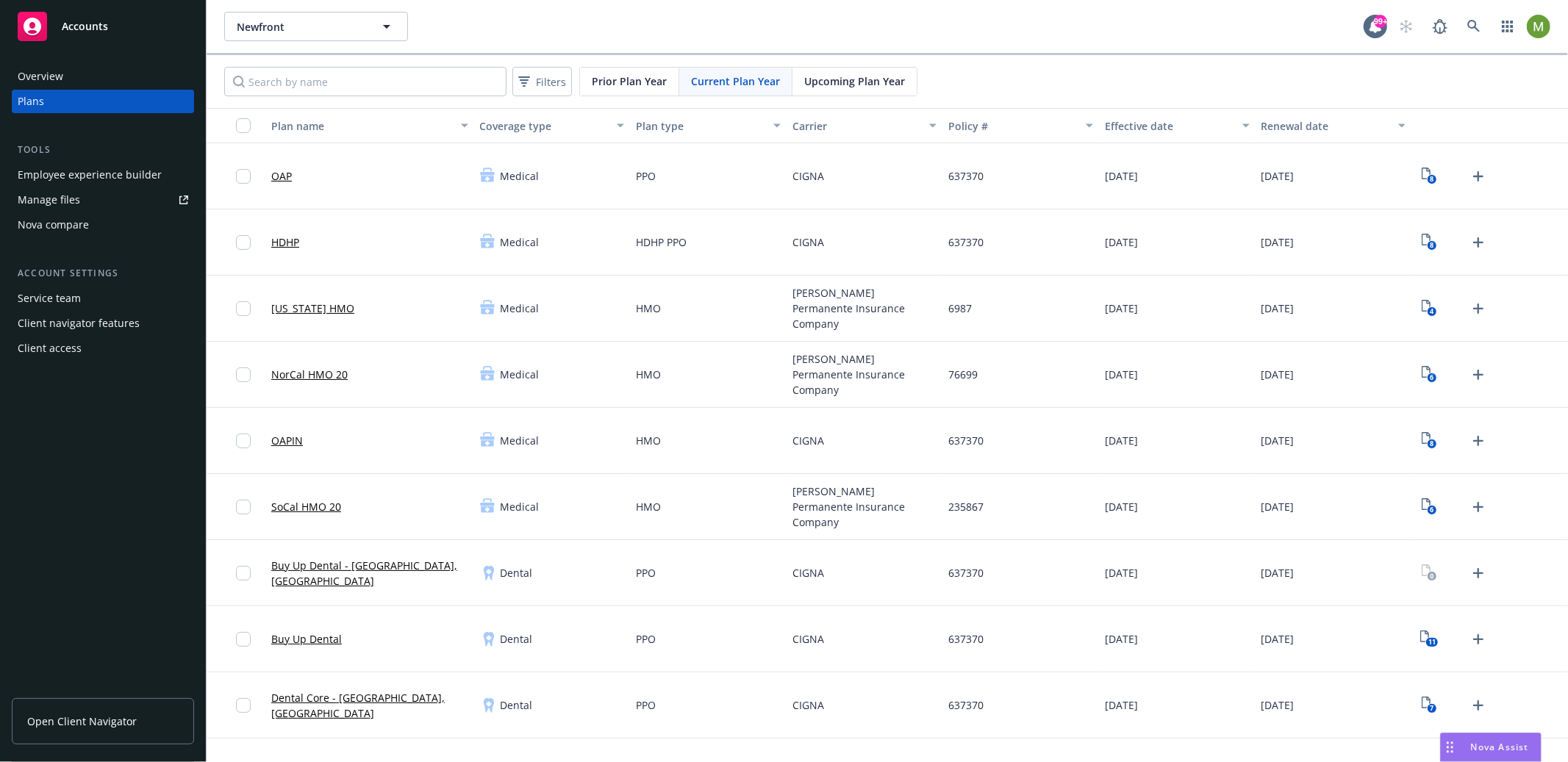
click at [812, 127] on div "Carrier" at bounding box center [857, 126] width 129 height 16
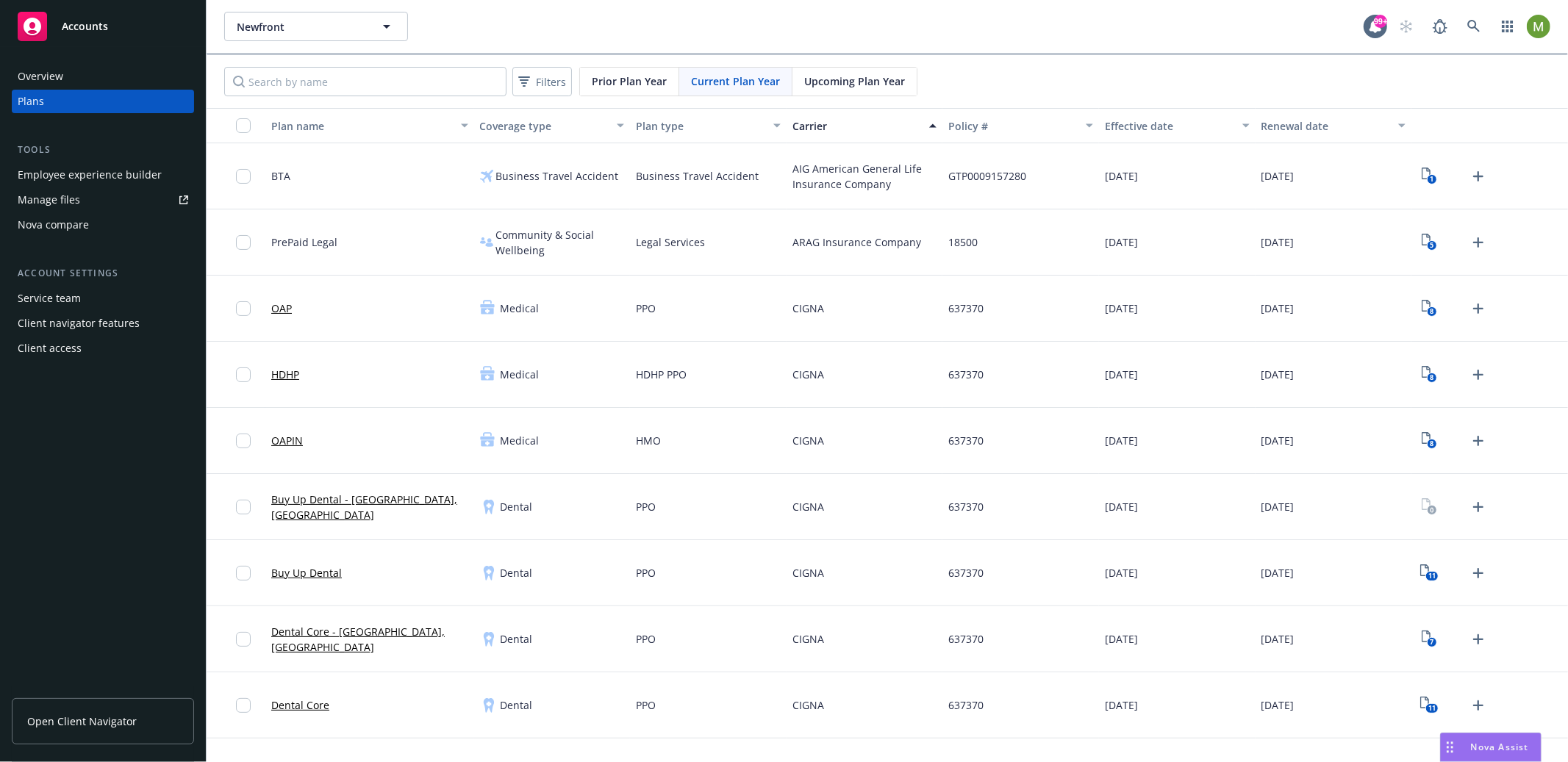
click at [623, 67] on div "Prior Plan Year Current Plan Year Upcoming Plan Year" at bounding box center [748, 81] width 338 height 29
click at [626, 74] on span "Prior Plan Year" at bounding box center [629, 81] width 75 height 16
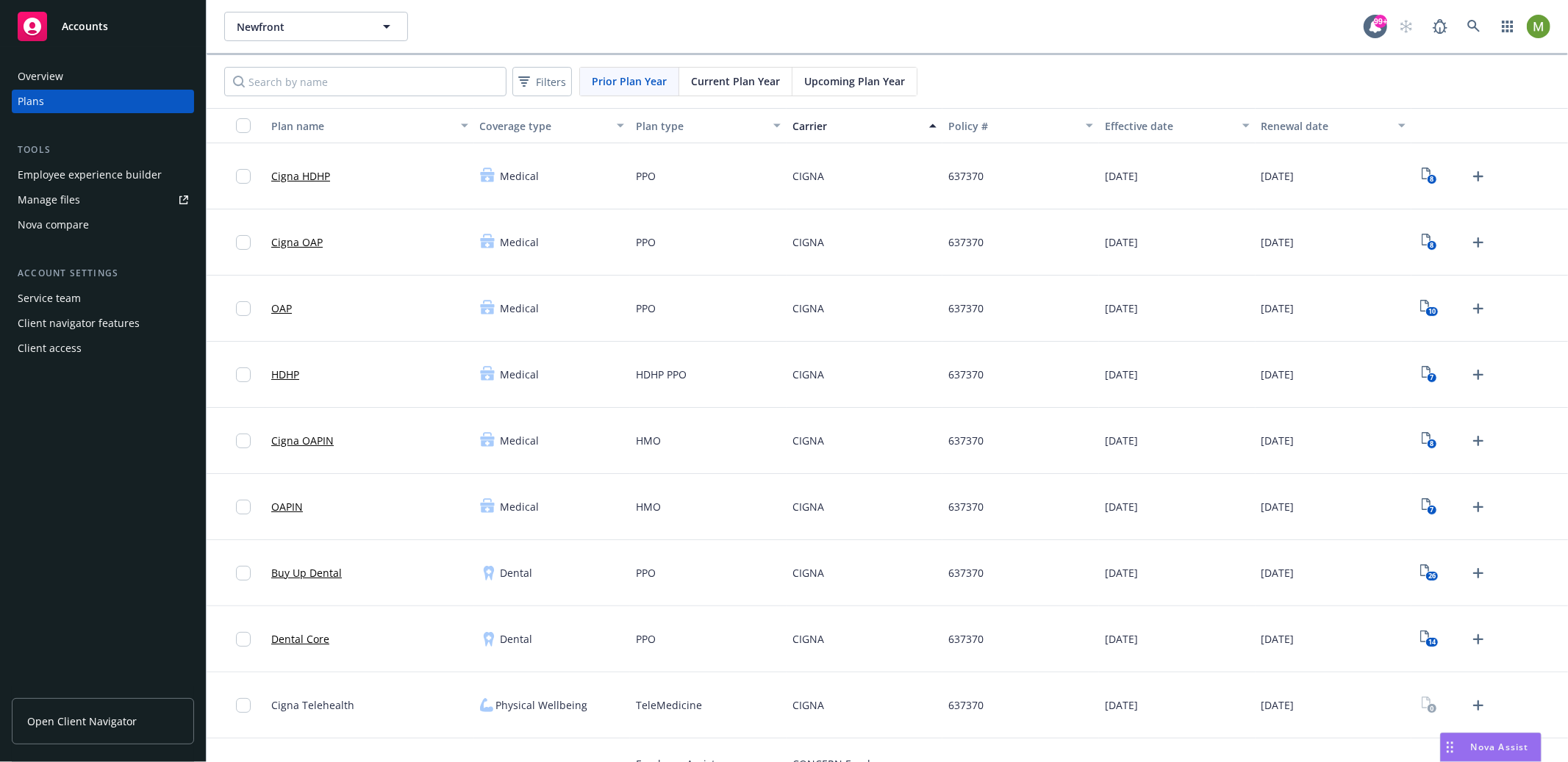
click at [750, 78] on span "Current Plan Year" at bounding box center [735, 81] width 89 height 16
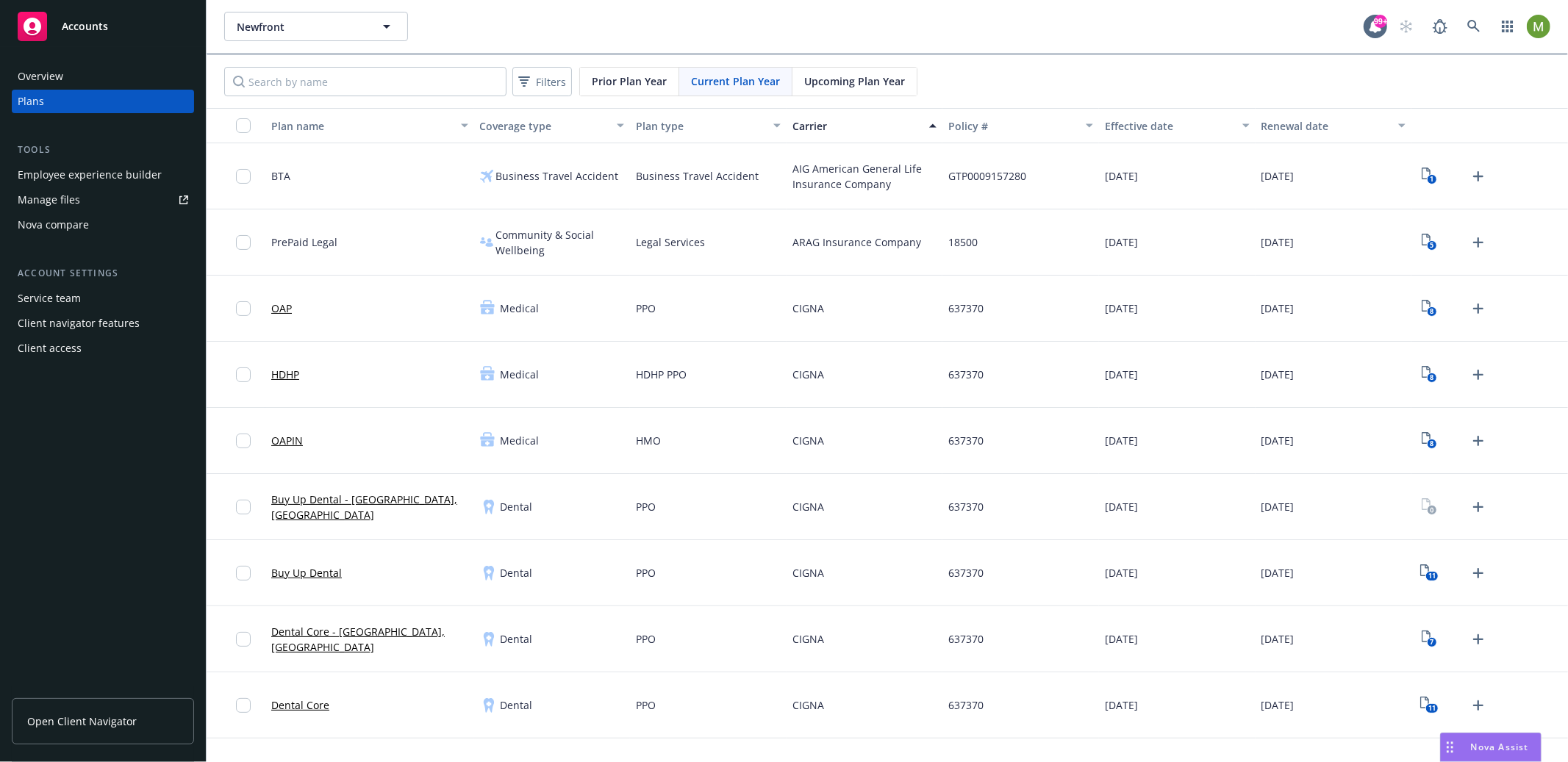
click at [851, 81] on span "Upcoming Plan Year" at bounding box center [854, 81] width 100 height 16
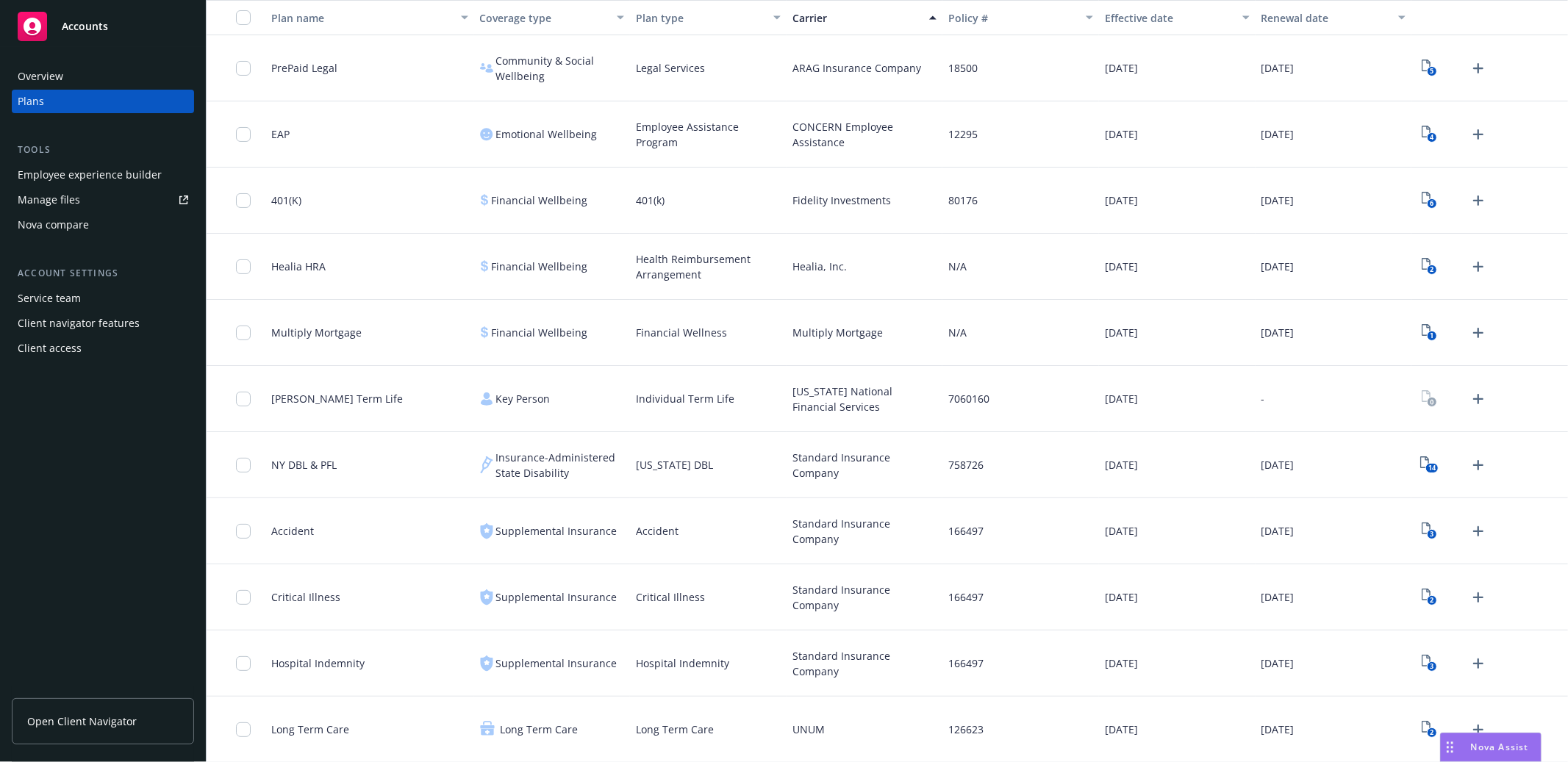
scroll to position [23, 0]
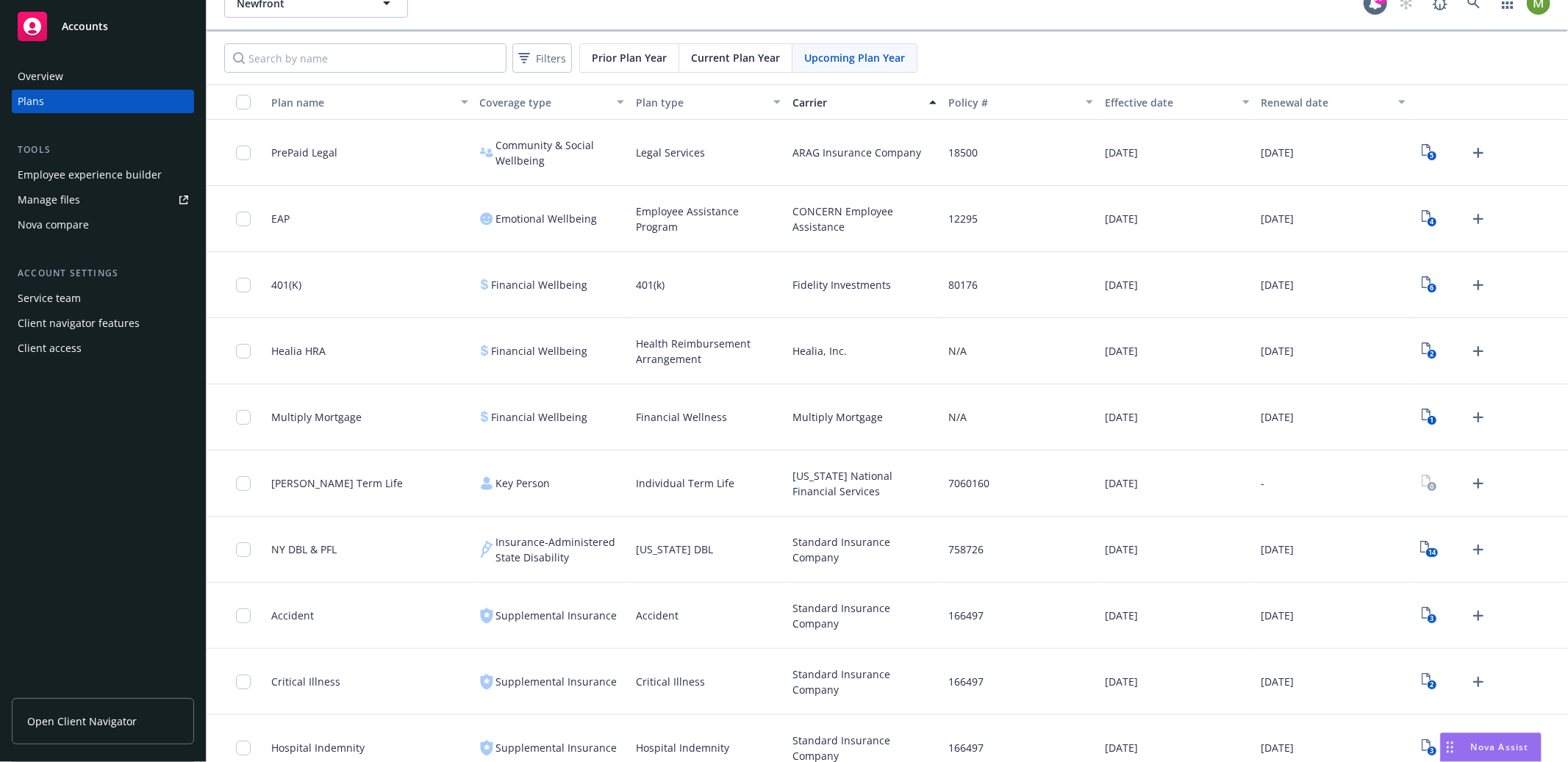
click at [613, 50] on span "Prior Plan Year" at bounding box center [629, 57] width 75 height 16
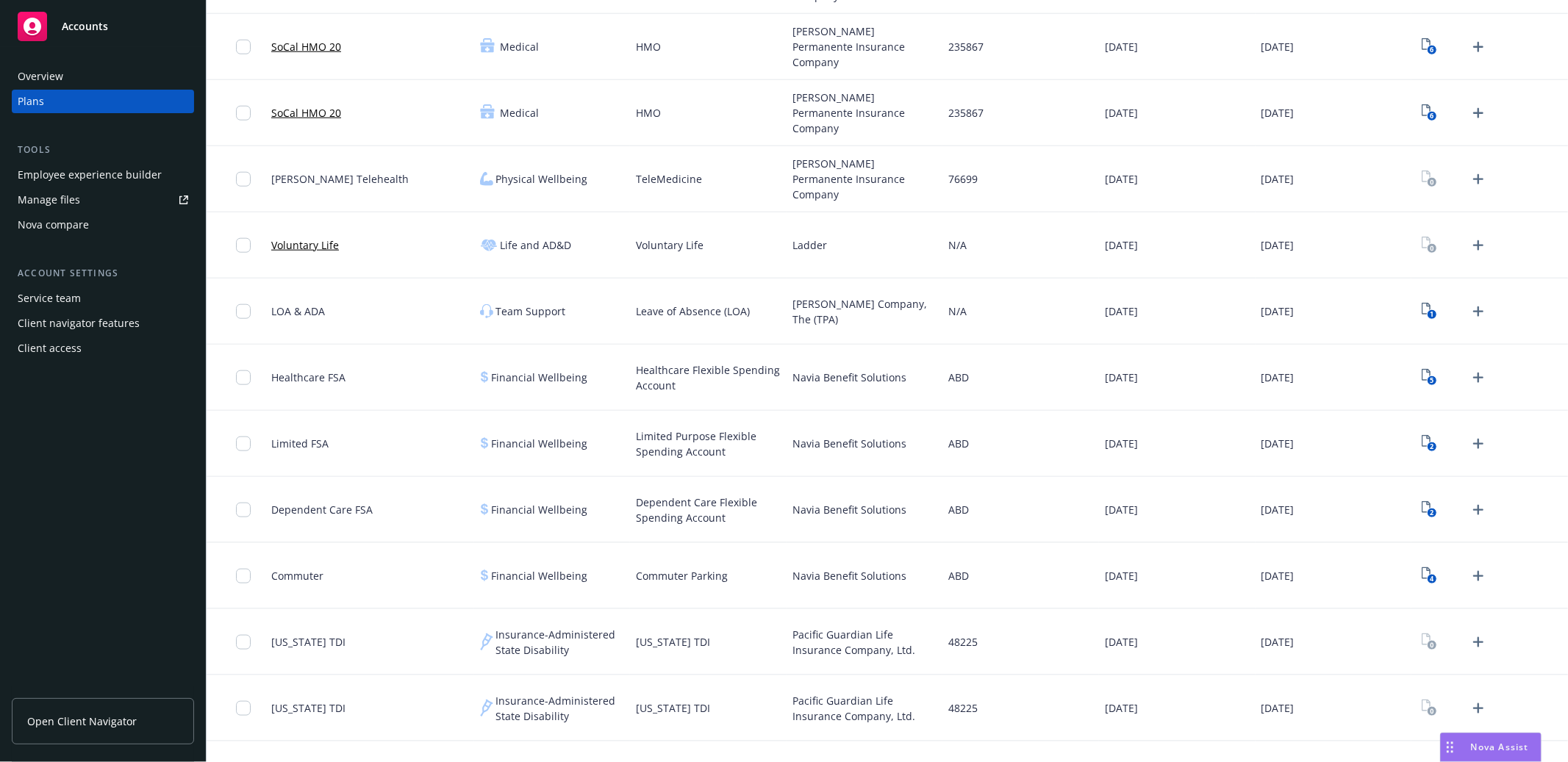
scroll to position [1258, 0]
click at [1021, 105] on div "235867" at bounding box center [1020, 109] width 157 height 66
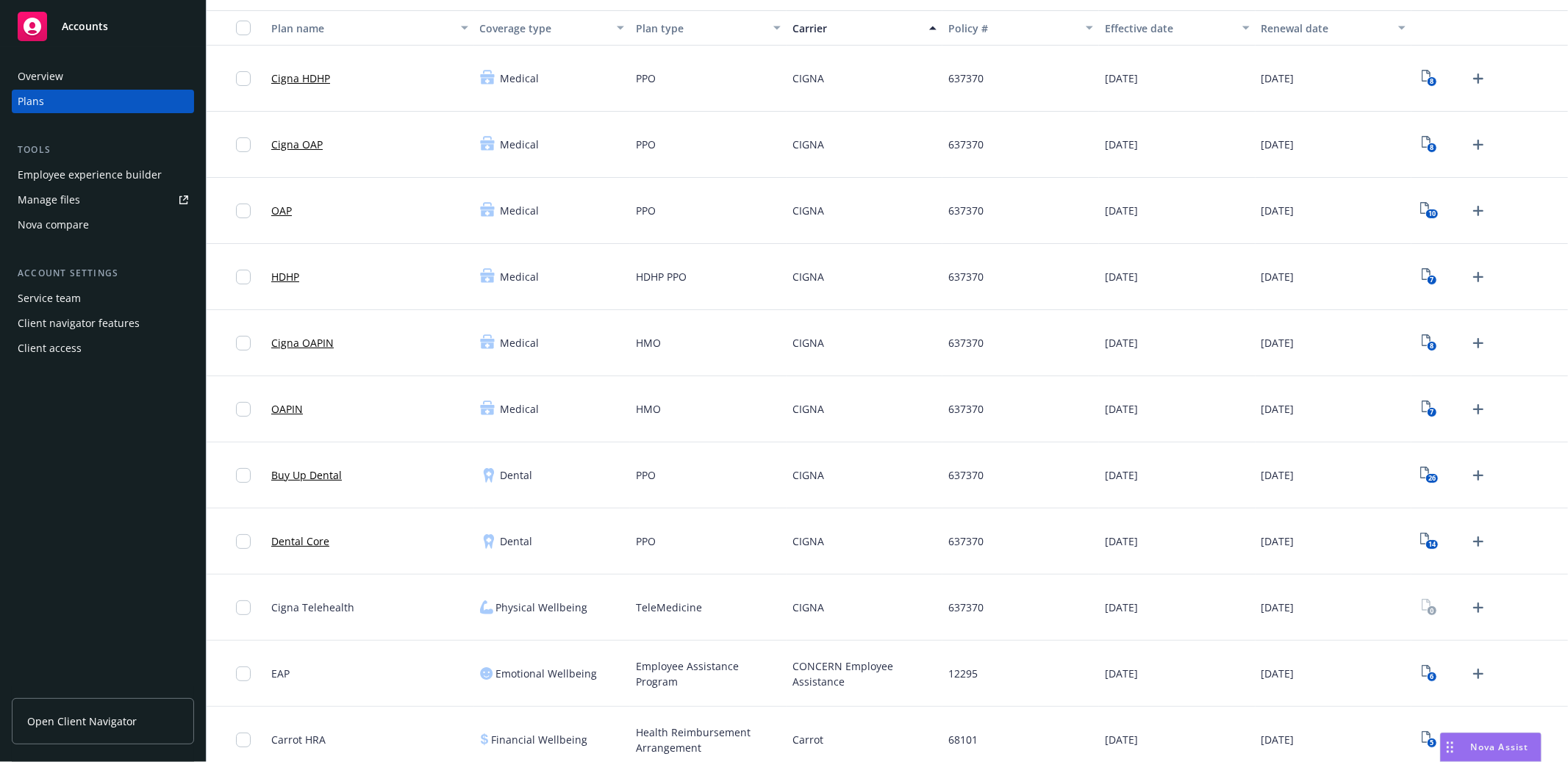
scroll to position [0, 0]
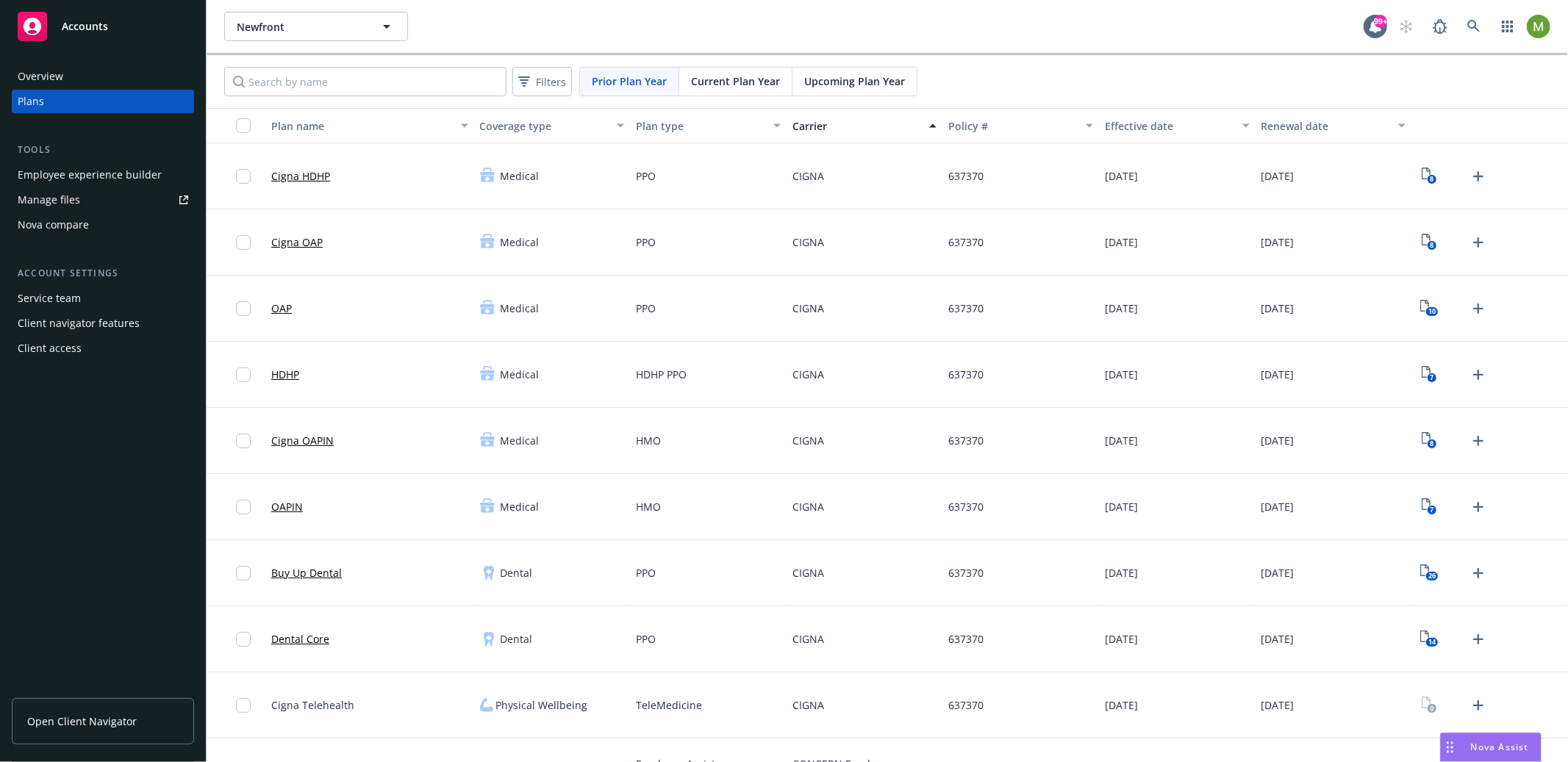
click at [753, 77] on span "Current Plan Year" at bounding box center [735, 81] width 89 height 16
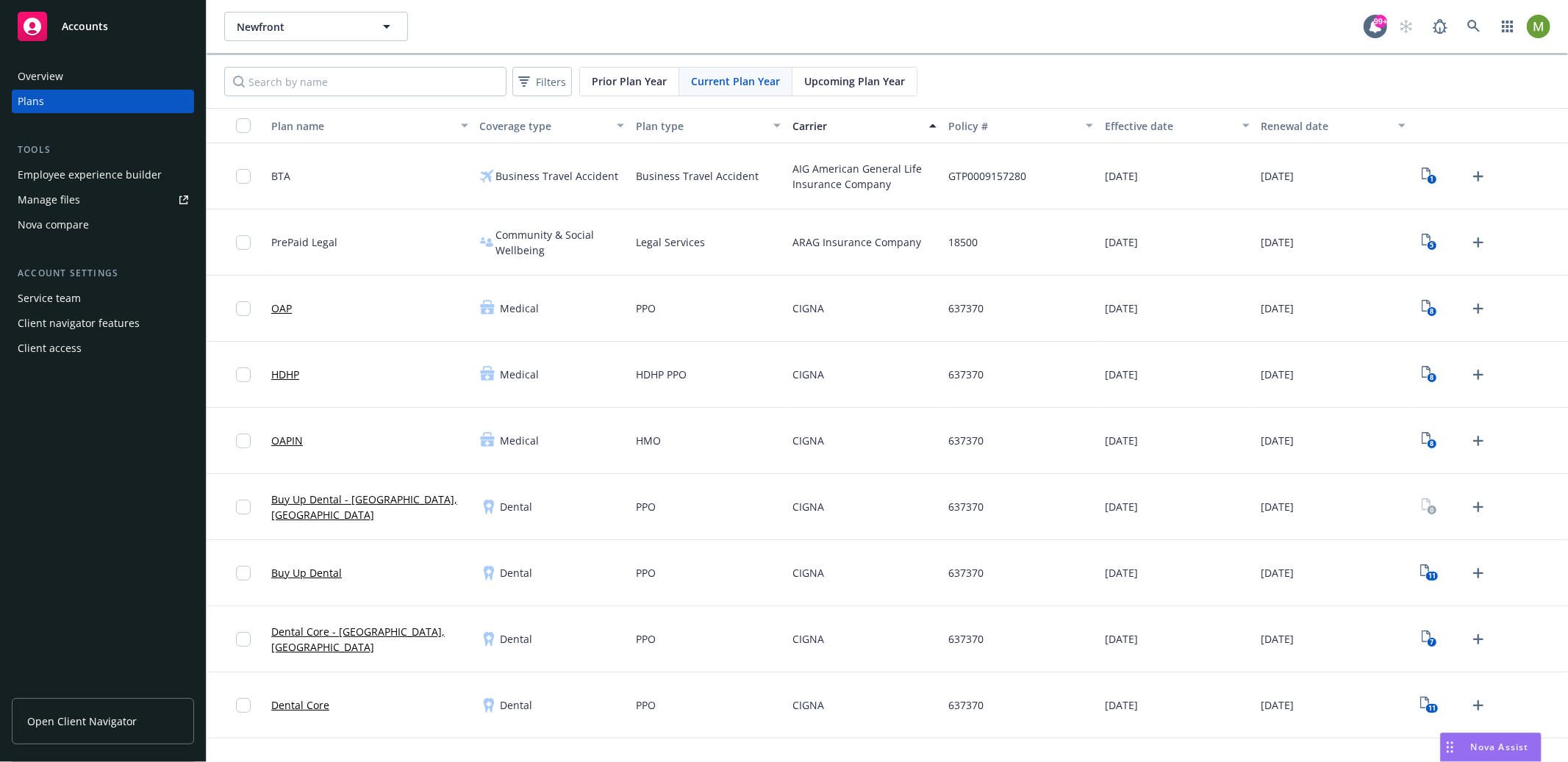
click at [868, 94] on div "Upcoming Plan Year" at bounding box center [855, 81] width 125 height 28
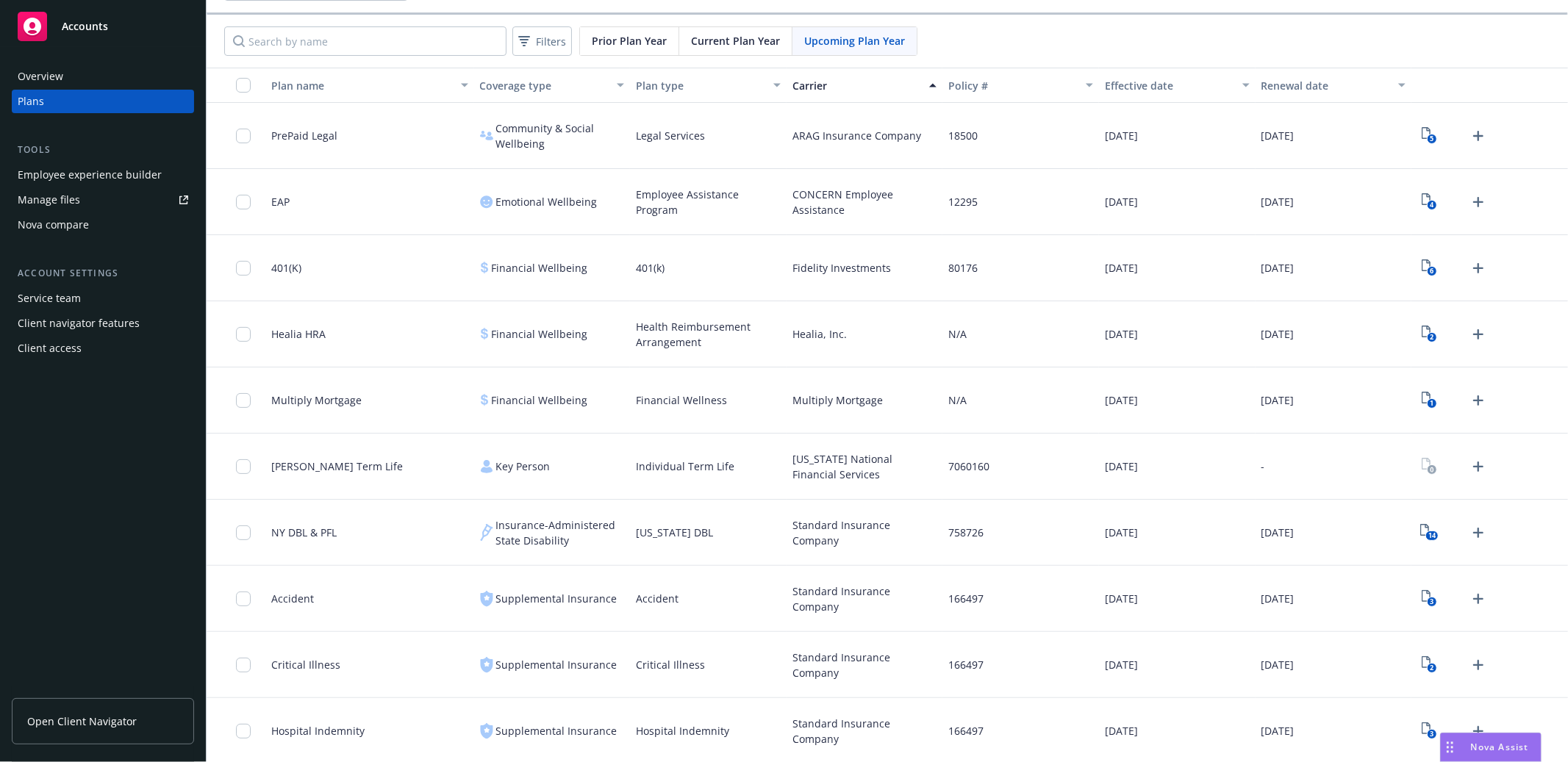
scroll to position [42, 0]
drag, startPoint x: 880, startPoint y: 393, endPoint x: 774, endPoint y: 400, distance: 106.2
click at [780, 397] on div "Multiply Mortgage Financial Wellbeing Financial Wellness Multiply Mortgage N/A …" at bounding box center [887, 400] width 1361 height 66
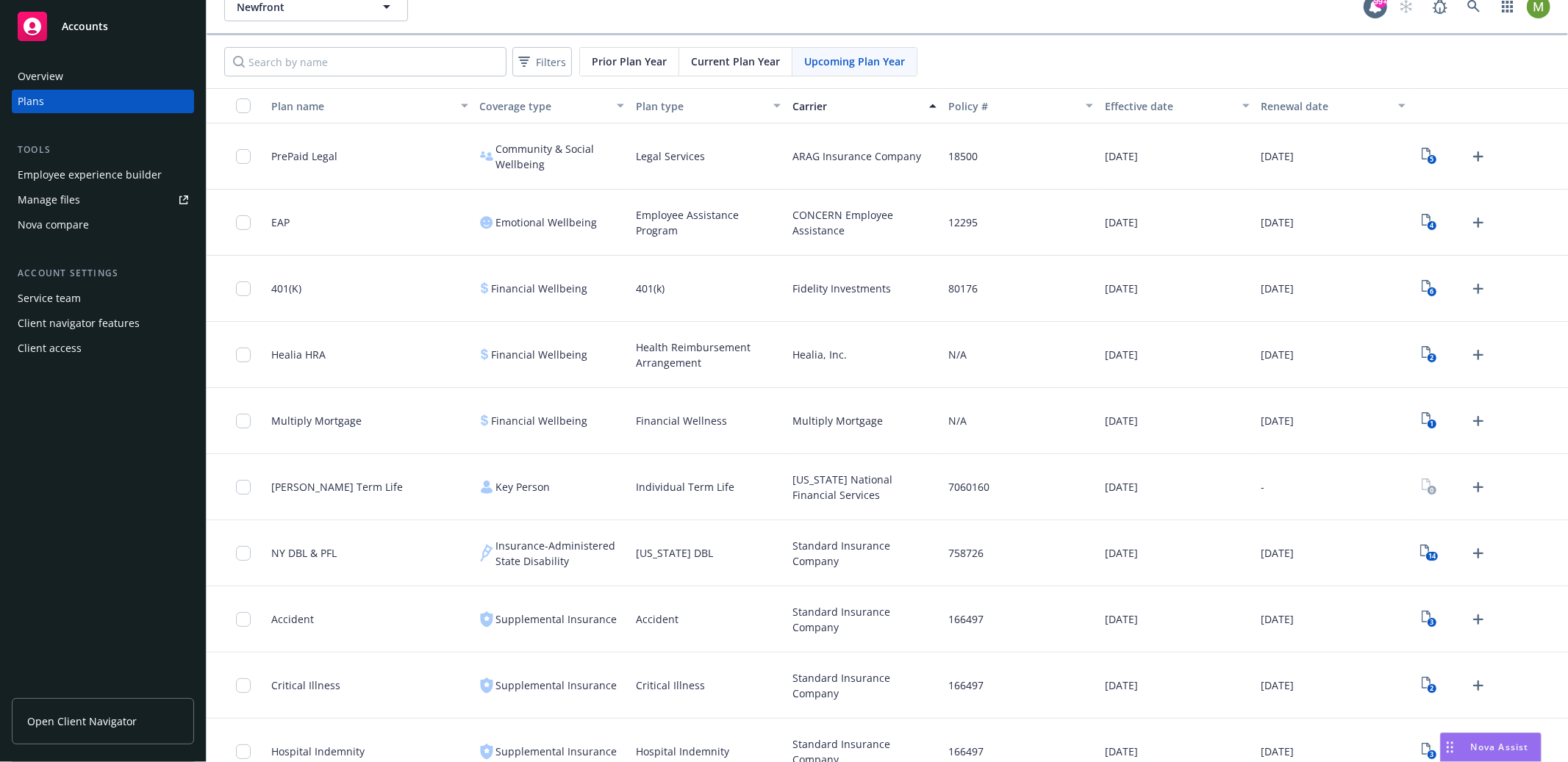
scroll to position [0, 0]
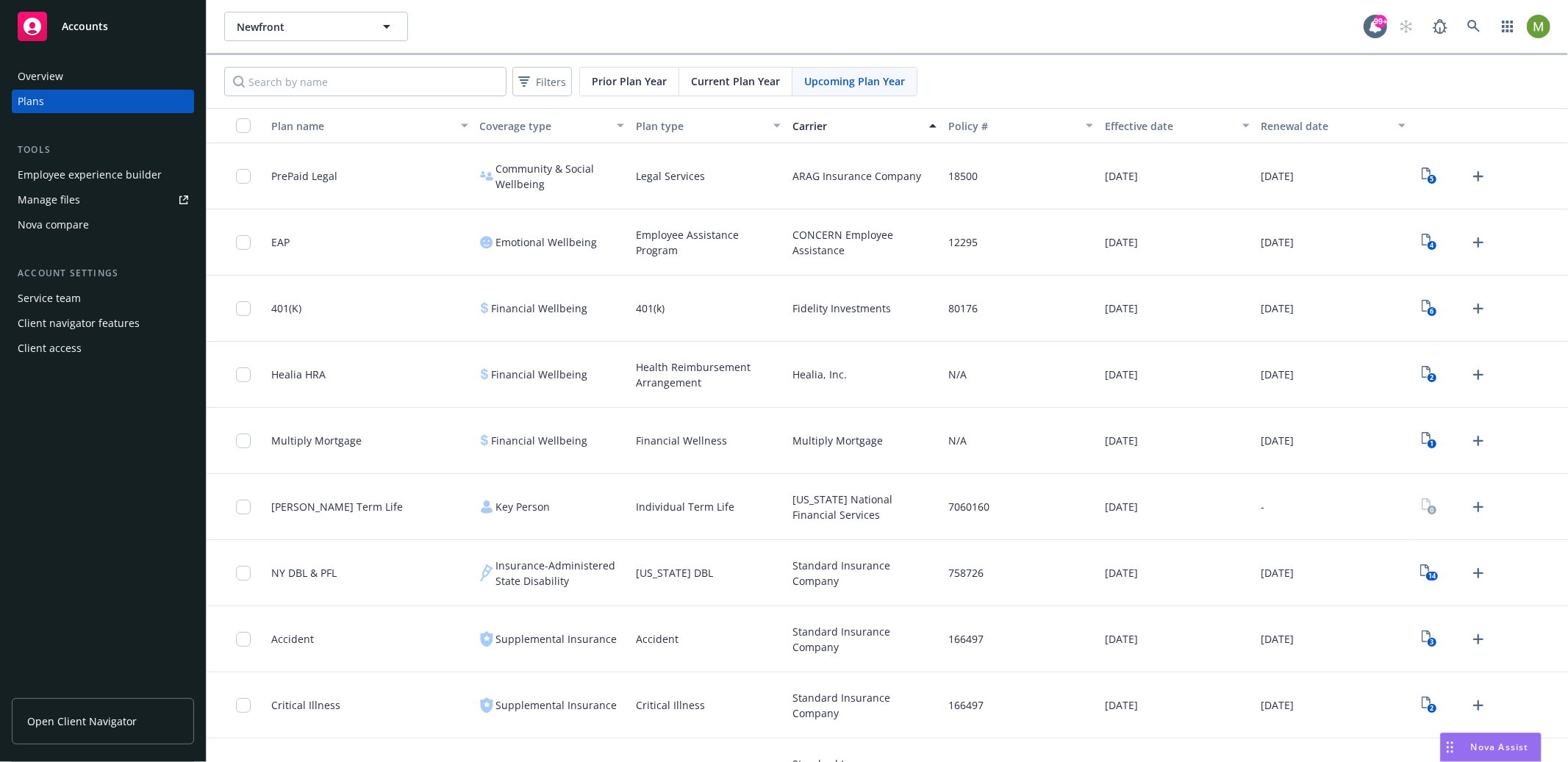
click at [740, 83] on span "Current Plan Year" at bounding box center [735, 81] width 89 height 16
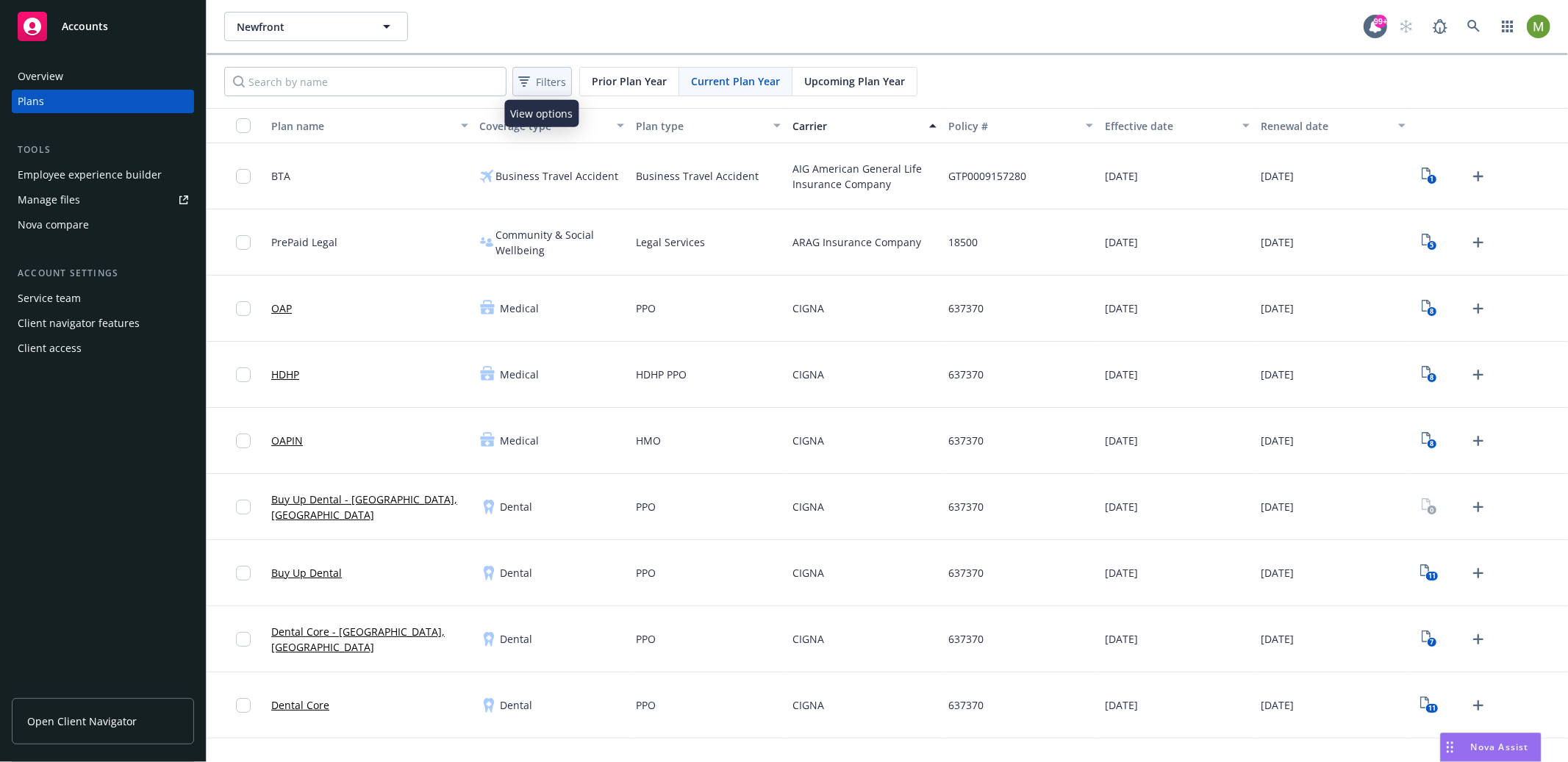
click at [547, 85] on span "Filters" at bounding box center [551, 81] width 30 height 16
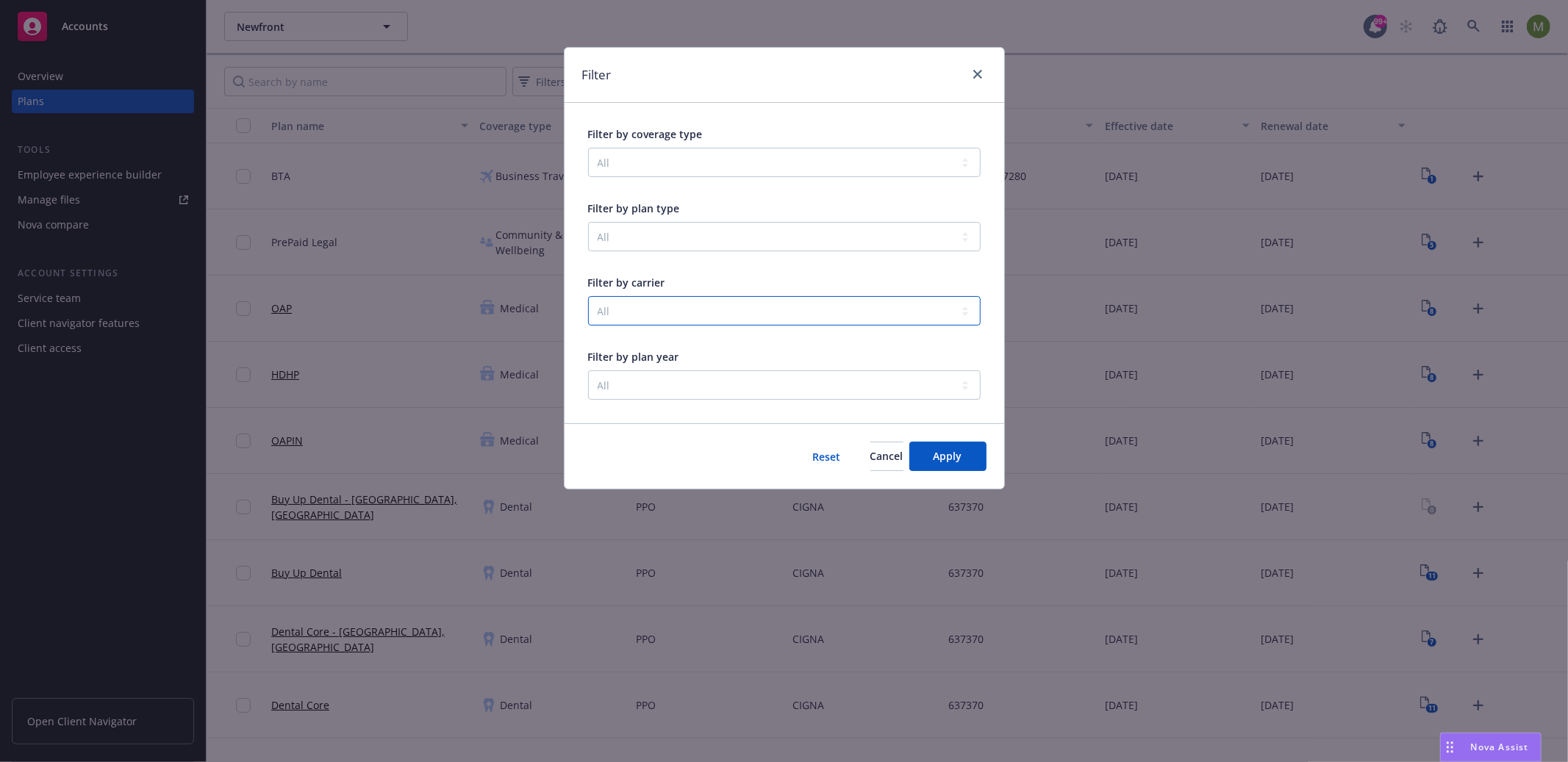
click at [689, 321] on select "All AIG American General Life Insurance Company ARAG Insurance Company CIGNA CO…" at bounding box center [784, 310] width 393 height 29
click at [975, 75] on icon "close" at bounding box center [977, 74] width 9 height 9
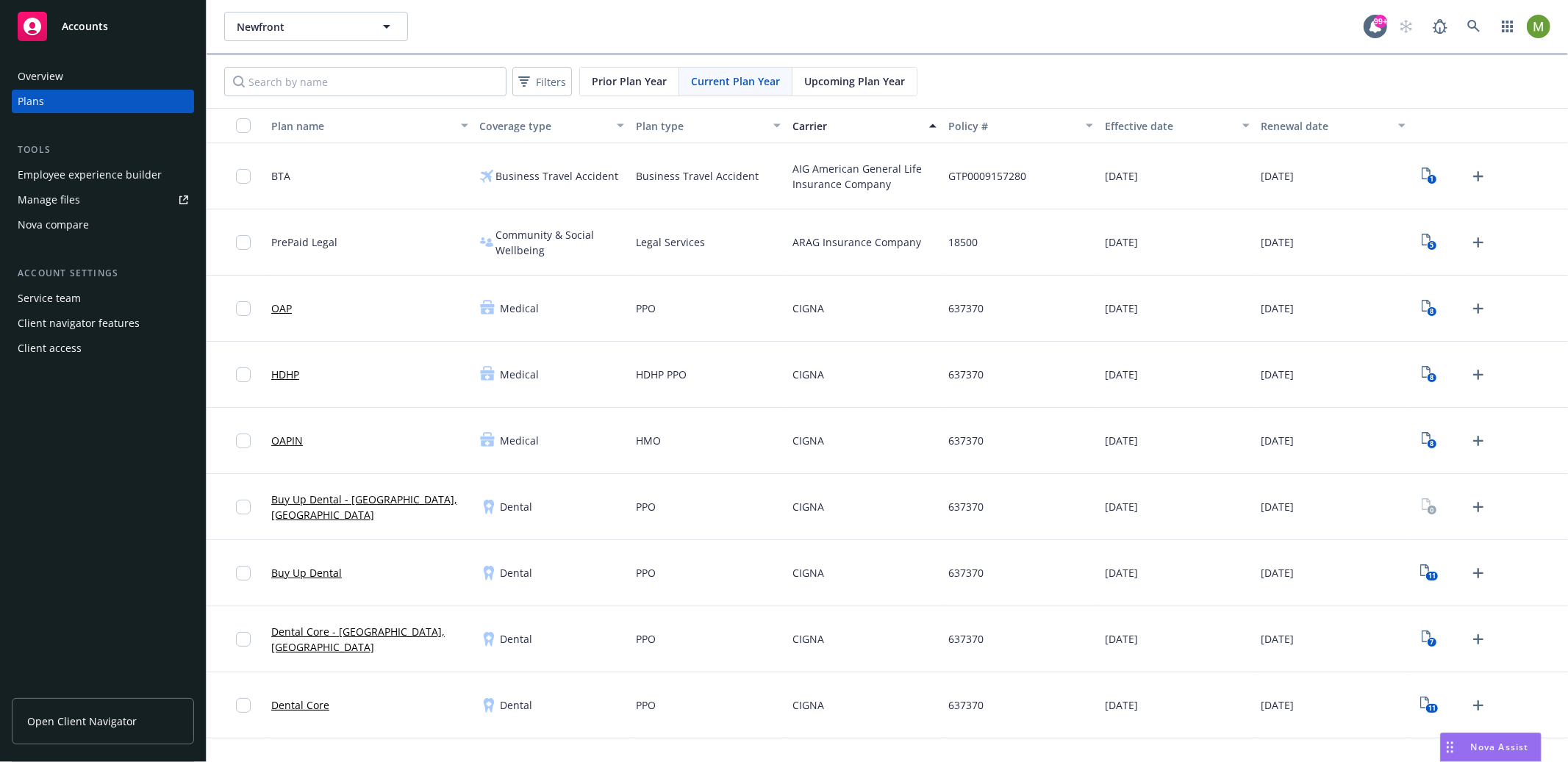
click at [883, 90] on div "Upcoming Plan Year" at bounding box center [855, 81] width 125 height 28
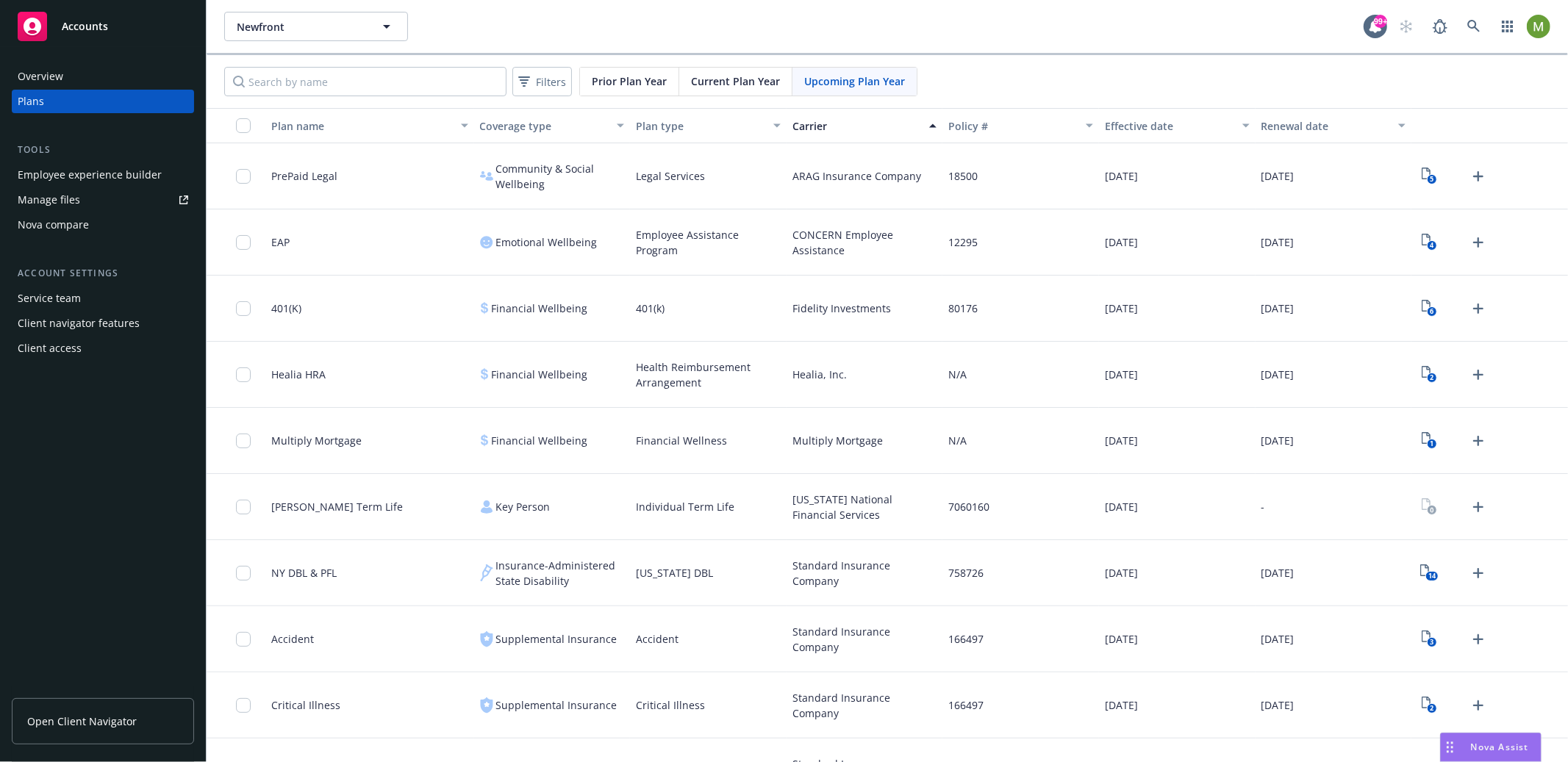
click at [652, 81] on span "Prior Plan Year" at bounding box center [629, 81] width 75 height 16
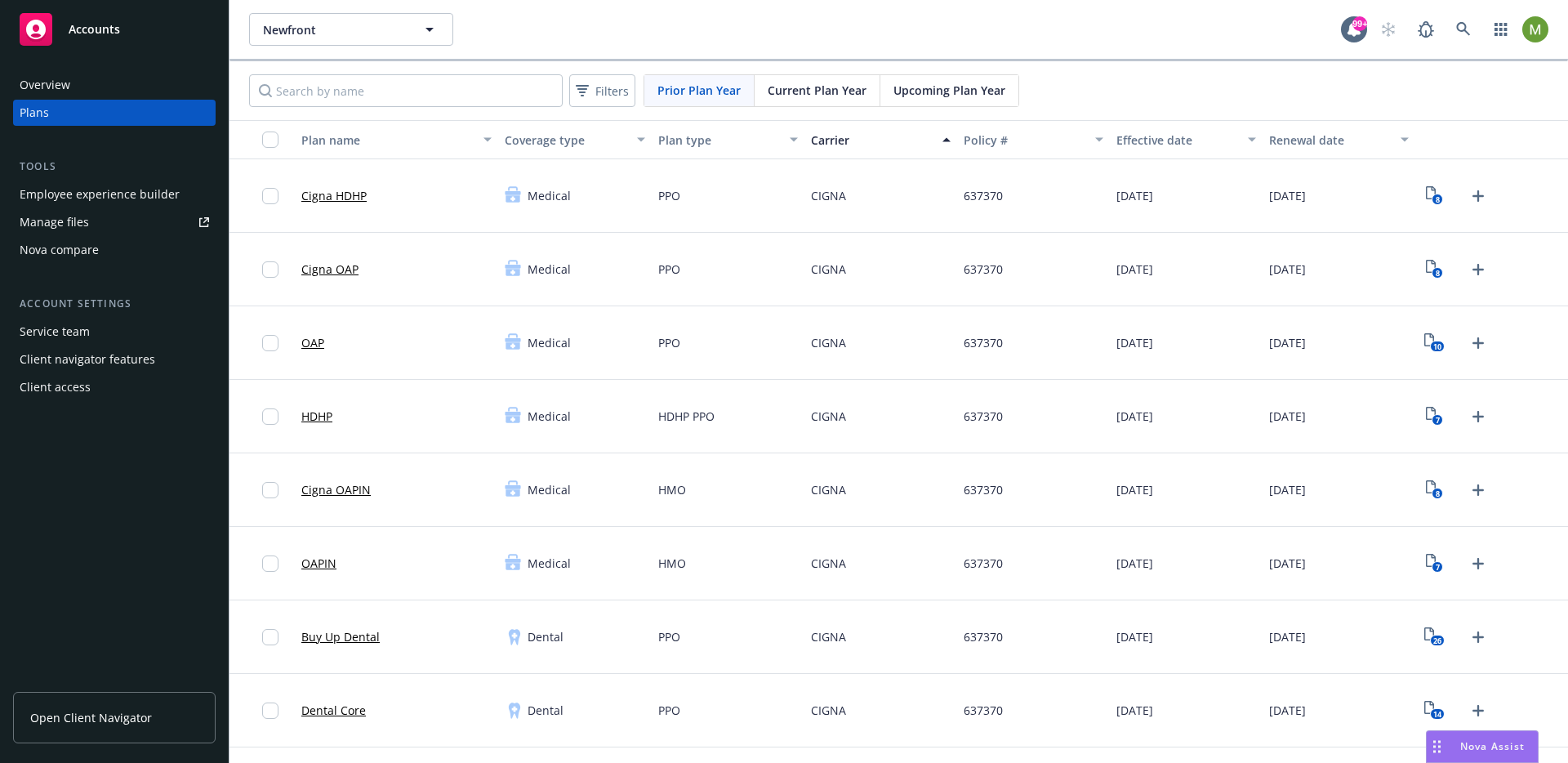
click at [82, 335] on div "Service team" at bounding box center [54, 331] width 70 height 26
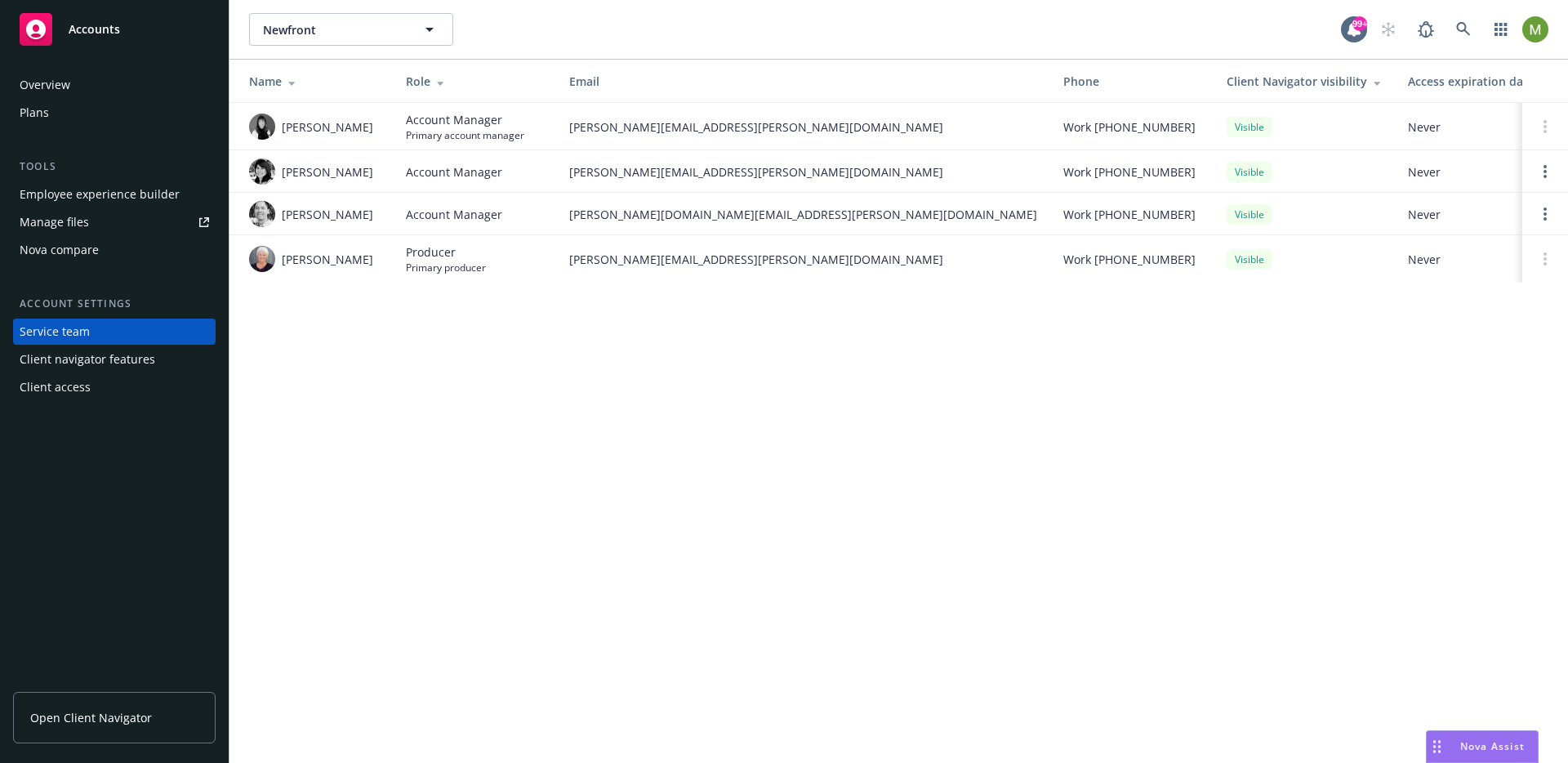
click at [903, 342] on div "Newfront Newfront 99+ Name Role Email Phone Client Navigator visibility Access …" at bounding box center [898, 381] width 1338 height 763
click at [1252, 82] on div "Client Navigator visibility" at bounding box center [1304, 81] width 155 height 18
click at [1018, 385] on div "Newfront Newfront 99+ Name Role Email Phone Client Navigator visibility Access …" at bounding box center [898, 381] width 1338 height 763
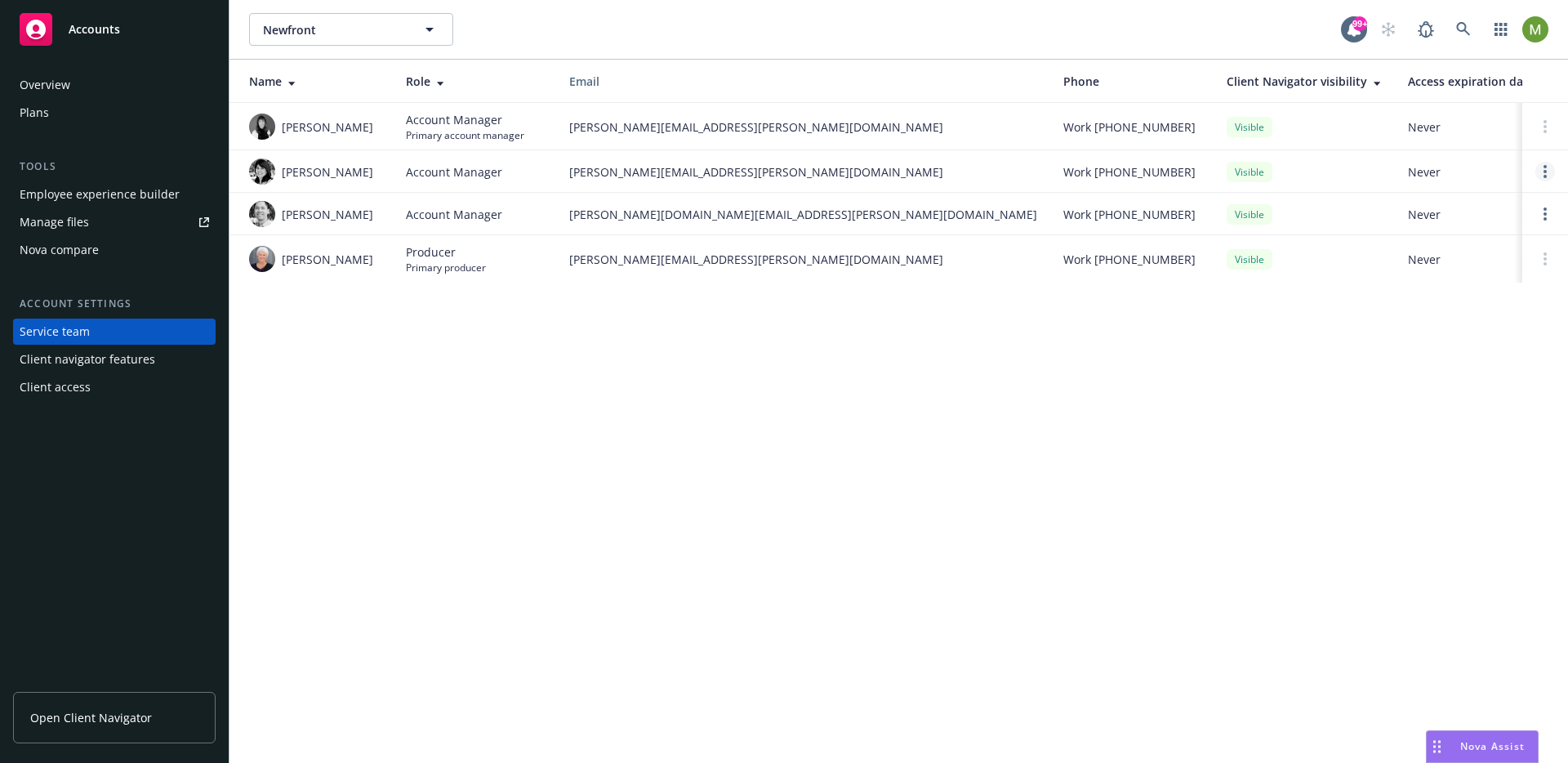
click at [1544, 169] on icon "Open options" at bounding box center [1546, 172] width 4 height 13
click at [1440, 401] on div "Newfront Newfront 99+ Name Role Email Phone Client Navigator visibility Access …" at bounding box center [898, 381] width 1338 height 763
